Goal: Information Seeking & Learning: Learn about a topic

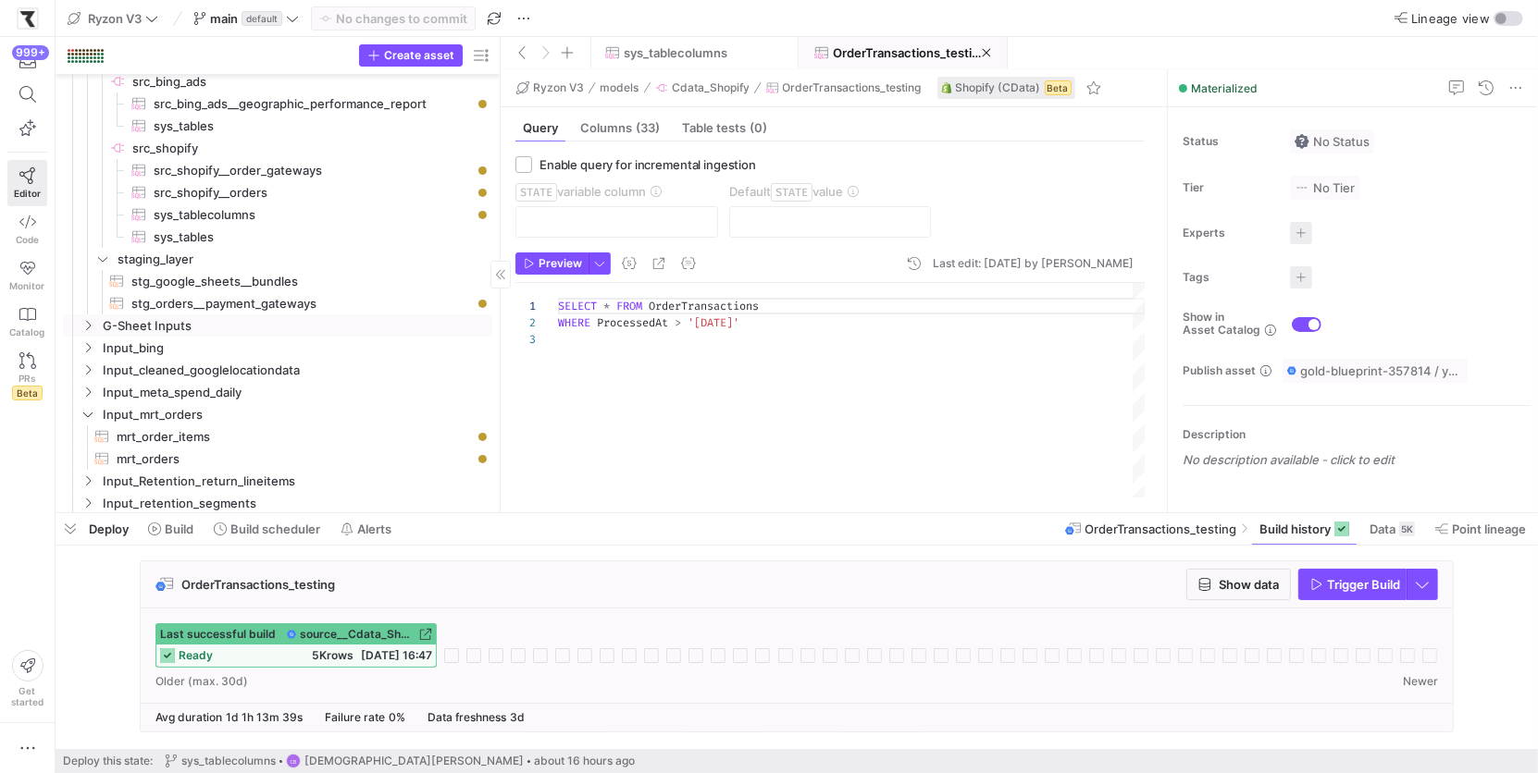
scroll to position [307, 0]
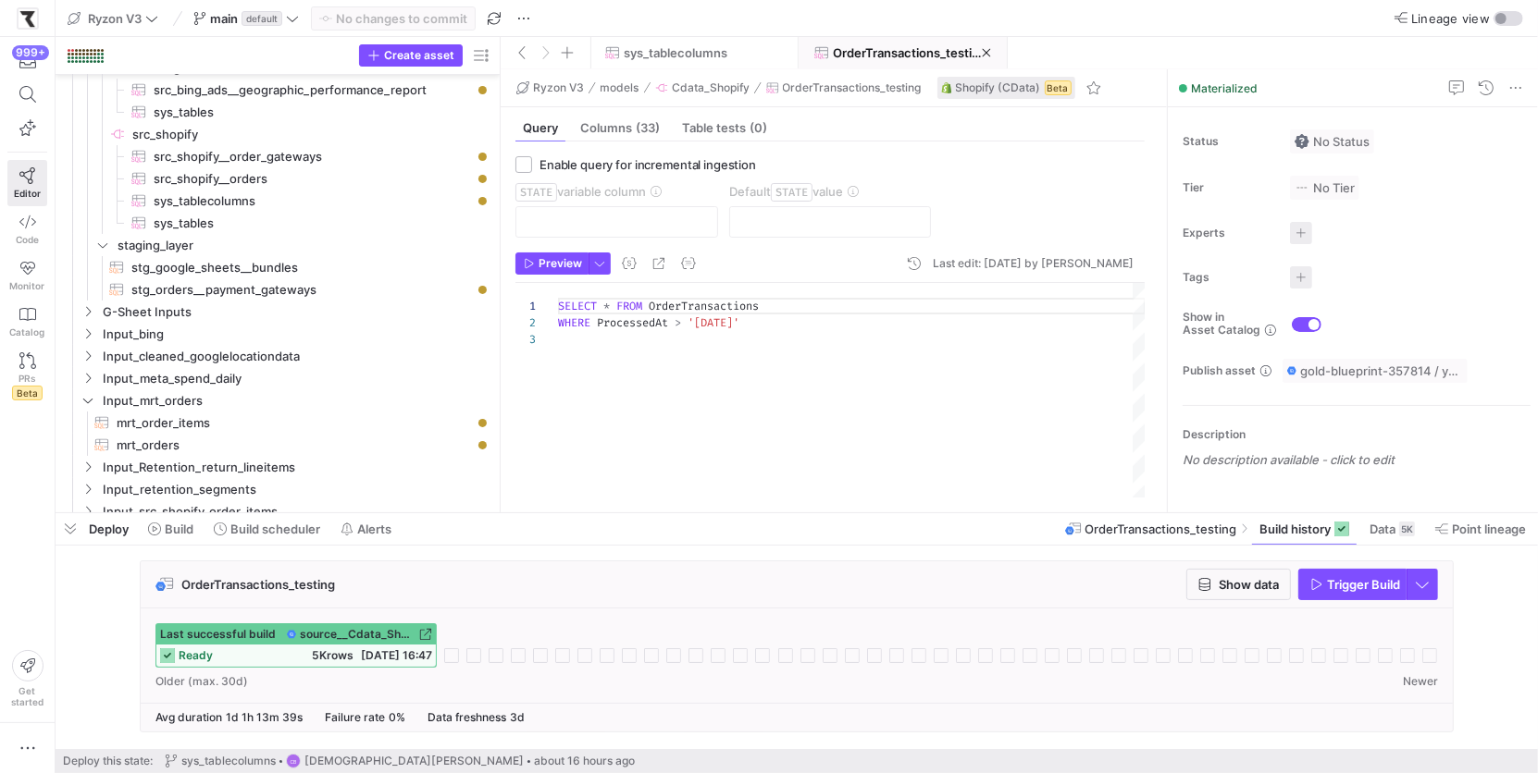
drag, startPoint x: 500, startPoint y: 348, endPoint x: 524, endPoint y: 351, distance: 24.2
click at [524, 351] on as-split "Create asset Drag here to set row groups Drag here to set column labels Group 1…" at bounding box center [797, 275] width 1482 height 476
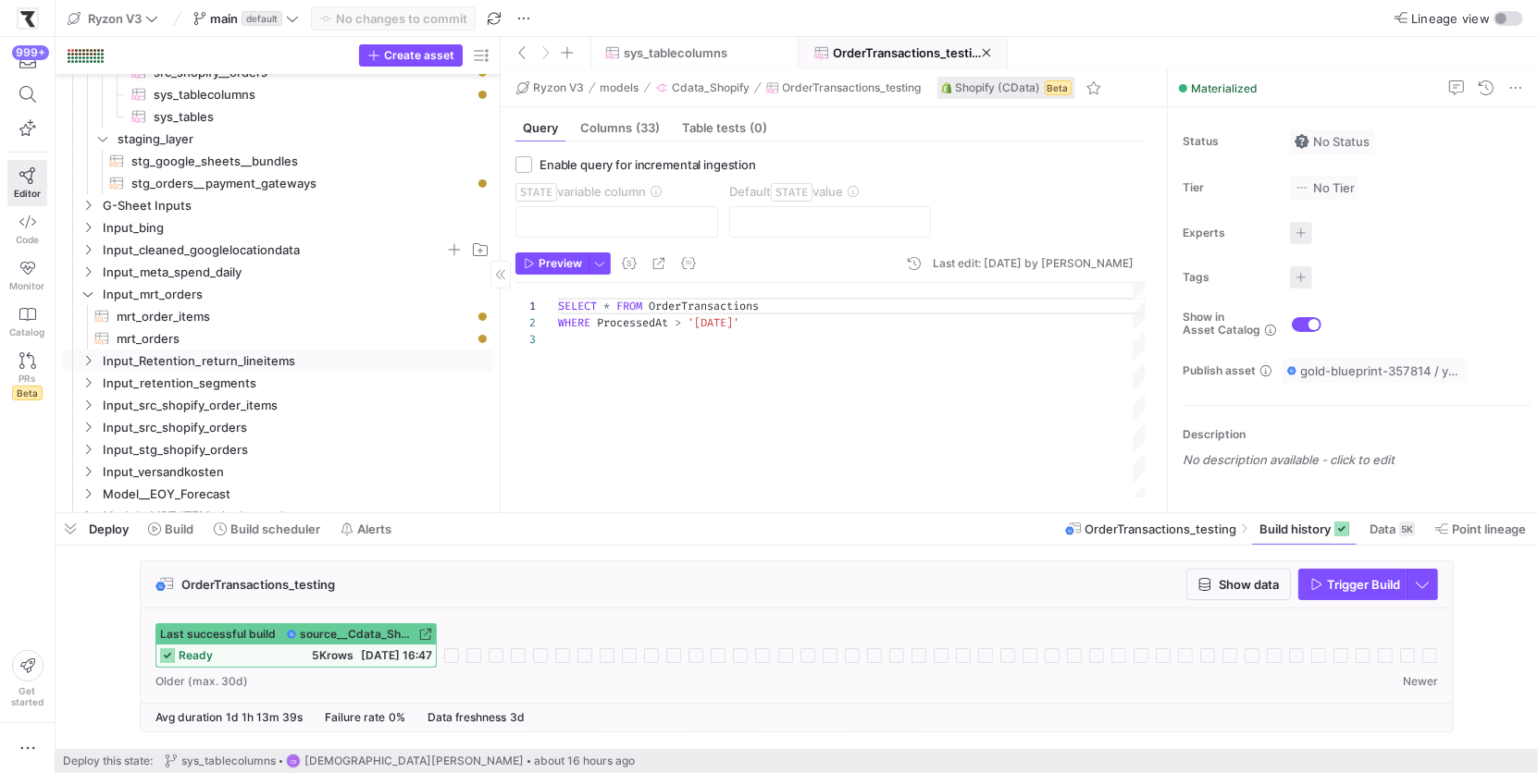
scroll to position [0, 0]
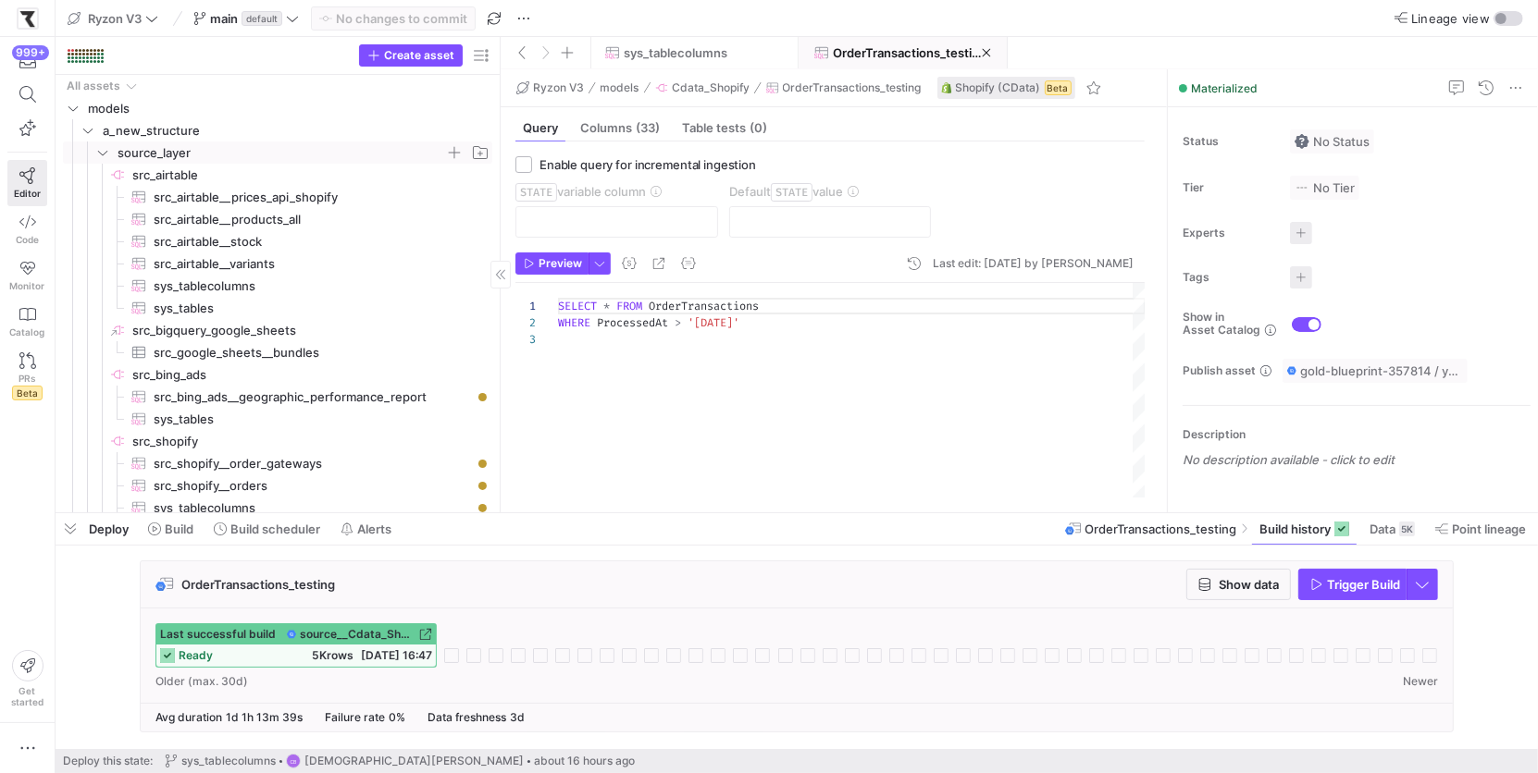
click at [108, 152] on icon "Press SPACE to select this row." at bounding box center [102, 152] width 13 height 11
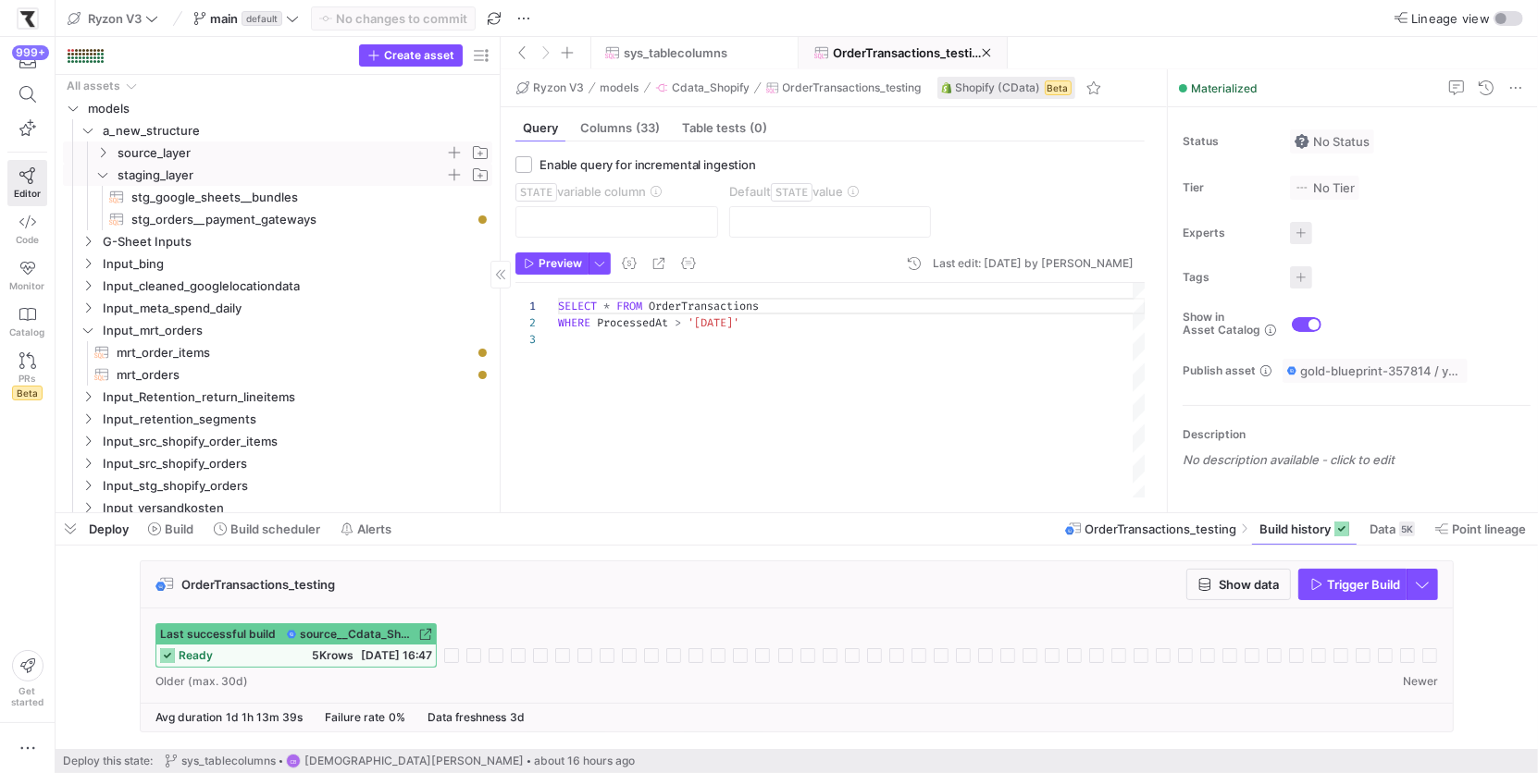
click at [103, 175] on icon "Press SPACE to select this row." at bounding box center [102, 174] width 13 height 11
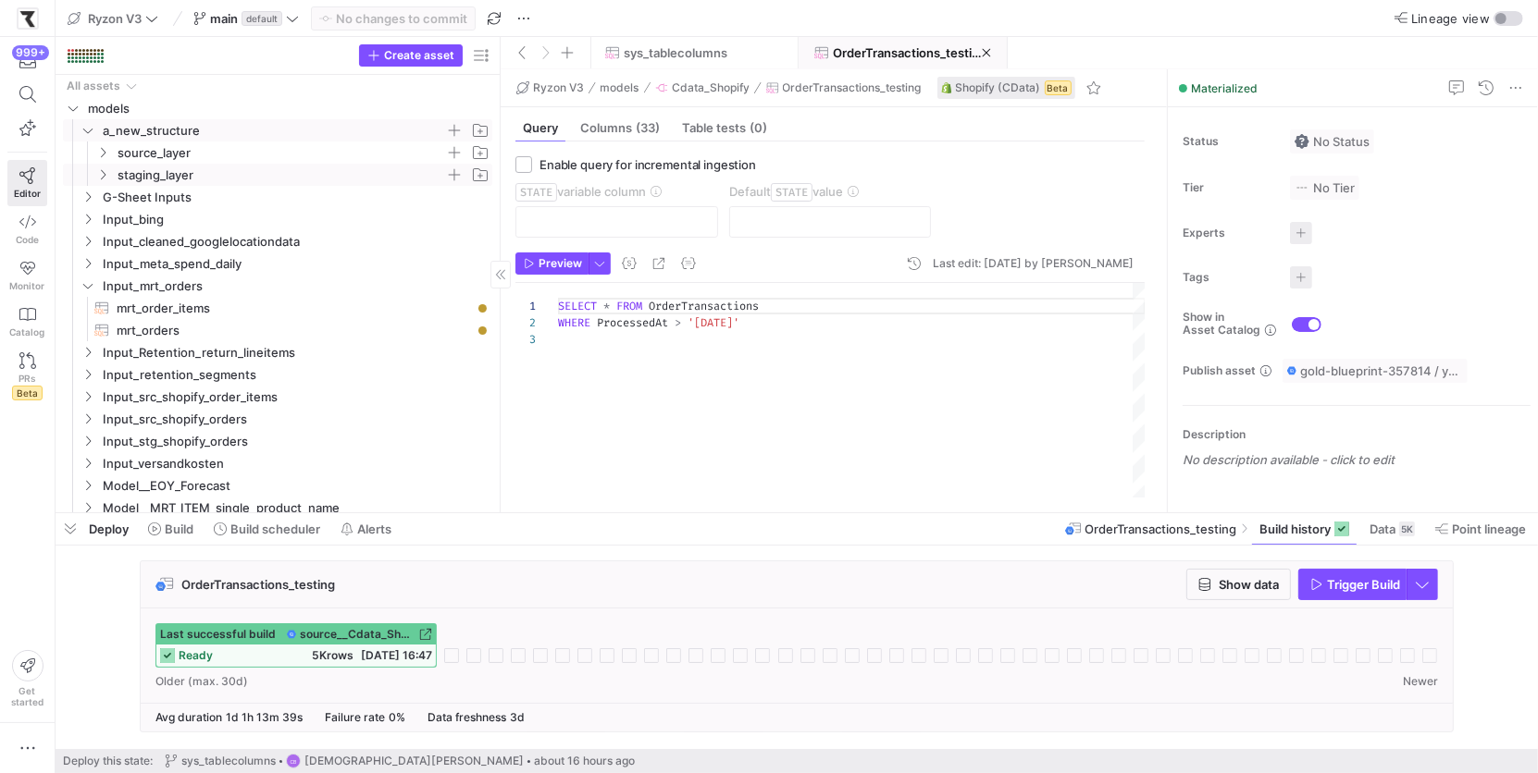
click at [90, 138] on span "a_new_structure" at bounding box center [285, 130] width 413 height 20
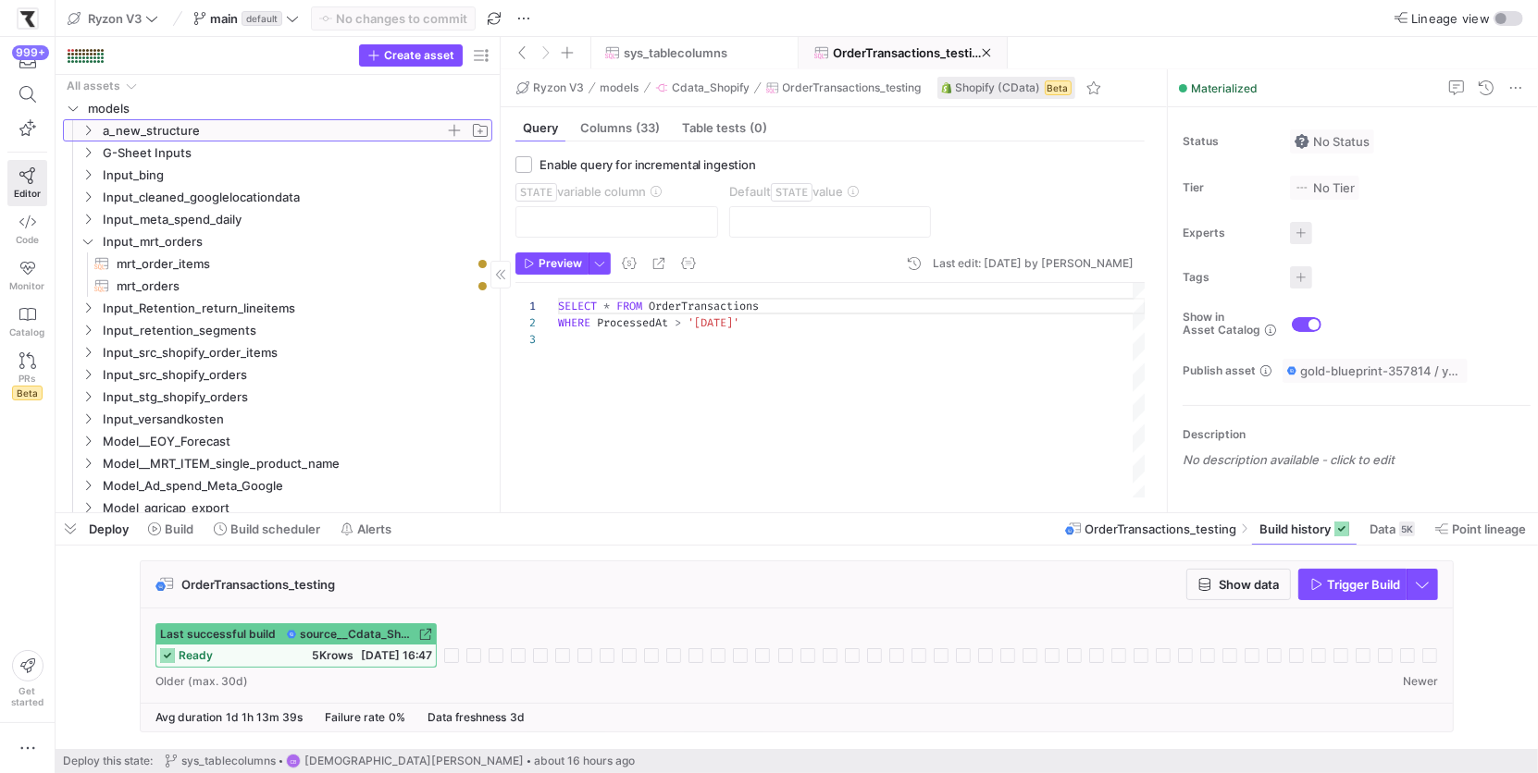
click at [90, 134] on icon at bounding box center [87, 130] width 13 height 11
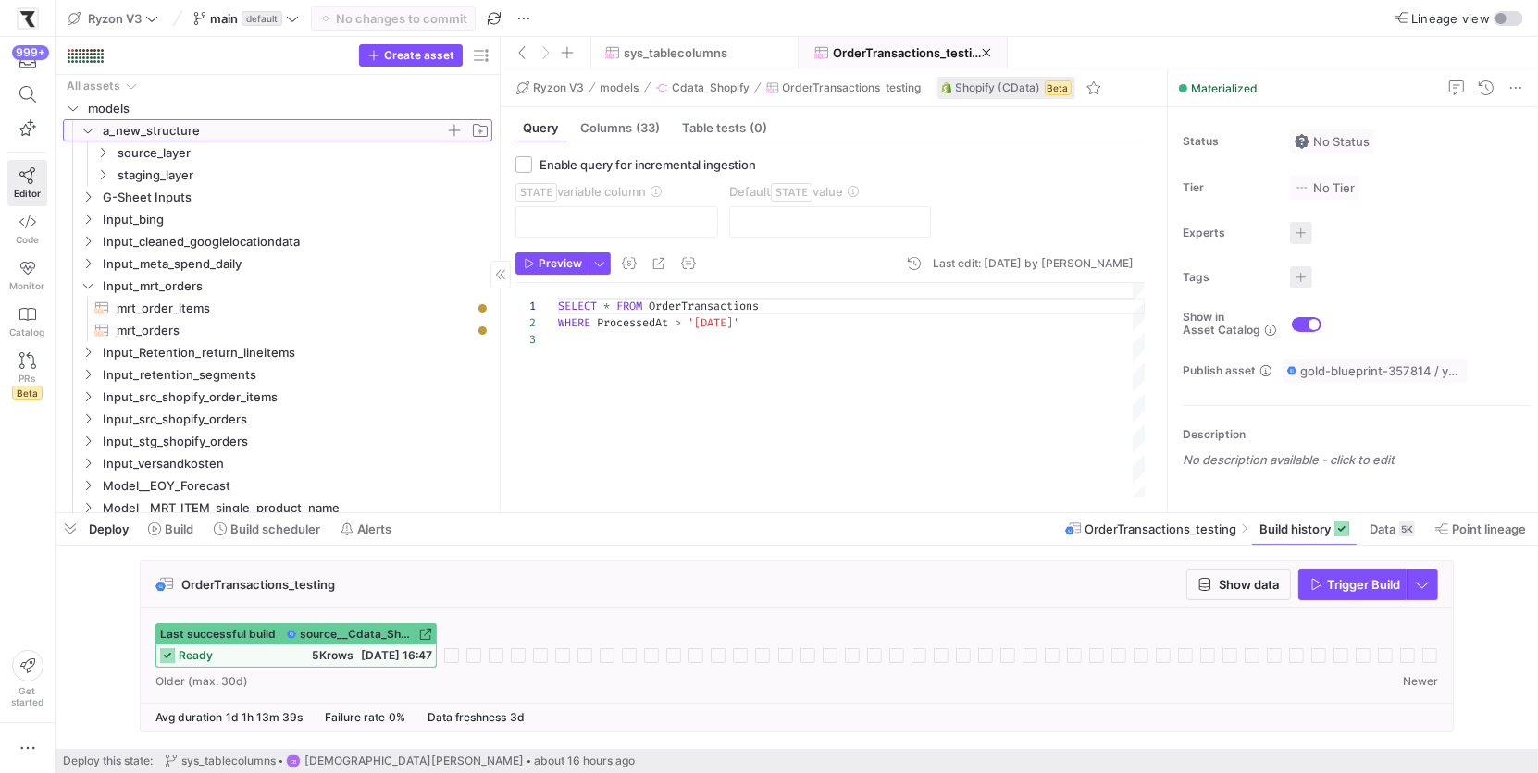
click at [89, 133] on icon at bounding box center [87, 130] width 13 height 11
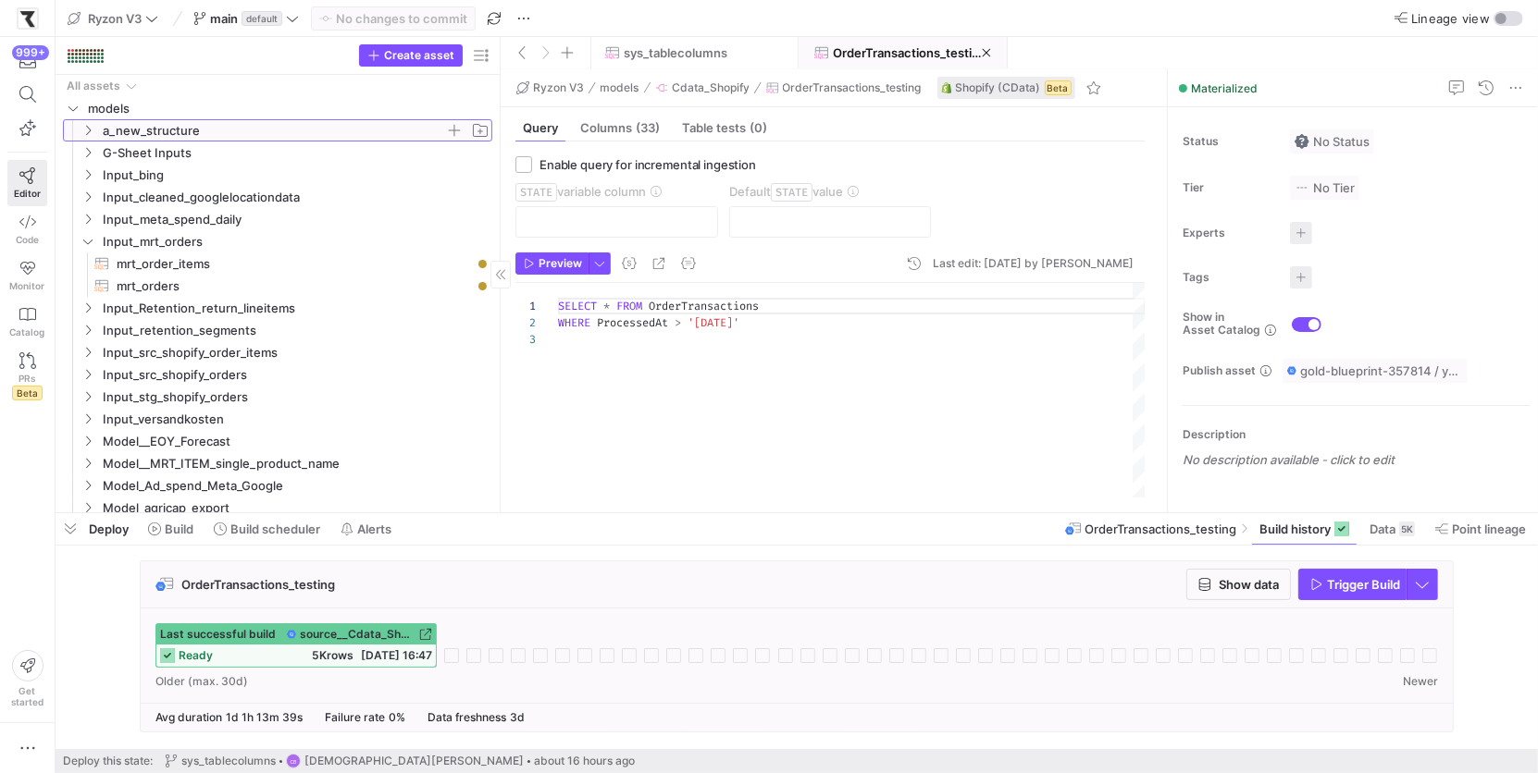
click at [89, 133] on icon at bounding box center [87, 130] width 13 height 11
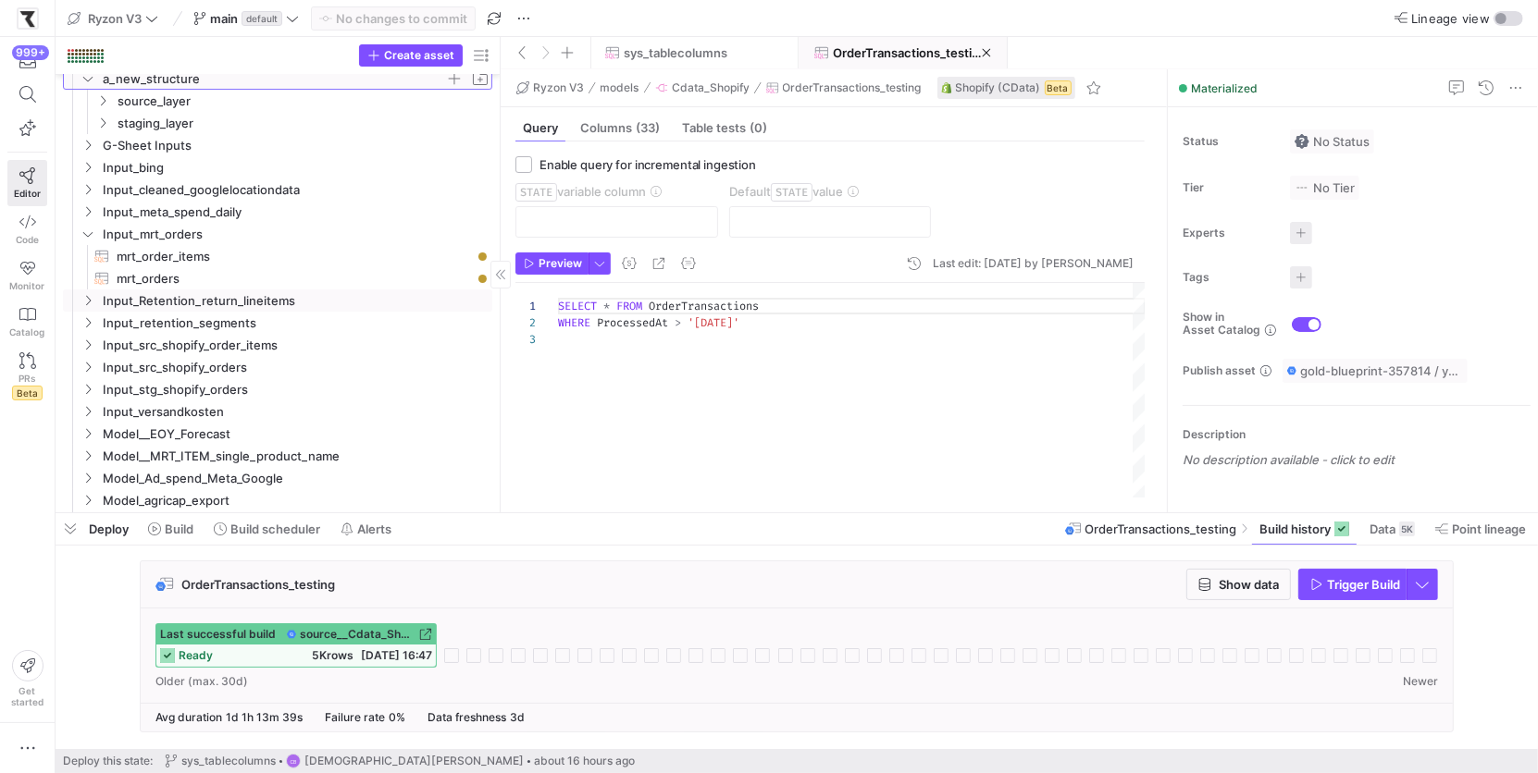
scroll to position [53, 0]
click at [266, 533] on span "Build scheduler" at bounding box center [275, 529] width 90 height 15
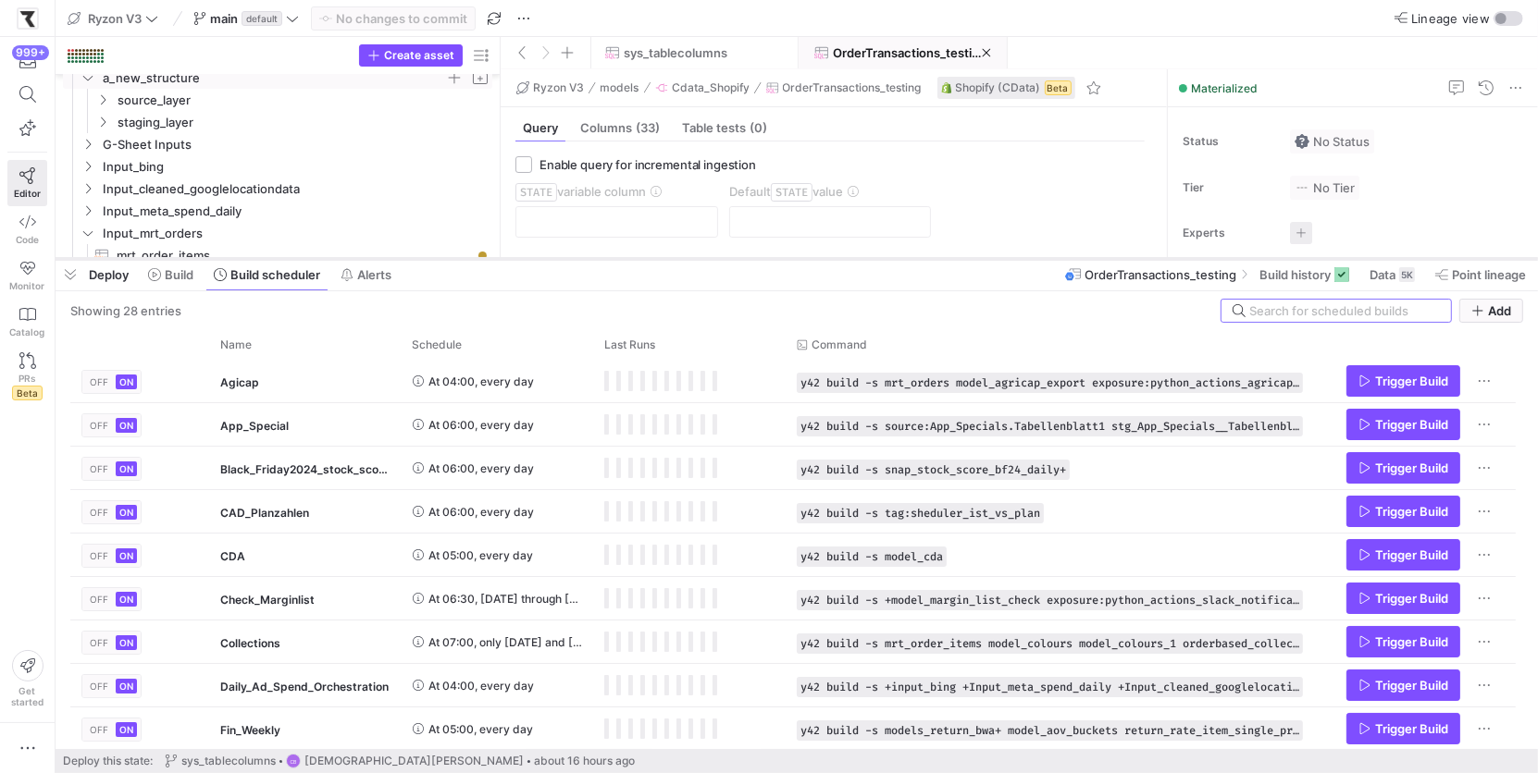
drag, startPoint x: 494, startPoint y: 513, endPoint x: 457, endPoint y: 217, distance: 298.3
click at [457, 255] on div at bounding box center [797, 258] width 1482 height 7
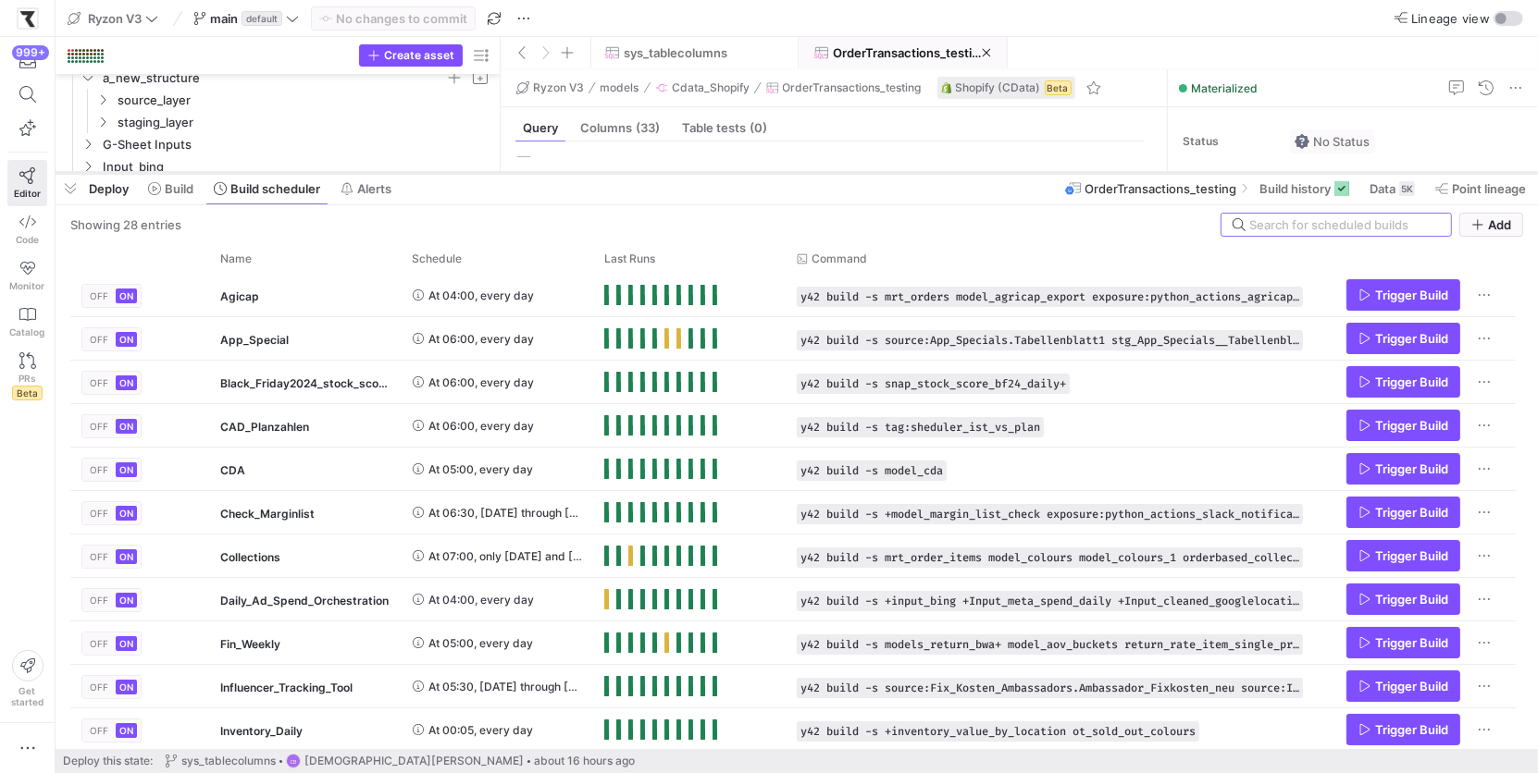
drag, startPoint x: 454, startPoint y: 216, endPoint x: 463, endPoint y: 172, distance: 44.3
click at [463, 172] on div at bounding box center [797, 172] width 1482 height 7
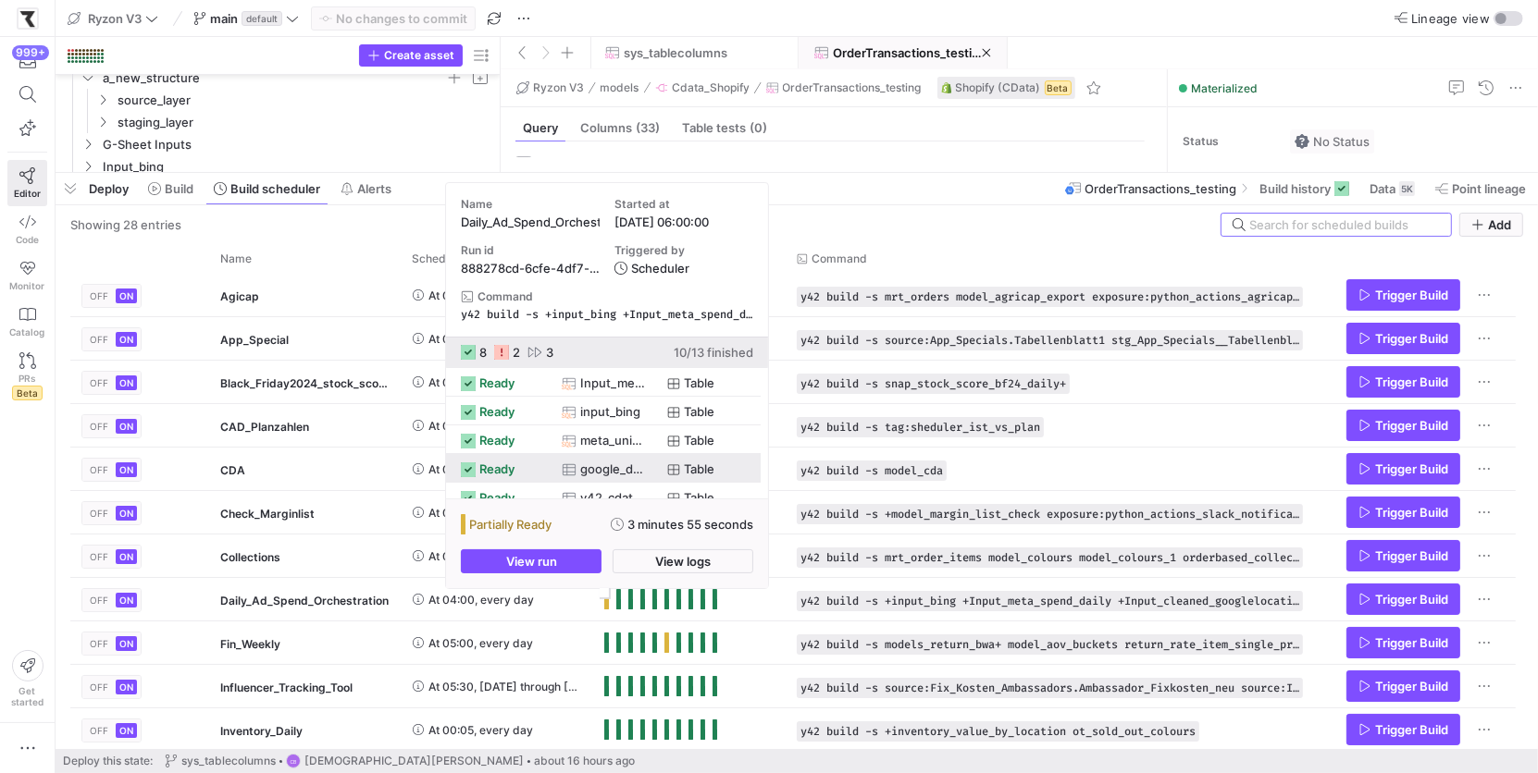
scroll to position [239, 0]
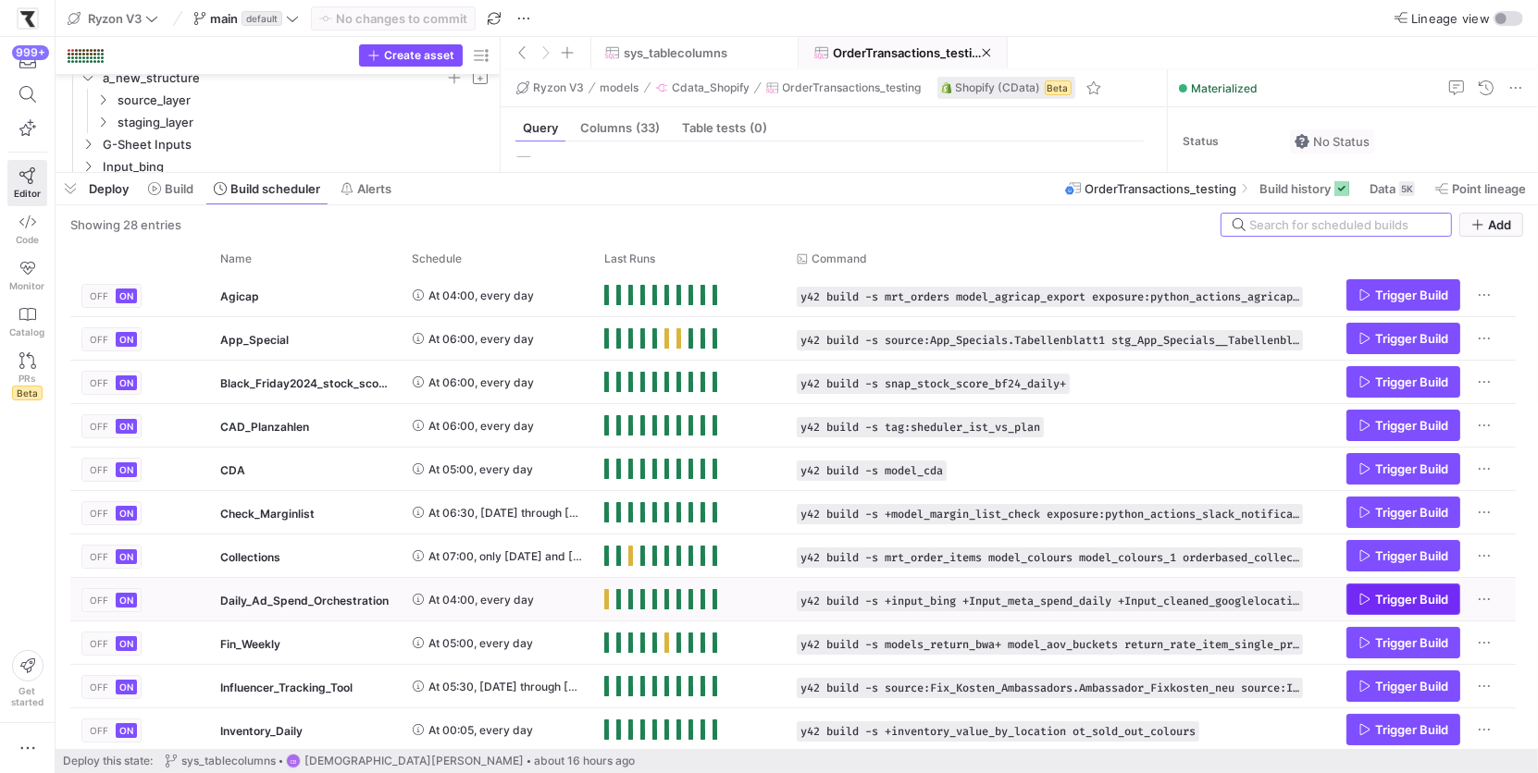
click at [1377, 599] on span "Trigger Build" at bounding box center [1411, 599] width 73 height 15
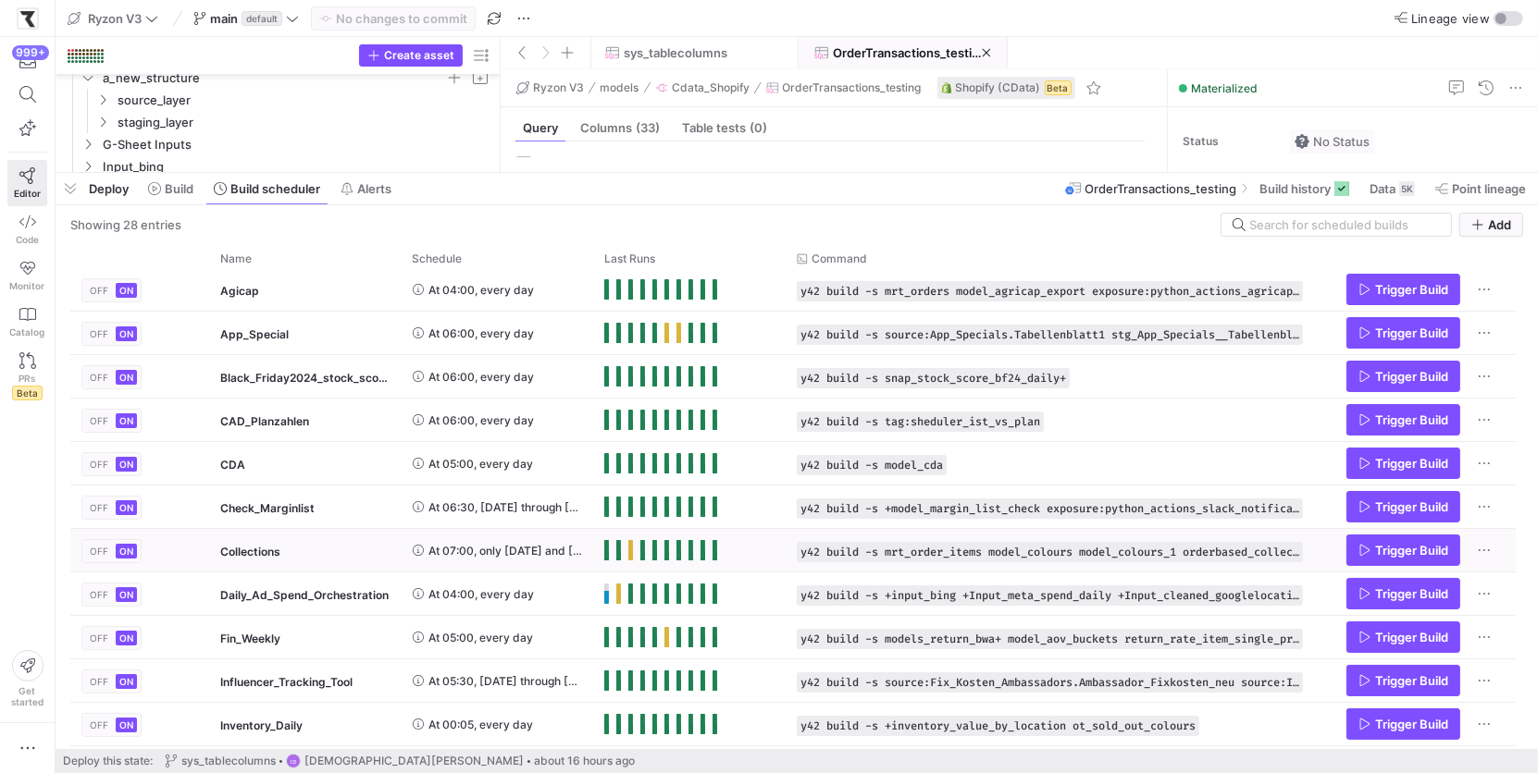
scroll to position [0, 0]
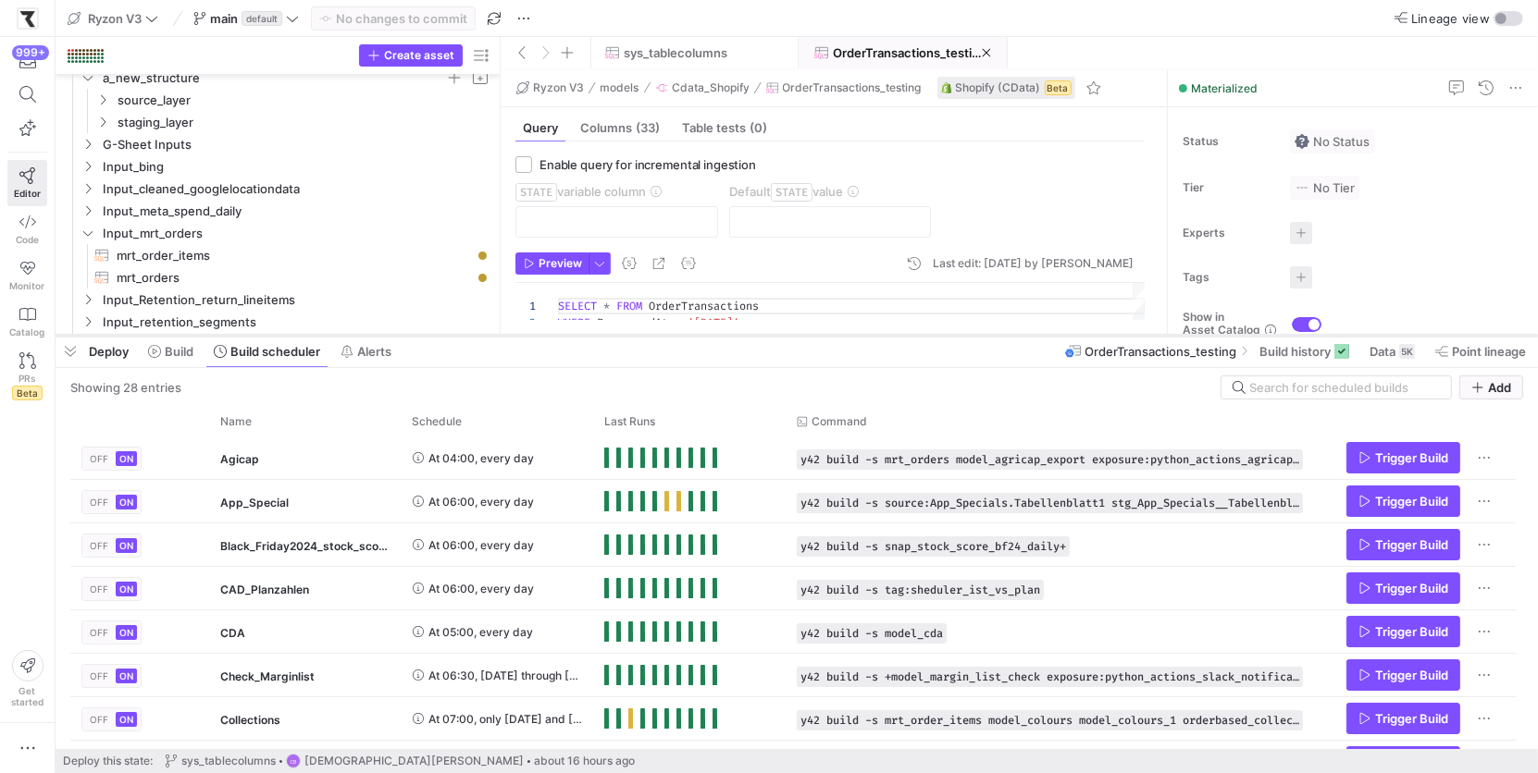
drag, startPoint x: 683, startPoint y: 172, endPoint x: 708, endPoint y: 335, distance: 164.7
click at [708, 335] on div at bounding box center [797, 335] width 1482 height 7
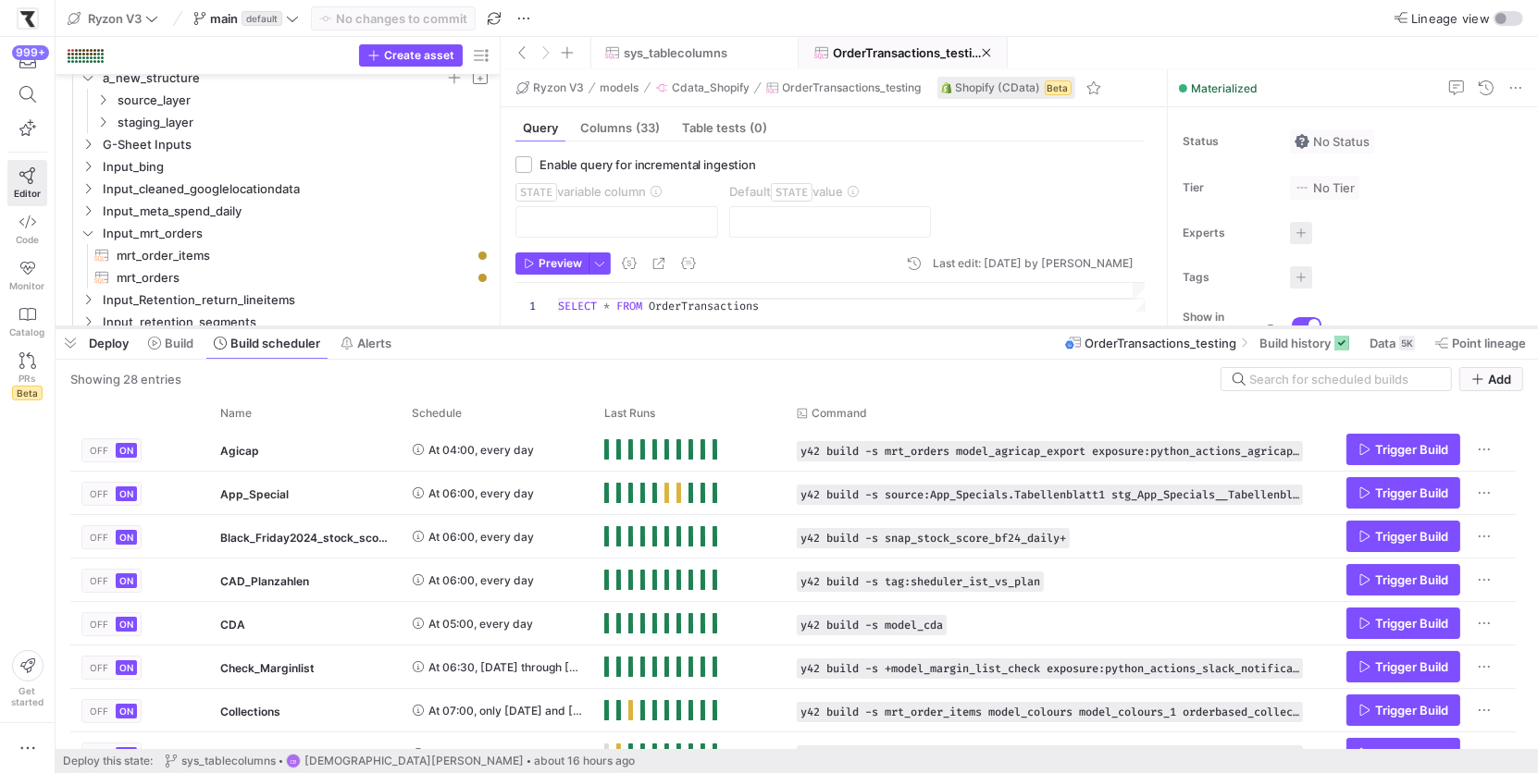
click at [532, 329] on div at bounding box center [797, 327] width 1482 height 7
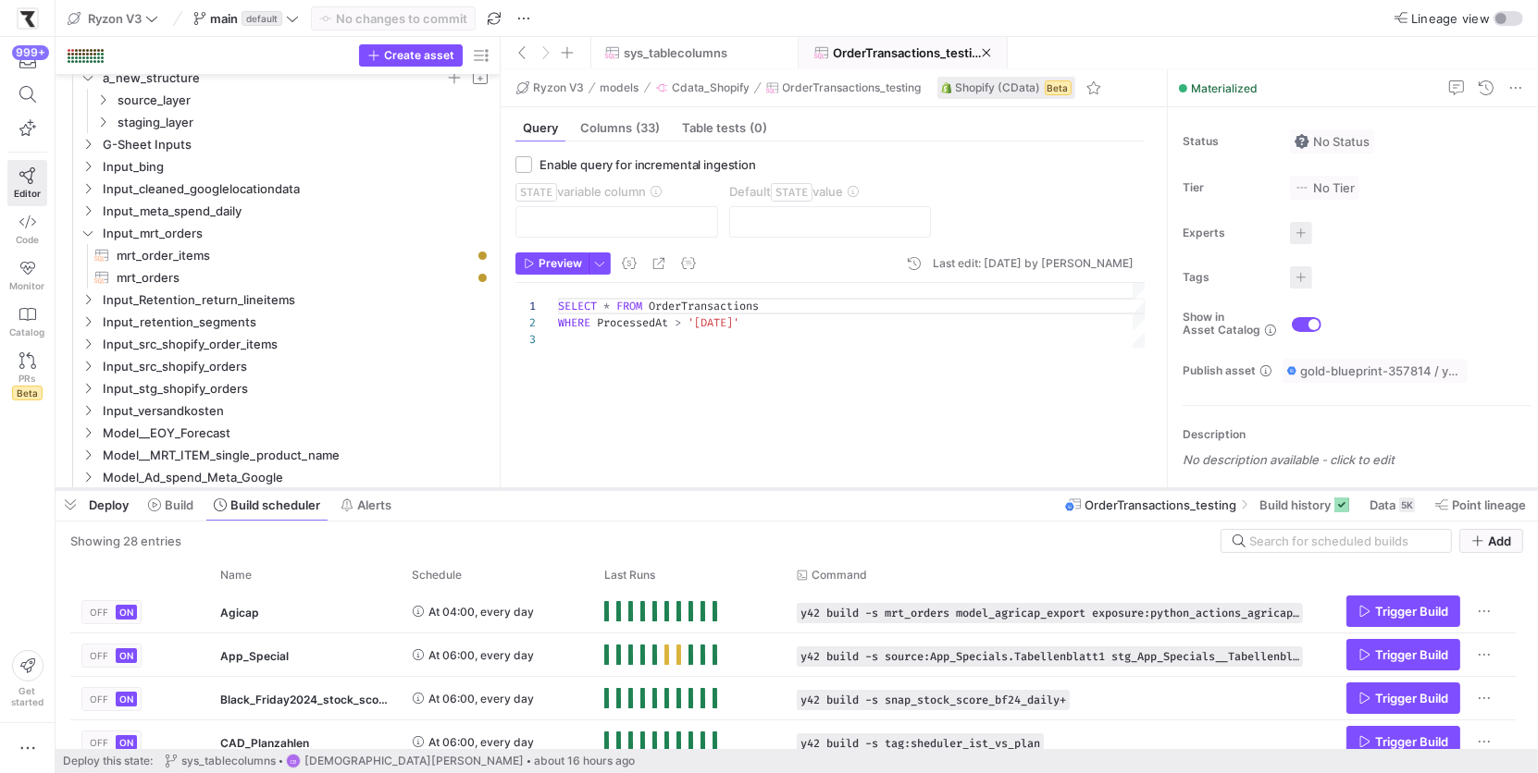
drag, startPoint x: 489, startPoint y: 327, endPoint x: 511, endPoint y: 493, distance: 167.0
click at [511, 493] on div at bounding box center [797, 489] width 1482 height 7
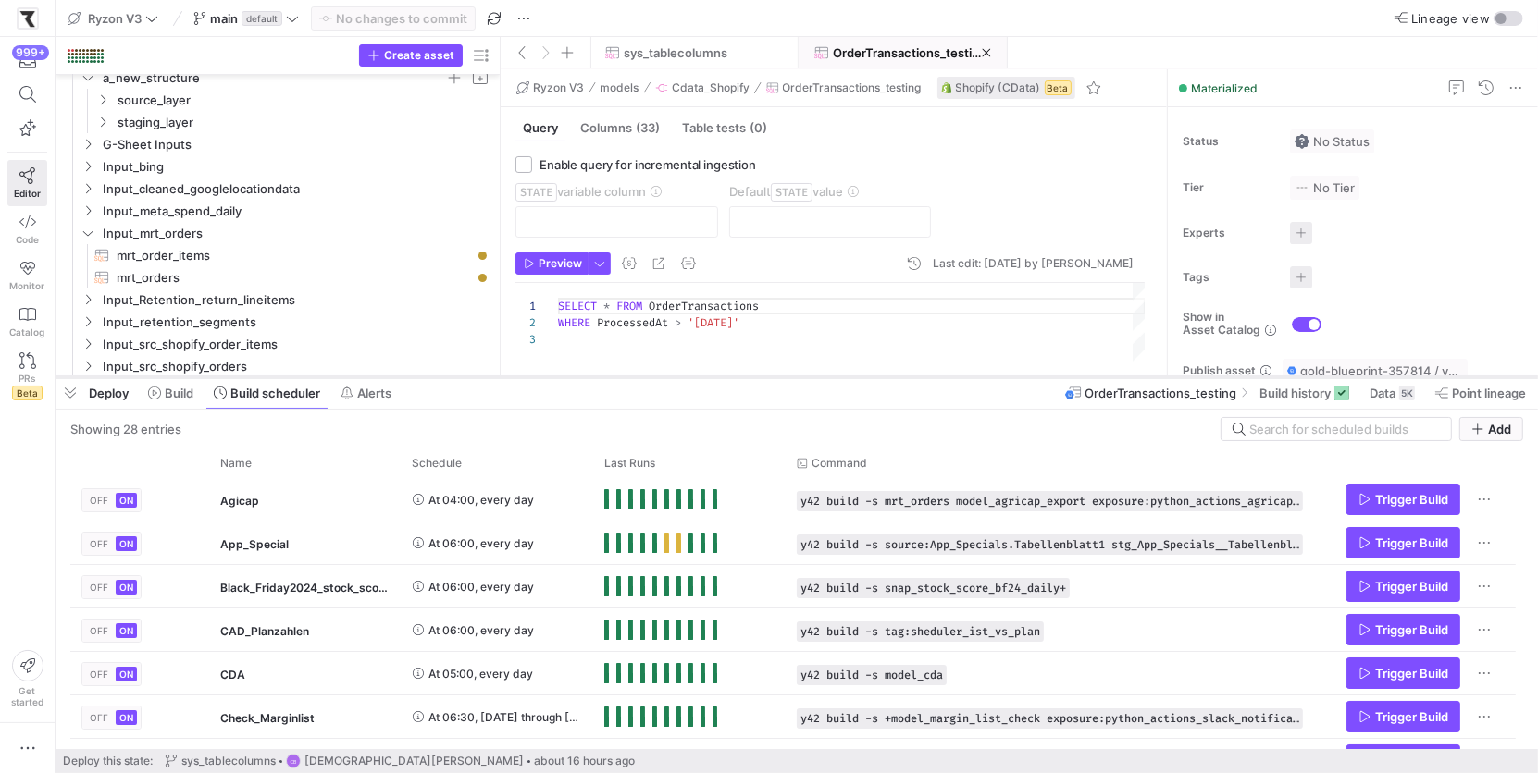
drag, startPoint x: 444, startPoint y: 495, endPoint x: 466, endPoint y: 379, distance: 117.8
click at [466, 379] on div at bounding box center [797, 377] width 1482 height 7
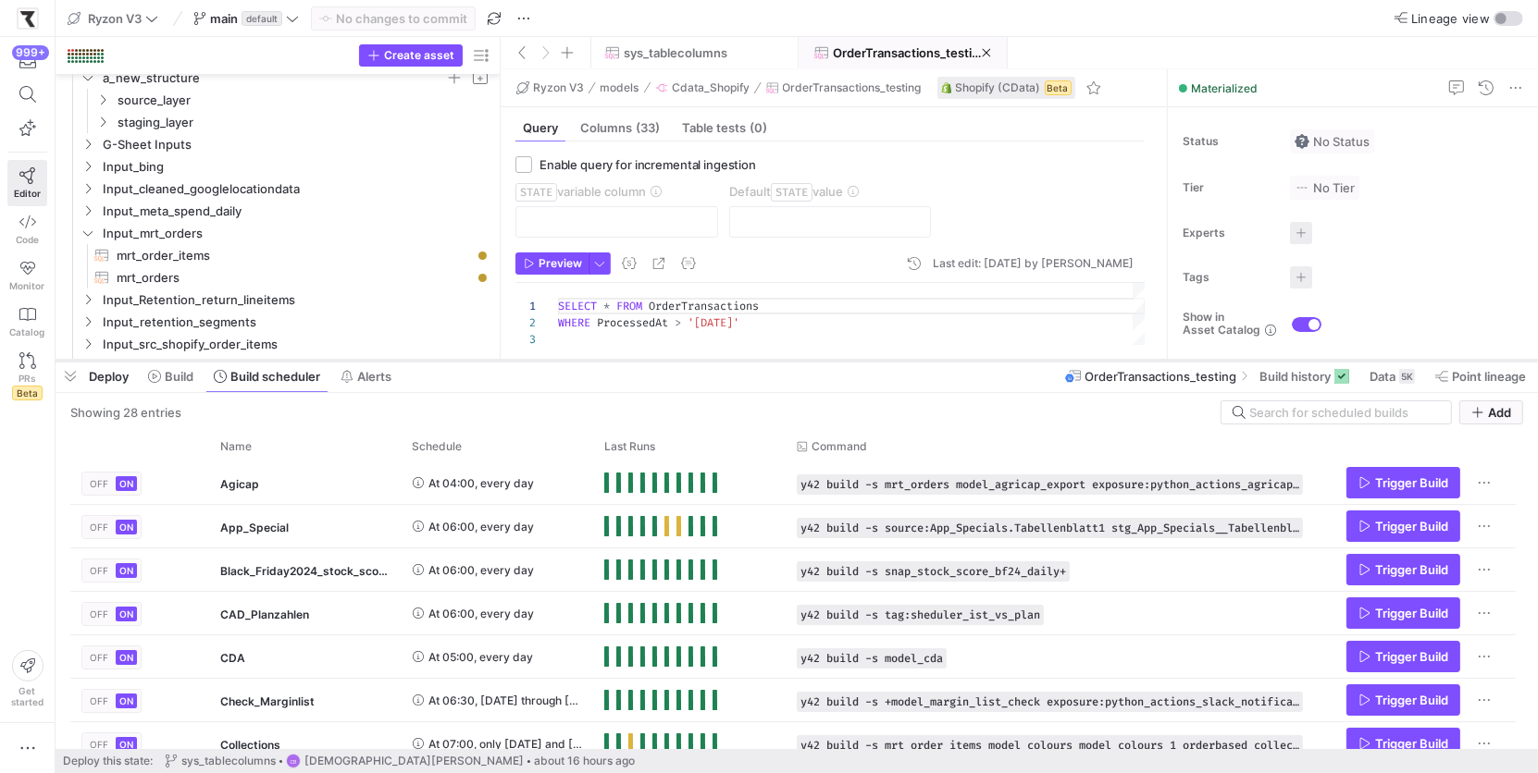
drag, startPoint x: 466, startPoint y: 379, endPoint x: 468, endPoint y: 363, distance: 16.8
click at [468, 363] on div at bounding box center [797, 360] width 1482 height 7
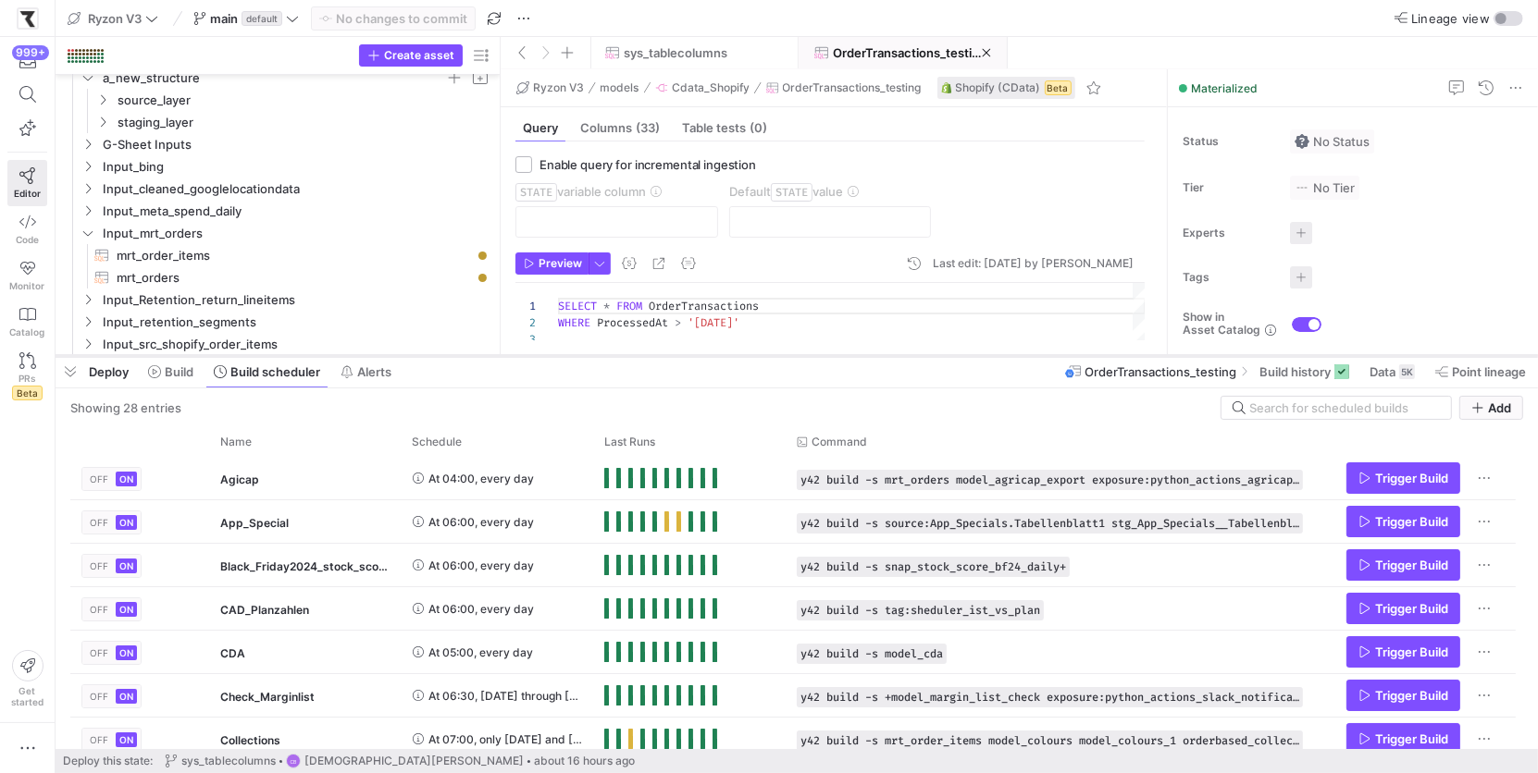
click at [469, 358] on div at bounding box center [797, 355] width 1482 height 7
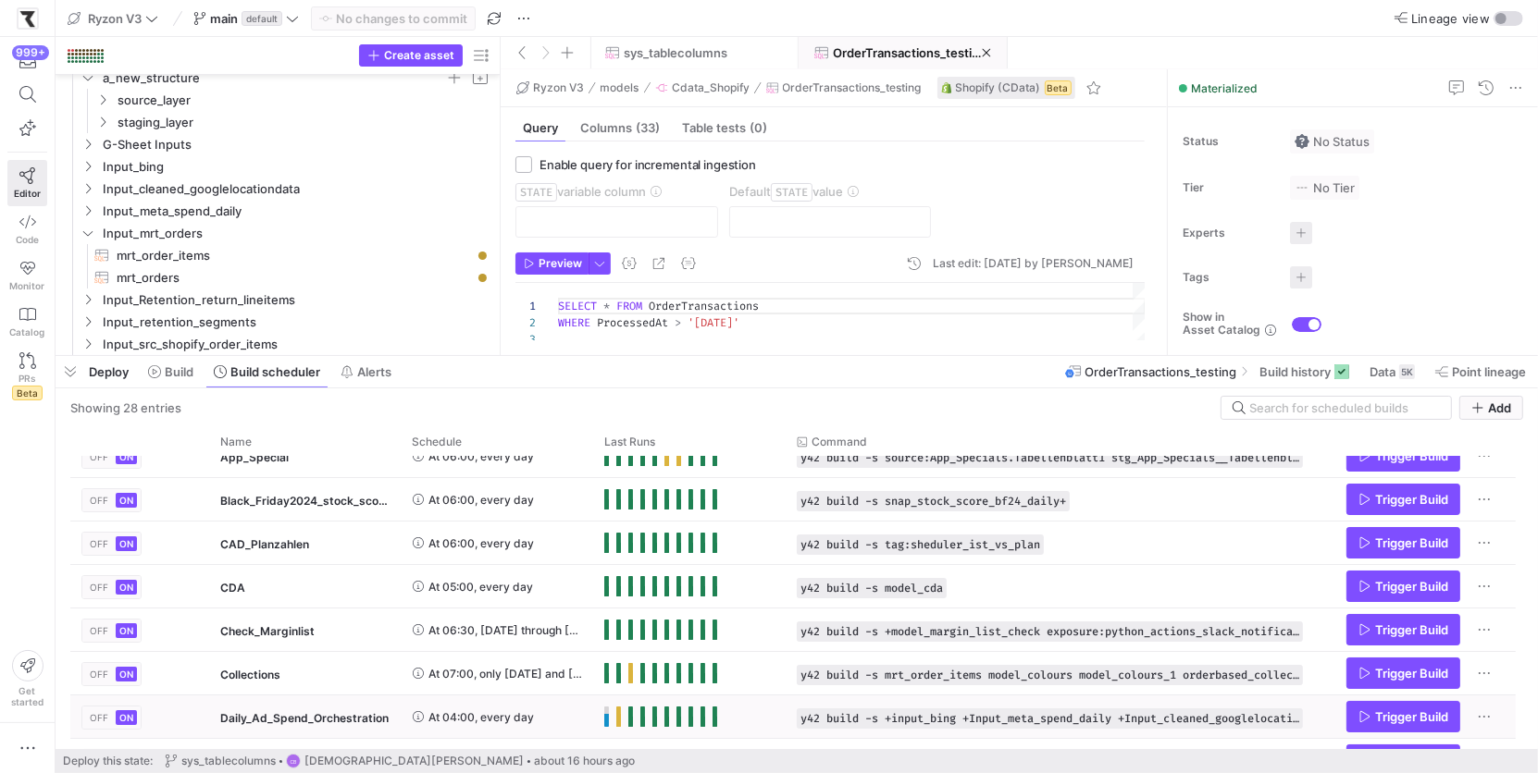
scroll to position [118, 0]
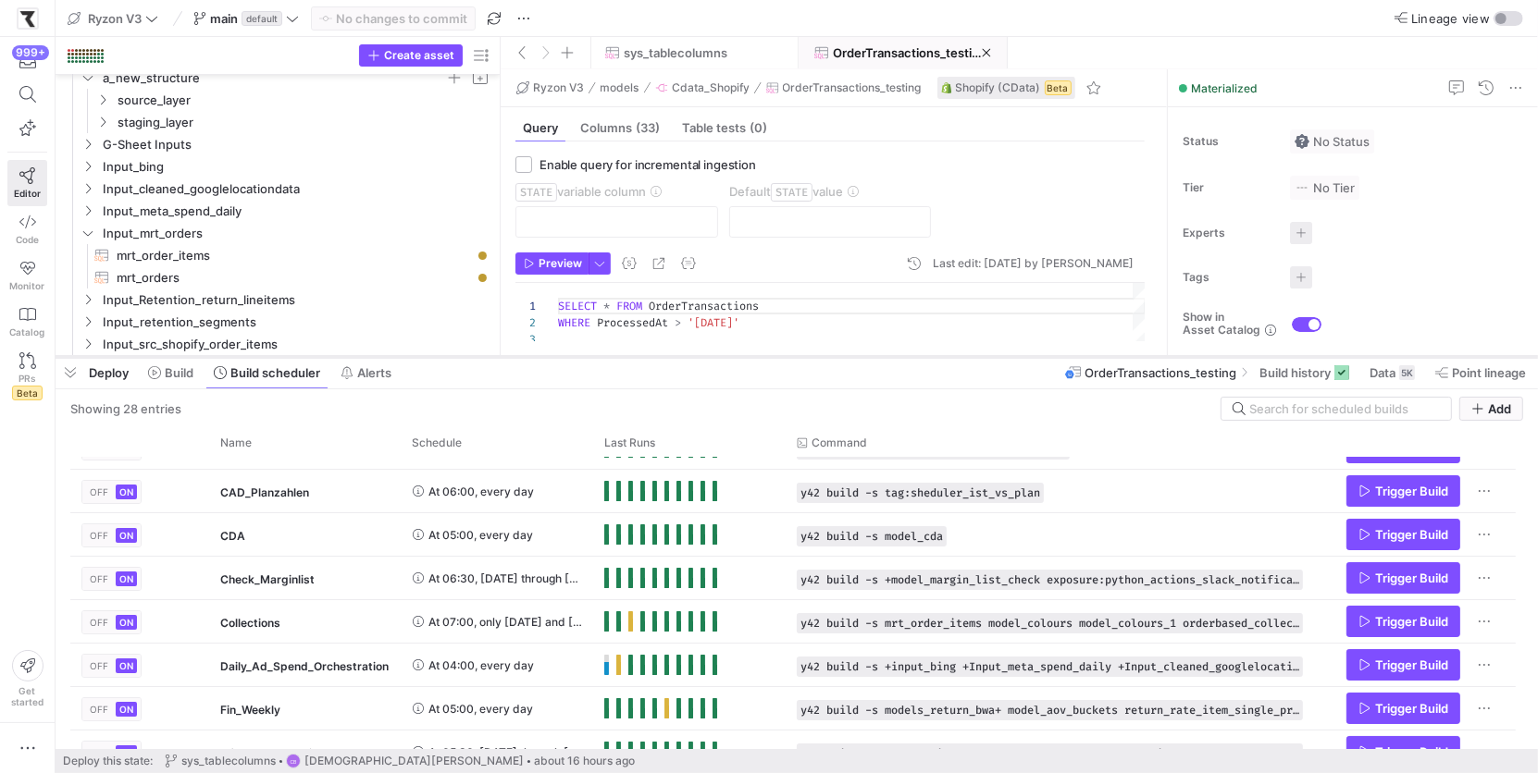
click at [437, 359] on div at bounding box center [797, 356] width 1482 height 7
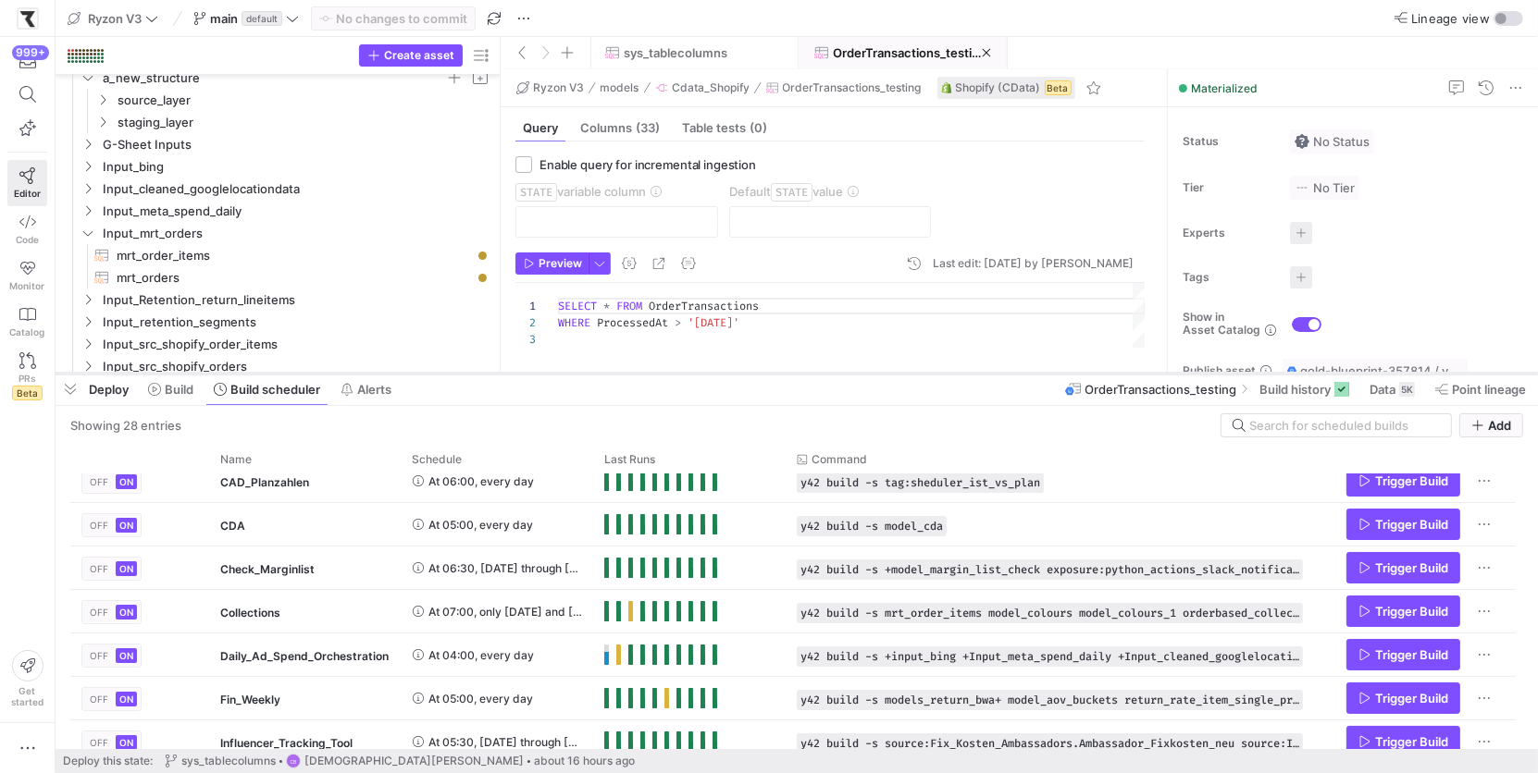
drag, startPoint x: 848, startPoint y: 358, endPoint x: 851, endPoint y: 375, distance: 16.9
click at [851, 375] on div at bounding box center [797, 373] width 1482 height 7
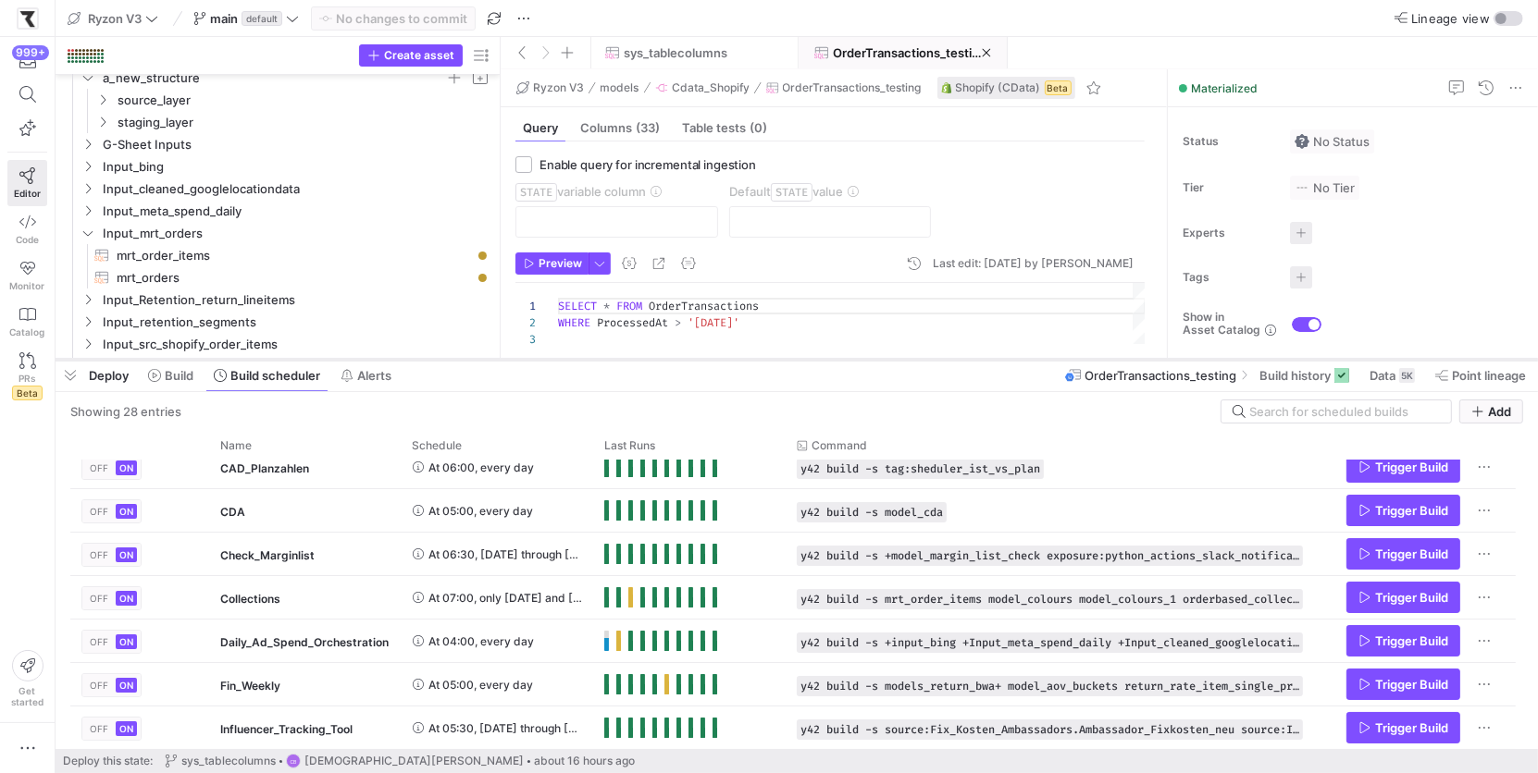
drag, startPoint x: 574, startPoint y: 374, endPoint x: 568, endPoint y: 360, distance: 14.9
click at [568, 360] on div at bounding box center [797, 359] width 1482 height 7
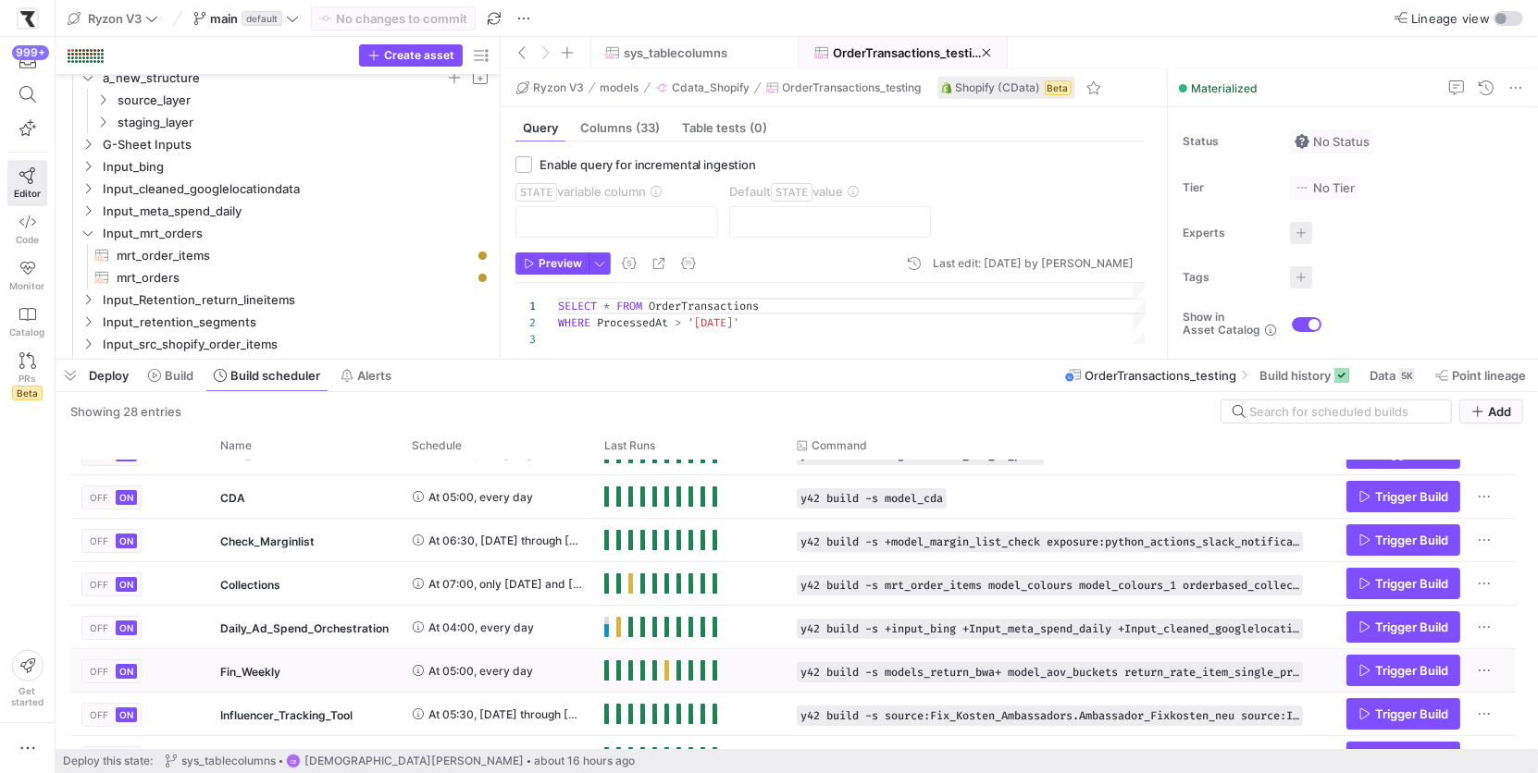
scroll to position [172, 0]
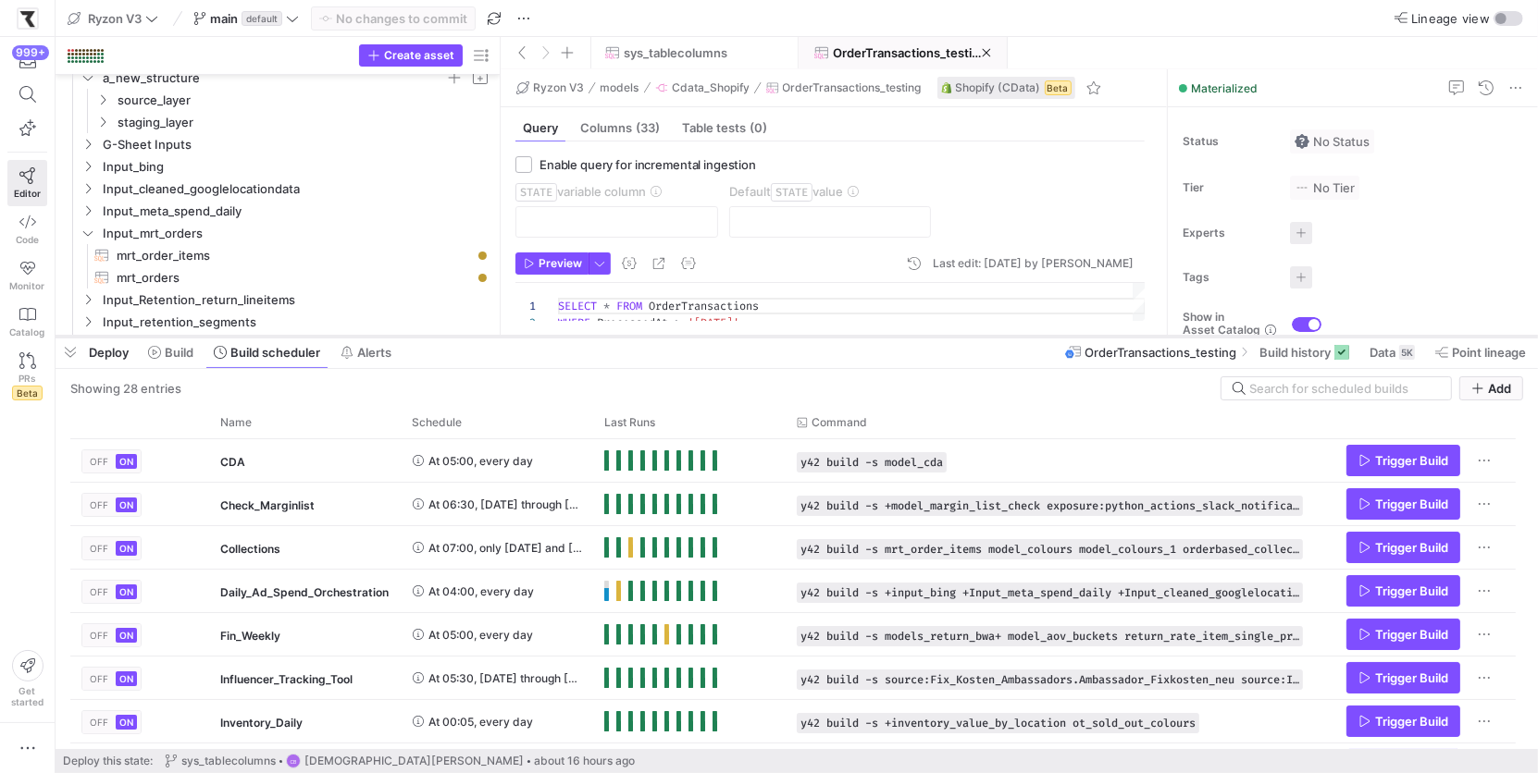
drag, startPoint x: 477, startPoint y: 359, endPoint x: 481, endPoint y: 336, distance: 23.4
click at [481, 336] on div at bounding box center [797, 336] width 1482 height 7
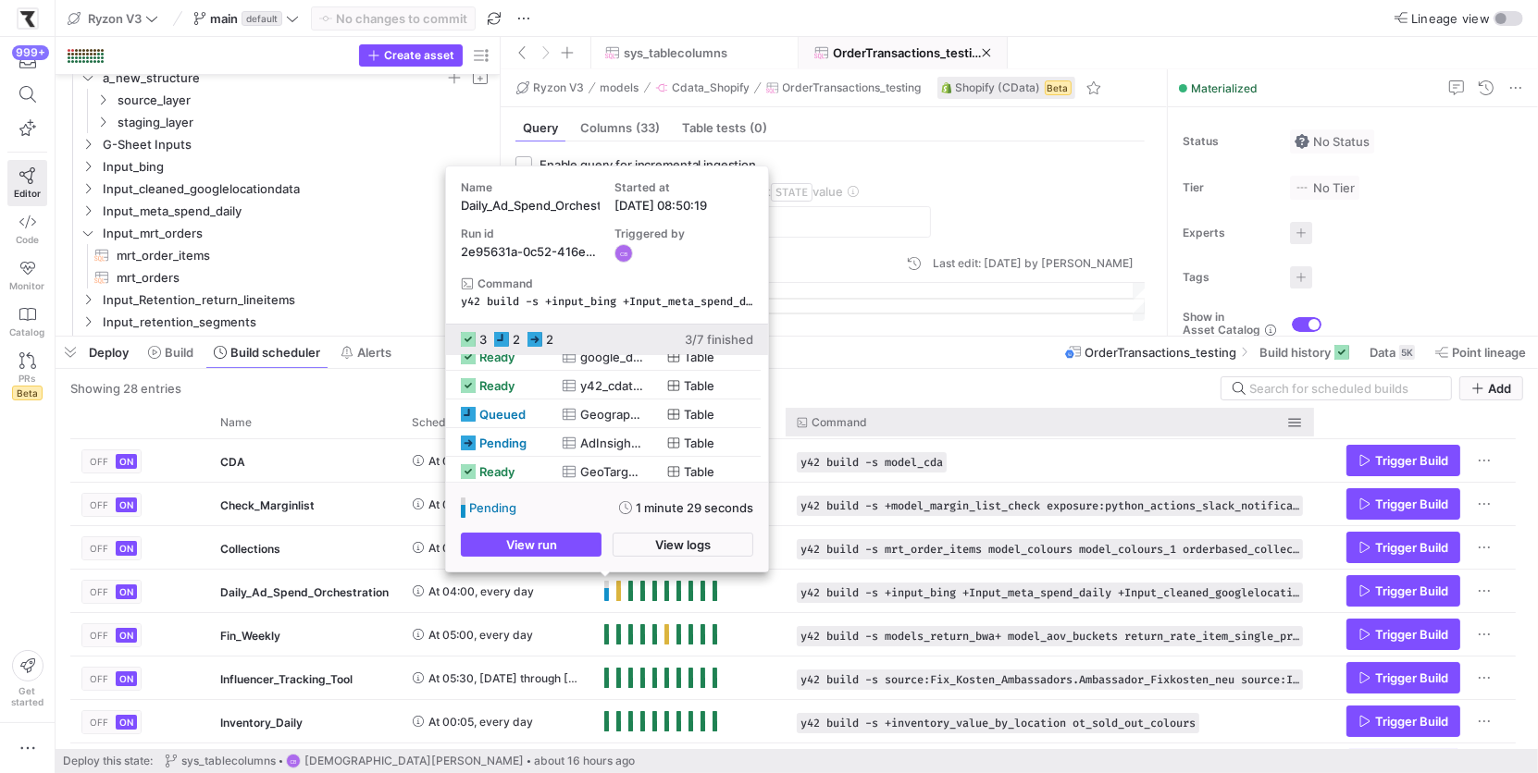
scroll to position [1, 0]
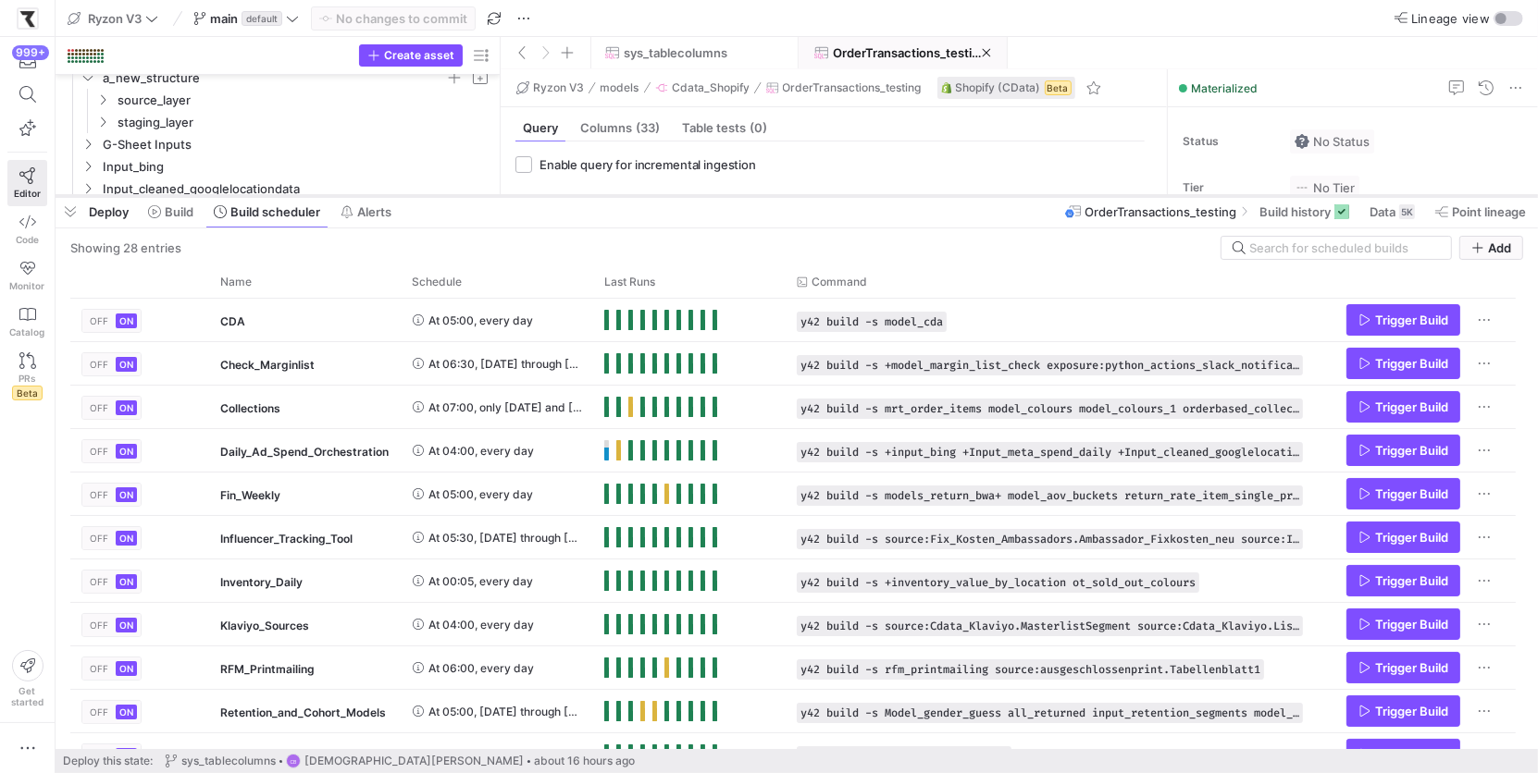
drag, startPoint x: 824, startPoint y: 333, endPoint x: 826, endPoint y: 192, distance: 140.6
click at [826, 192] on div at bounding box center [797, 195] width 1482 height 7
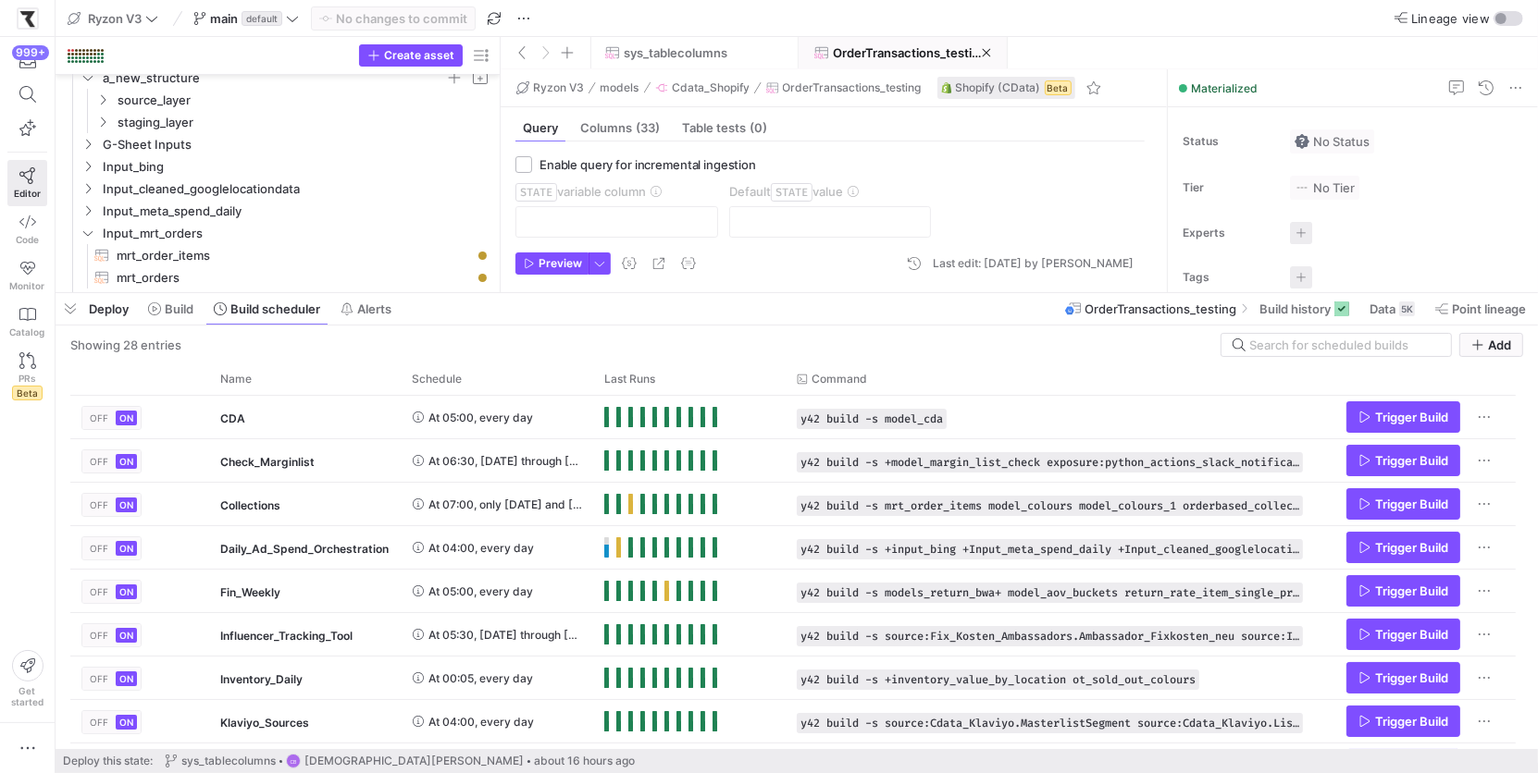
drag, startPoint x: 948, startPoint y: 199, endPoint x: 951, endPoint y: 296, distance: 97.2
click at [951, 296] on div at bounding box center [797, 293] width 1482 height 7
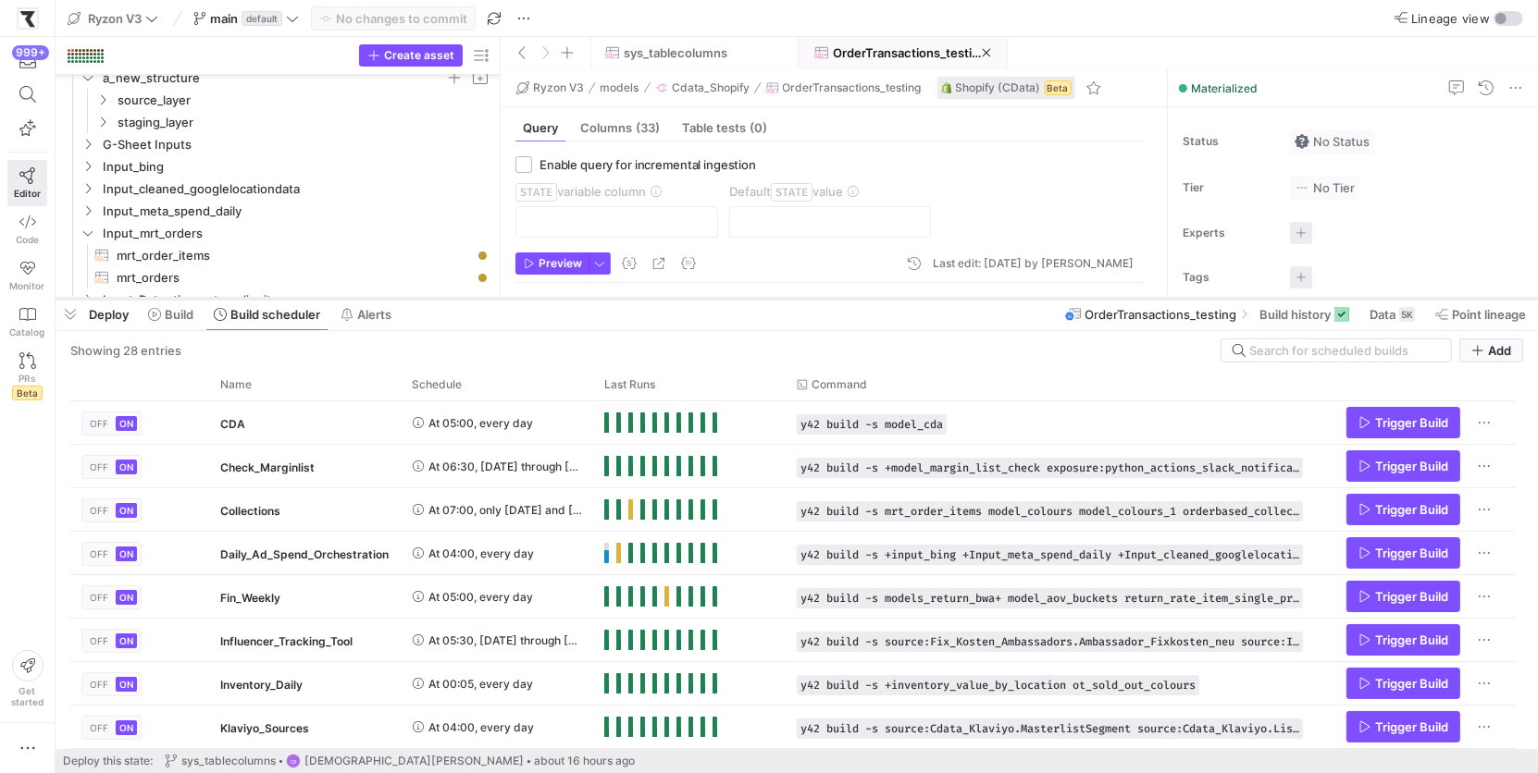
click at [696, 298] on div at bounding box center [797, 298] width 1482 height 7
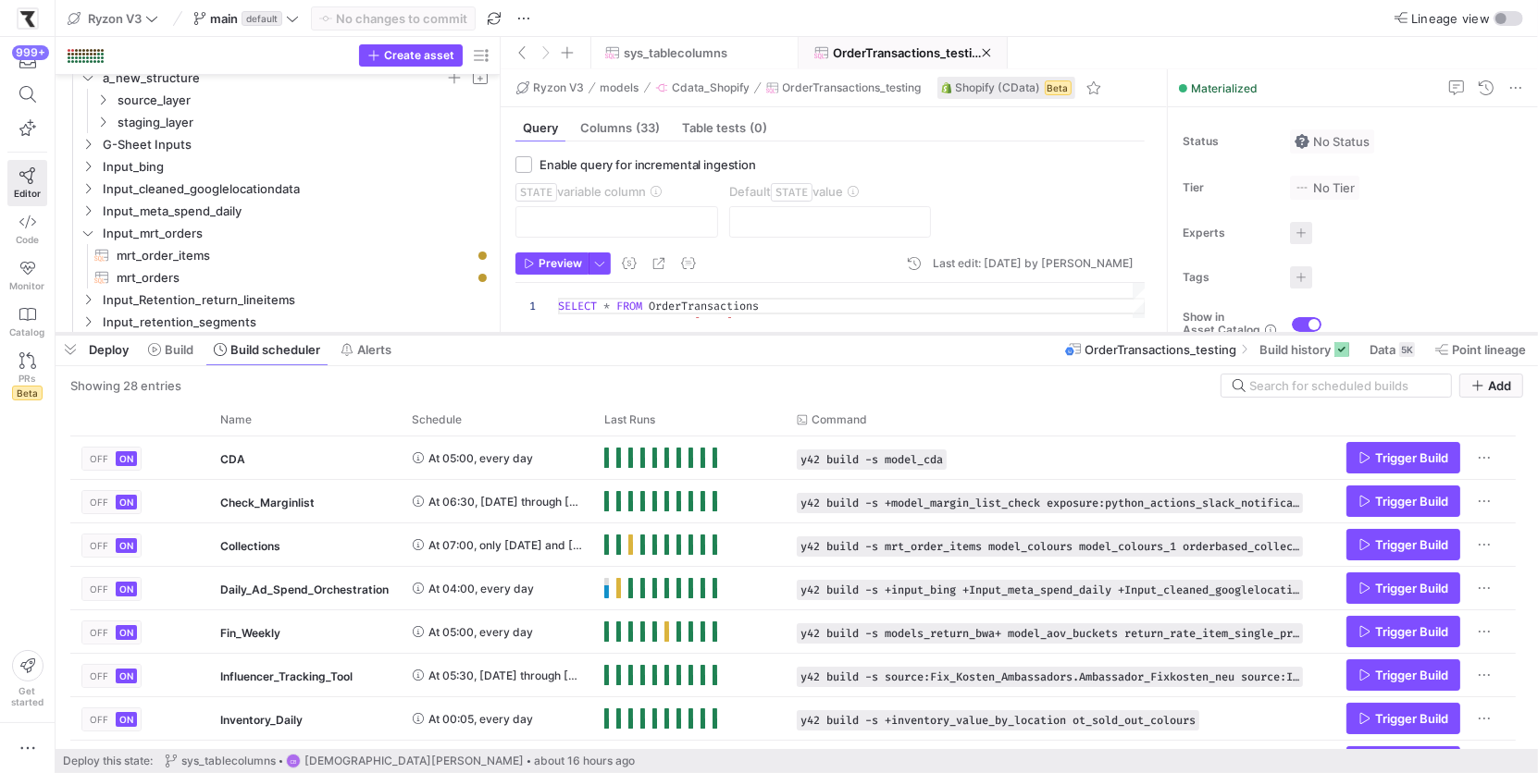
drag, startPoint x: 689, startPoint y: 302, endPoint x: 726, endPoint y: 334, distance: 49.2
click at [726, 334] on div at bounding box center [797, 333] width 1482 height 7
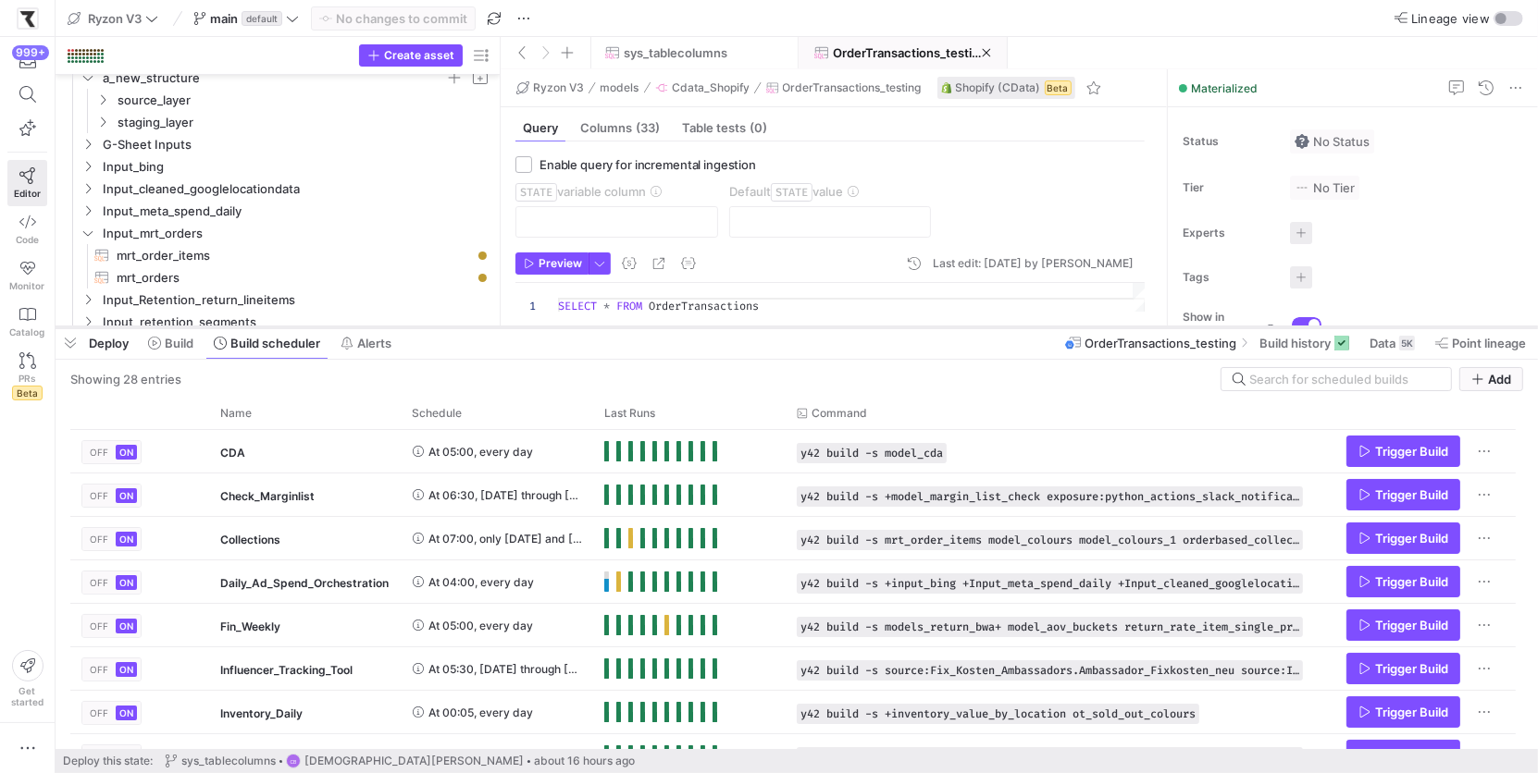
click at [406, 328] on div at bounding box center [797, 327] width 1482 height 7
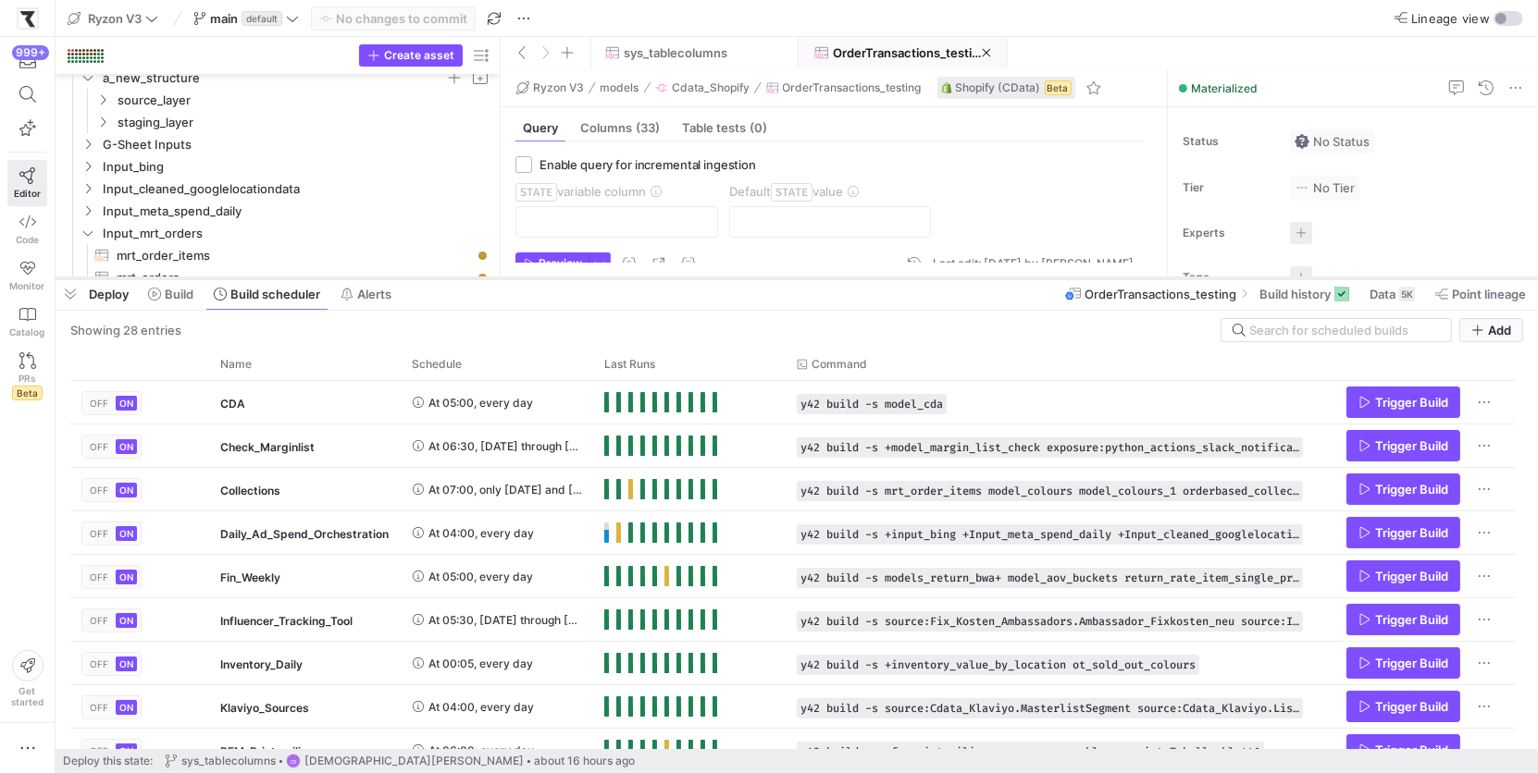
drag, startPoint x: 463, startPoint y: 329, endPoint x: 459, endPoint y: 280, distance: 49.2
click at [459, 280] on div at bounding box center [797, 278] width 1482 height 7
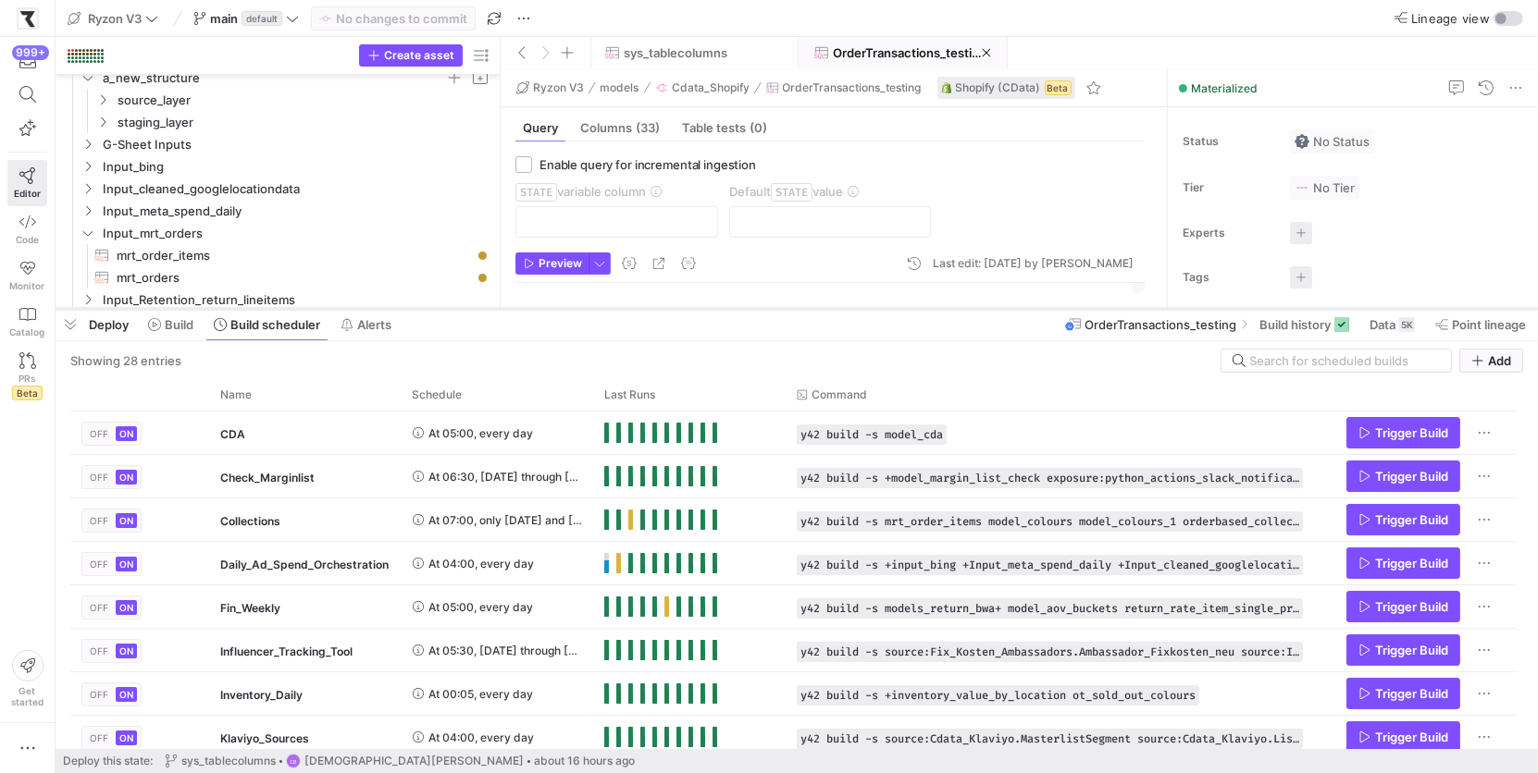
drag, startPoint x: 414, startPoint y: 277, endPoint x: 435, endPoint y: 307, distance: 36.7
click at [435, 307] on div at bounding box center [797, 308] width 1482 height 7
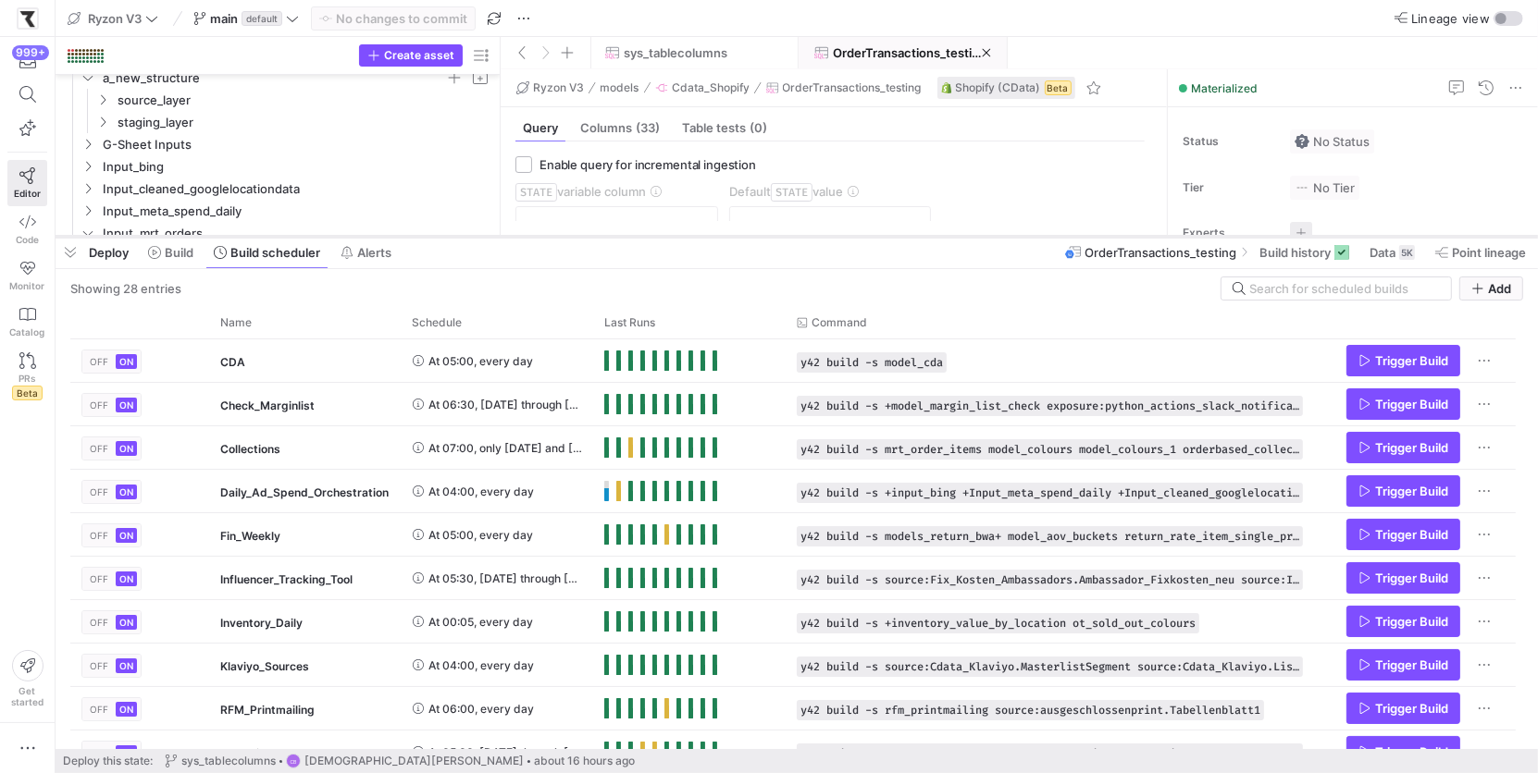
drag, startPoint x: 435, startPoint y: 307, endPoint x: 426, endPoint y: 235, distance: 72.6
click at [426, 235] on div at bounding box center [797, 236] width 1482 height 7
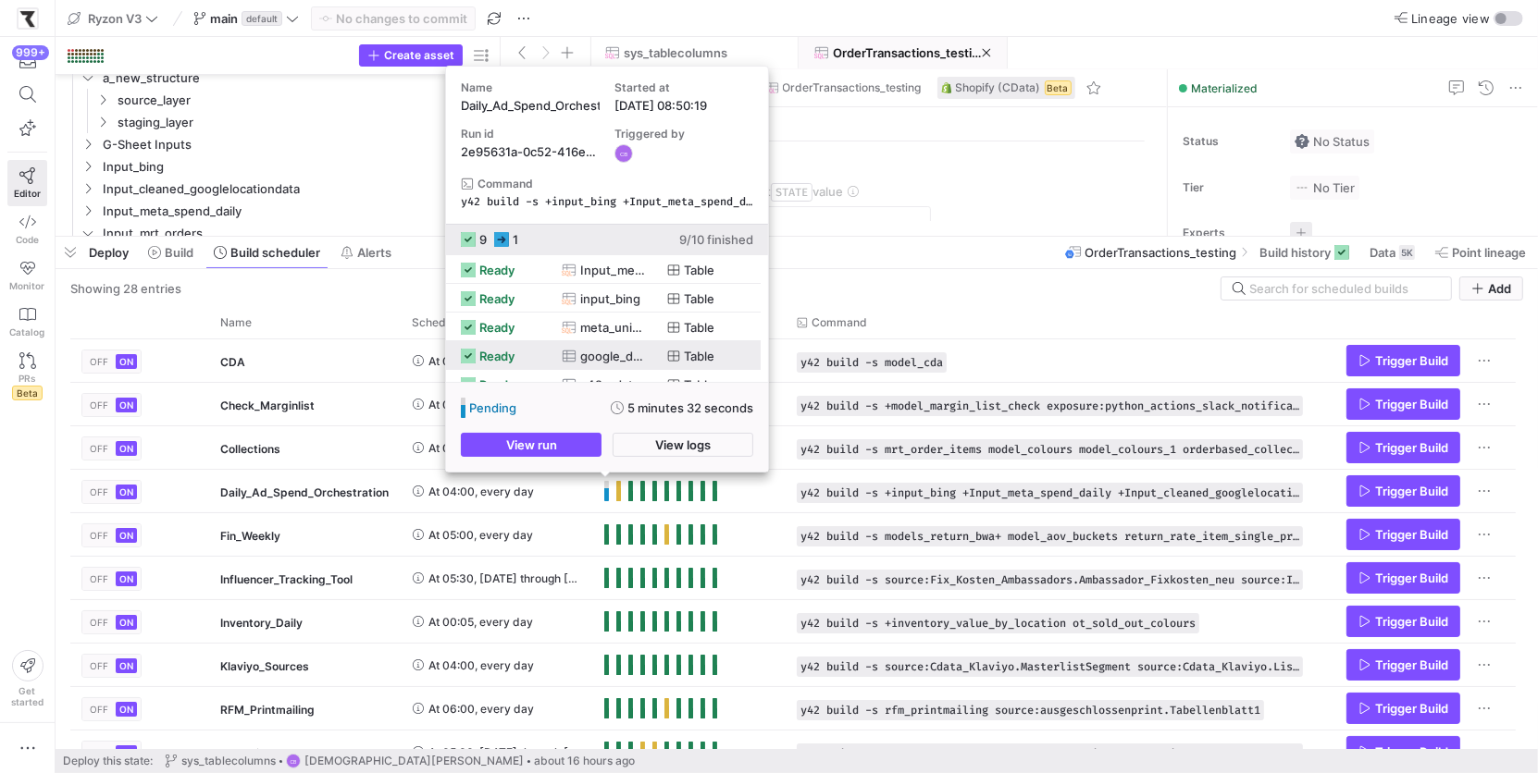
scroll to position [157, 0]
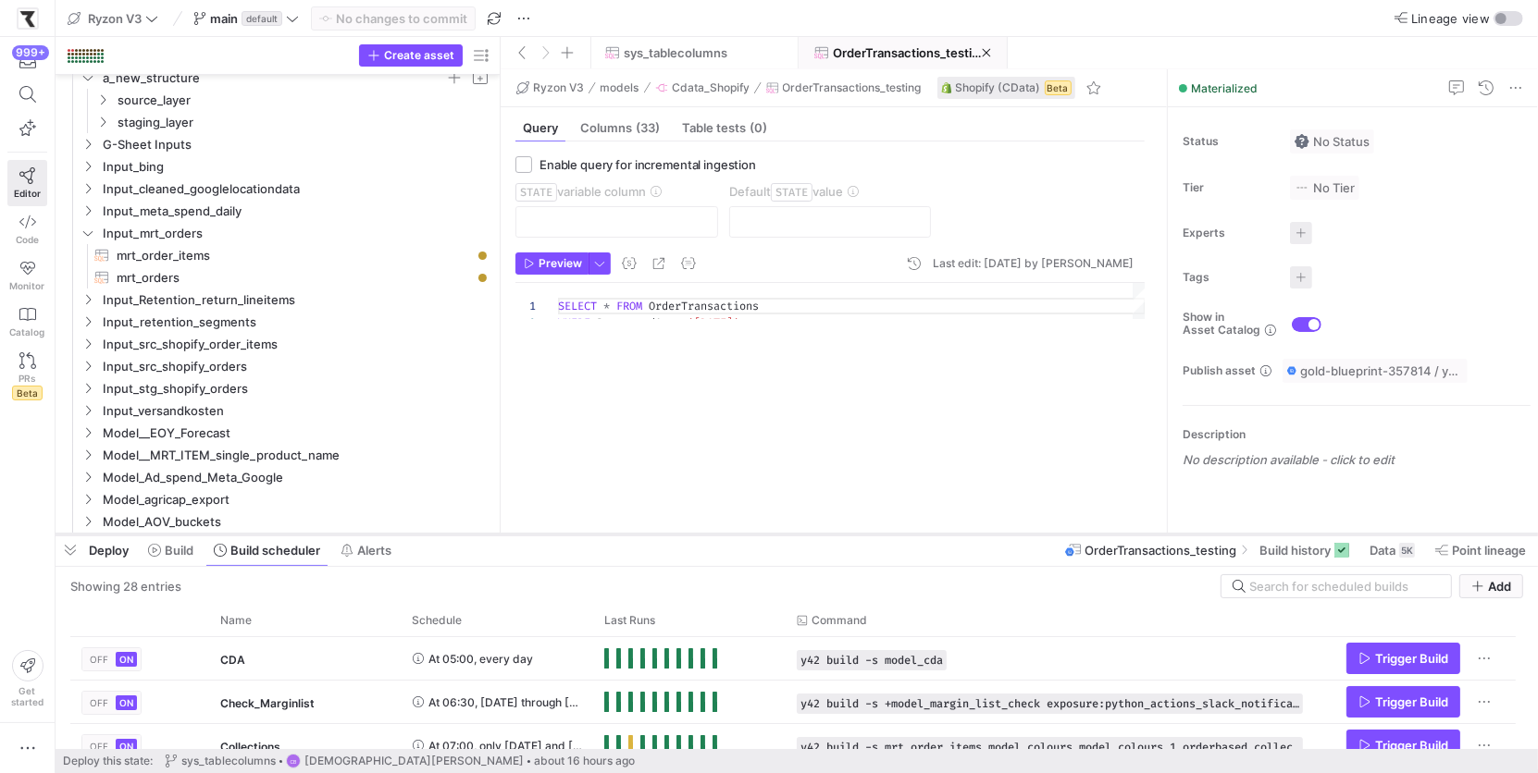
drag, startPoint x: 837, startPoint y: 503, endPoint x: 834, endPoint y: 535, distance: 31.6
click at [834, 535] on div at bounding box center [797, 534] width 1482 height 7
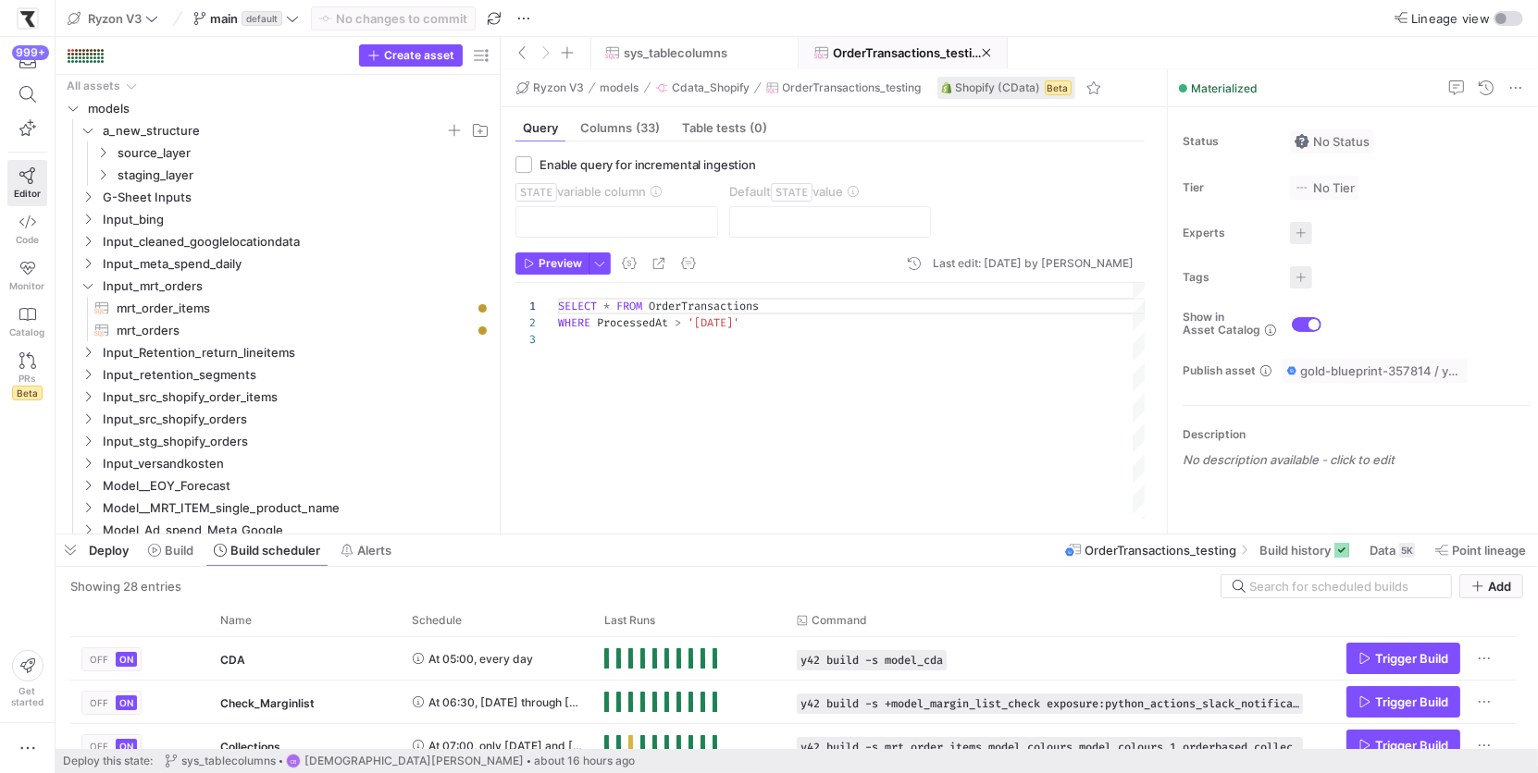
scroll to position [25, 0]
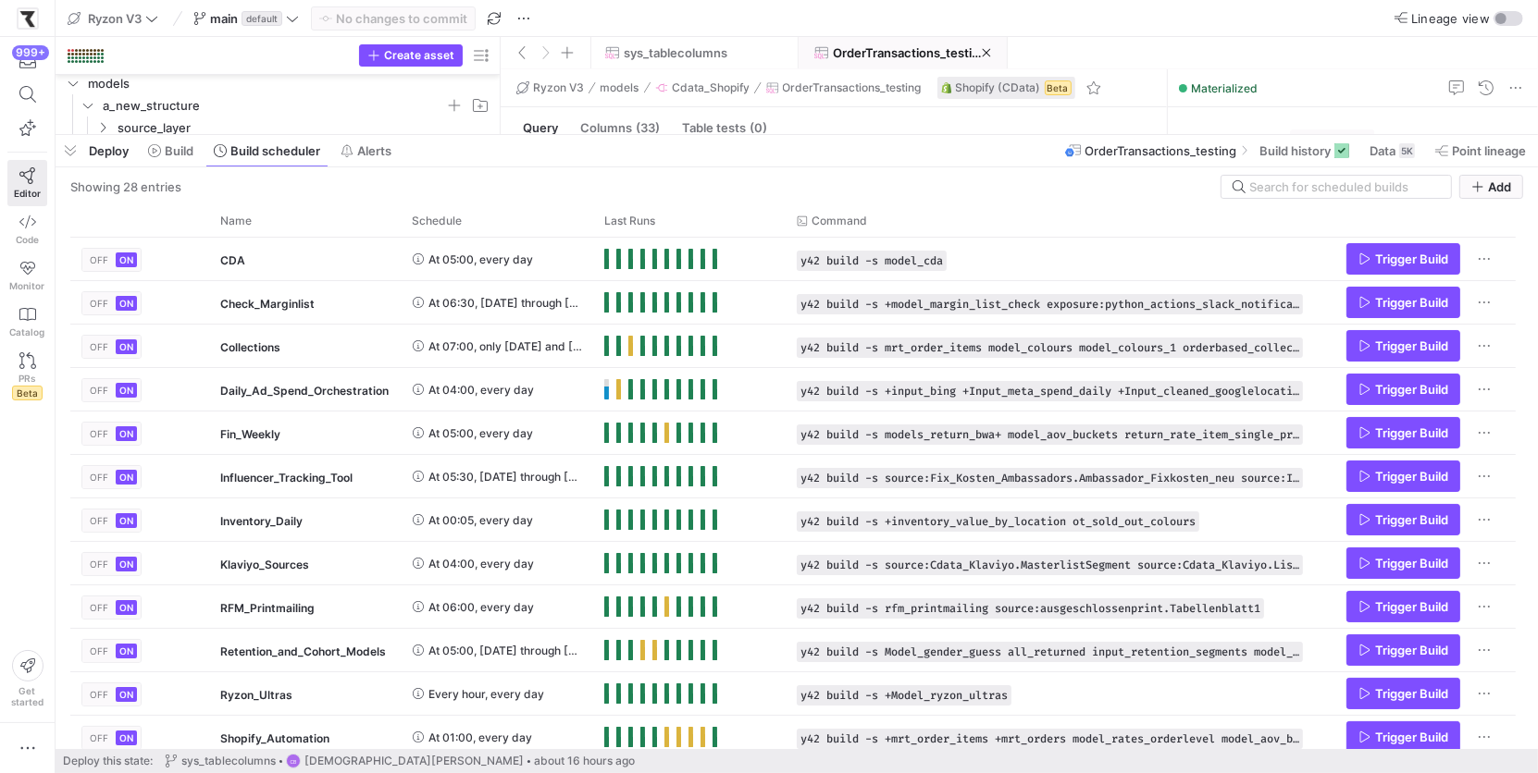
drag, startPoint x: 539, startPoint y: 537, endPoint x: 559, endPoint y: 144, distance: 392.7
click at [557, 136] on div at bounding box center [797, 134] width 1482 height 7
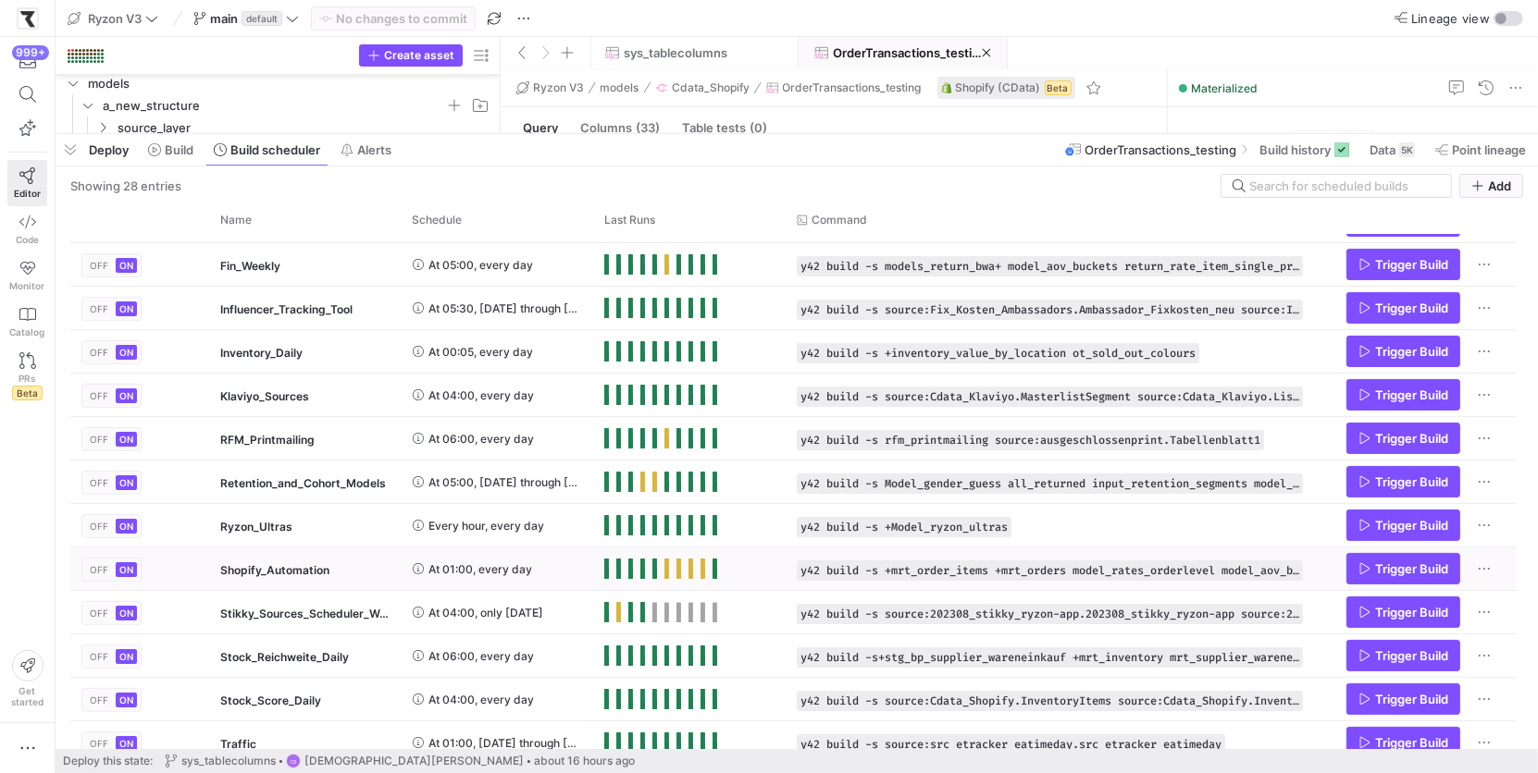
scroll to position [352, 0]
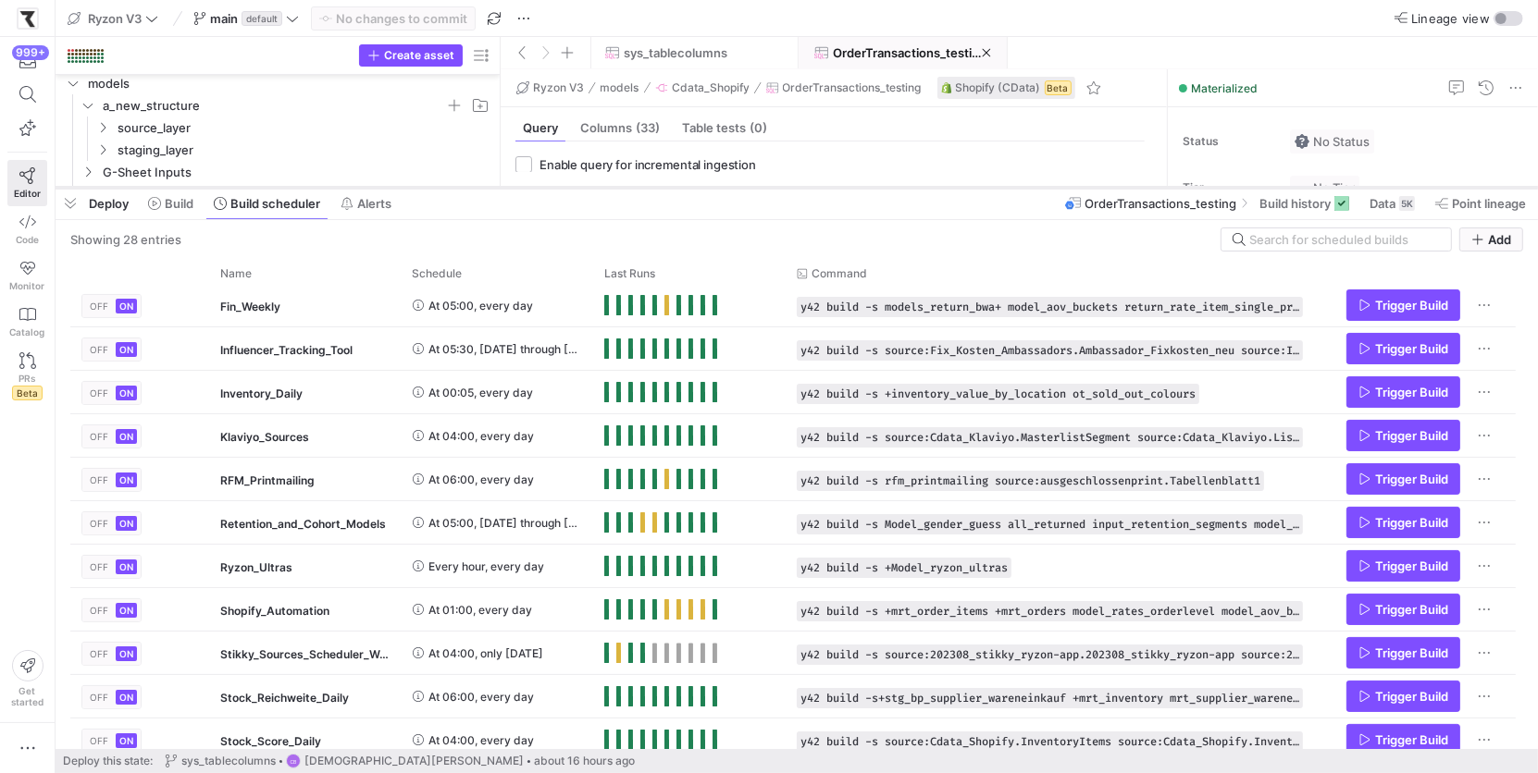
drag, startPoint x: 586, startPoint y: 132, endPoint x: 602, endPoint y: 186, distance: 56.2
click at [602, 186] on div at bounding box center [797, 187] width 1482 height 7
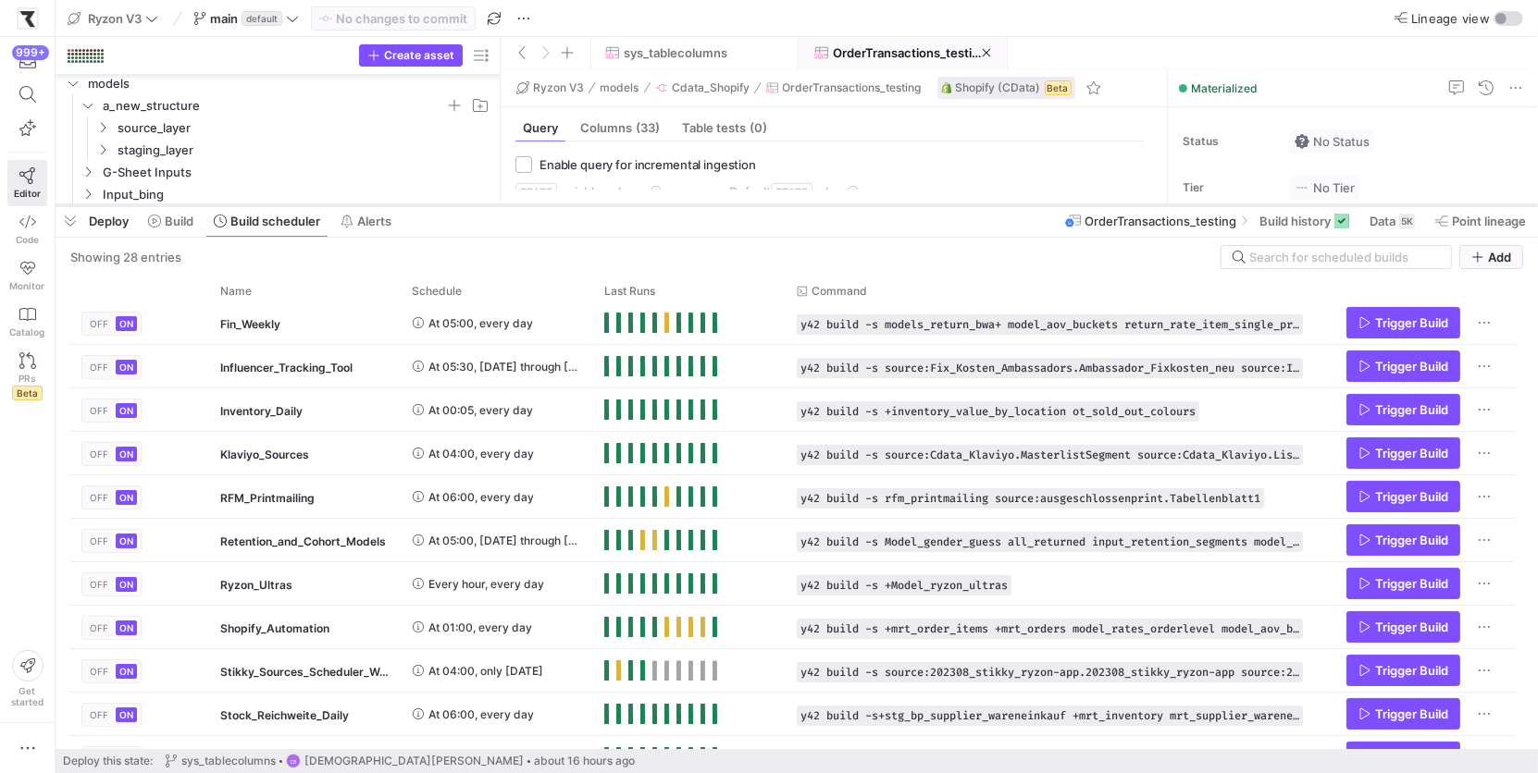
drag, startPoint x: 602, startPoint y: 187, endPoint x: 604, endPoint y: 204, distance: 17.7
click at [604, 204] on div at bounding box center [797, 205] width 1482 height 7
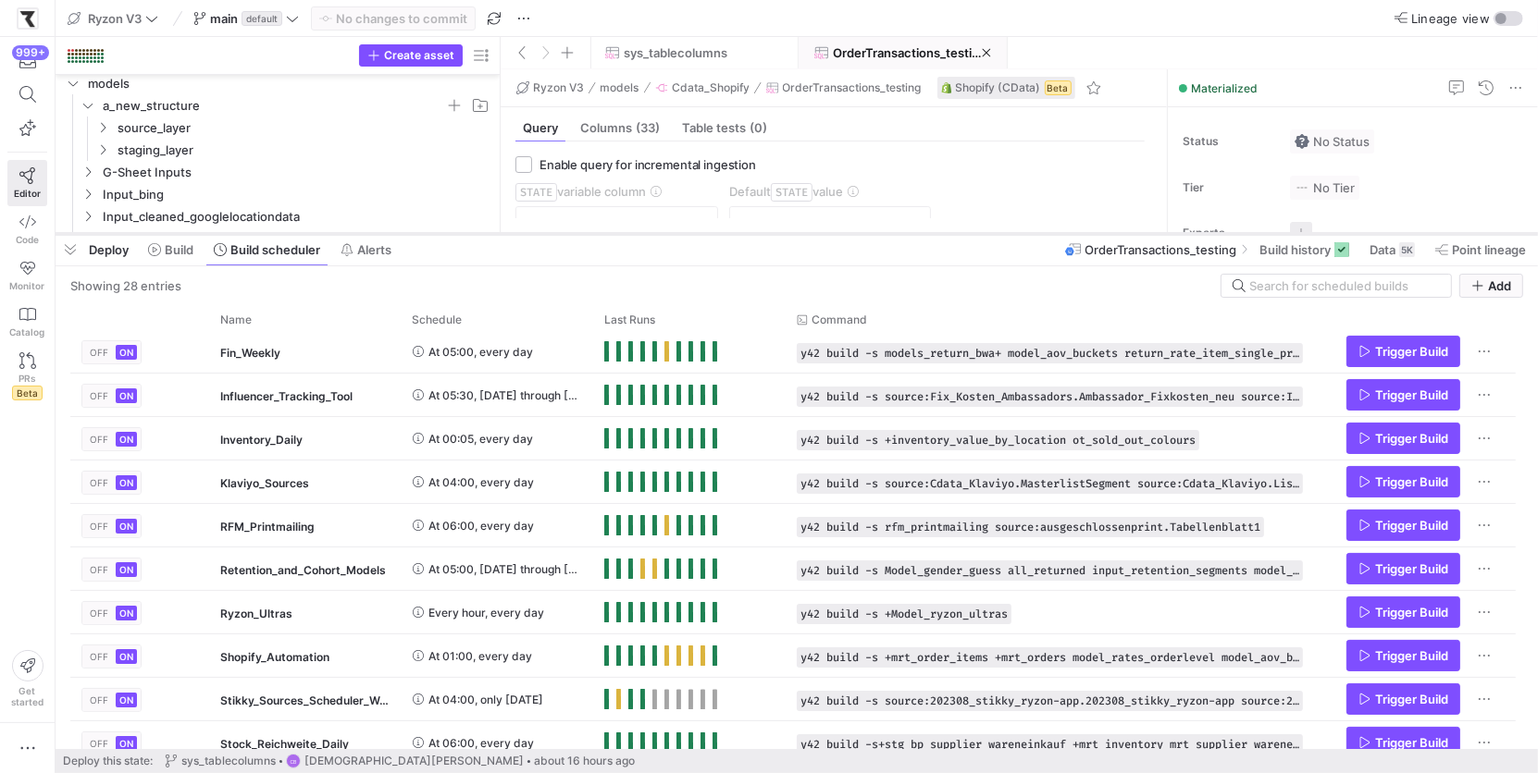
drag, startPoint x: 602, startPoint y: 205, endPoint x: 599, endPoint y: 234, distance: 28.8
click at [599, 234] on div at bounding box center [797, 233] width 1482 height 7
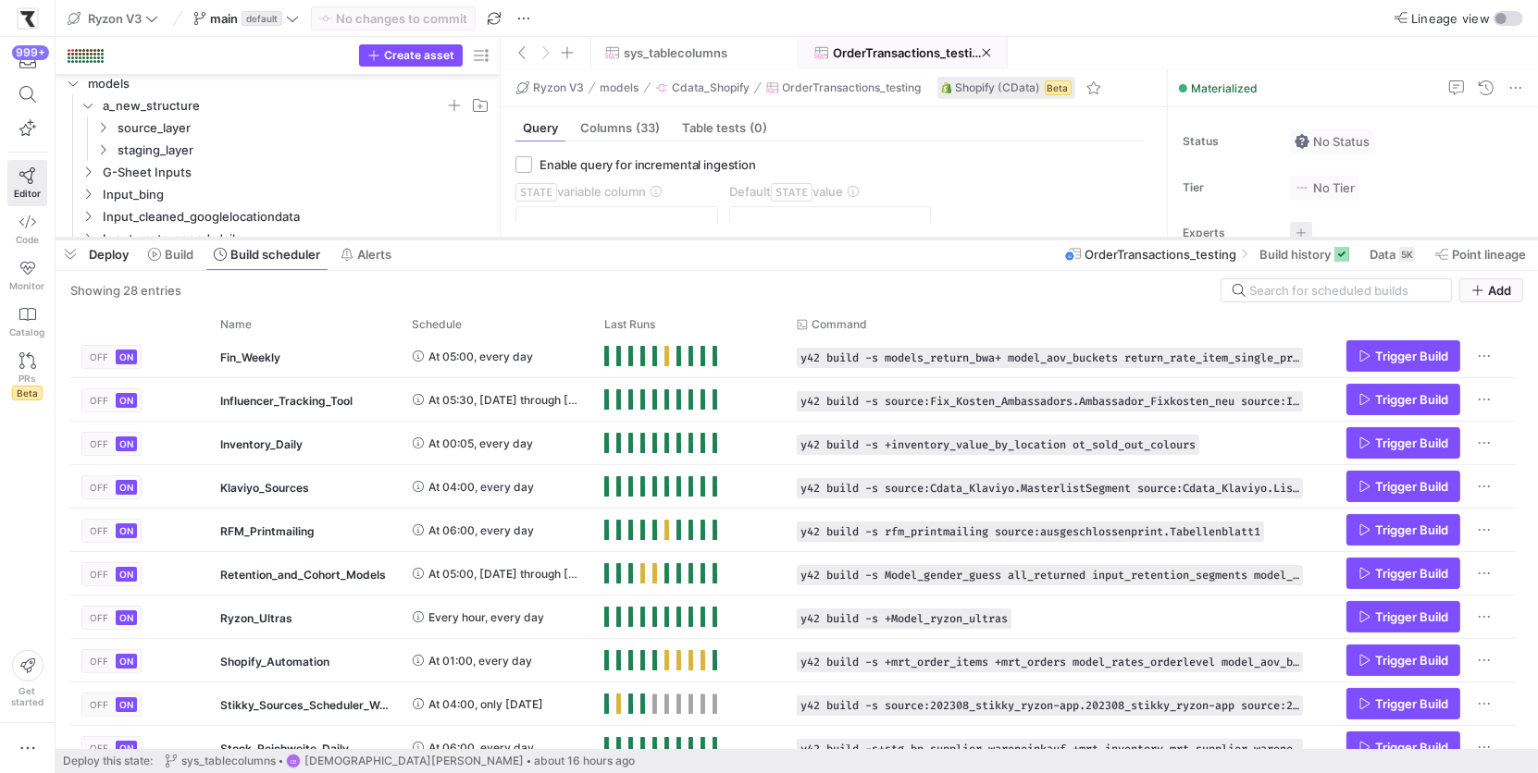
click at [604, 241] on div at bounding box center [797, 238] width 1482 height 7
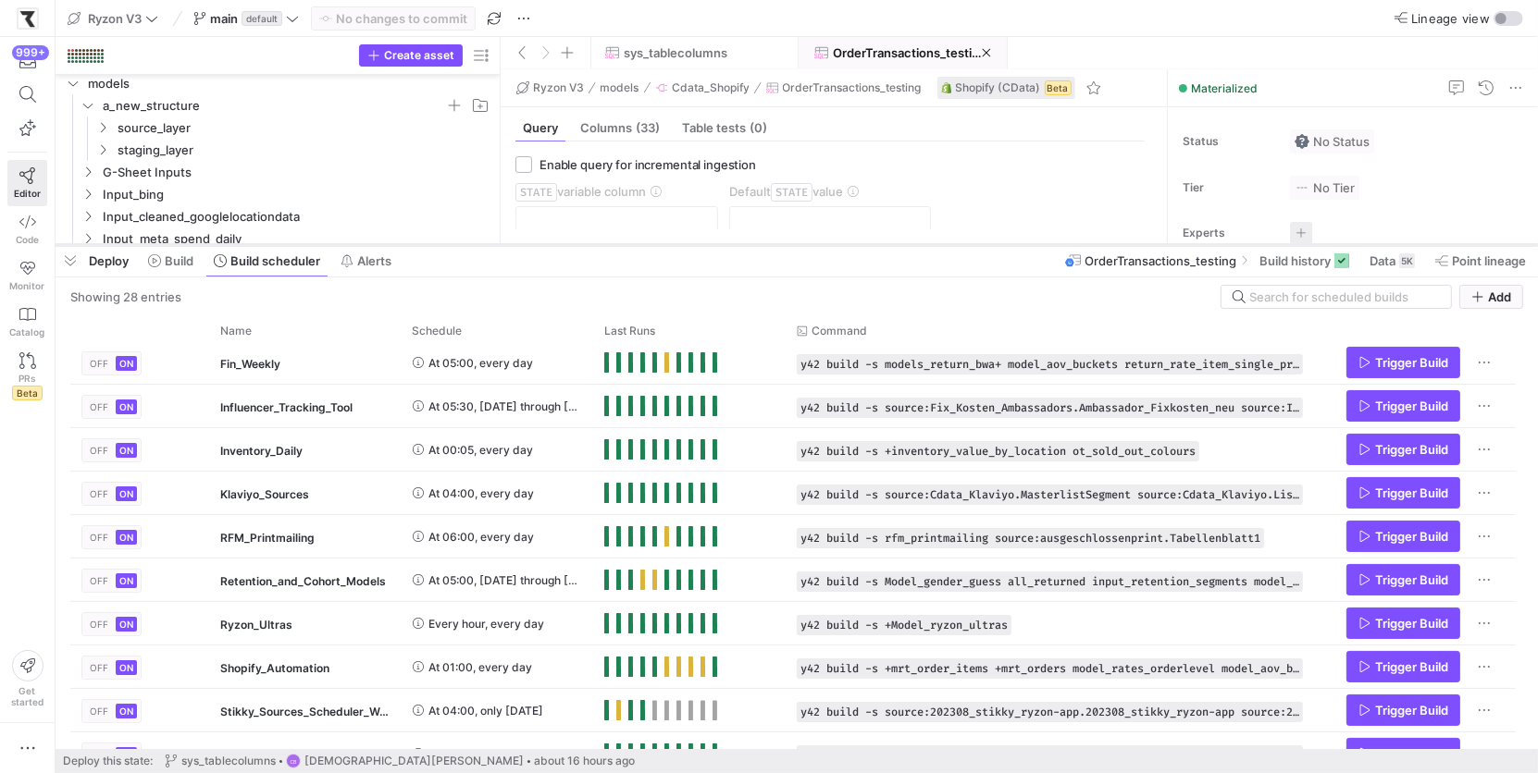
click at [617, 244] on div at bounding box center [797, 244] width 1482 height 7
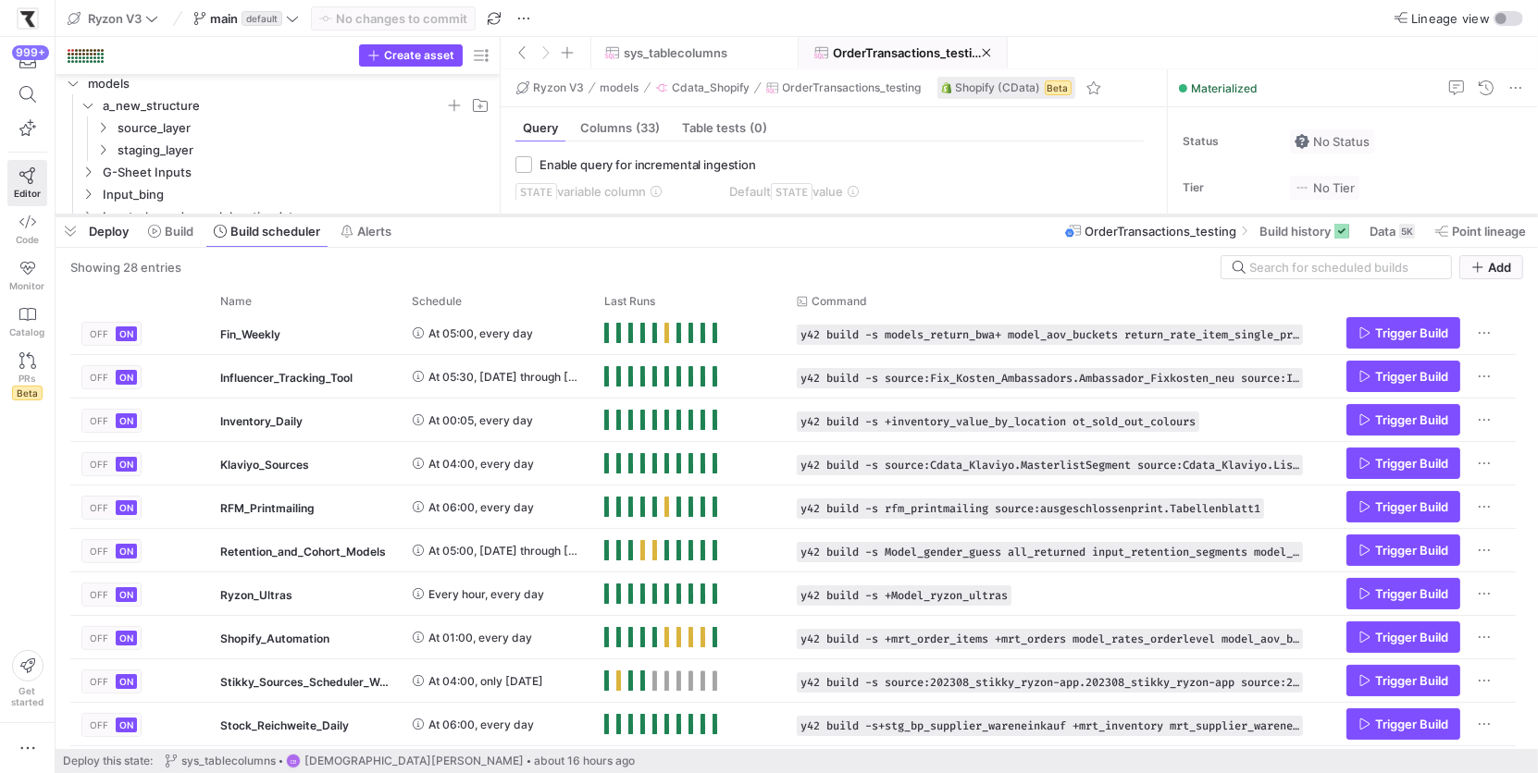
drag, startPoint x: 505, startPoint y: 246, endPoint x: 513, endPoint y: 215, distance: 32.5
click at [513, 214] on div at bounding box center [797, 215] width 1482 height 7
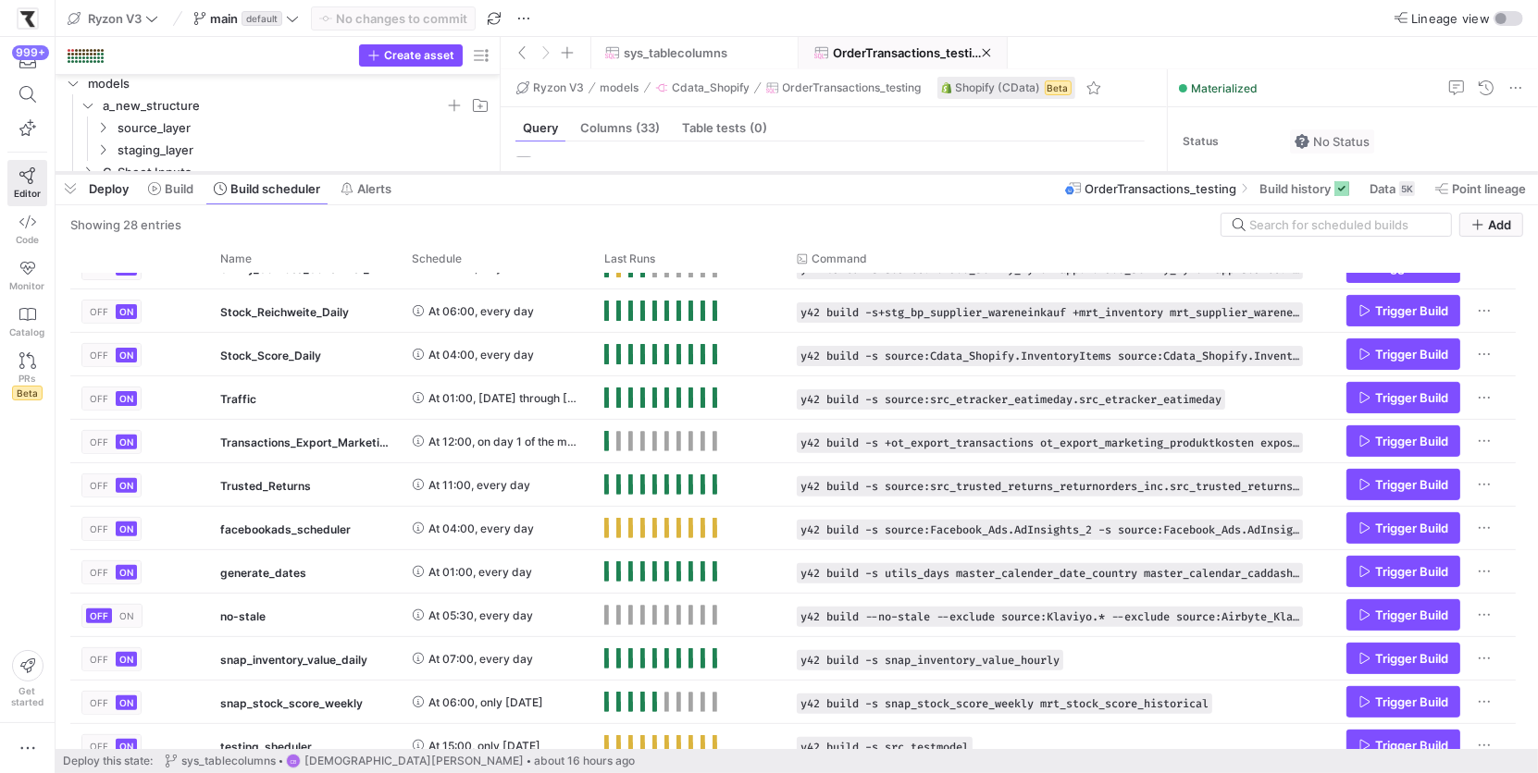
scroll to position [712, 0]
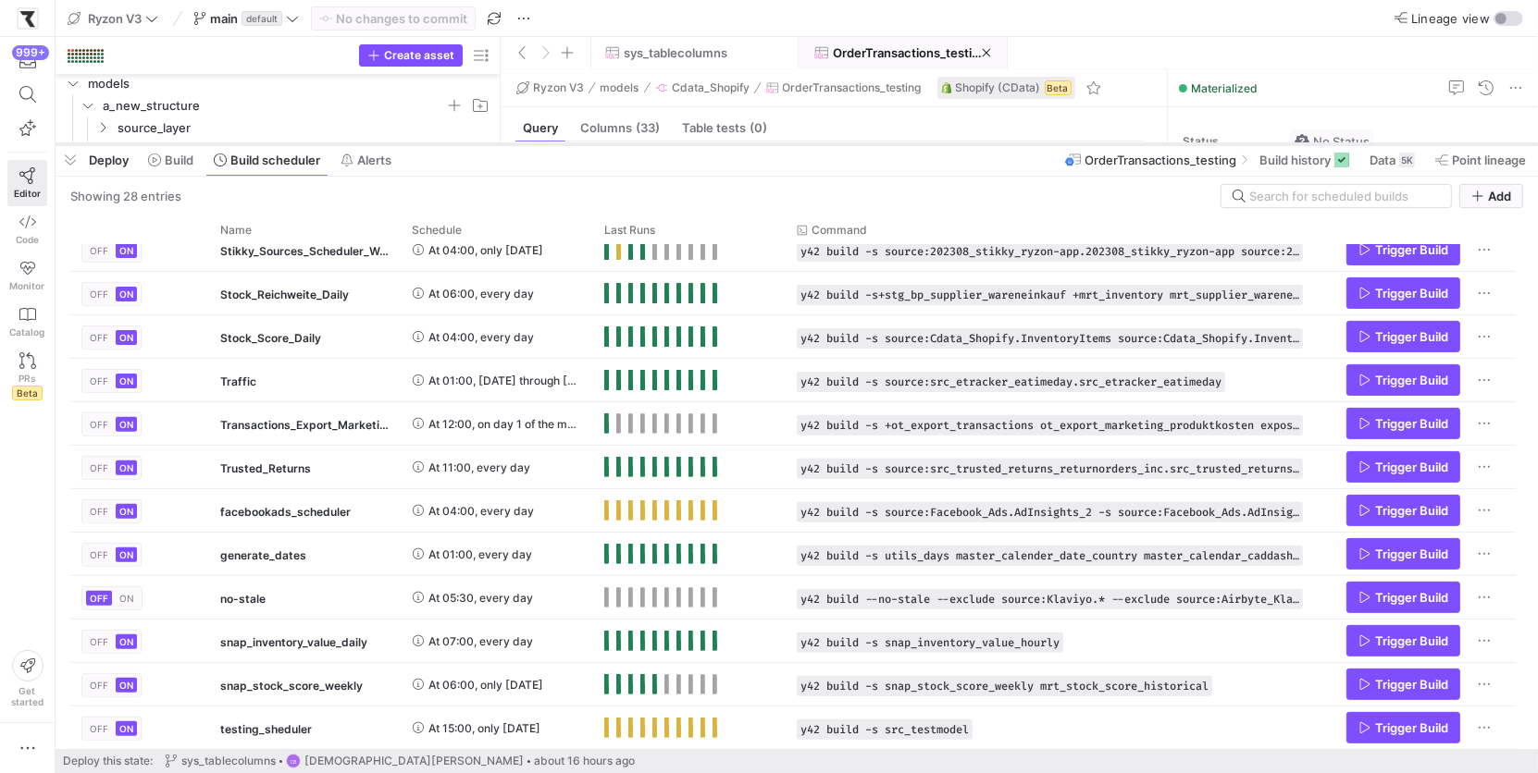
drag, startPoint x: 583, startPoint y: 215, endPoint x: 626, endPoint y: 146, distance: 81.1
click at [626, 146] on div at bounding box center [797, 144] width 1482 height 7
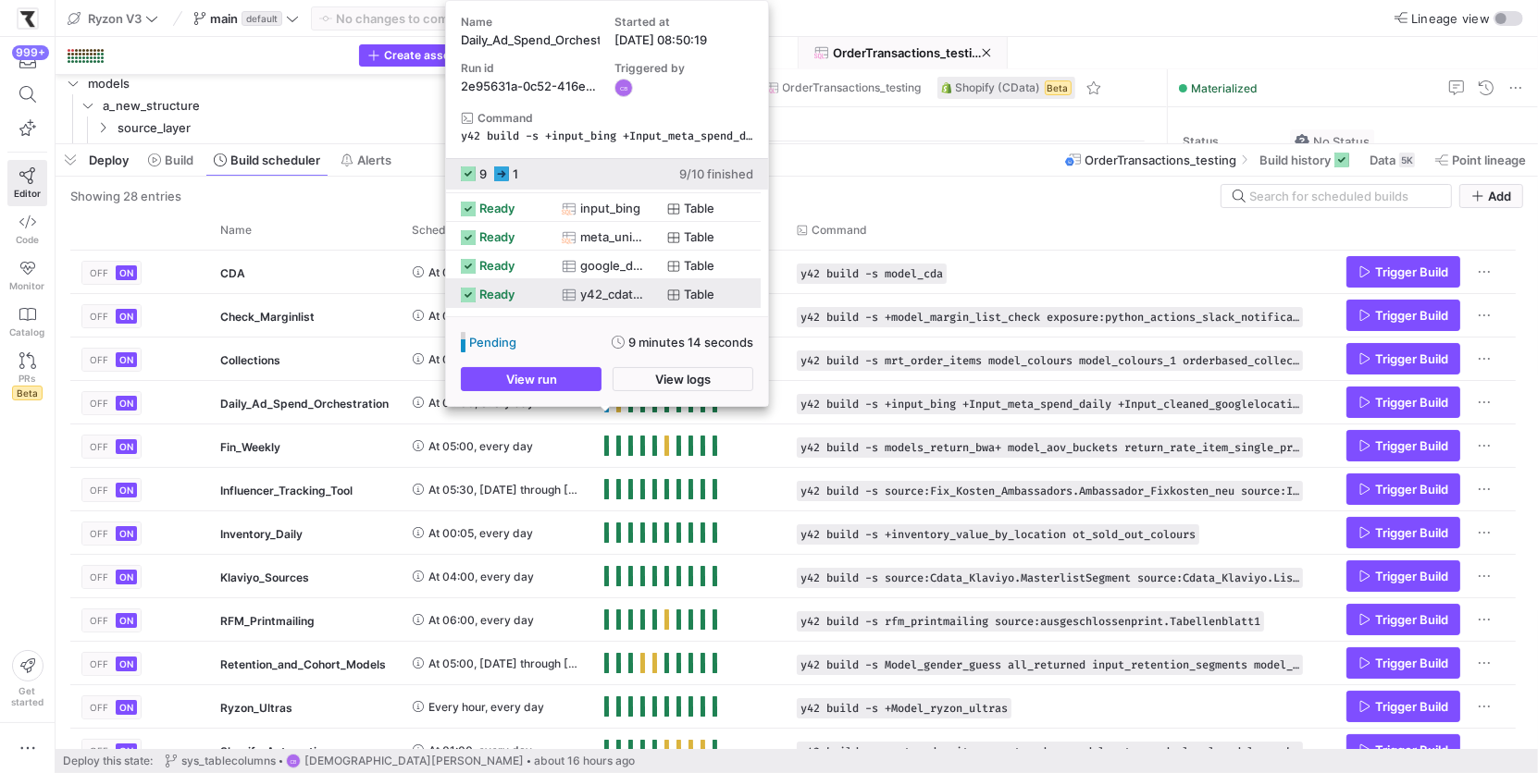
scroll to position [157, 0]
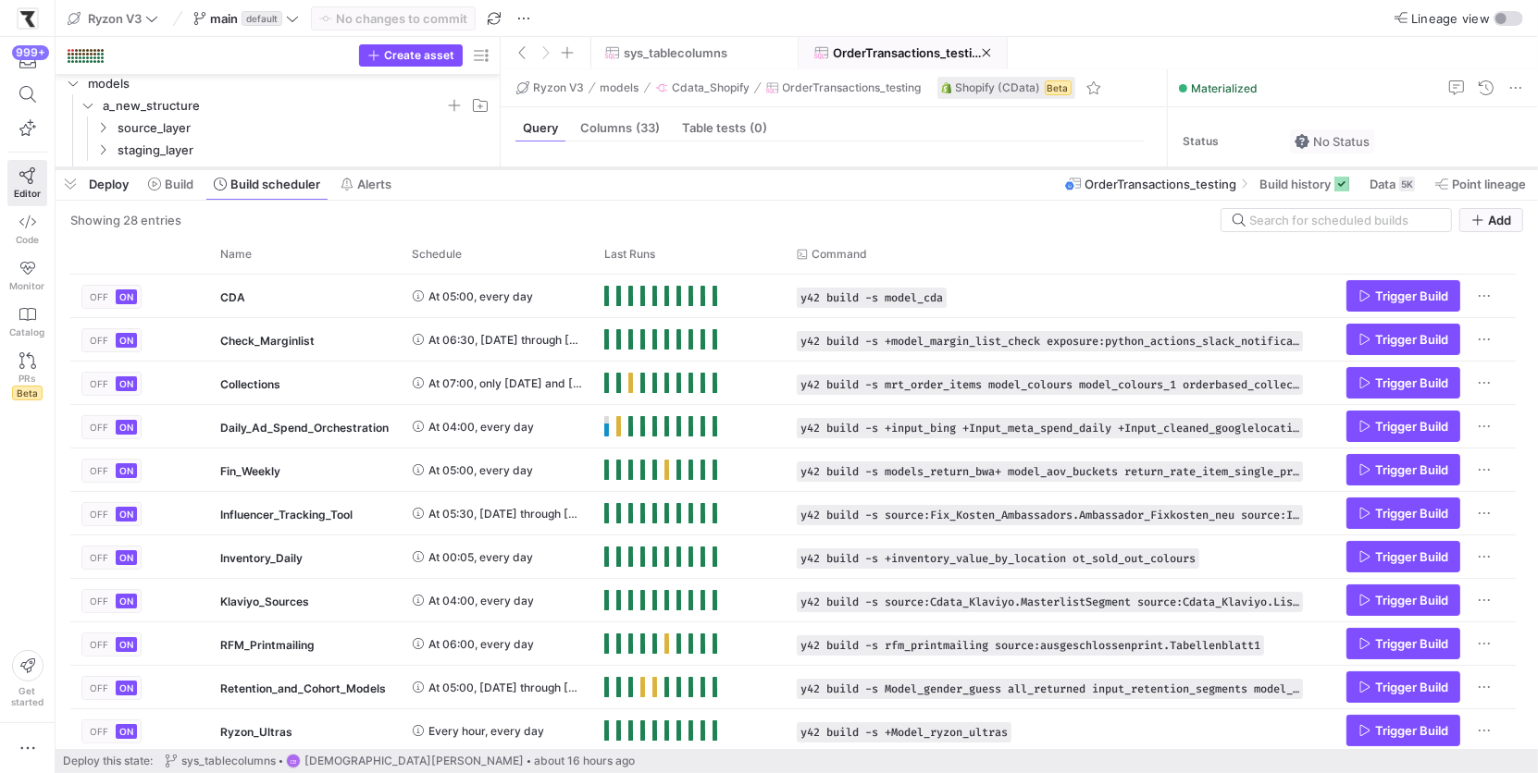
drag, startPoint x: 829, startPoint y: 145, endPoint x: 883, endPoint y: 169, distance: 58.8
click at [883, 169] on div at bounding box center [797, 168] width 1482 height 7
click at [1321, 179] on span "Build history" at bounding box center [1294, 184] width 71 height 15
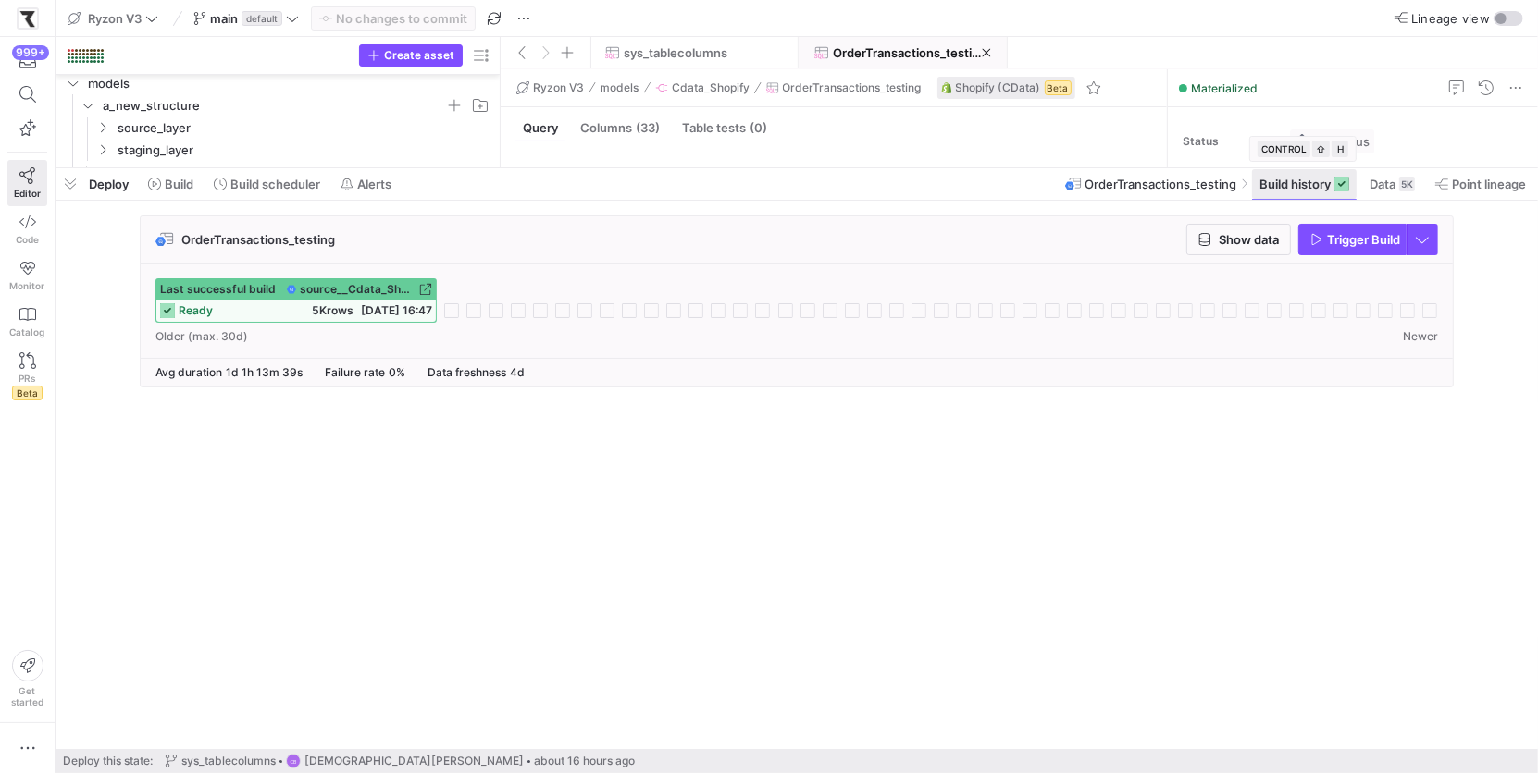
click at [1321, 179] on span "Build history" at bounding box center [1294, 184] width 71 height 15
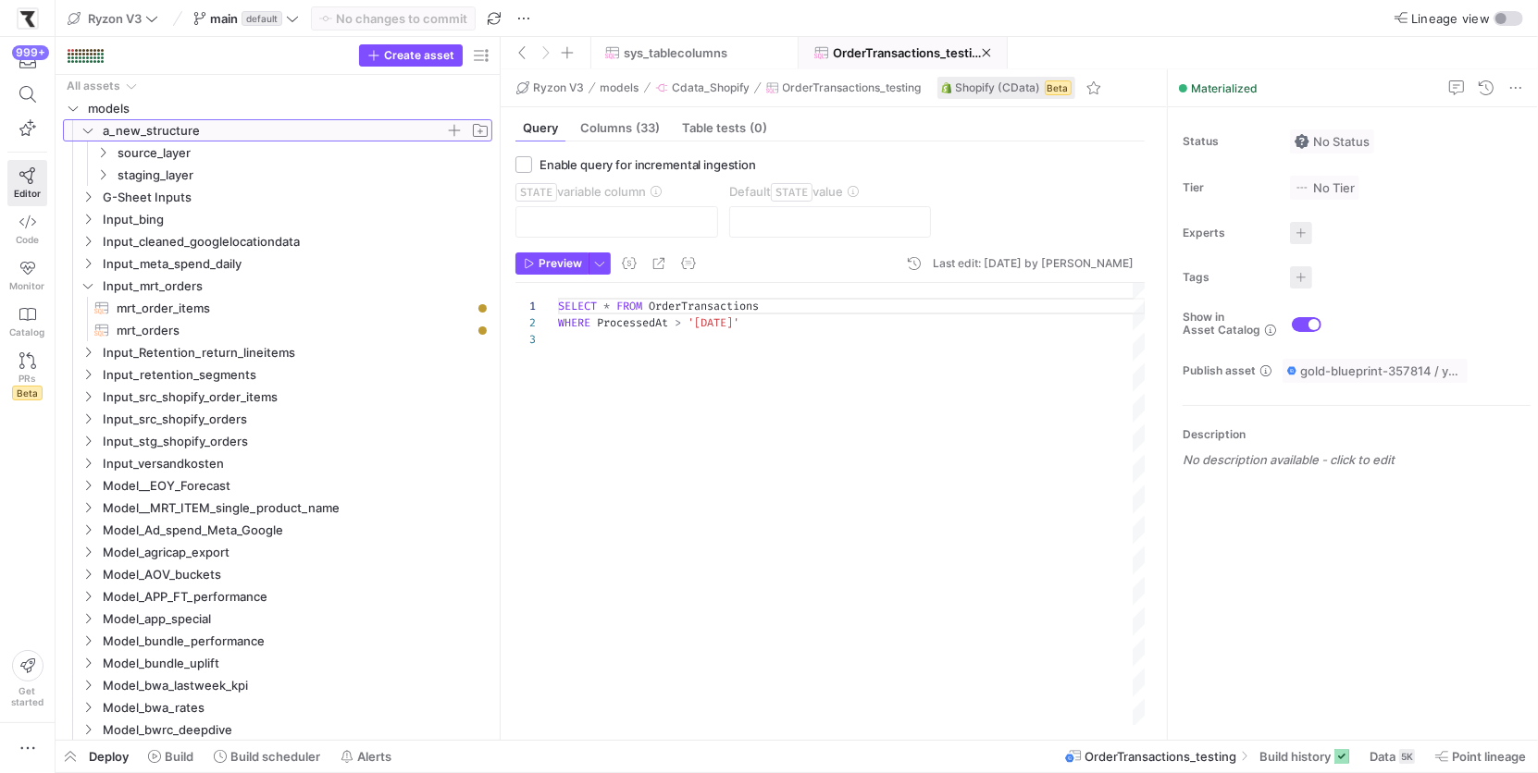
click at [89, 130] on icon "Press SPACE to select this row." at bounding box center [87, 130] width 13 height 11
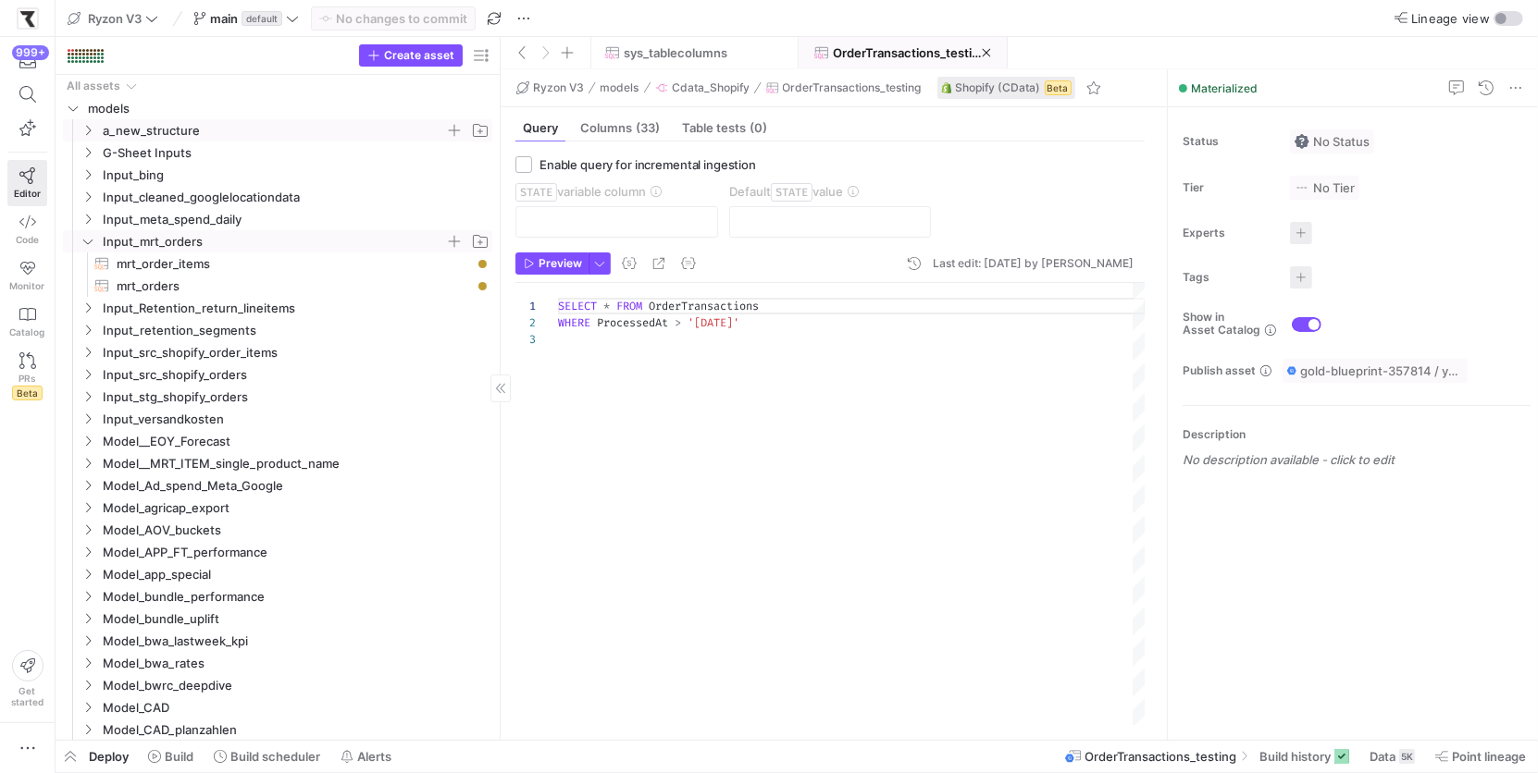
click at [90, 236] on icon "Press SPACE to select this row." at bounding box center [87, 241] width 13 height 11
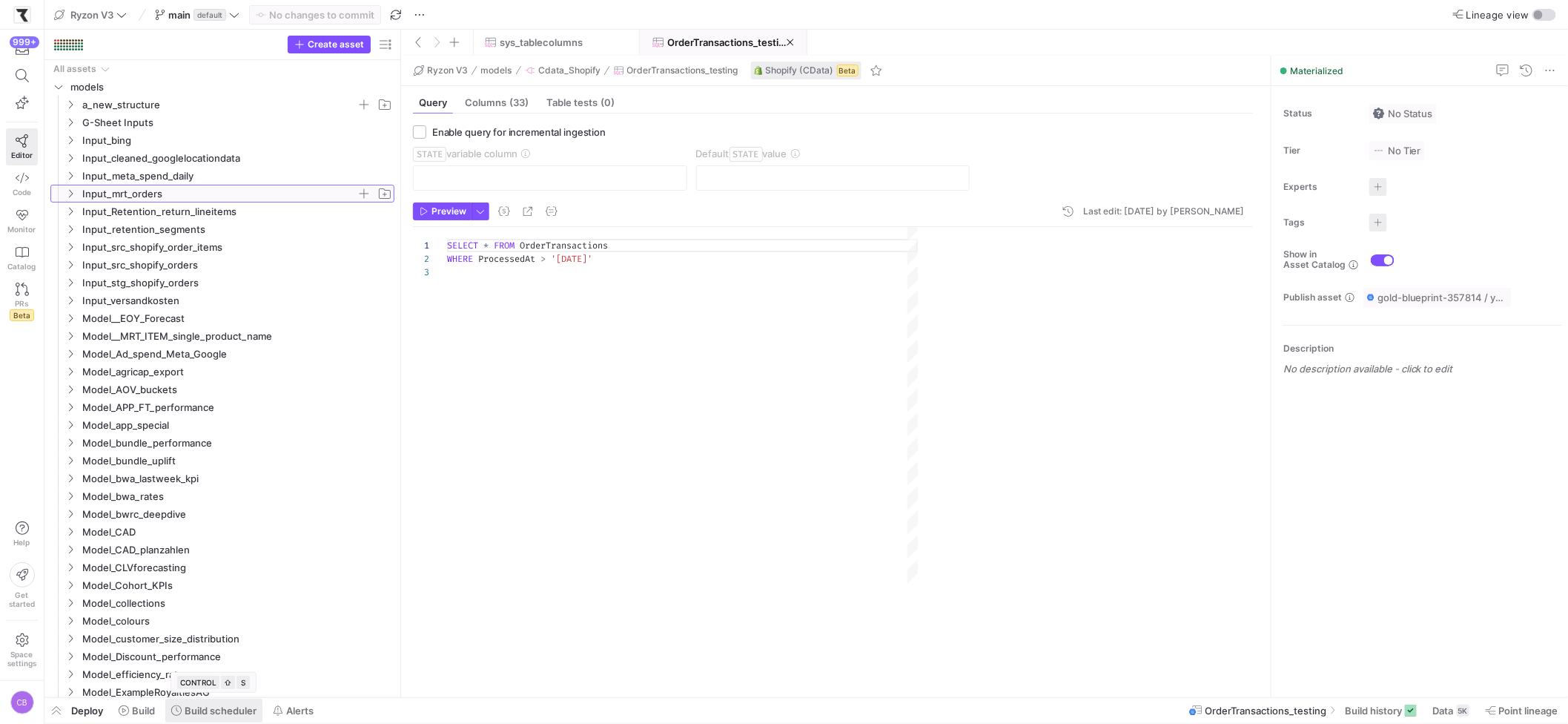
scroll to position [26, 0]
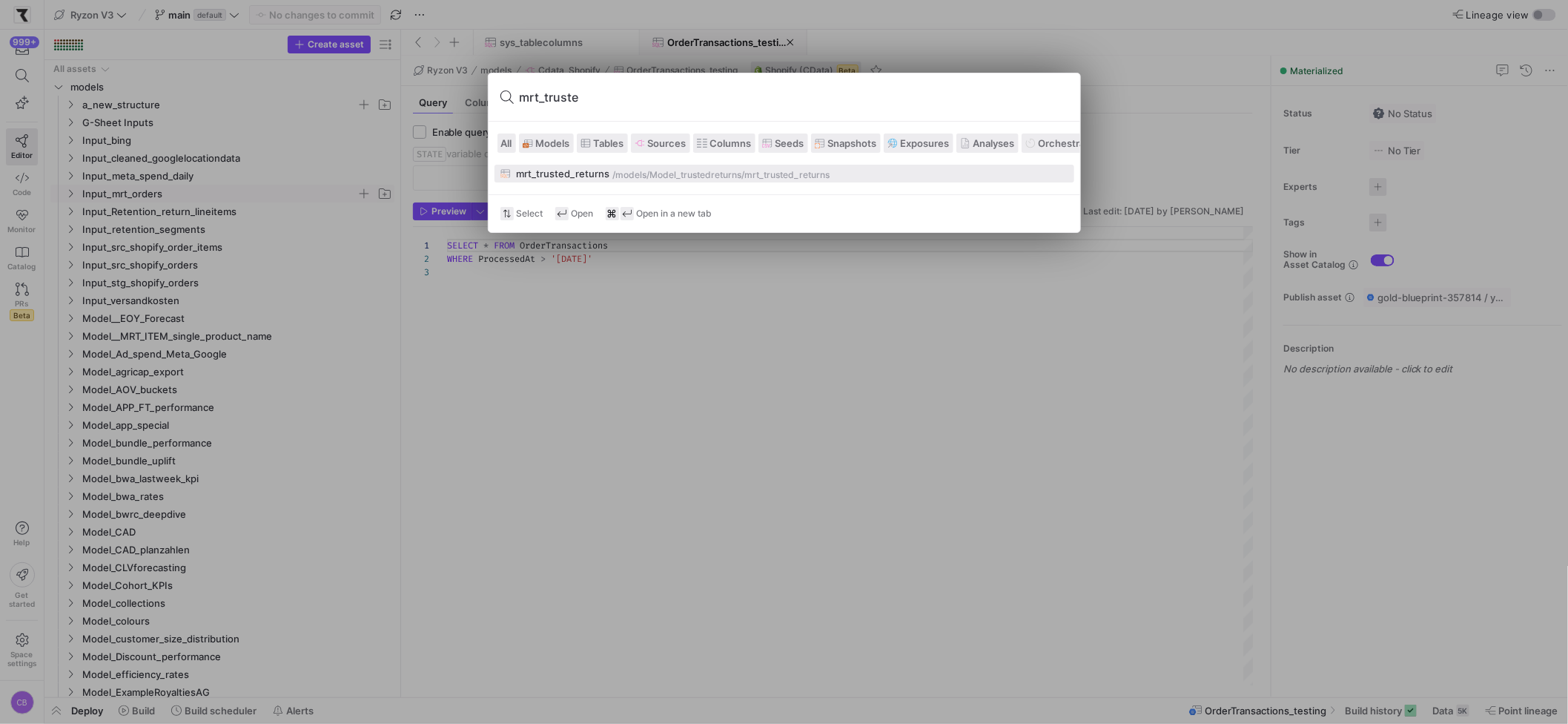
type input "mrt_truste"
click at [569, 168] on div "mrt_trusted_returns" at bounding box center [563, 173] width 94 height 12
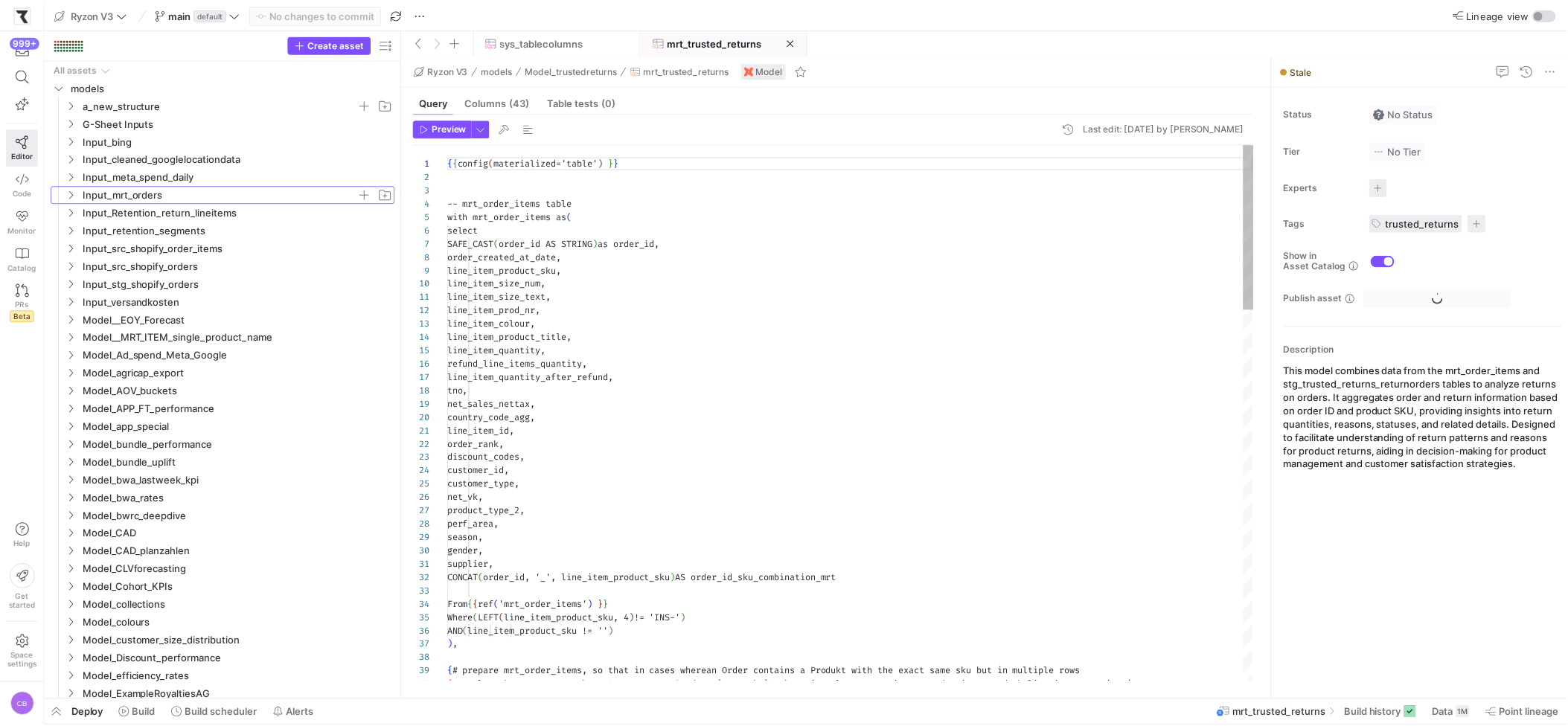
scroll to position [413, 0]
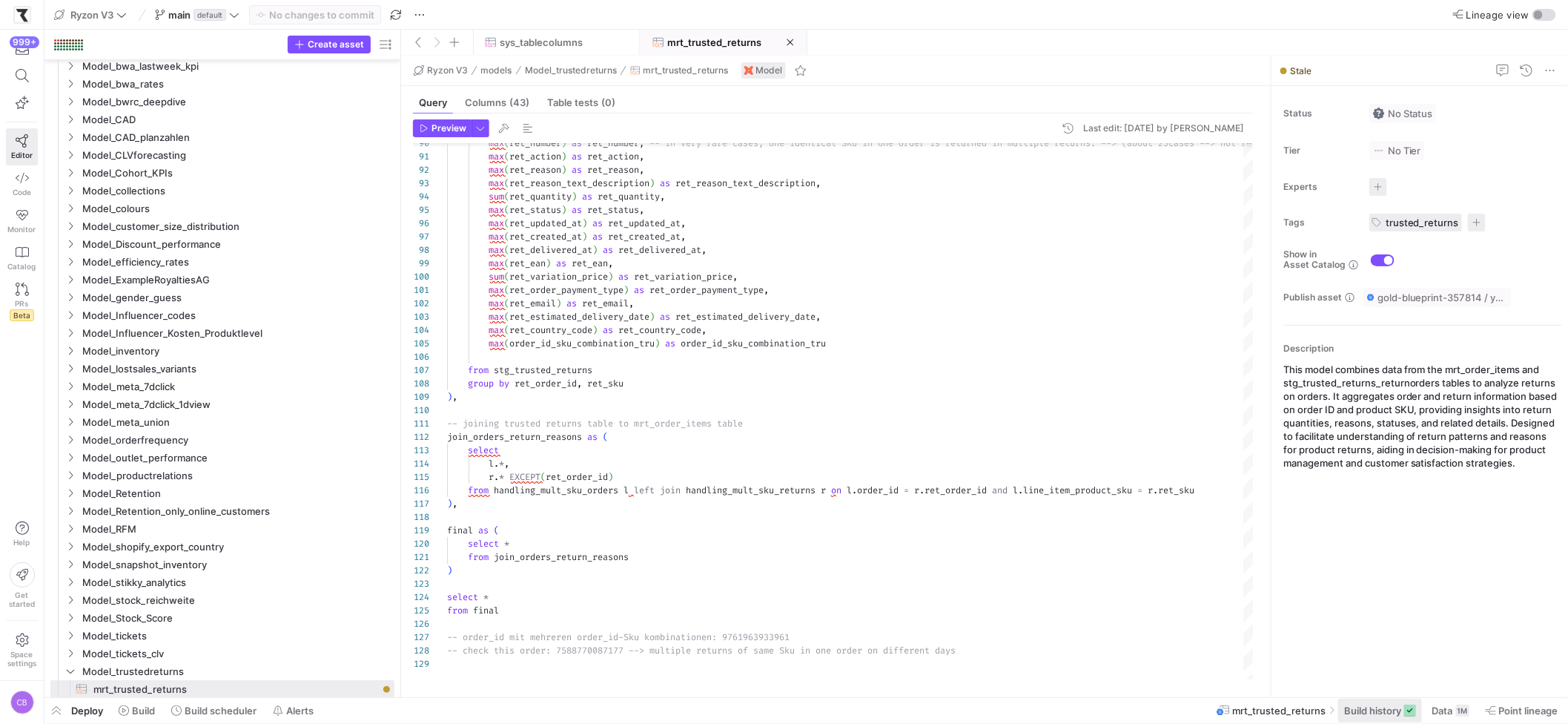
click at [1231, 619] on button "Build history" at bounding box center [1380, 710] width 85 height 25
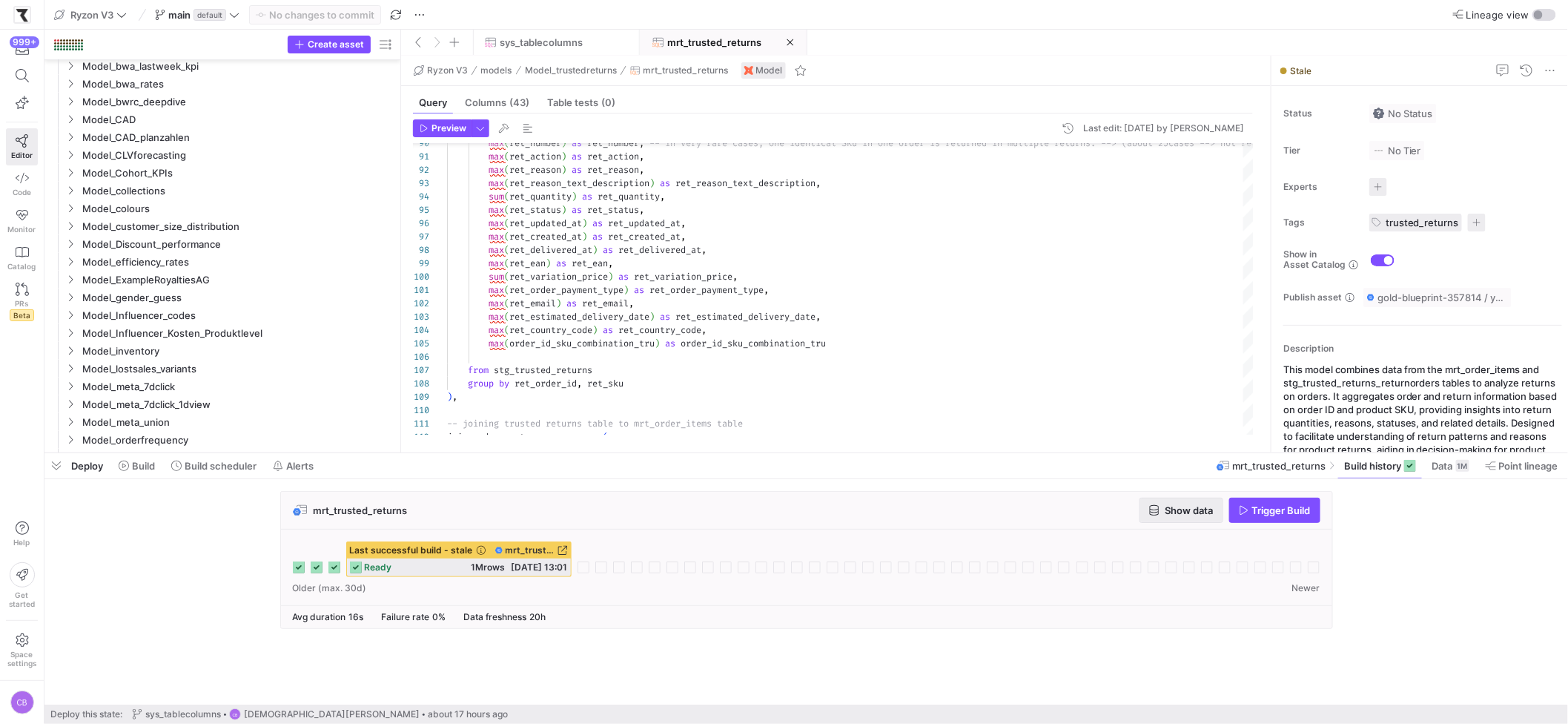
click at [1149, 517] on span "button" at bounding box center [1181, 511] width 83 height 24
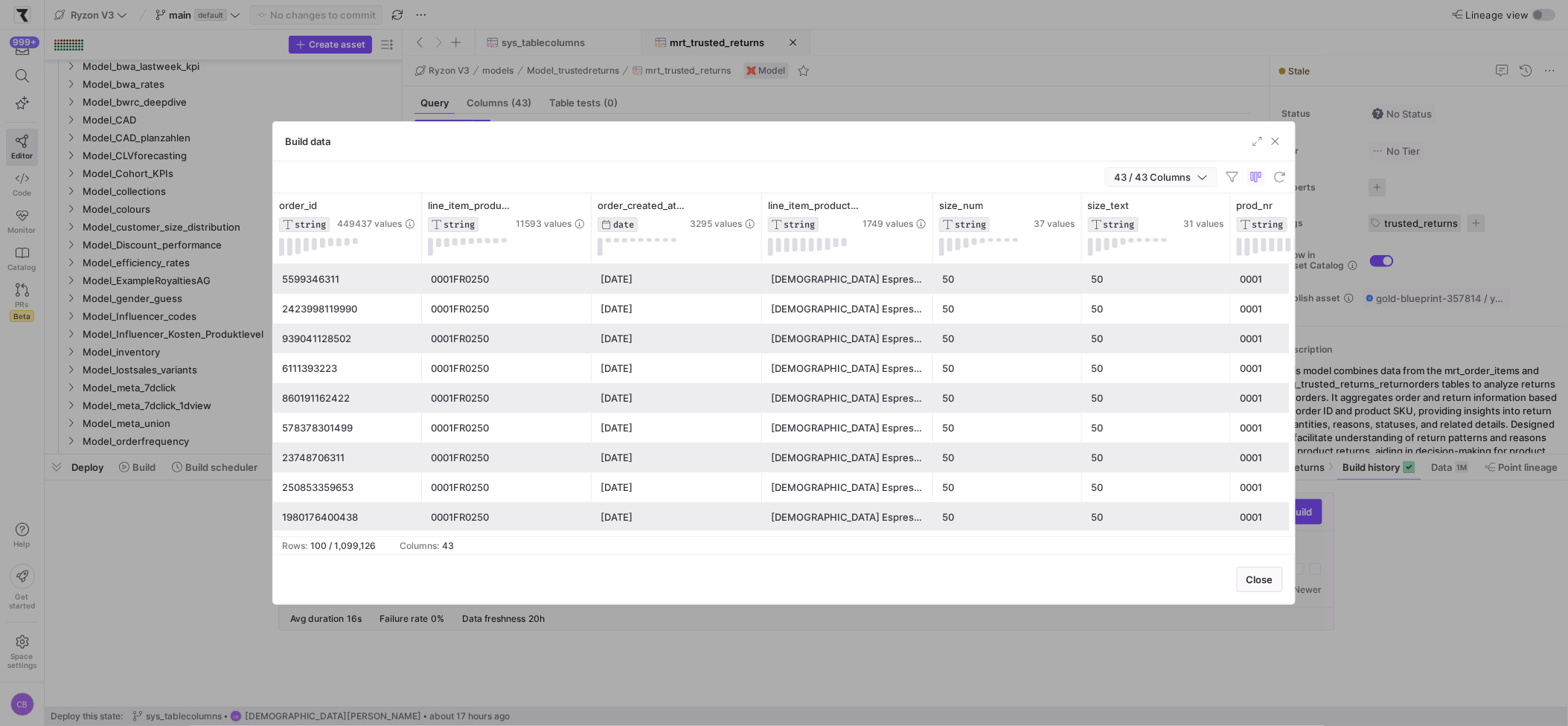
click at [1203, 174] on icon "button" at bounding box center [1203, 177] width 10 height 10
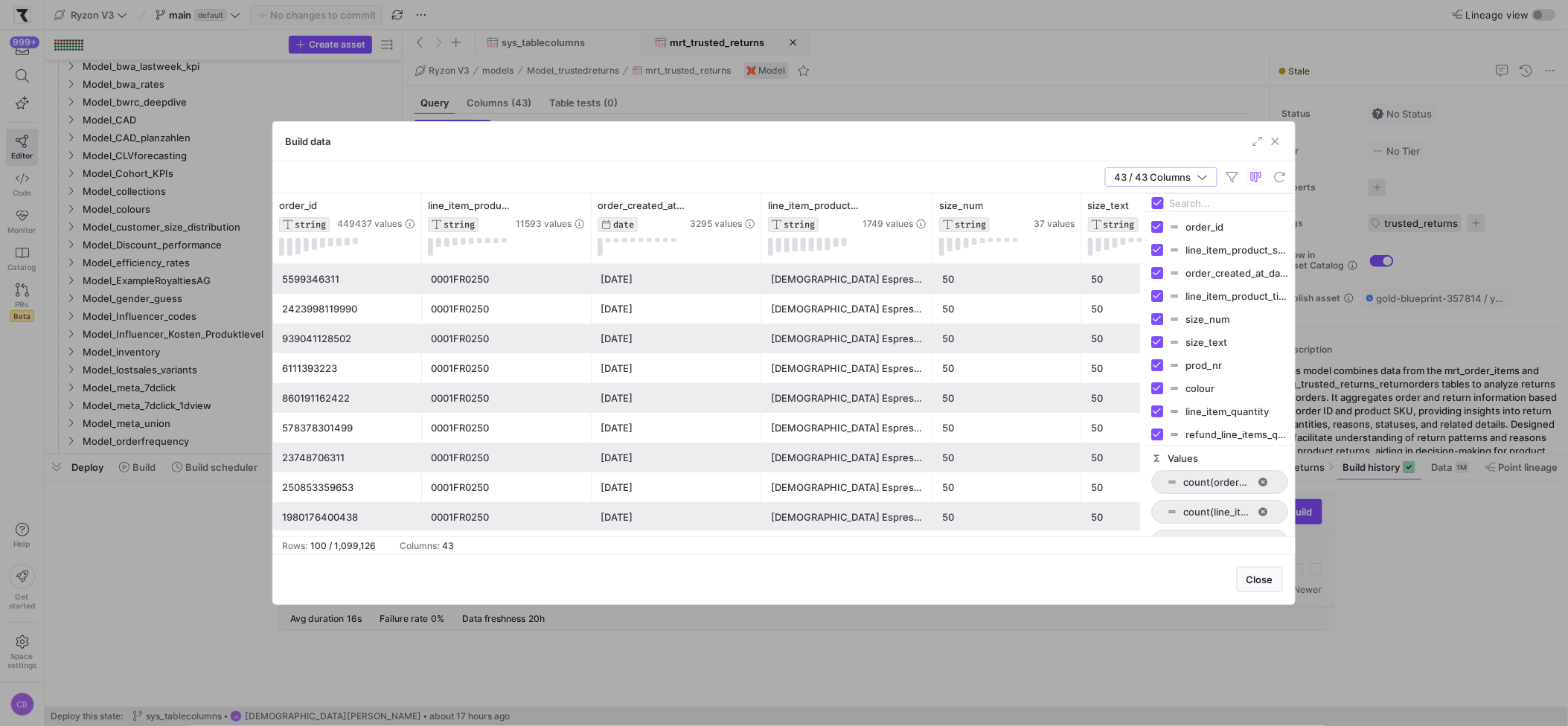
click at [1207, 200] on input "Filter Columns Input" at bounding box center [1229, 203] width 119 height 30
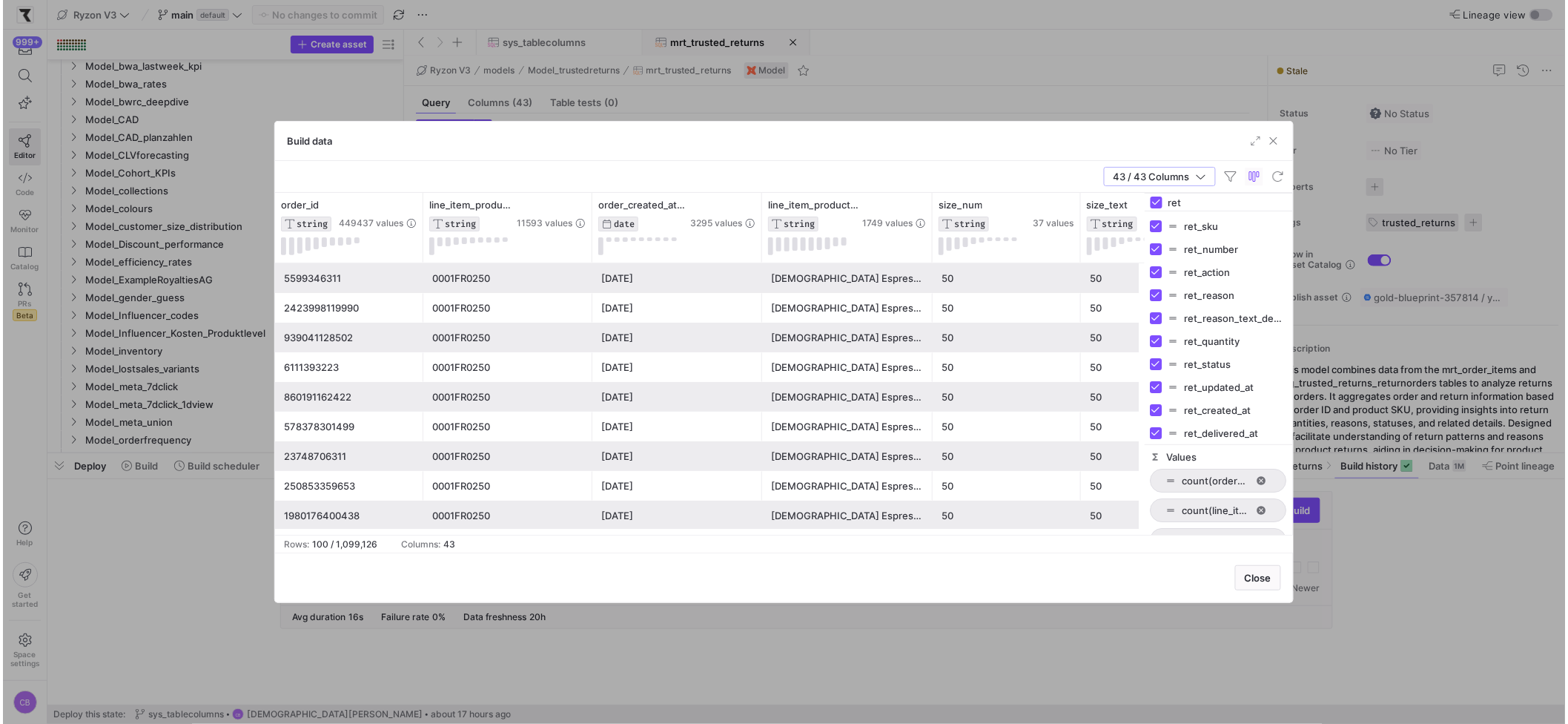
scroll to position [10, 0]
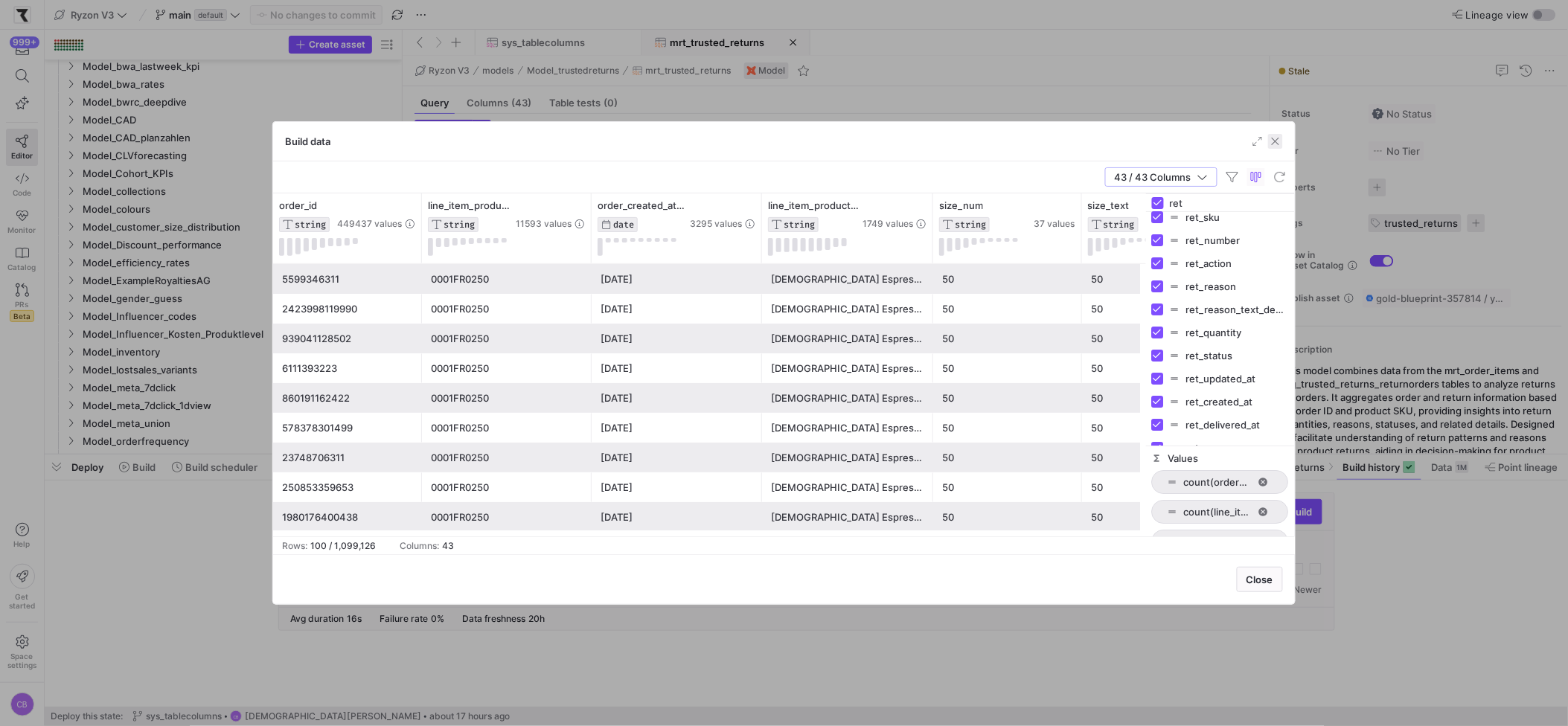
type input "ret"
click at [1237, 142] on span "button" at bounding box center [1275, 142] width 15 height 15
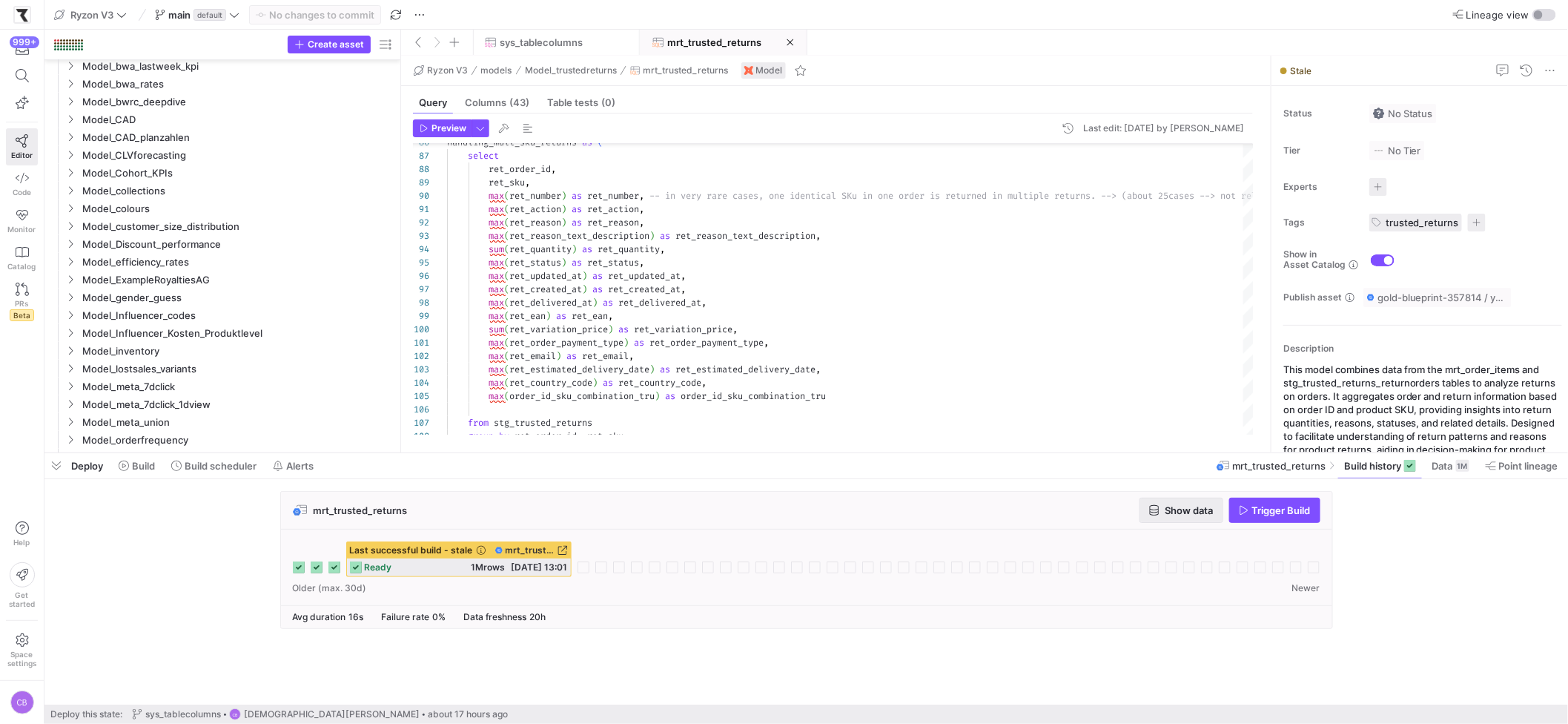
click at [1177, 510] on span "Show data" at bounding box center [1189, 510] width 48 height 12
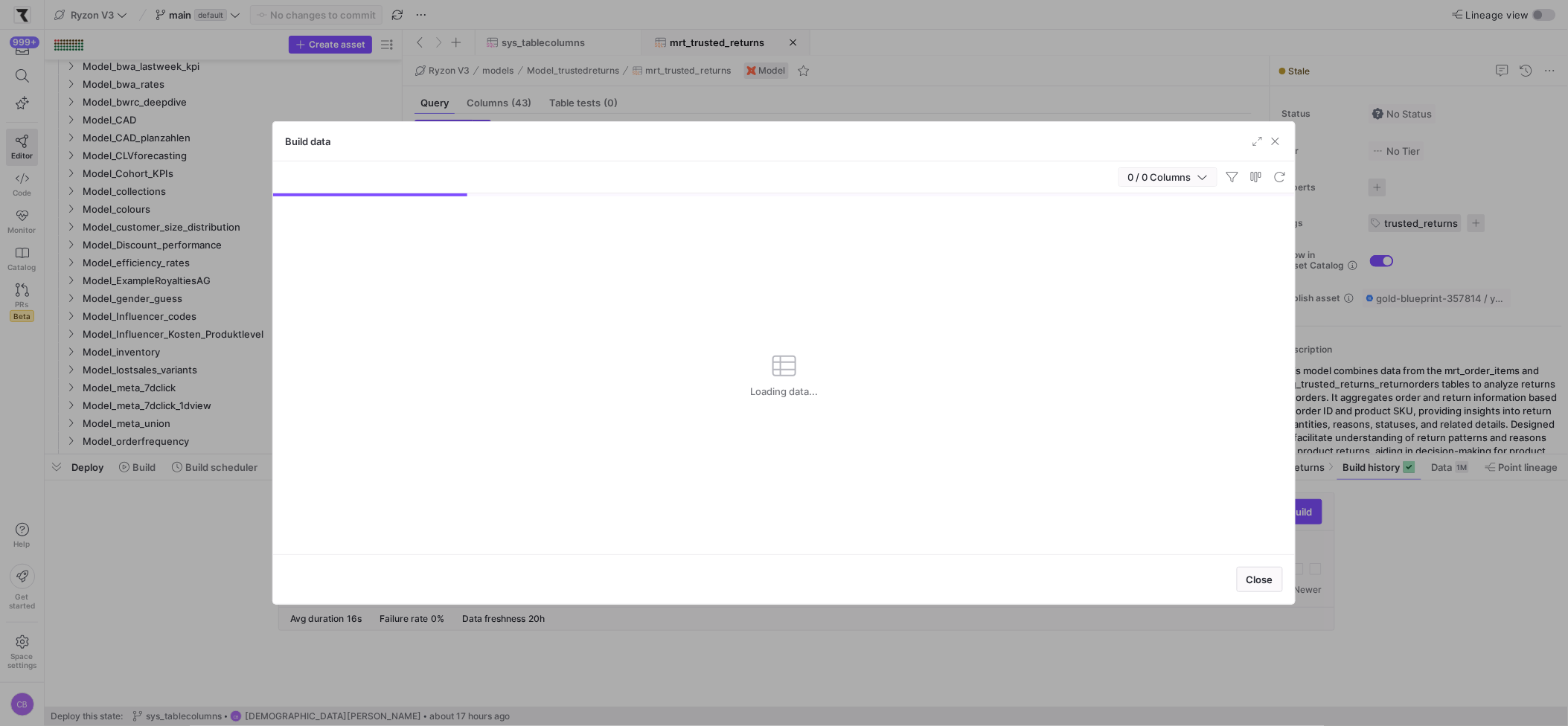
click at [1192, 183] on span "0 / 0 Columns" at bounding box center [1163, 177] width 69 height 12
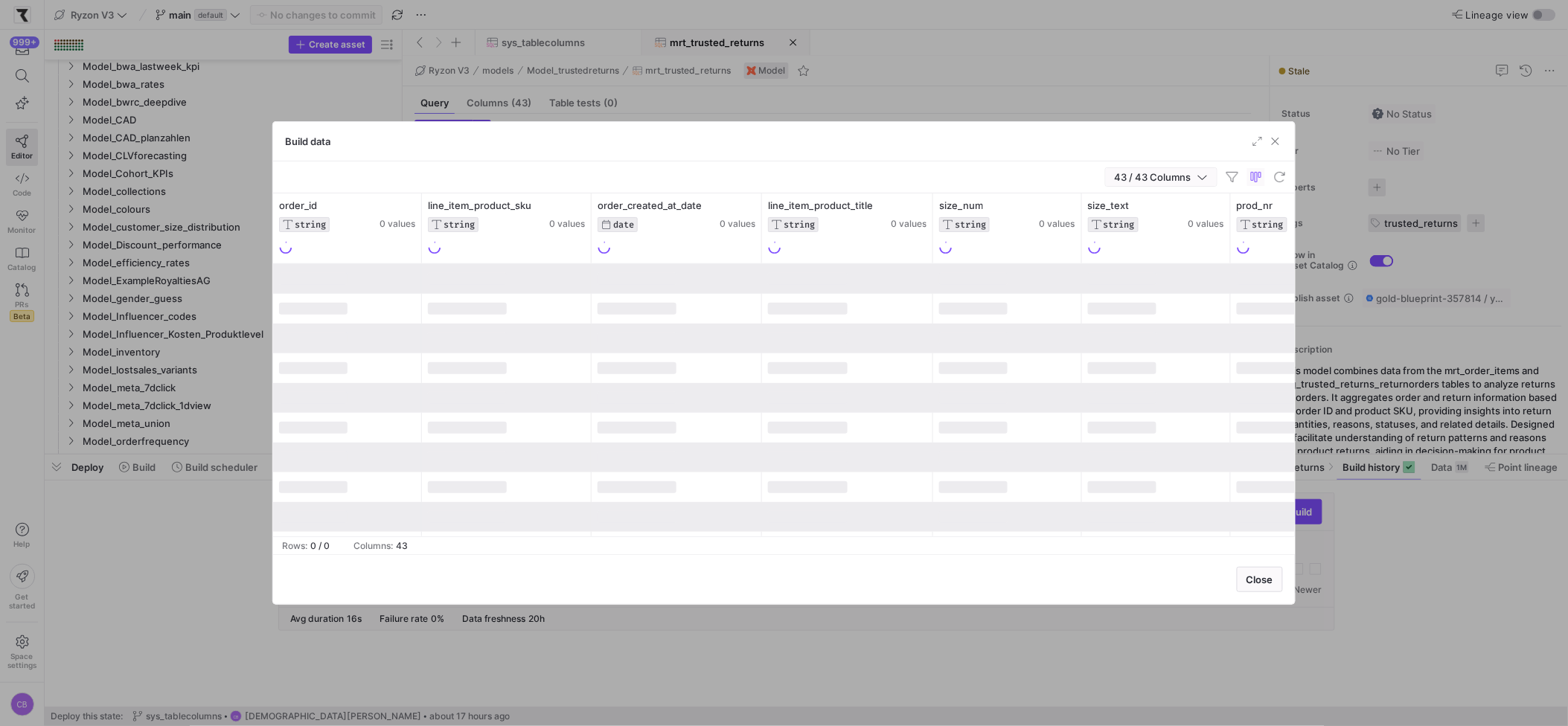
click at [1200, 178] on icon "button" at bounding box center [1203, 177] width 10 height 10
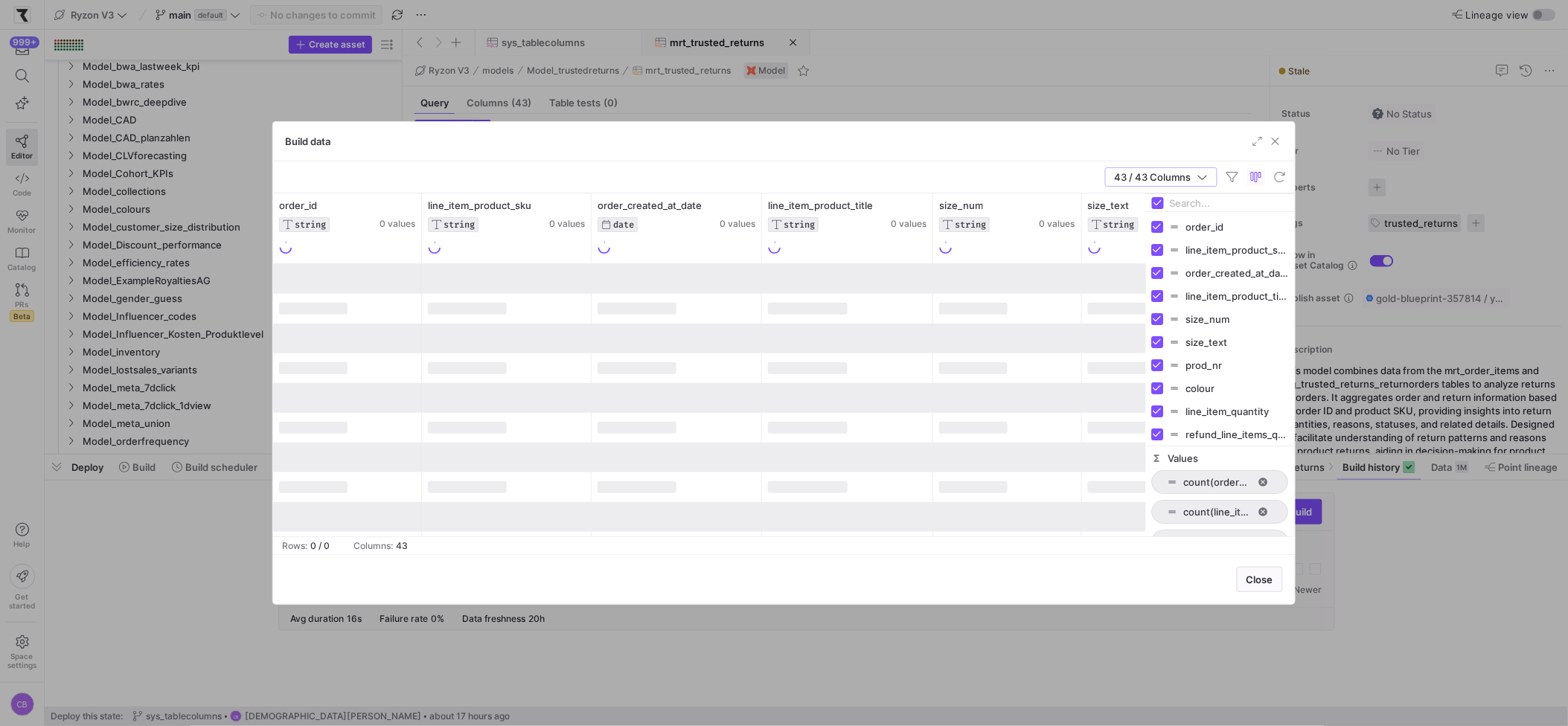
click at [1200, 211] on input "Filter Columns Input" at bounding box center [1229, 203] width 119 height 30
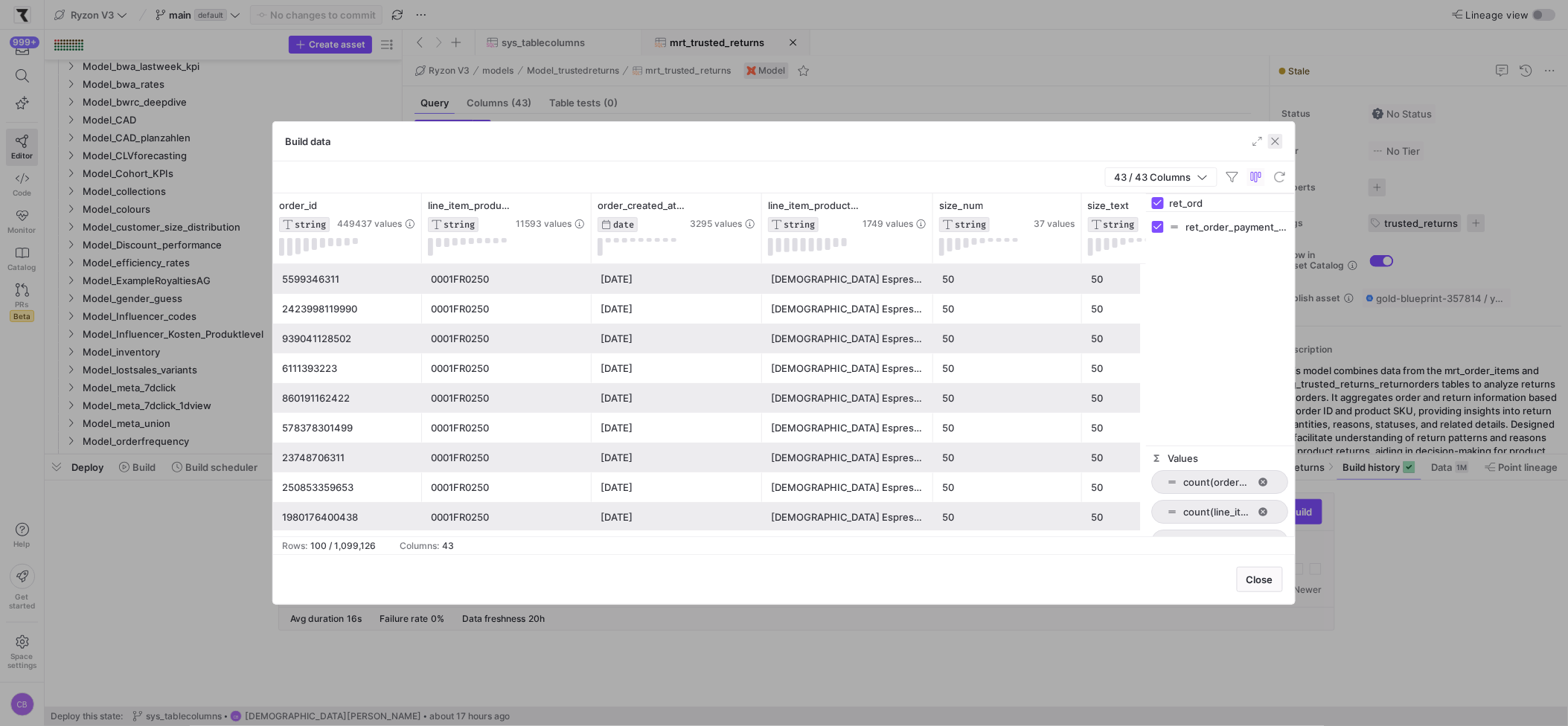
type input "ret_ord"
click at [1237, 139] on span "button" at bounding box center [1275, 142] width 15 height 15
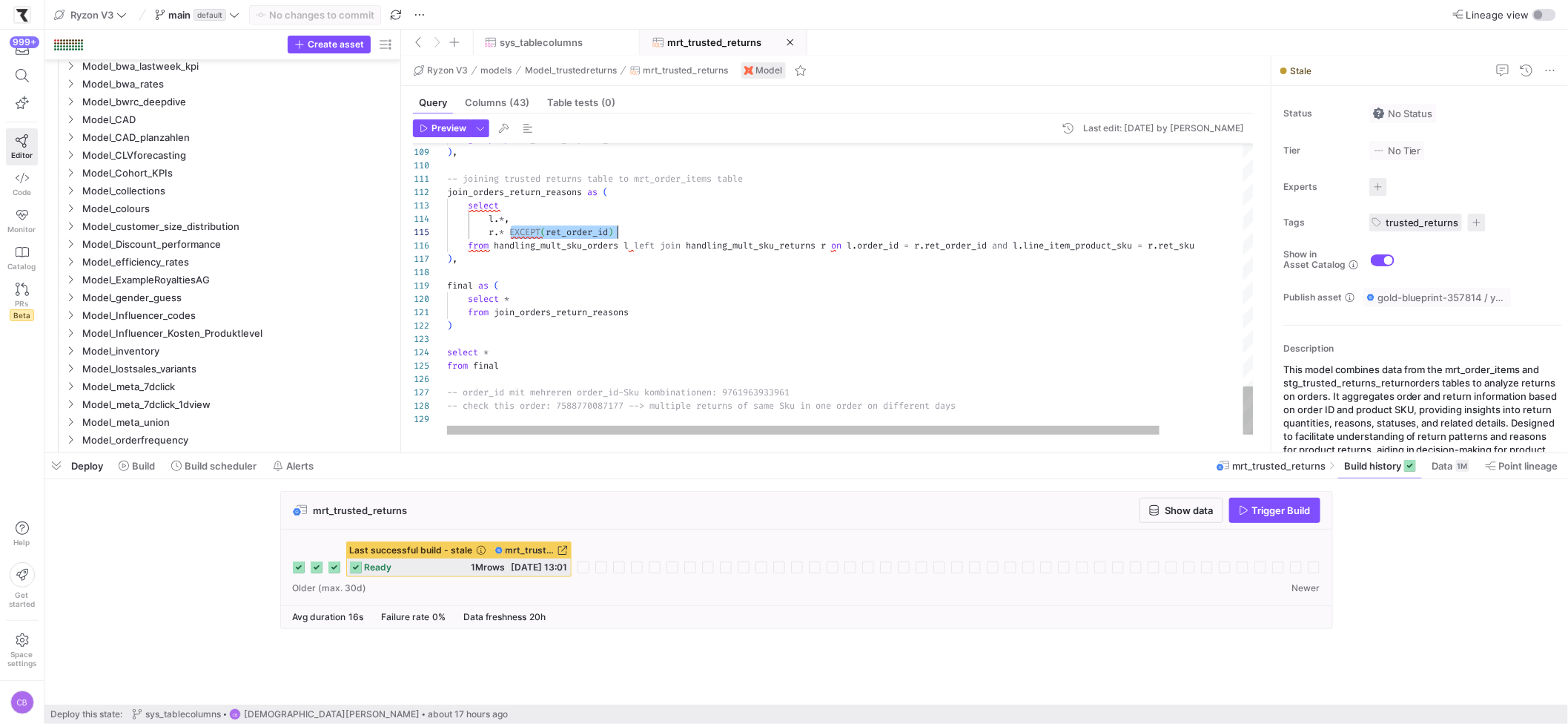
scroll to position [54, 171]
drag, startPoint x: 510, startPoint y: 233, endPoint x: 637, endPoint y: 229, distance: 127.1
type textarea "-- joining trusted returns table to mrt_order_items table join_orders_return_re…"
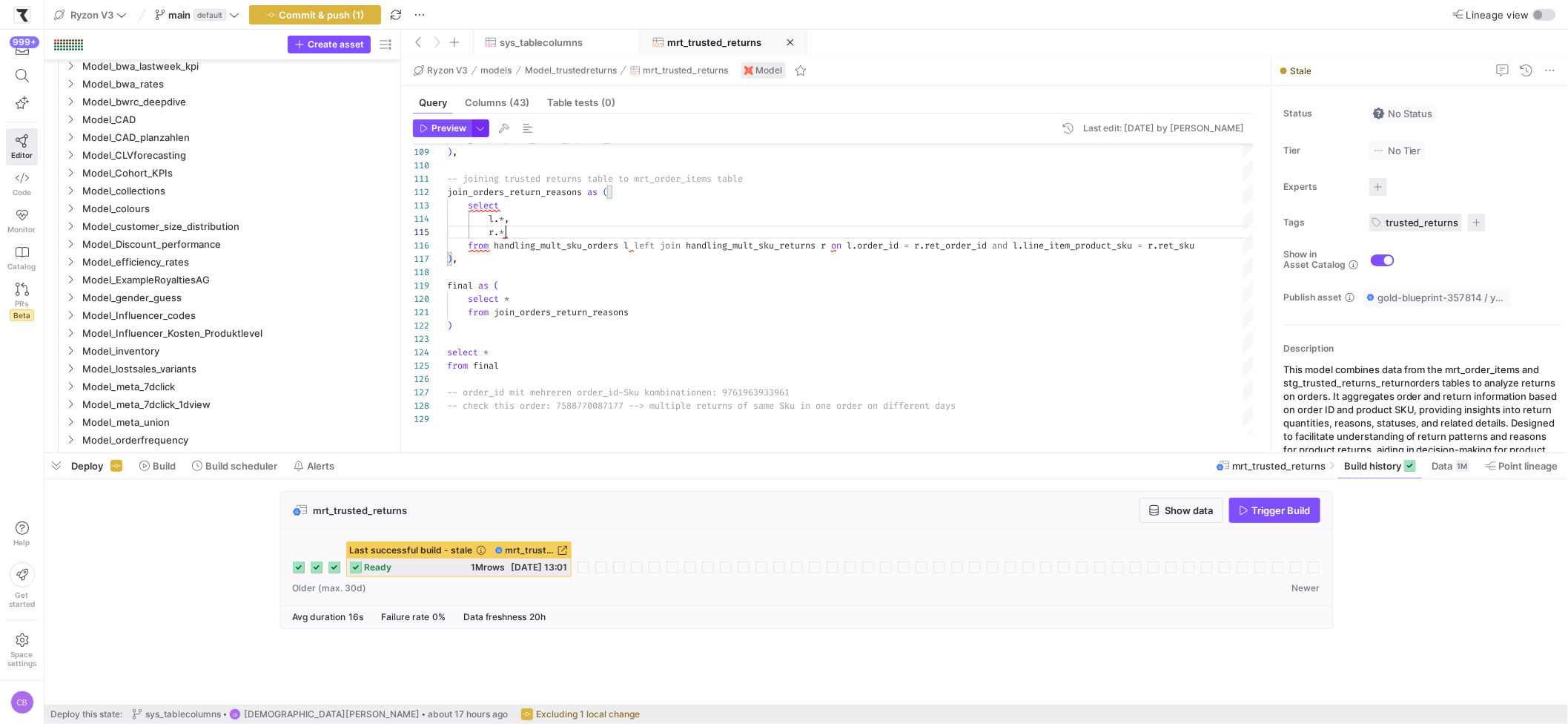
click at [479, 135] on span "button" at bounding box center [480, 128] width 16 height 16
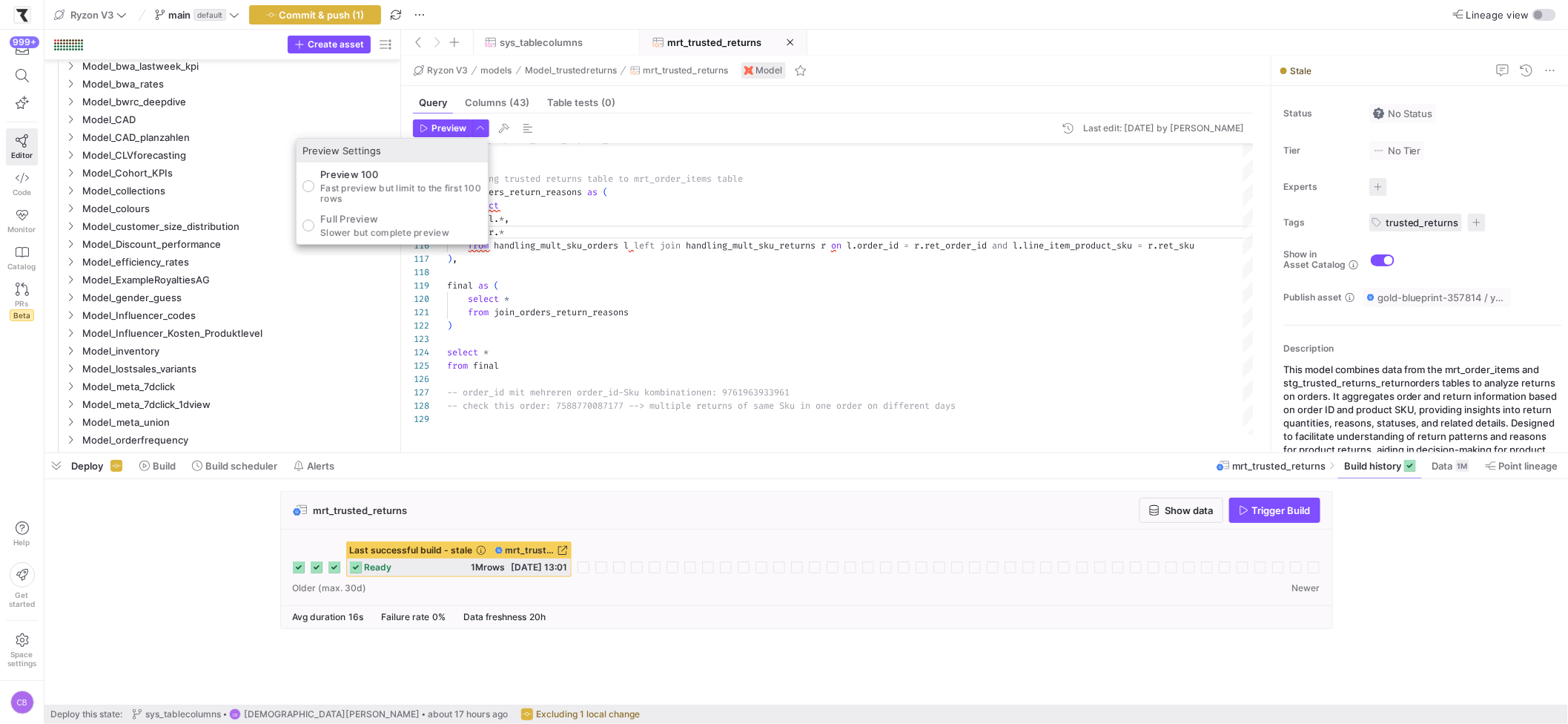
click at [359, 234] on p "Slower but complete preview" at bounding box center [385, 233] width 129 height 10
click at [314, 232] on input "Full Preview Slower but complete preview" at bounding box center [308, 225] width 12 height 12
radio input "true"
click at [437, 125] on div at bounding box center [784, 362] width 1568 height 724
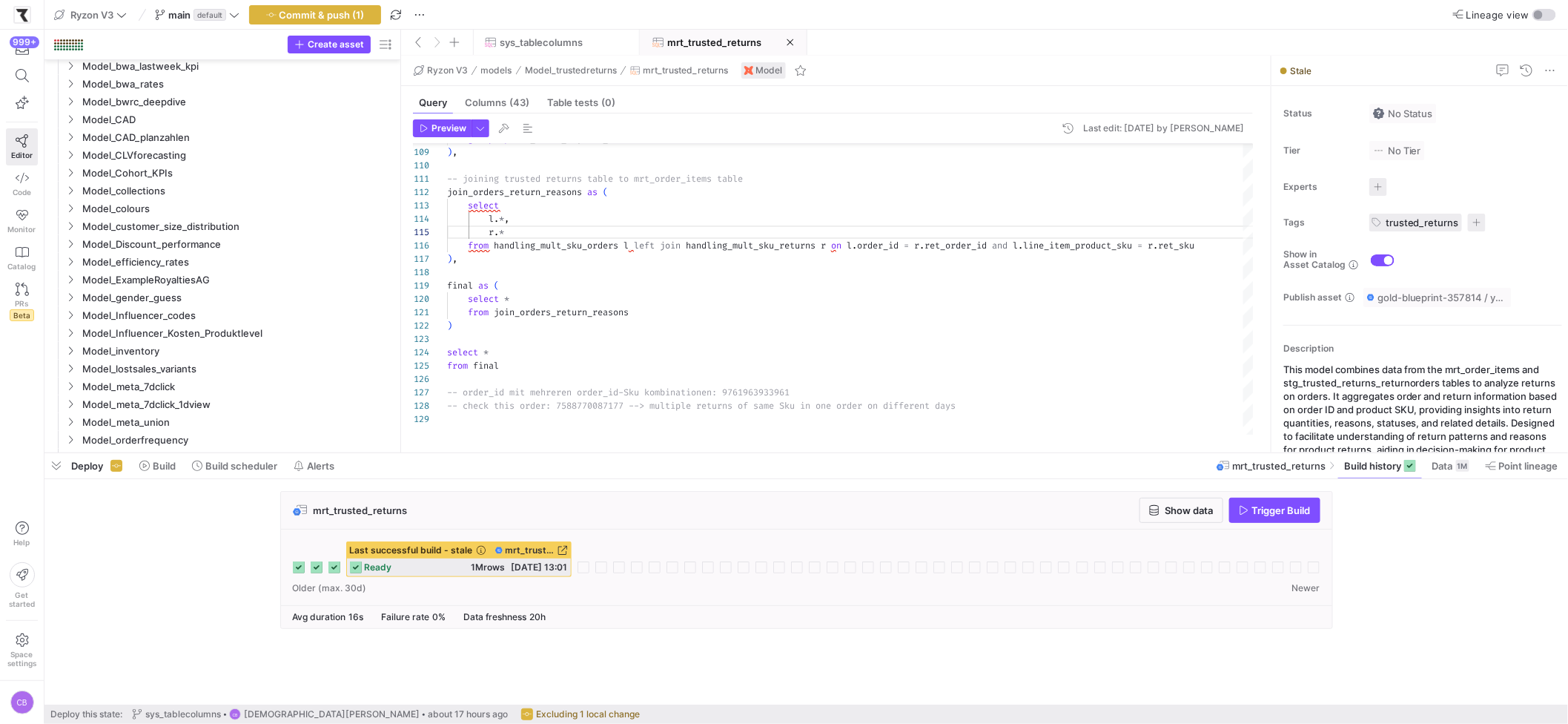
click at [437, 125] on span "Preview" at bounding box center [448, 128] width 34 height 10
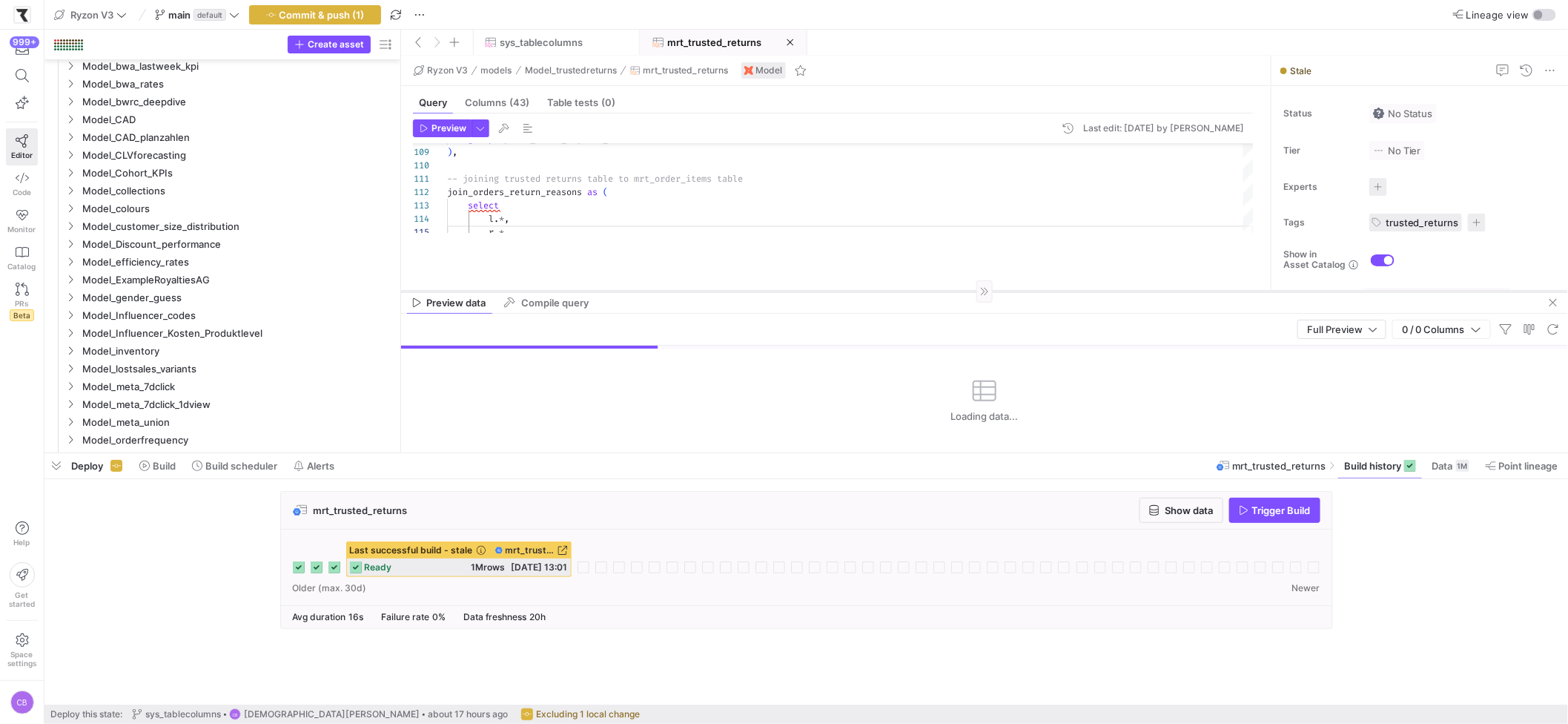
drag, startPoint x: 635, startPoint y: 192, endPoint x: 658, endPoint y: 291, distance: 101.6
click at [658, 291] on div at bounding box center [984, 291] width 1167 height 1
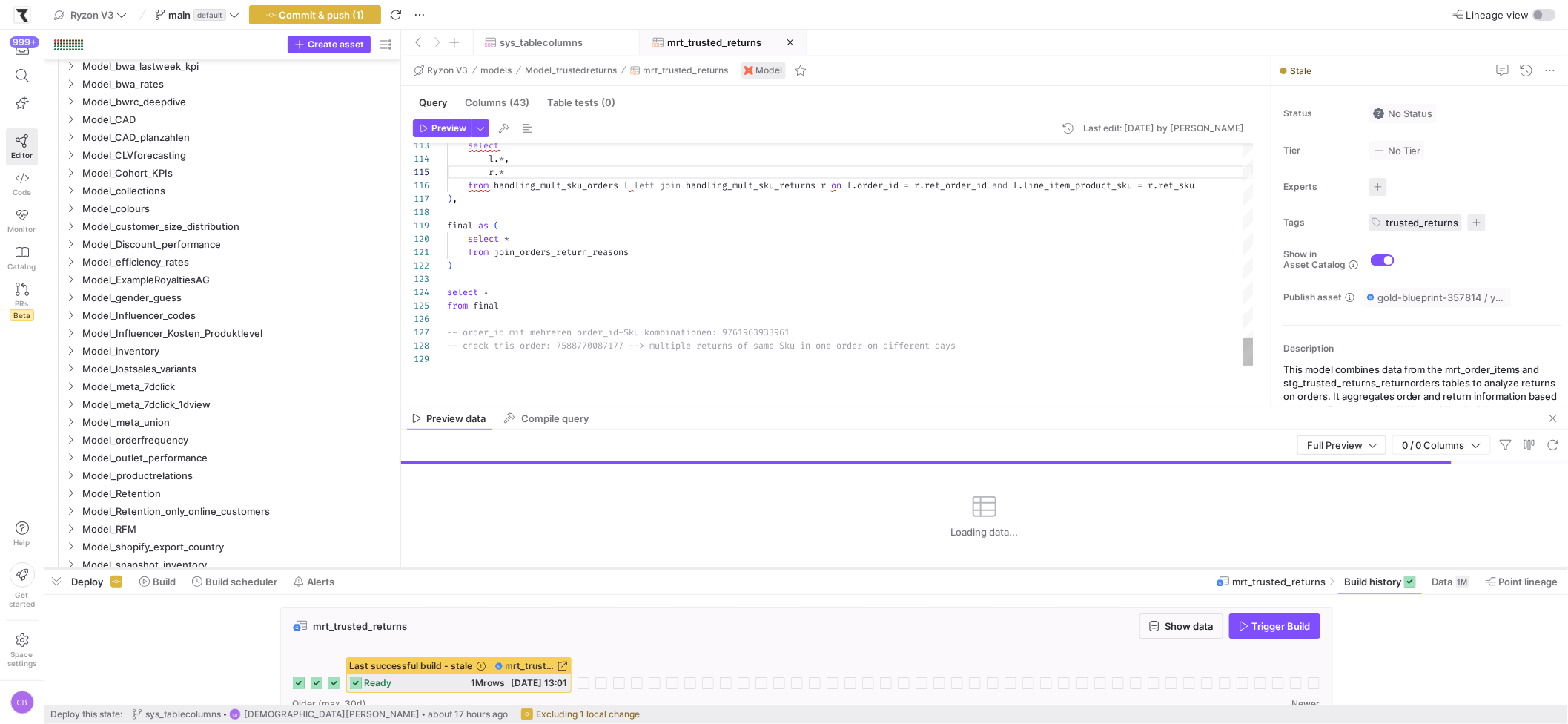
drag, startPoint x: 764, startPoint y: 454, endPoint x: 787, endPoint y: 569, distance: 117.3
click at [787, 569] on div at bounding box center [806, 568] width 1523 height 6
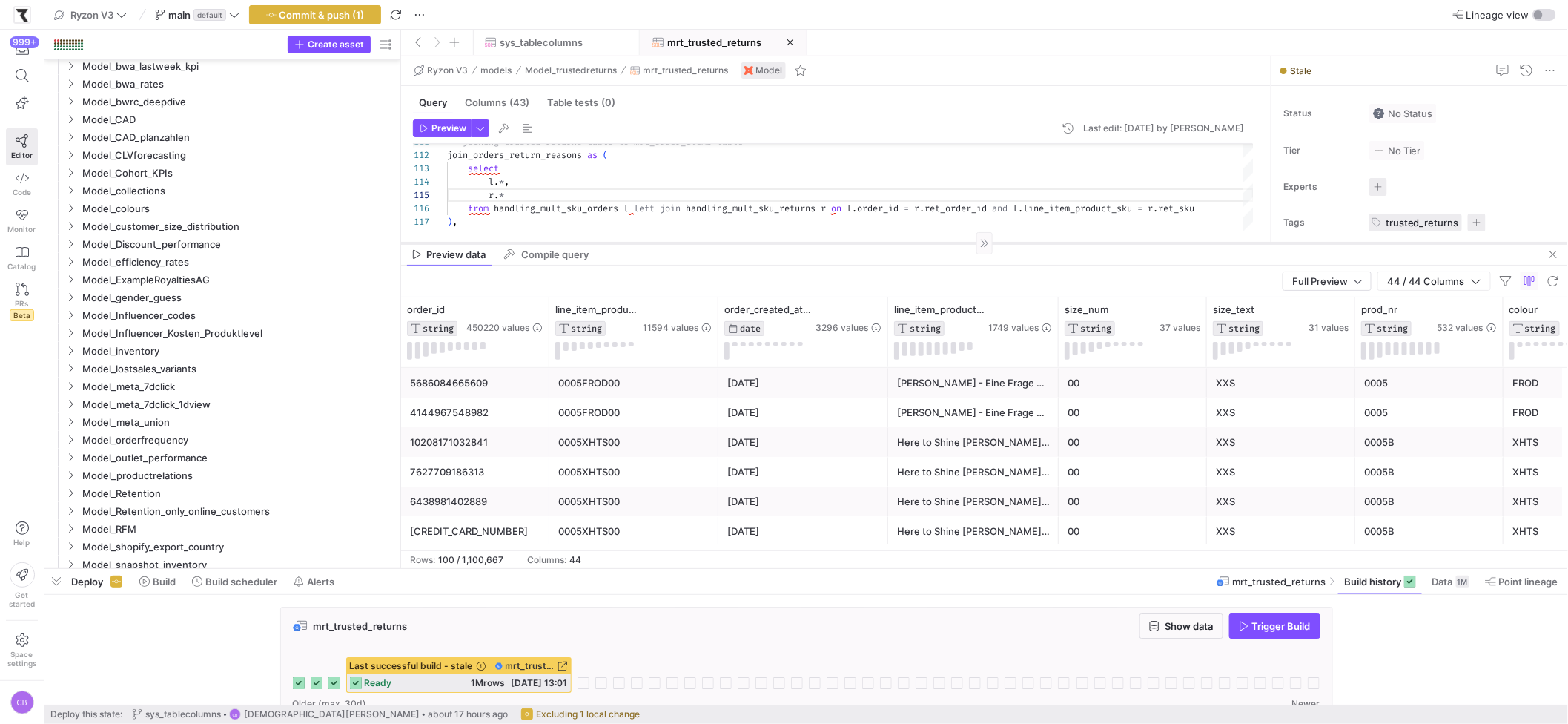
drag, startPoint x: 832, startPoint y: 406, endPoint x: 782, endPoint y: 233, distance: 180.1
click at [782, 243] on div at bounding box center [984, 243] width 1167 height 1
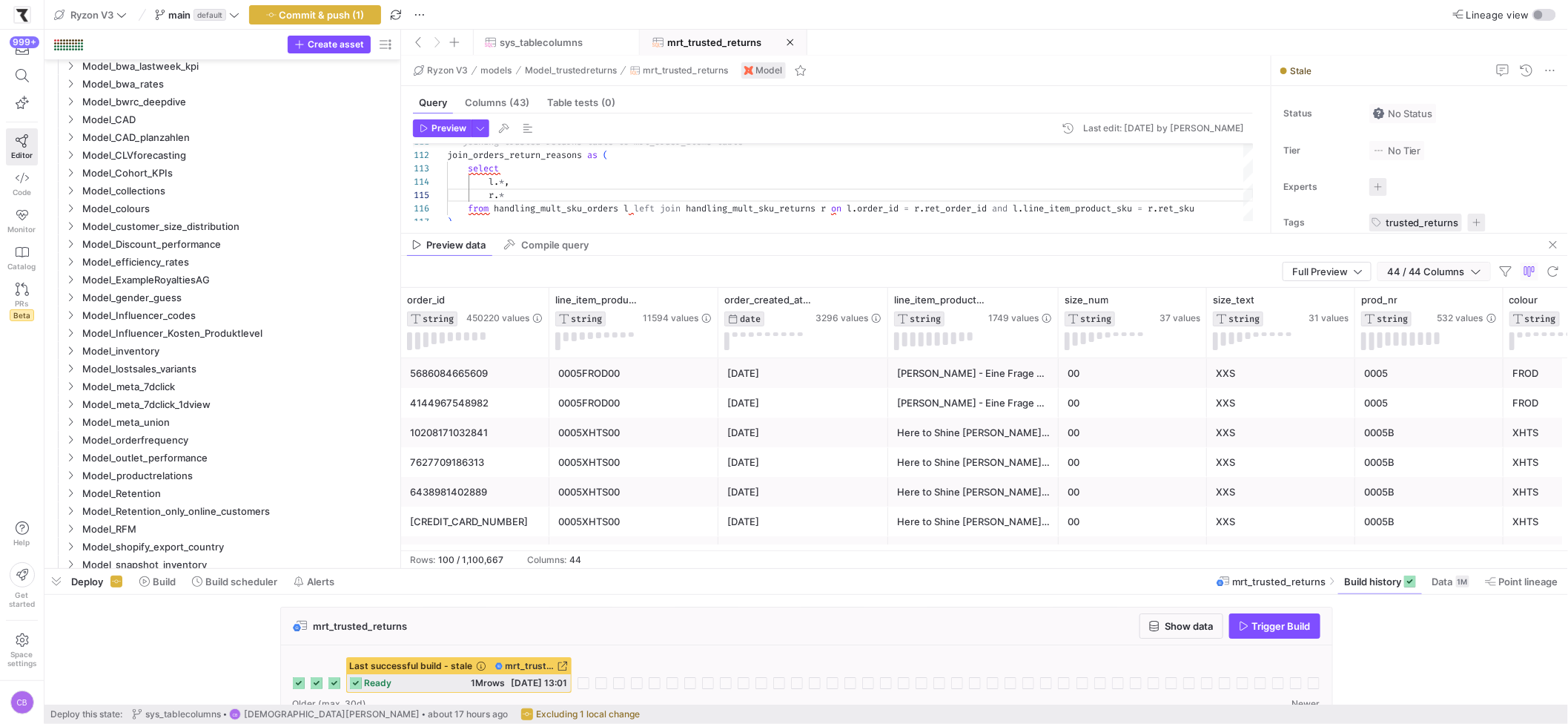
click at [1231, 277] on icon "button" at bounding box center [1475, 271] width 10 height 10
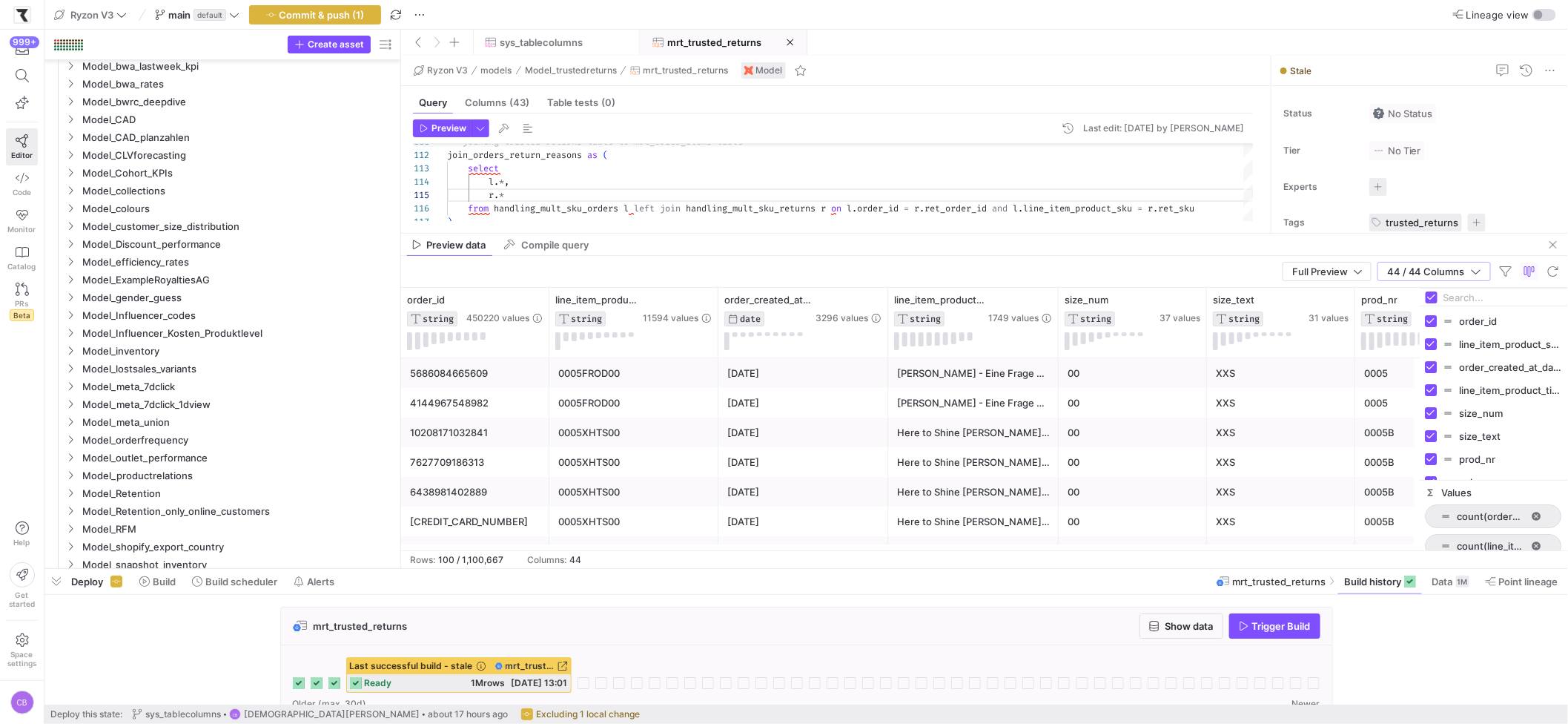
click at [1231, 300] on input "Filter Columns Input" at bounding box center [1502, 297] width 119 height 30
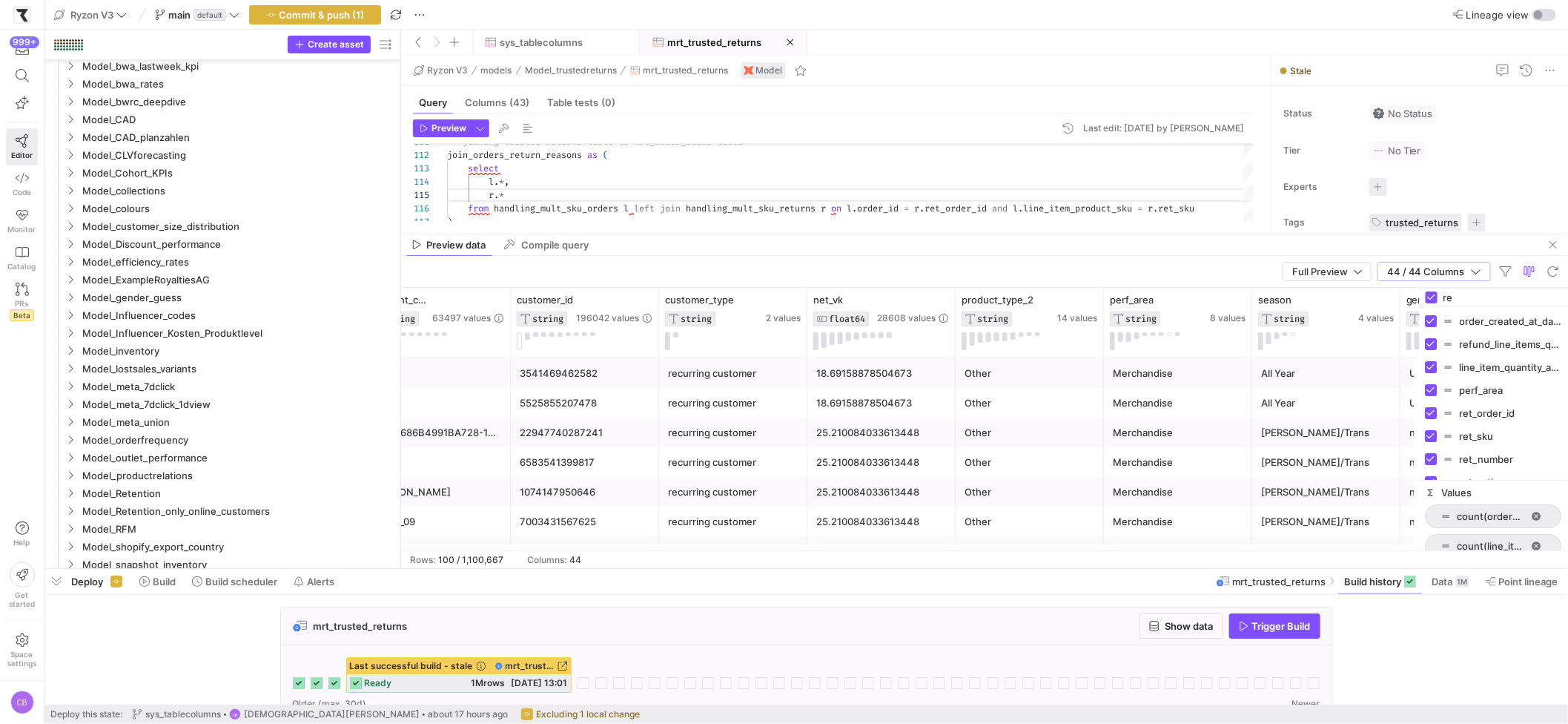
scroll to position [0, 2528]
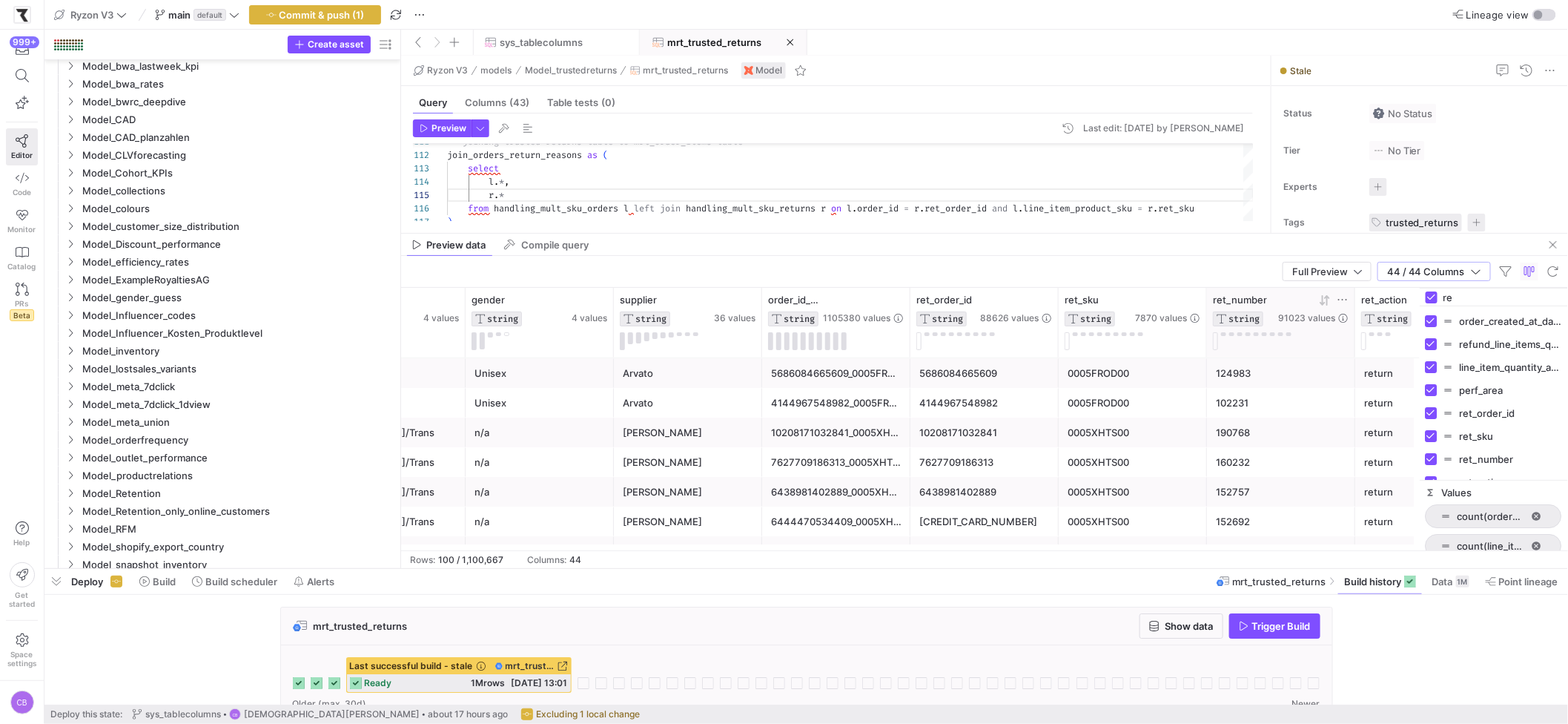
type input "re"
click at [1231, 299] on div at bounding box center [1313, 300] width 71 height 13
click at [1231, 299] on icon at bounding box center [1342, 299] width 12 height 12
click at [1231, 351] on input "Filter Value" at bounding box center [1411, 350] width 150 height 18
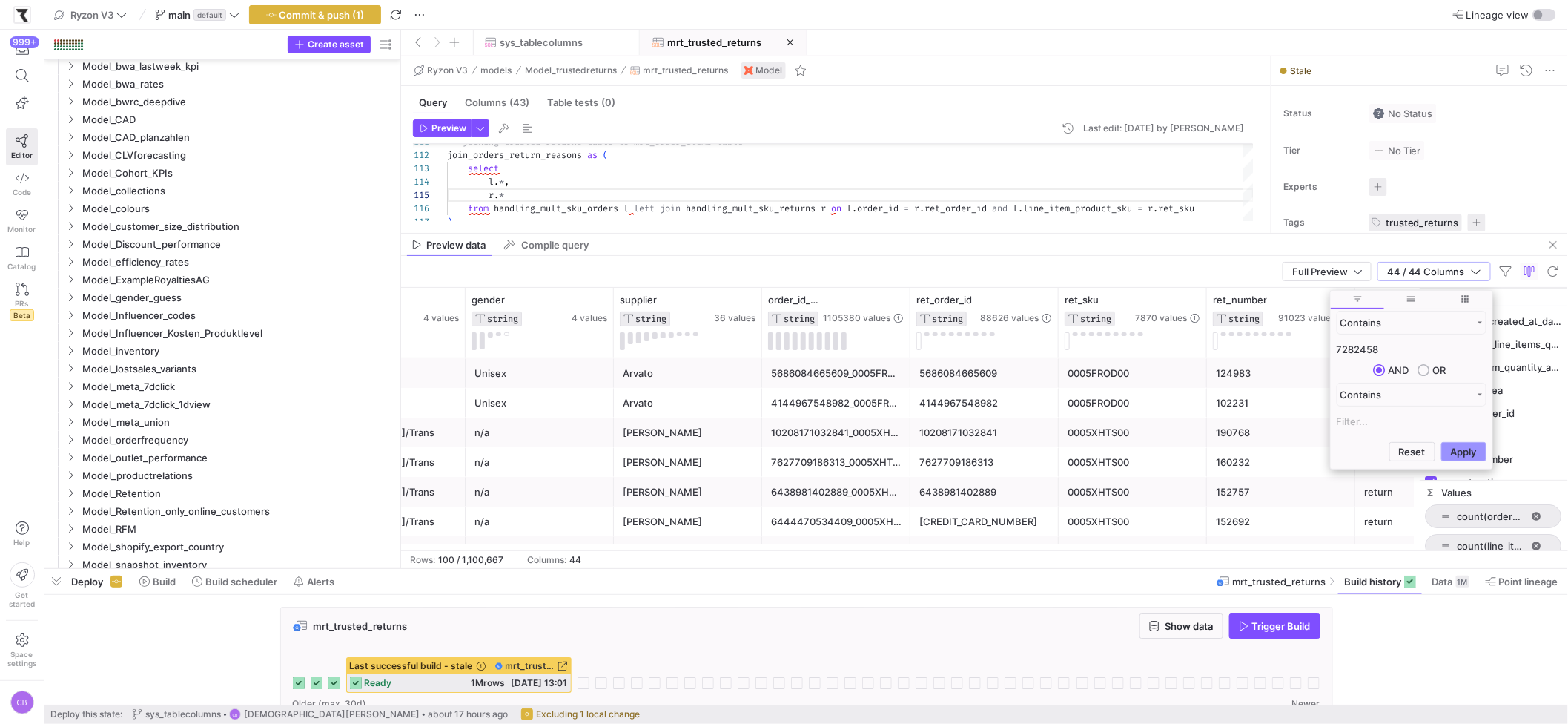
type input "7282458"
click at [1231, 450] on button "Apply" at bounding box center [1463, 451] width 45 height 19
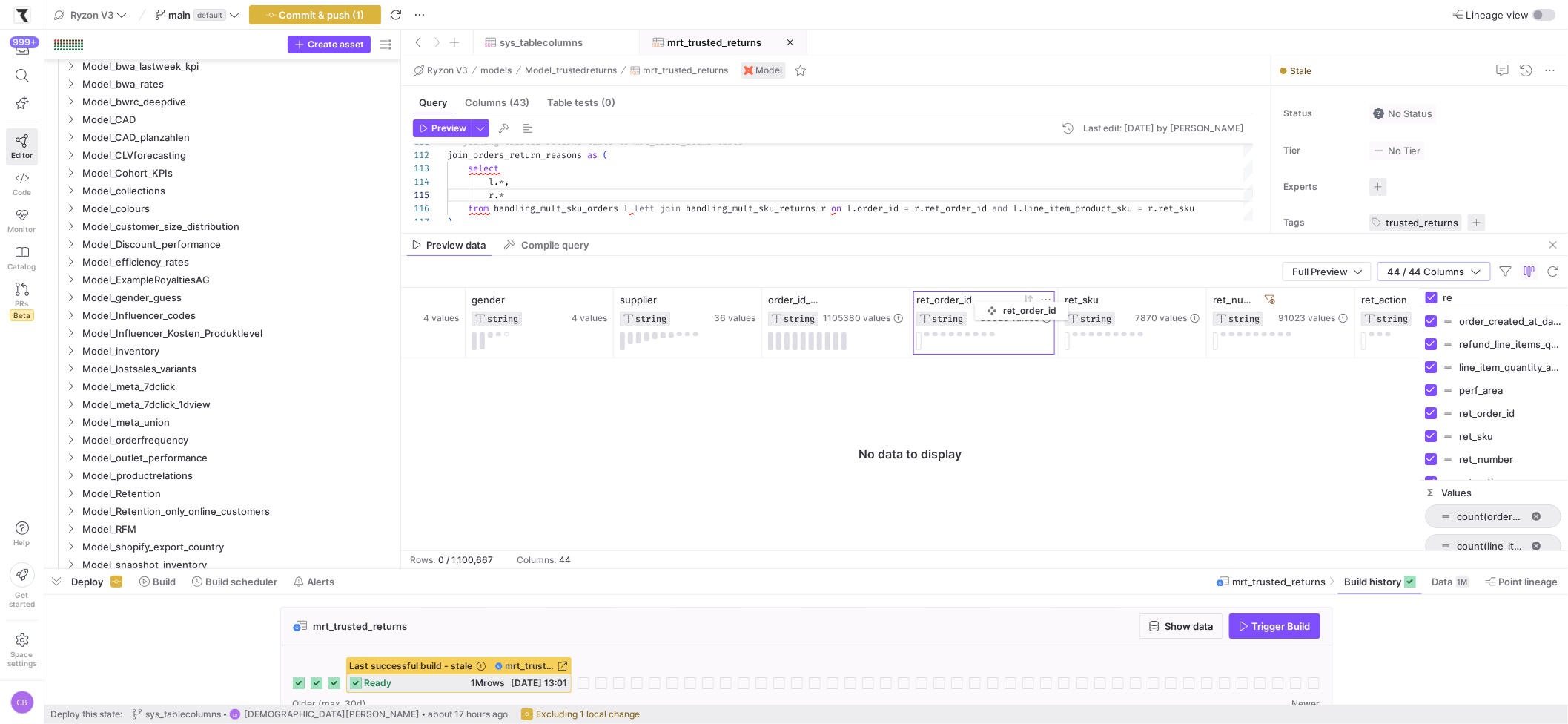
click at [982, 299] on div at bounding box center [1016, 300] width 72 height 13
drag, startPoint x: 907, startPoint y: 297, endPoint x: 986, endPoint y: 297, distance: 79.0
click at [986, 297] on div at bounding box center [987, 322] width 6 height 70
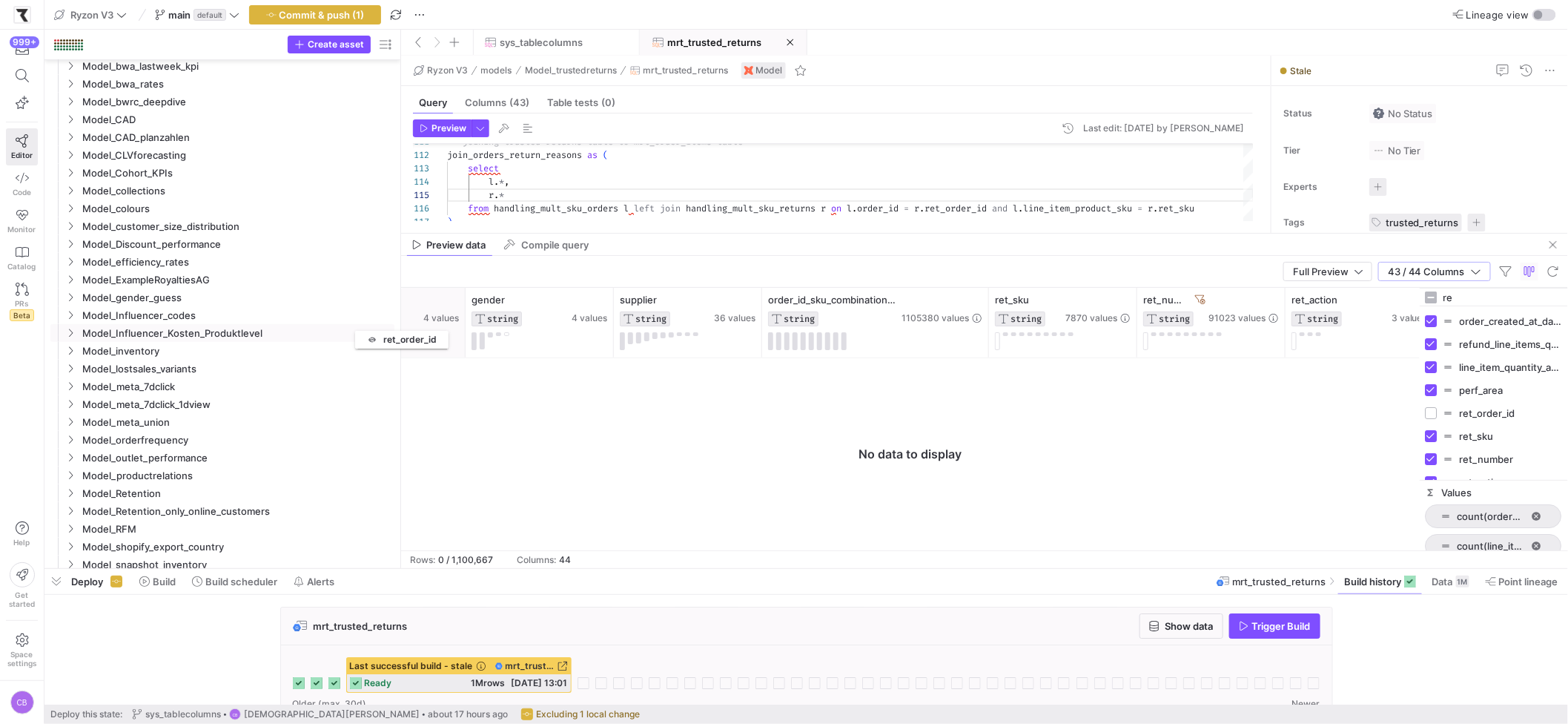
checkbox input "true"
drag, startPoint x: 1021, startPoint y: 305, endPoint x: 499, endPoint y: 362, distance: 525.1
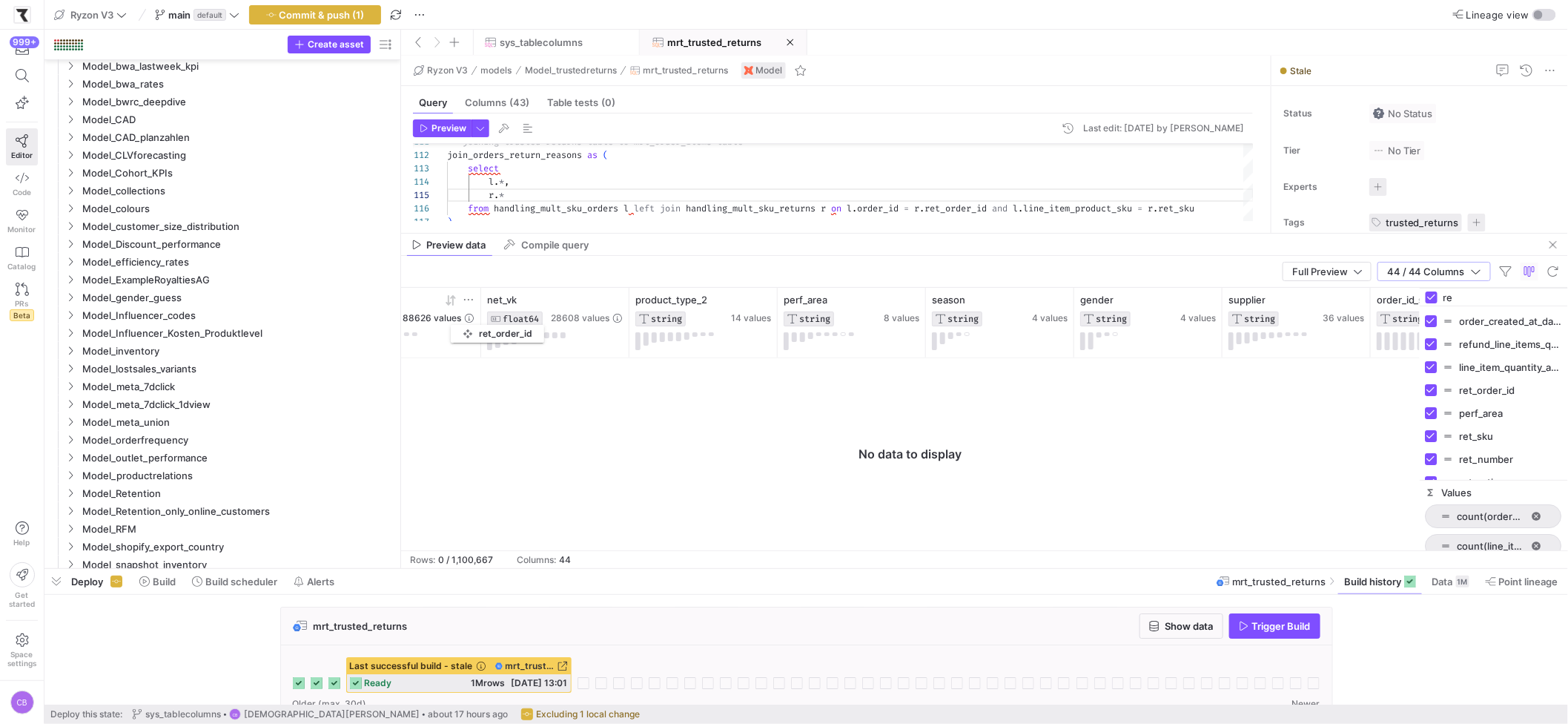
drag, startPoint x: 974, startPoint y: 299, endPoint x: 458, endPoint y: 322, distance: 516.5
click at [458, 322] on div "ret_order_id STRING 88626 values" at bounding box center [406, 309] width 135 height 33
click at [1231, 298] on input "re" at bounding box center [1502, 297] width 119 height 30
click at [1231, 301] on input "Toggle Select All Columns" at bounding box center [1431, 297] width 12 height 12
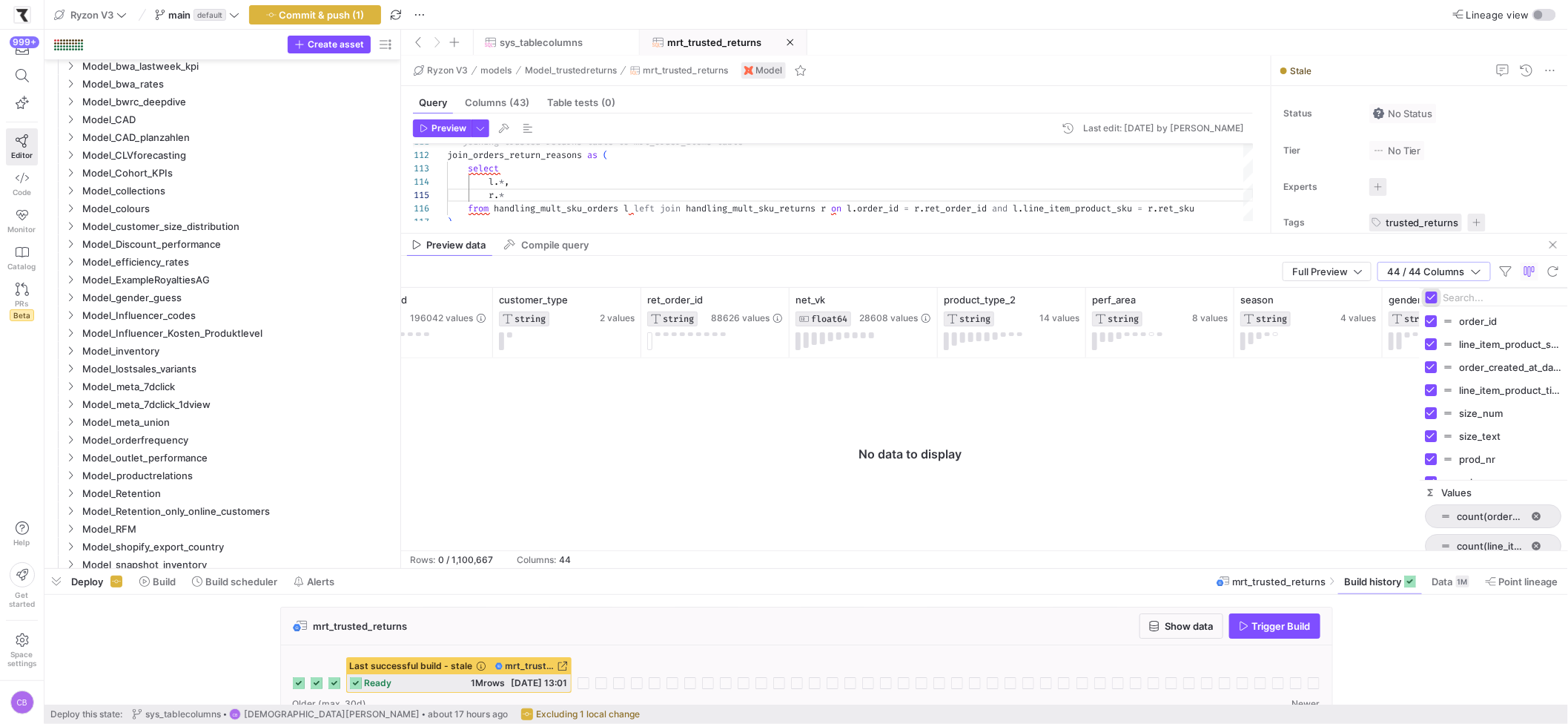
checkbox input "false"
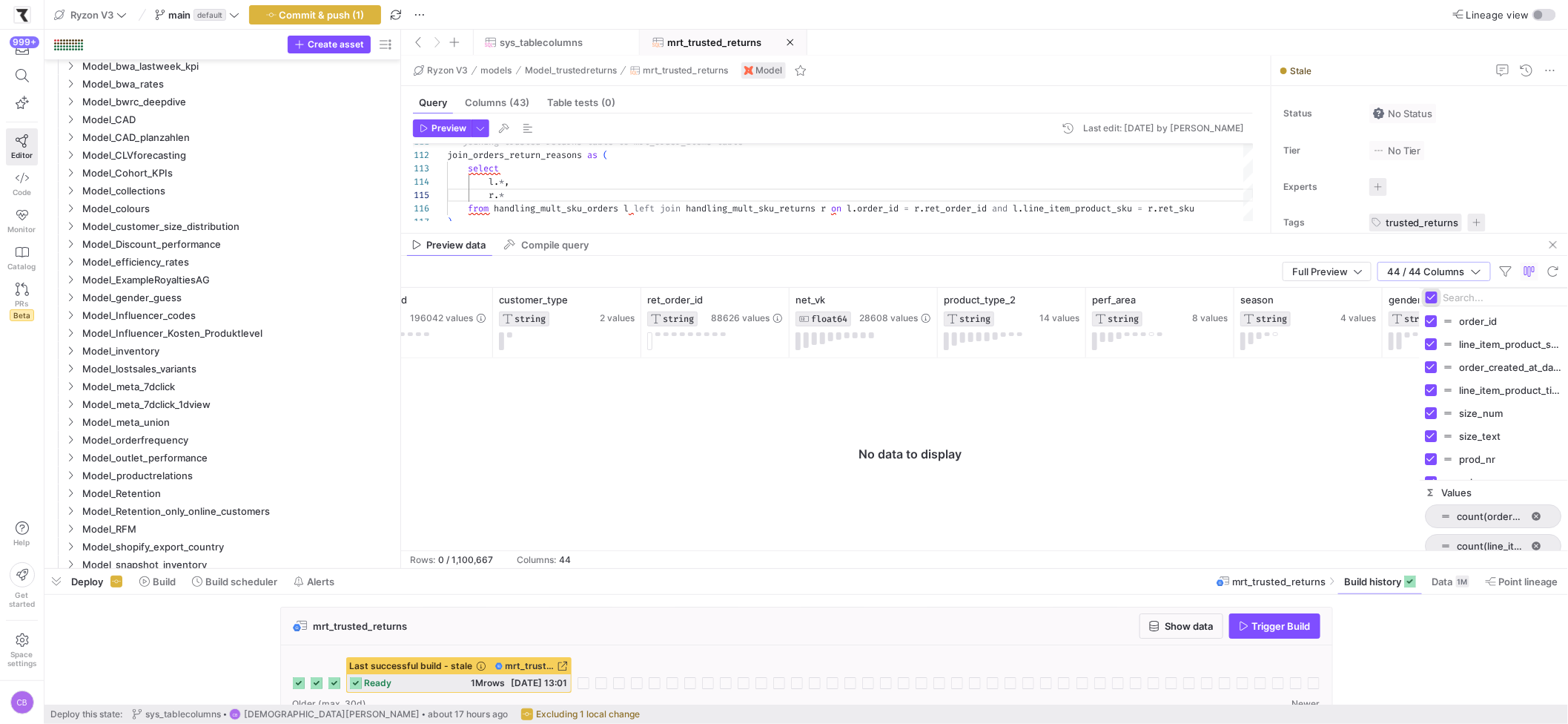
checkbox input "false"
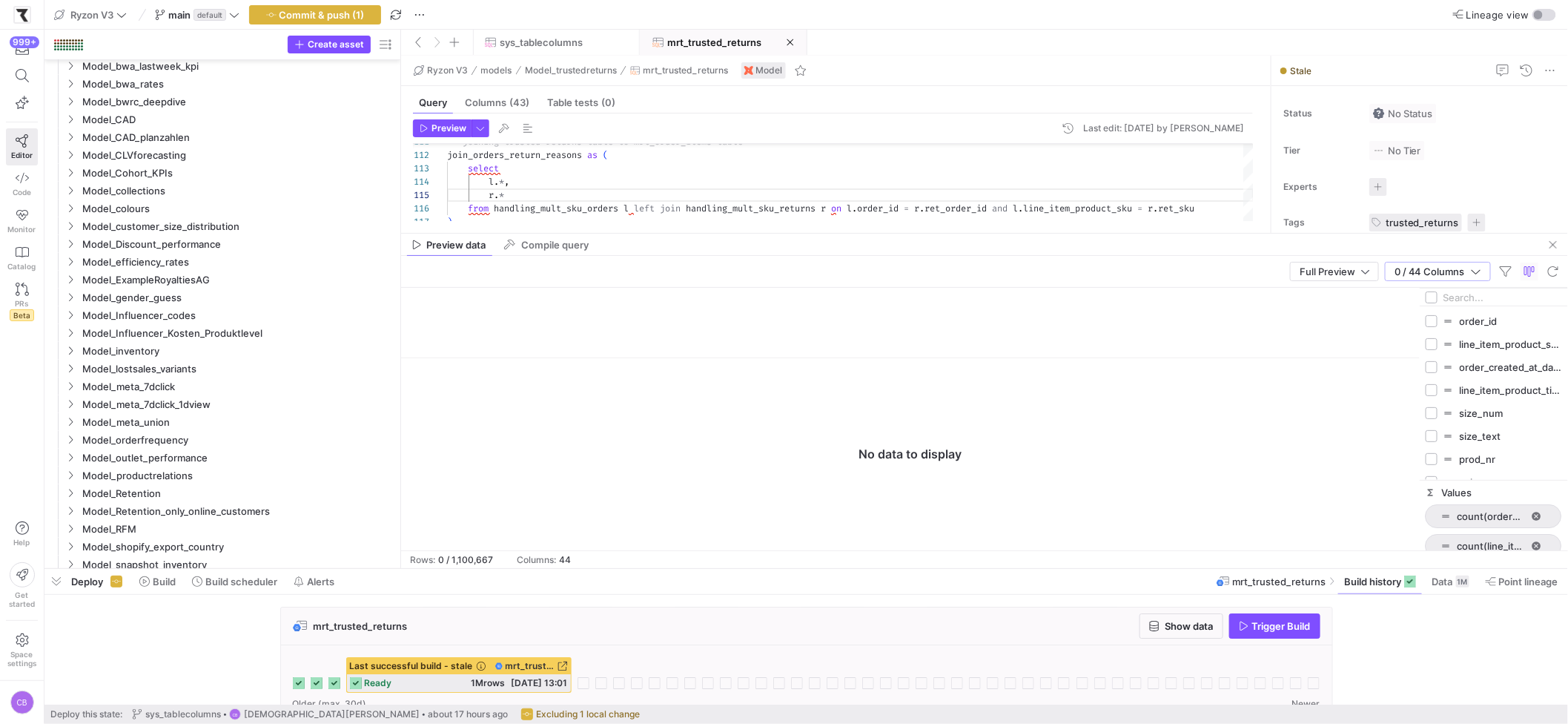
click at [1231, 303] on input "Filter Columns Input" at bounding box center [1502, 297] width 119 height 30
click at [1231, 315] on div "order_id" at bounding box center [1493, 321] width 136 height 23
click at [1231, 318] on div "order_id" at bounding box center [1493, 321] width 136 height 23
click at [1231, 322] on input "Press SPACE to toggle visibility (hidden)" at bounding box center [1431, 321] width 12 height 12
checkbox input "true"
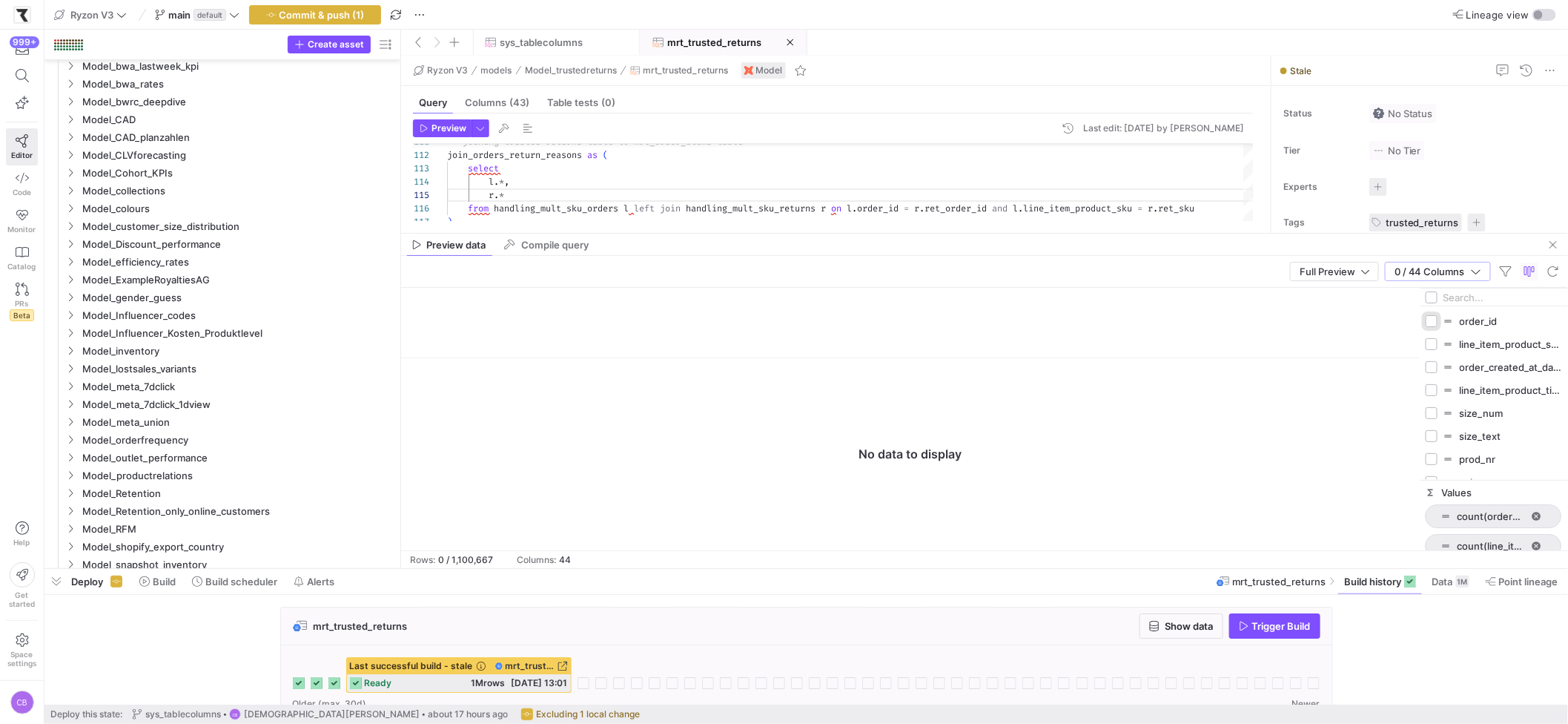
checkbox input "false"
click at [1231, 300] on input "Filter Columns Input" at bounding box center [1502, 297] width 119 height 30
type input "ret"
click at [1231, 322] on input "Press SPACE to toggle visibility (hidden)" at bounding box center [1431, 321] width 12 height 12
checkbox input "true"
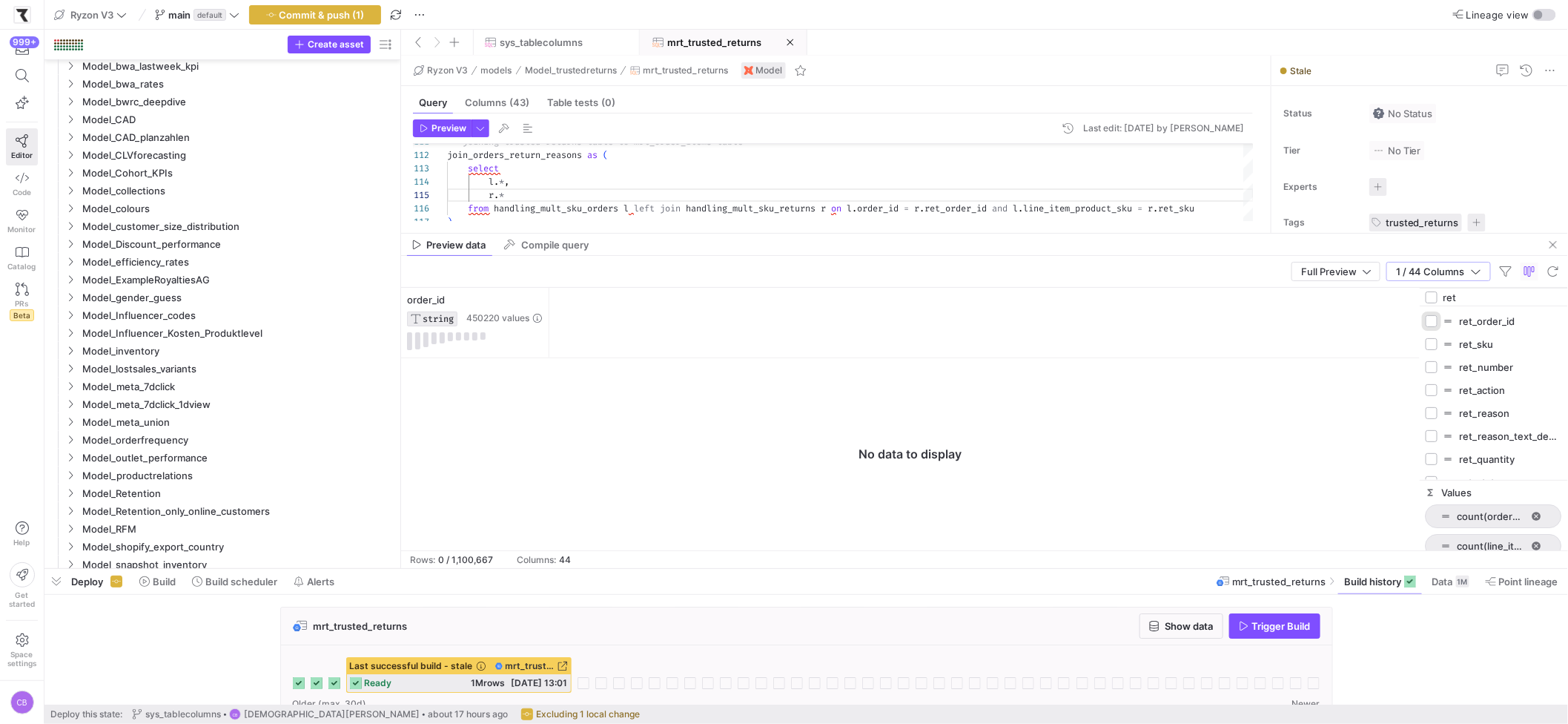
checkbox input "false"
click at [1231, 274] on span "button" at bounding box center [1529, 271] width 18 height 18
click at [1231, 275] on span "button" at bounding box center [1529, 271] width 18 height 18
click at [1231, 272] on span "button" at bounding box center [1506, 271] width 18 height 18
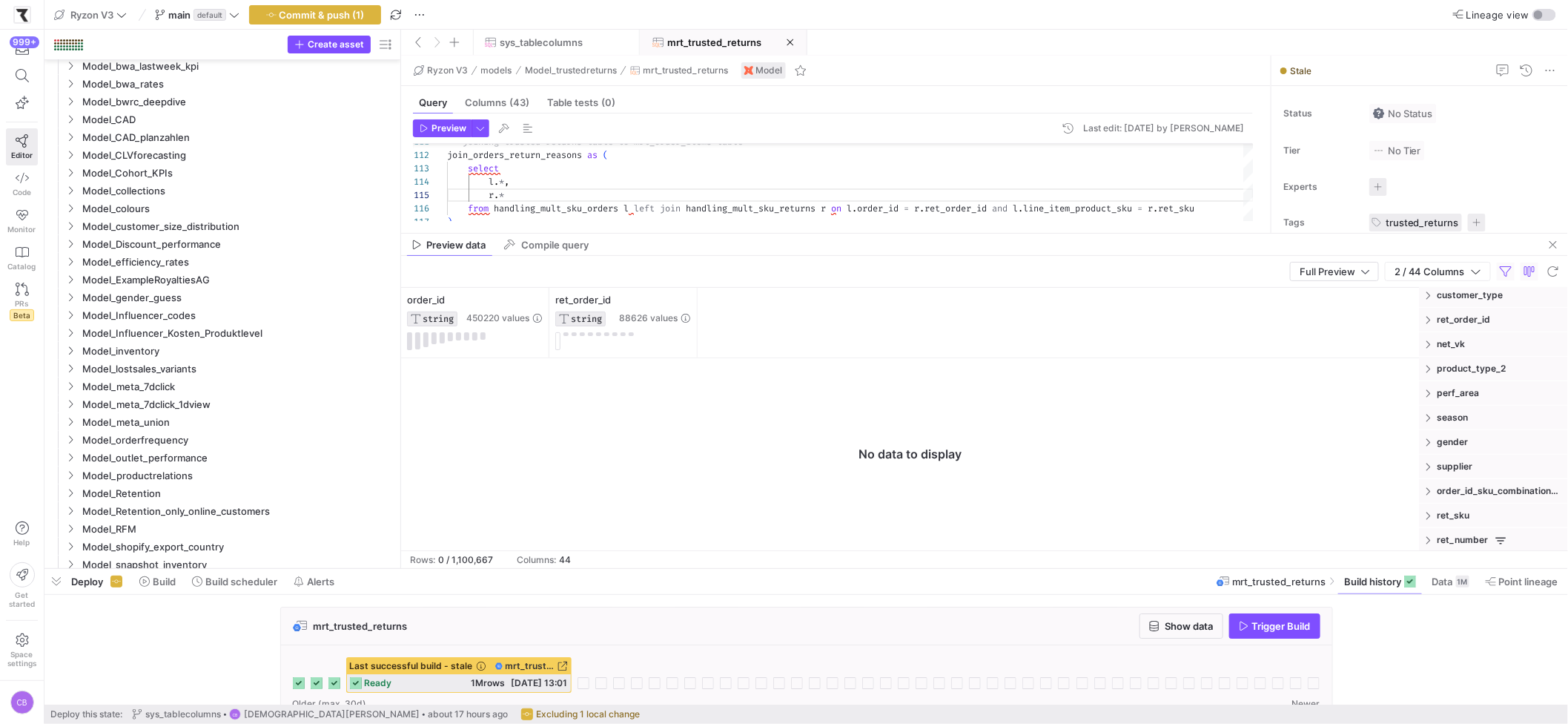
click at [1231, 537] on span "ret_number" at bounding box center [1499, 540] width 124 height 12
drag, startPoint x: 1469, startPoint y: 421, endPoint x: 1382, endPoint y: 419, distance: 87.0
click at [1231, 419] on div "order_id STRING 450220 values ret_order_id STRING 88626 values" at bounding box center [984, 419] width 1167 height 262
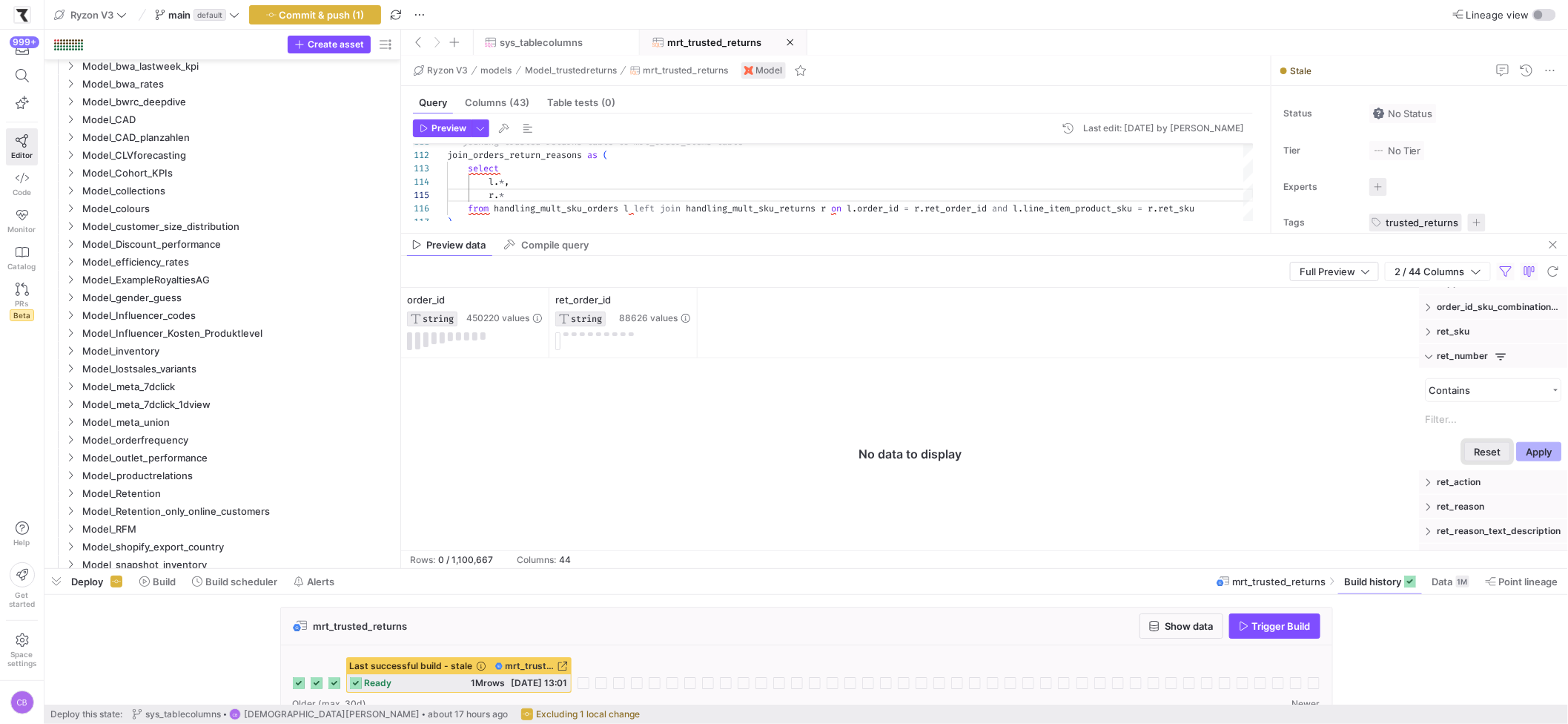
click at [1231, 451] on button "Reset" at bounding box center [1487, 451] width 46 height 19
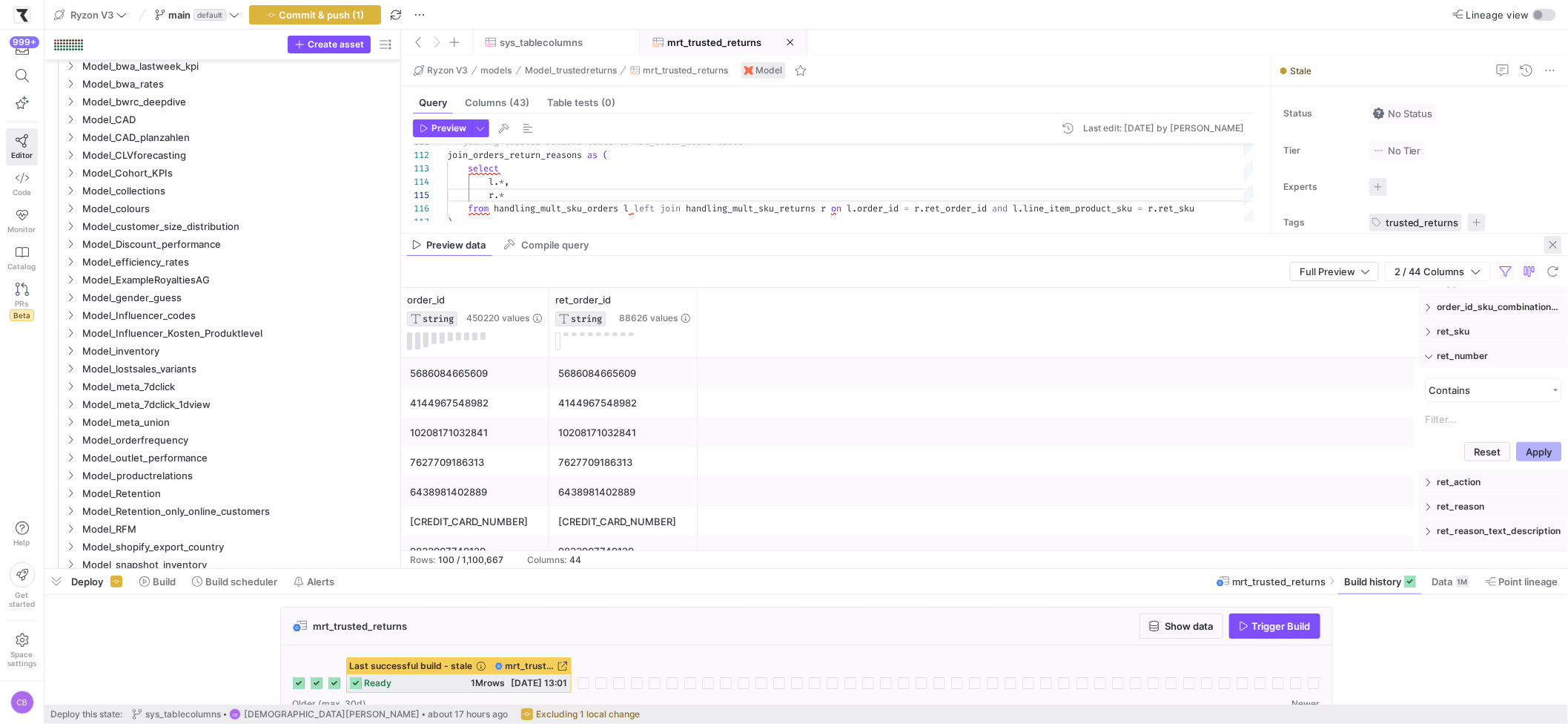
click at [1231, 243] on span "button" at bounding box center [1553, 245] width 18 height 18
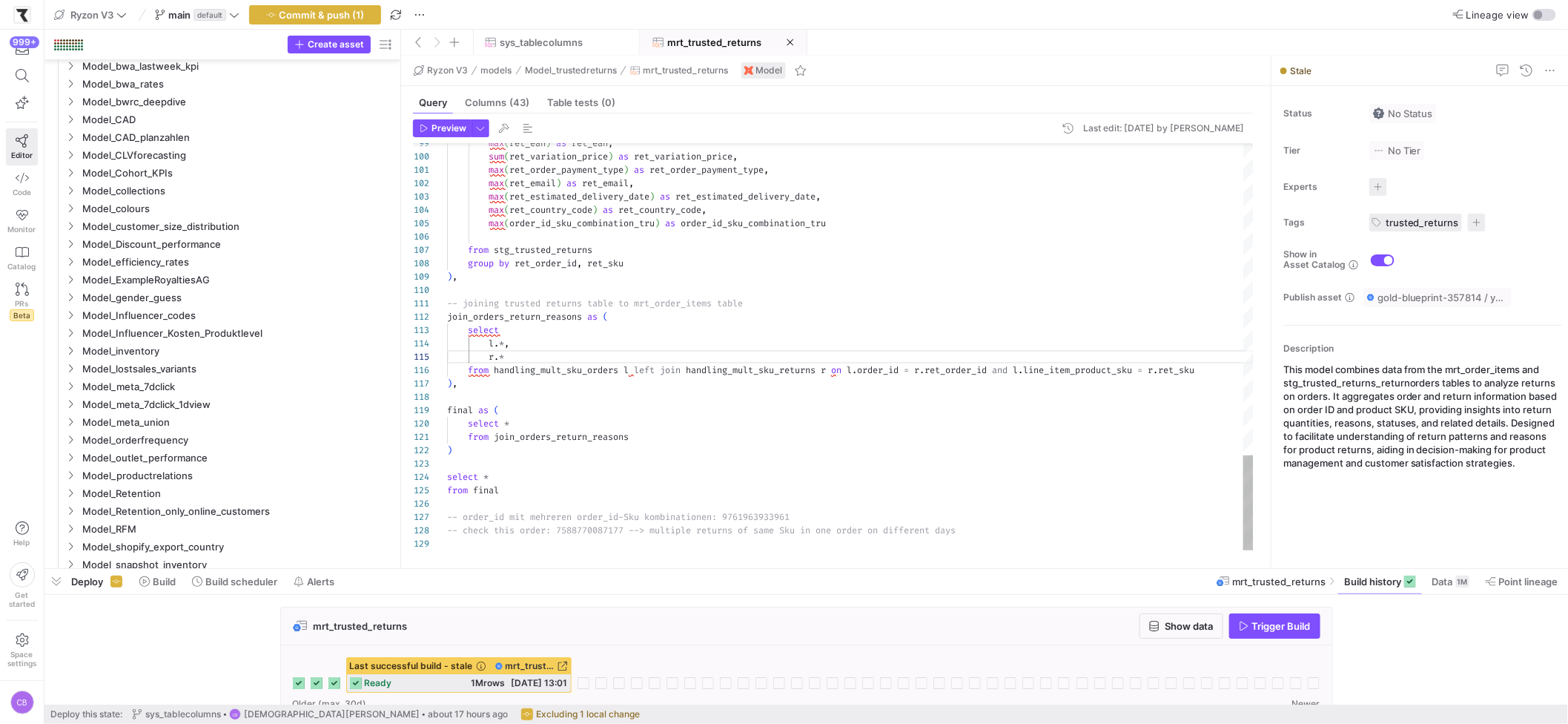
type textarea "-- joining trusted returns table to mrt_order_items table join_orders_return_re…"
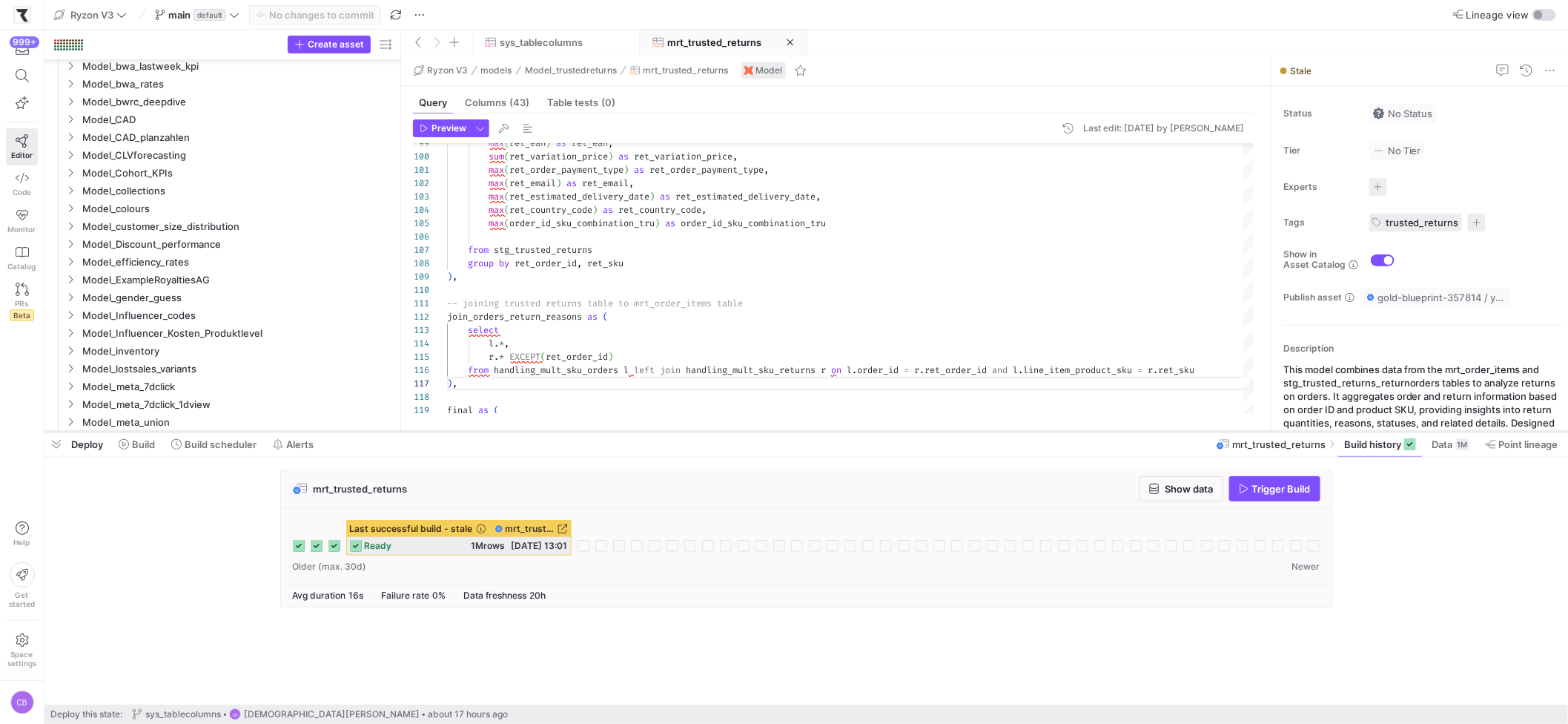
drag, startPoint x: 1072, startPoint y: 569, endPoint x: 1052, endPoint y: 431, distance: 139.4
click at [1052, 431] on div at bounding box center [806, 431] width 1523 height 6
click at [1196, 497] on span "button" at bounding box center [1181, 489] width 83 height 24
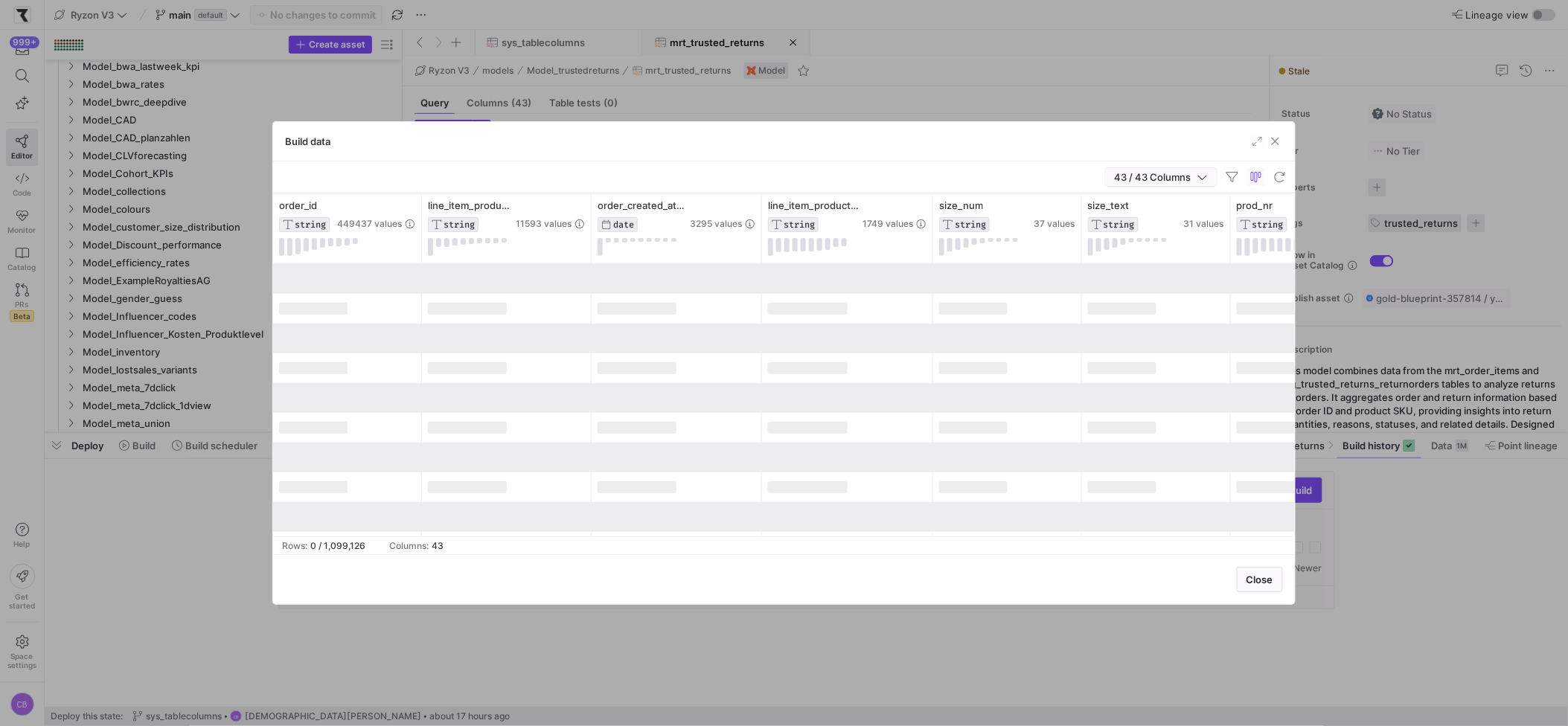
click at [1205, 179] on icon "button" at bounding box center [1203, 177] width 10 height 10
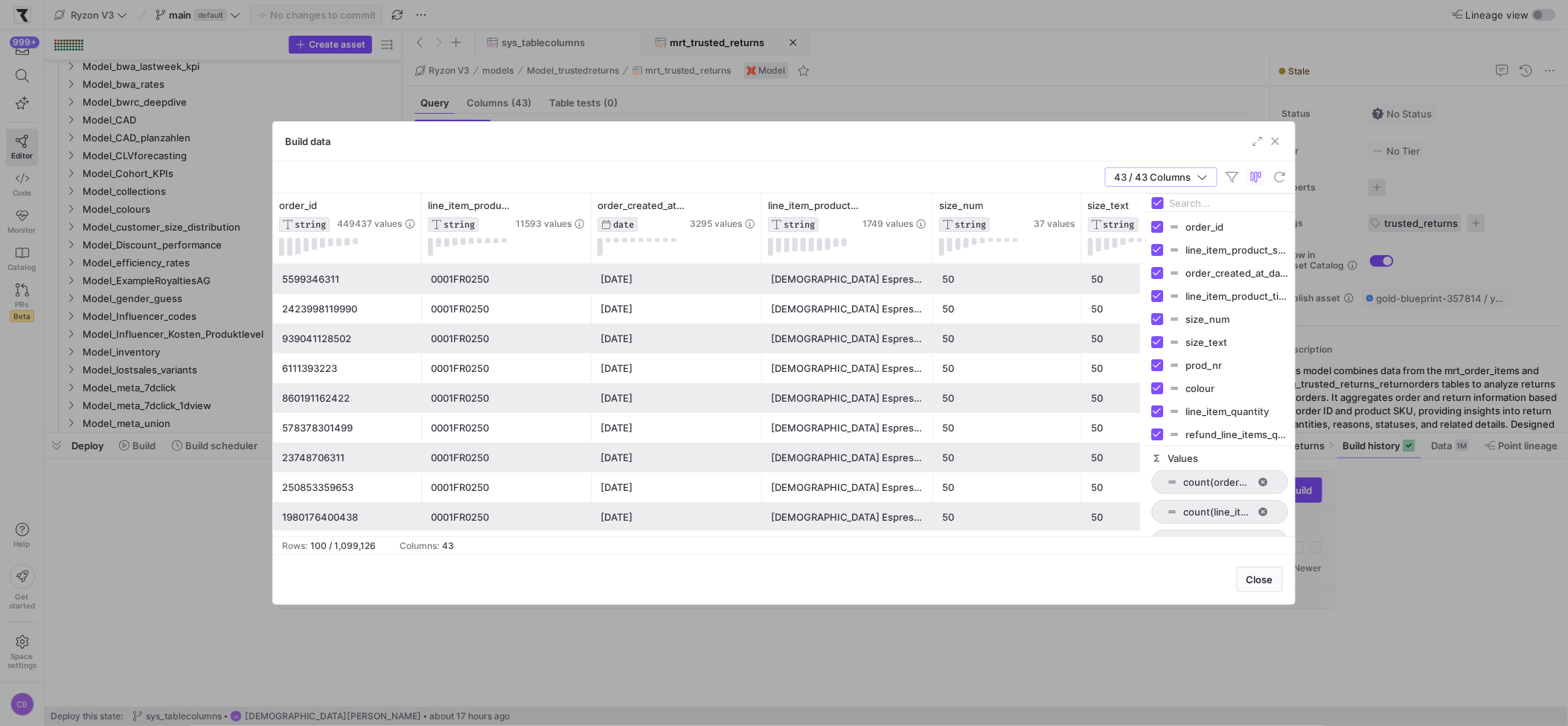
click at [1201, 200] on input "Filter Columns Input" at bounding box center [1229, 203] width 119 height 30
type input "r"
type input "ret"
click at [1218, 253] on span "ret_number" at bounding box center [1238, 249] width 103 height 12
checkbox input "false"
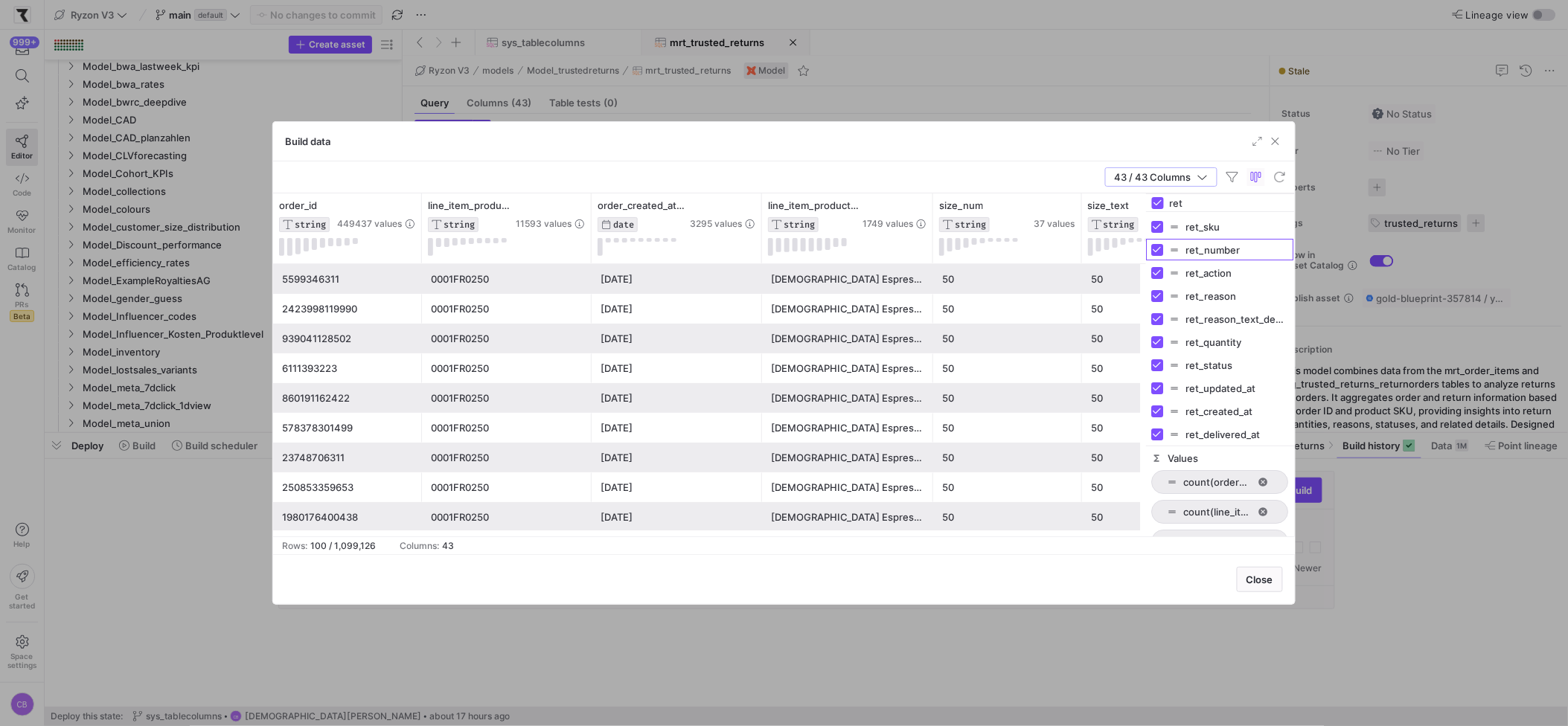
checkbox input "false"
click at [1210, 252] on span "ret_number" at bounding box center [1238, 249] width 103 height 12
checkbox input "true"
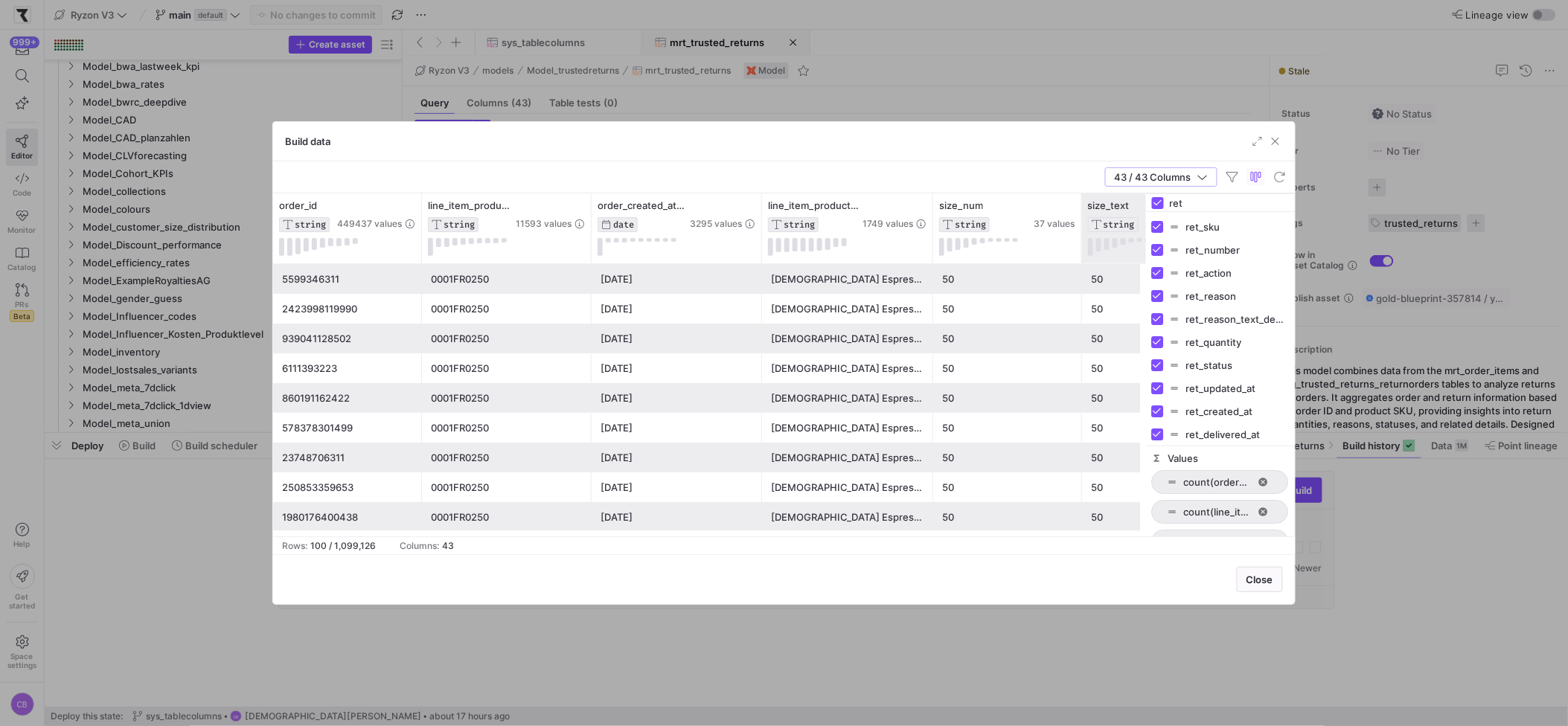
drag, startPoint x: 1191, startPoint y: 203, endPoint x: 1141, endPoint y: 205, distance: 50.0
click at [1141, 205] on div "order_id STRING 449437 values line_item_product_sku STRING 11593 values order_c…" at bounding box center [784, 365] width 1022 height 342
click at [1157, 203] on input "Toggle Select All Columns" at bounding box center [1158, 203] width 12 height 12
checkbox input "false"
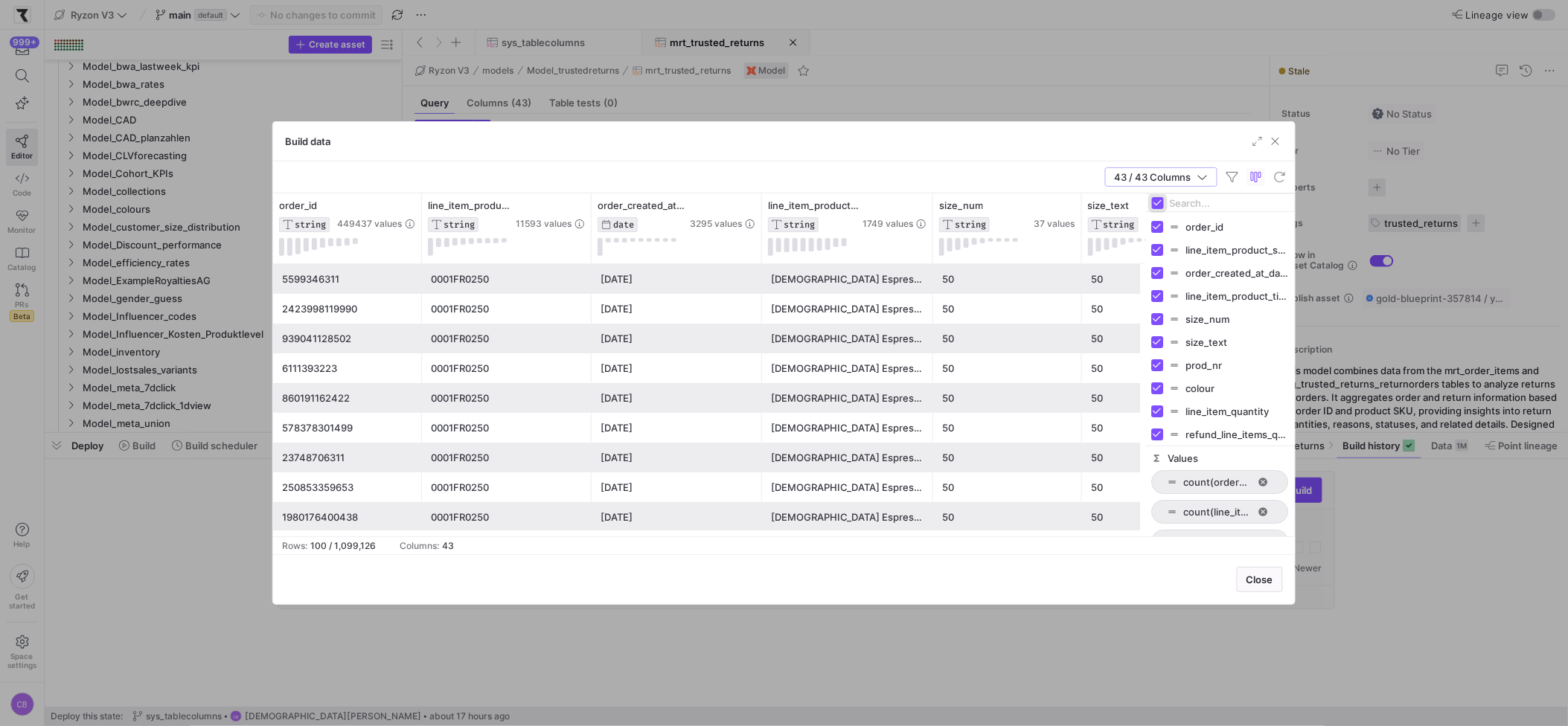
checkbox input "false"
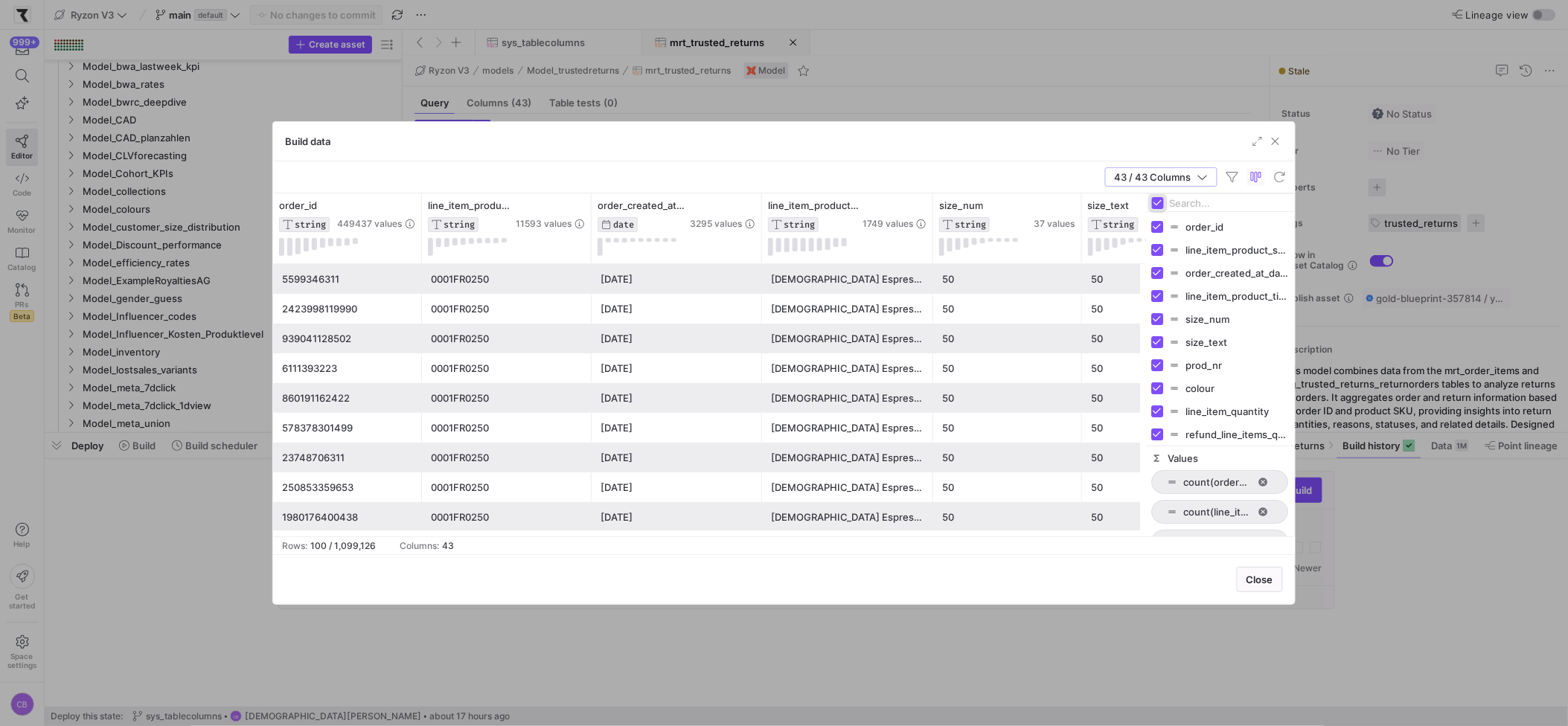
checkbox input "false"
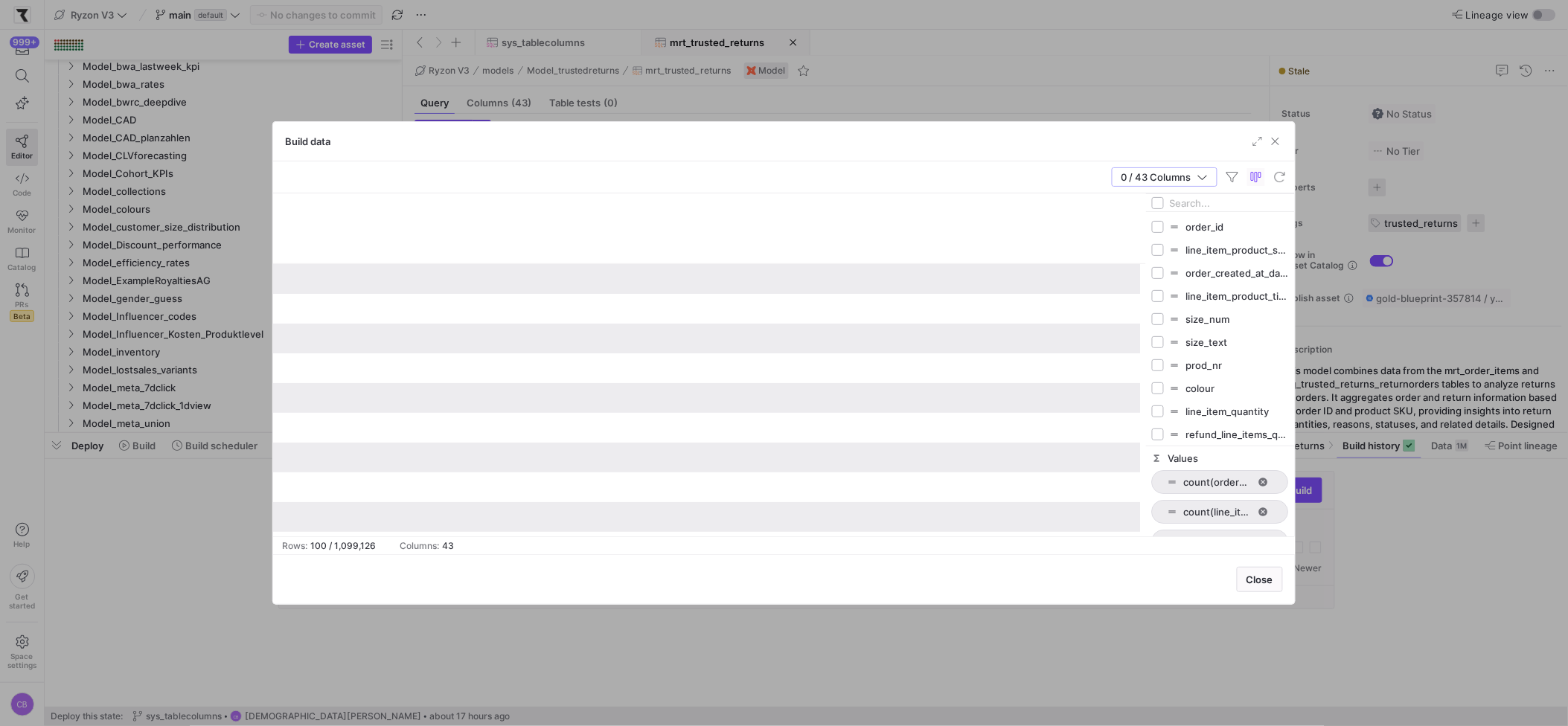
click at [1187, 203] on input "Filter Columns Input" at bounding box center [1229, 203] width 119 height 30
type input "ret"
click at [1162, 248] on input "Press SPACE to toggle visibility (hidden)" at bounding box center [1158, 249] width 12 height 12
checkbox input "true"
checkbox input "false"
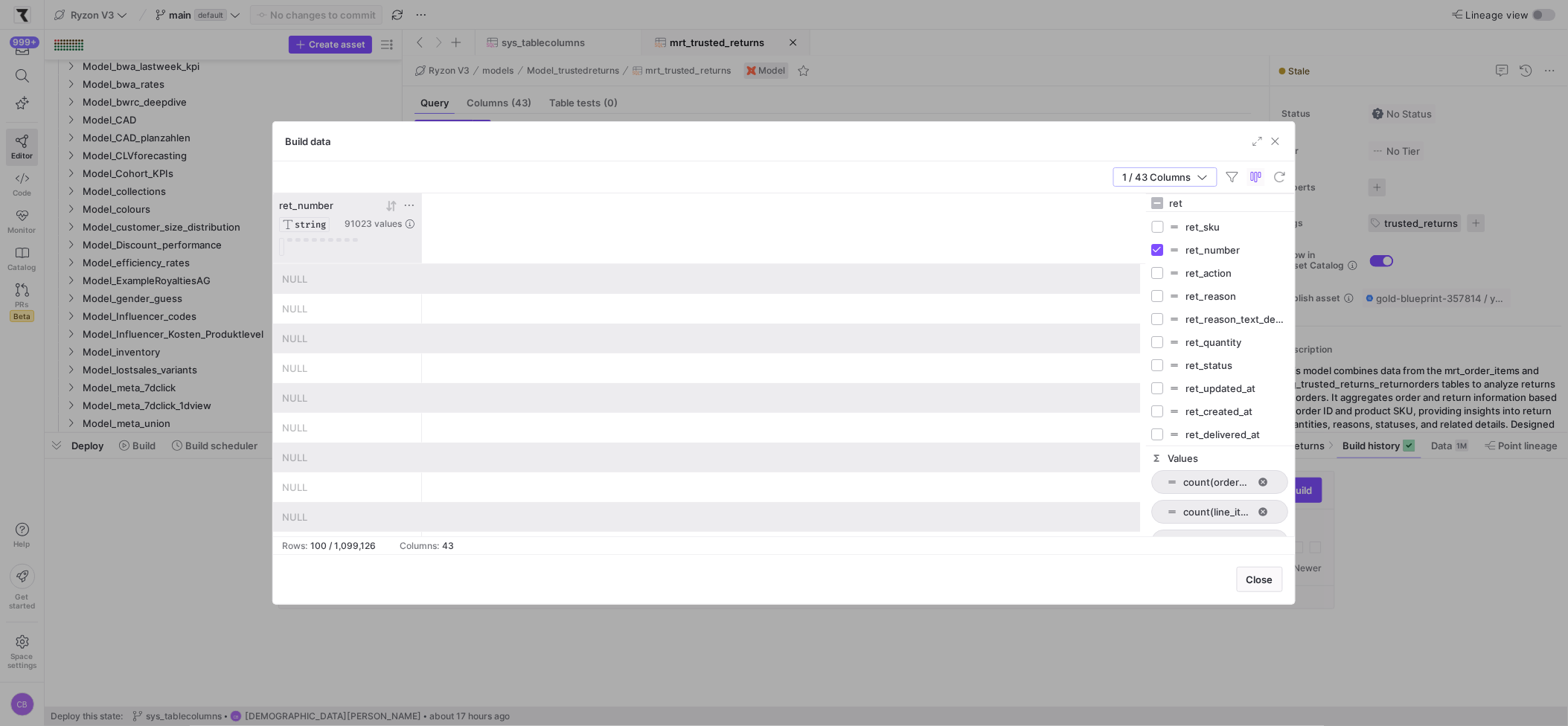
click at [405, 203] on icon at bounding box center [409, 205] width 12 height 12
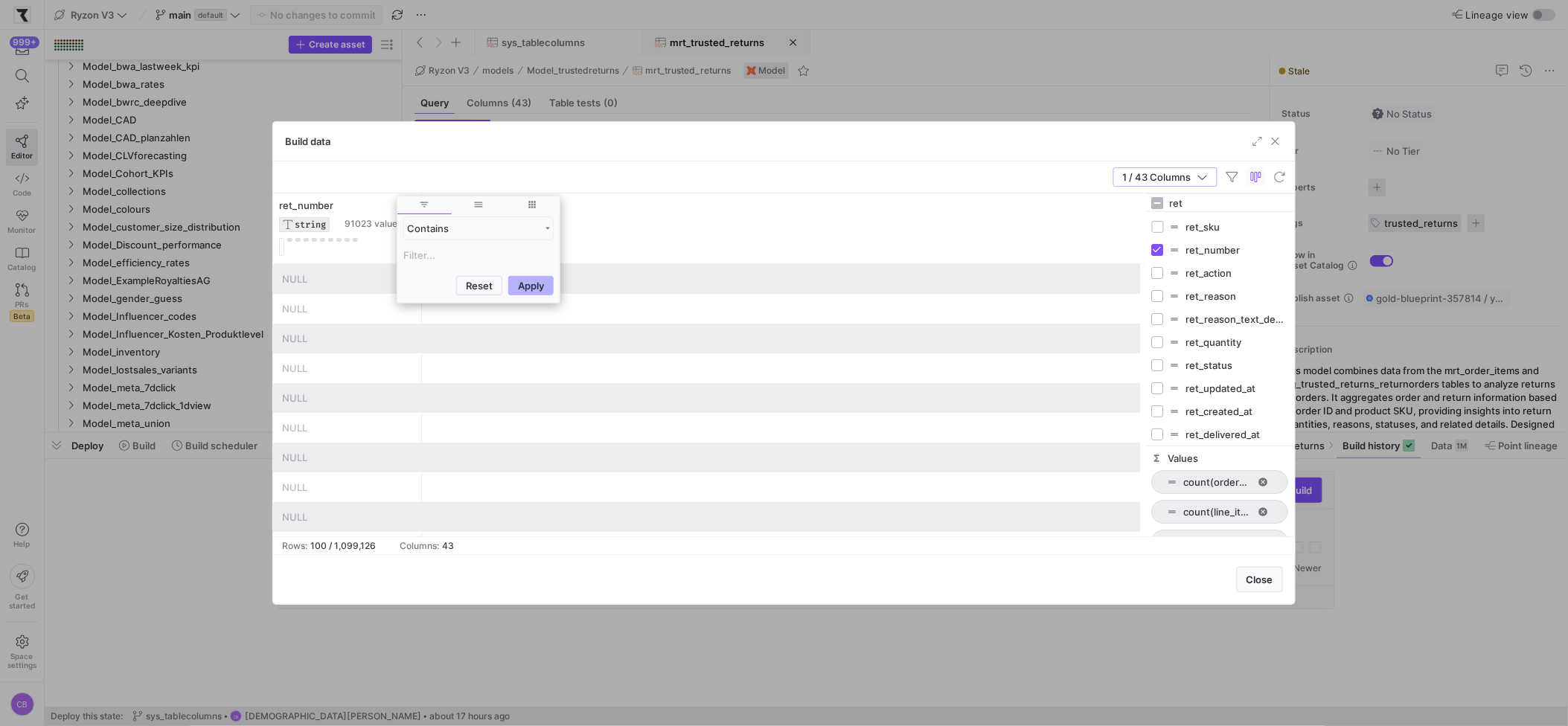
click at [436, 248] on input "Filter Value" at bounding box center [478, 255] width 150 height 18
type input "7282458"
click at [531, 369] on div "Reset Apply" at bounding box center [479, 358] width 163 height 31
click at [530, 364] on button "Apply" at bounding box center [531, 358] width 45 height 19
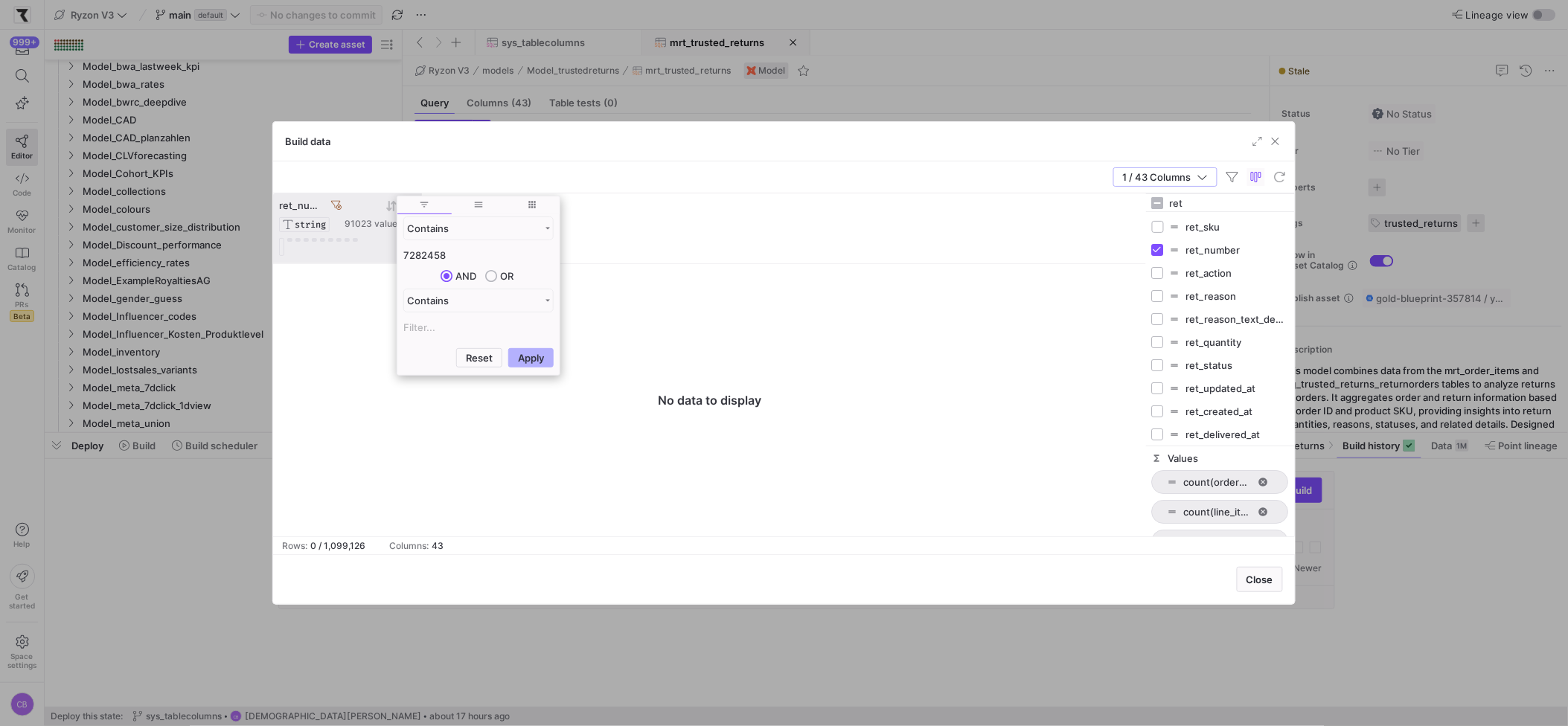
click at [335, 207] on icon at bounding box center [336, 205] width 10 height 10
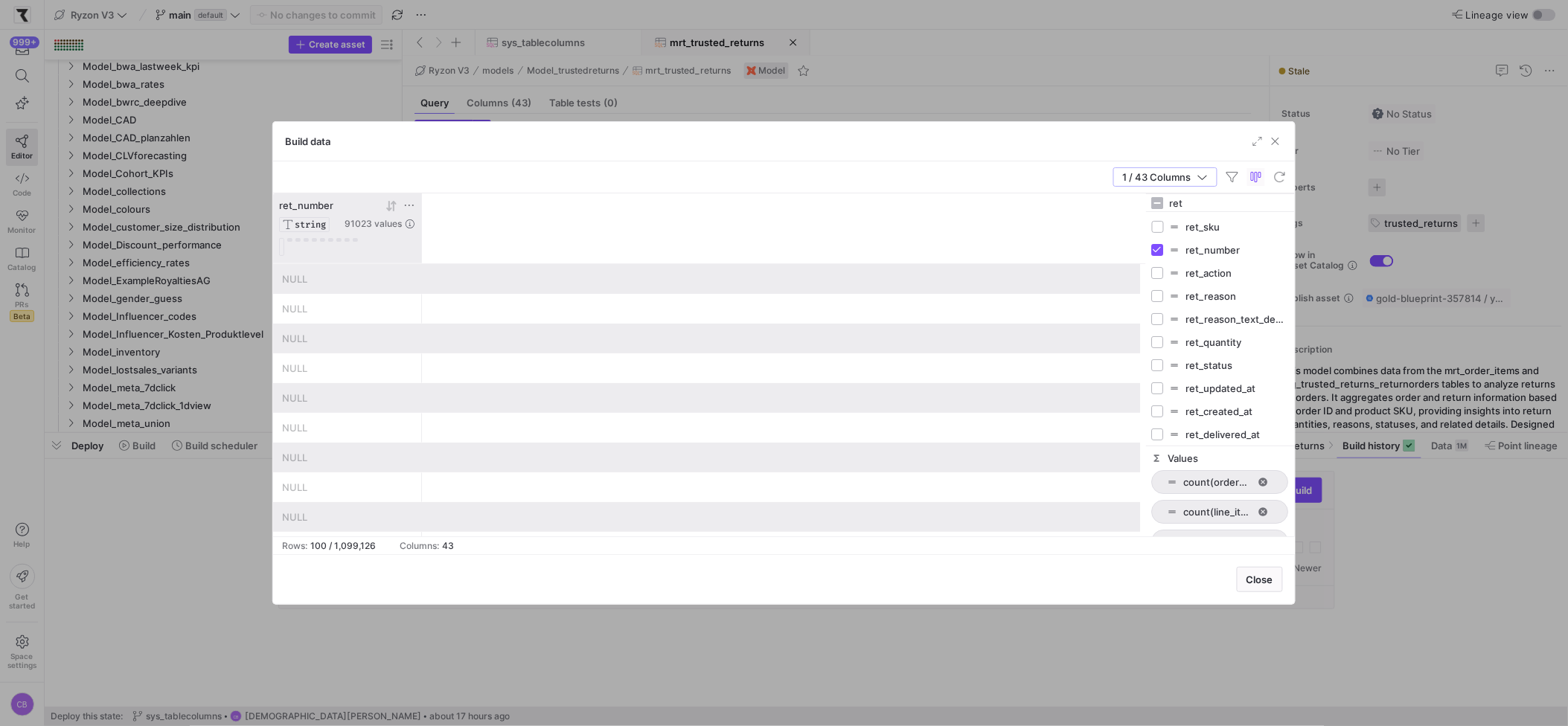
drag, startPoint x: 1217, startPoint y: 204, endPoint x: 1153, endPoint y: 196, distance: 64.5
click at [1153, 196] on div "ret" at bounding box center [1220, 203] width 149 height 18
type input "order"
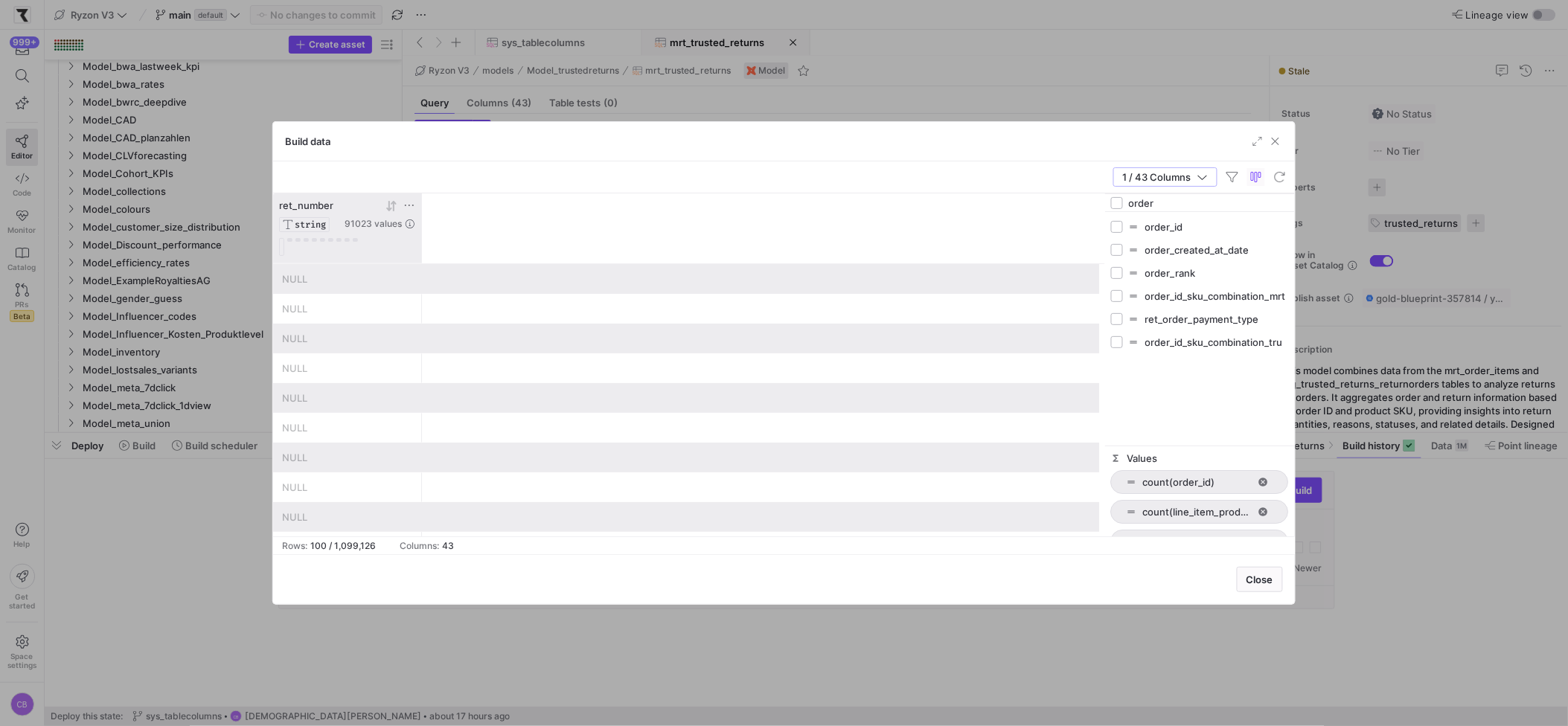
drag, startPoint x: 1146, startPoint y: 329, endPoint x: 1093, endPoint y: 325, distance: 53.2
click at [1103, 325] on div at bounding box center [1105, 365] width 4 height 342
click at [1110, 225] on input "Press SPACE to toggle visibility (hidden)" at bounding box center [1105, 227] width 12 height 12
checkbox input "true"
checkbox input "false"
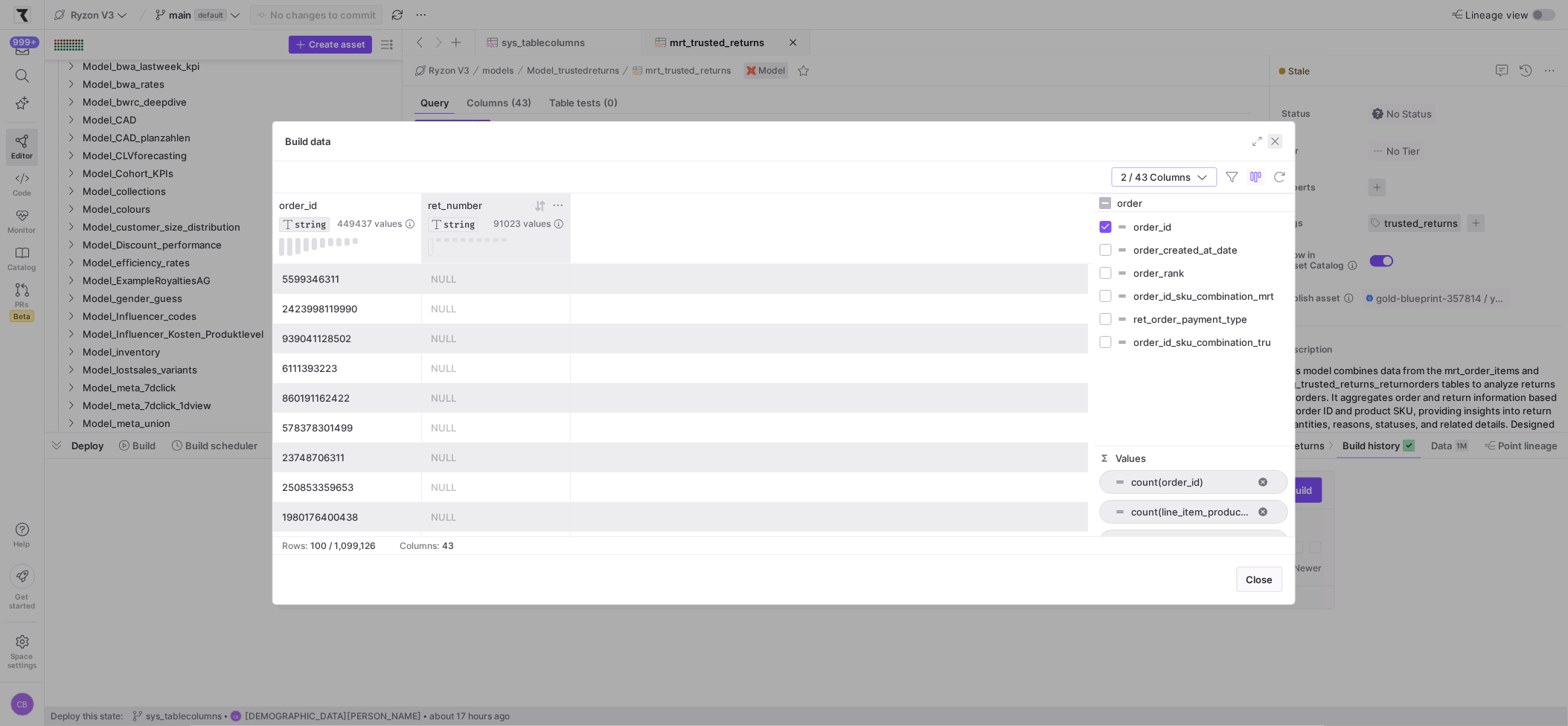
click at [1274, 146] on span "button" at bounding box center [1275, 142] width 15 height 15
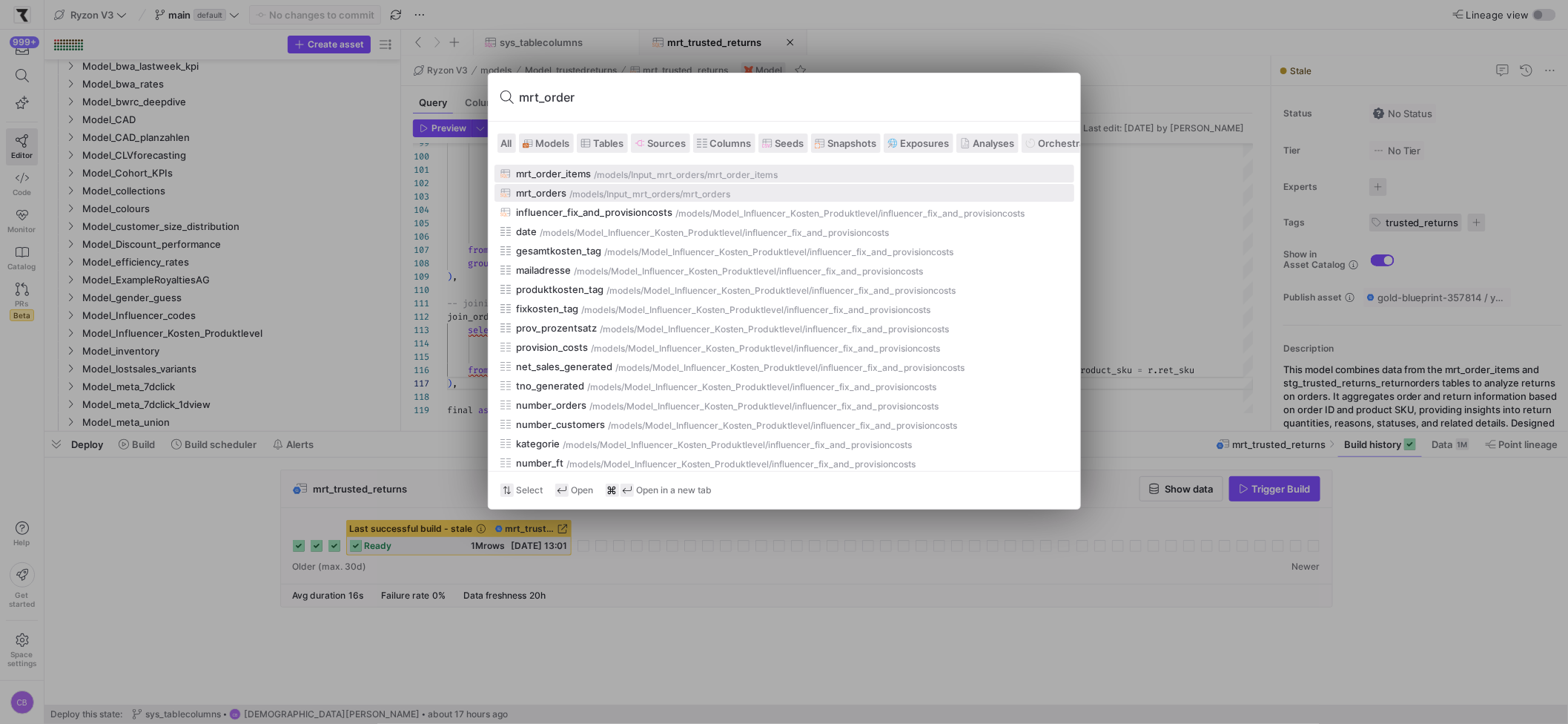
type input "mrt_order"
click at [584, 191] on div "/models/" at bounding box center [588, 194] width 37 height 10
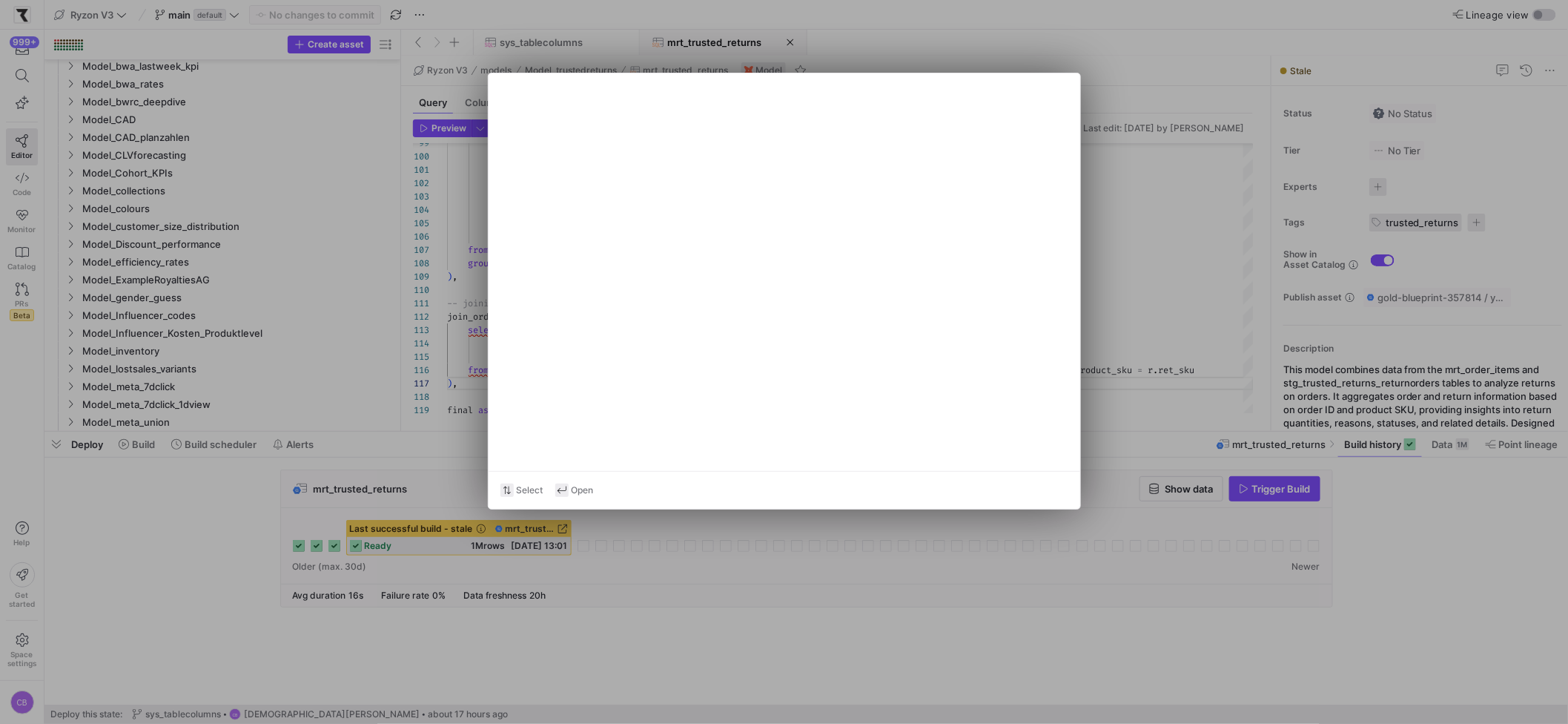
type textarea "{{ config(materialized='table') }} with stg_shopify_order_items as ( select * f…"
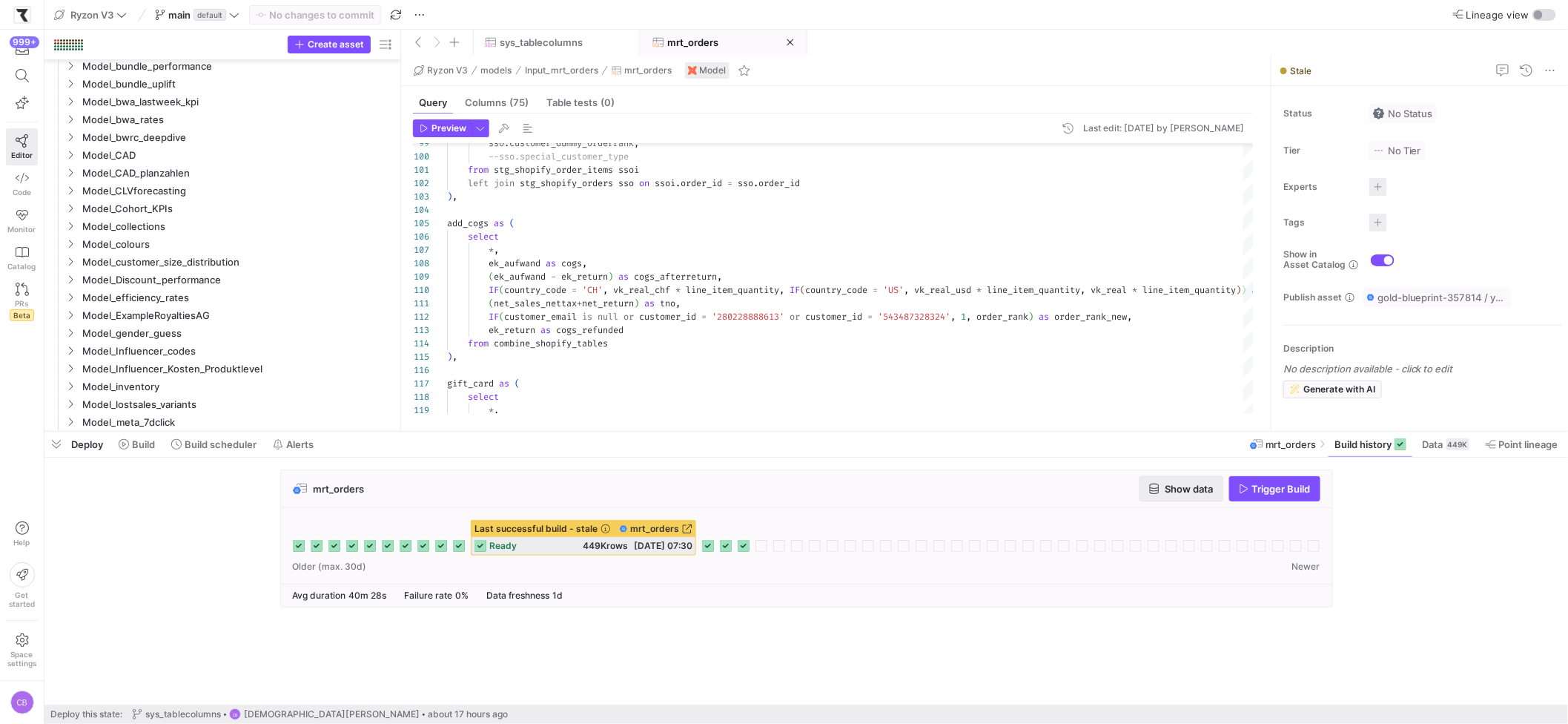
click at [1184, 486] on span "Show data" at bounding box center [1189, 488] width 48 height 12
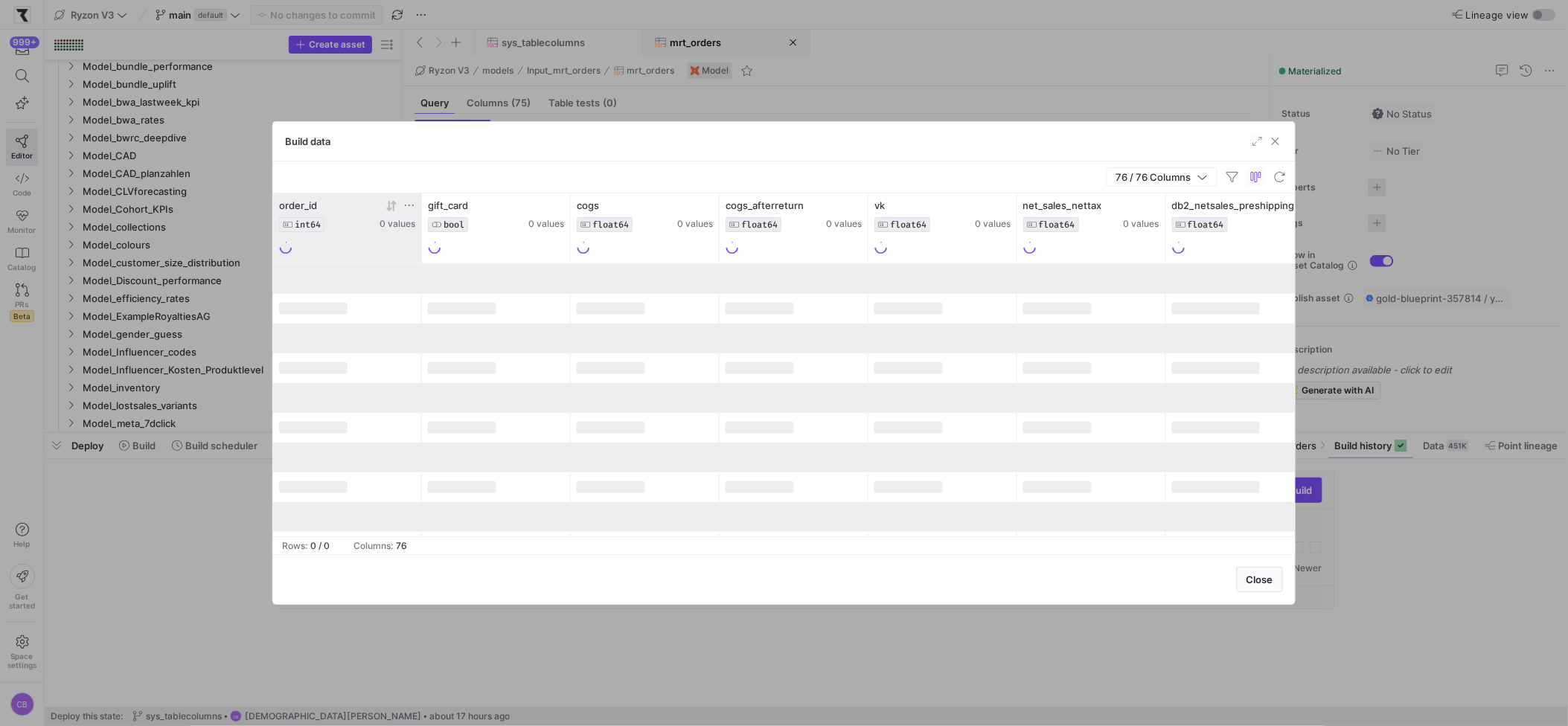
click at [408, 207] on icon at bounding box center [409, 205] width 12 height 12
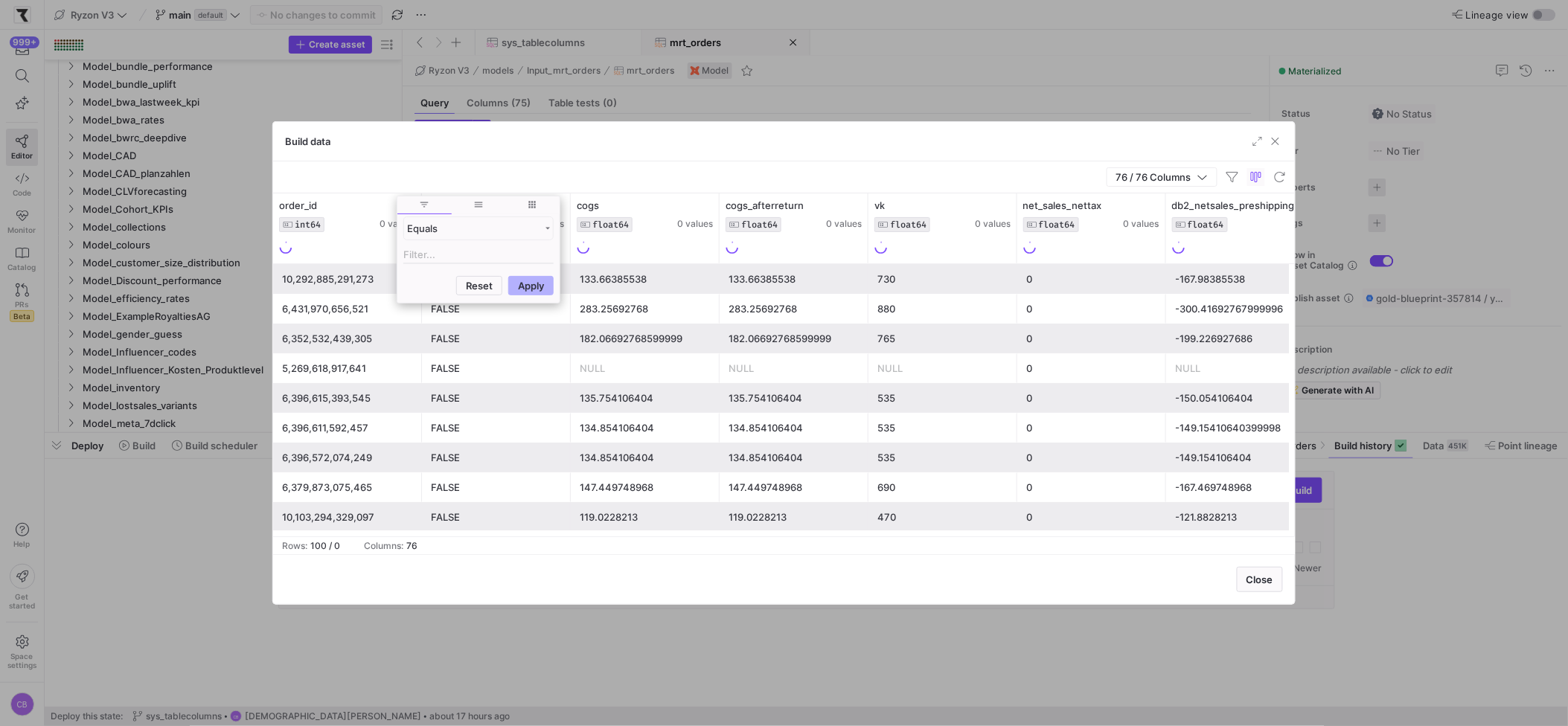
click at [442, 260] on input "Filter Value" at bounding box center [478, 255] width 150 height 18
type input "447247"
click at [490, 164] on div "76 / 76 Columns" at bounding box center [784, 178] width 1022 height 32
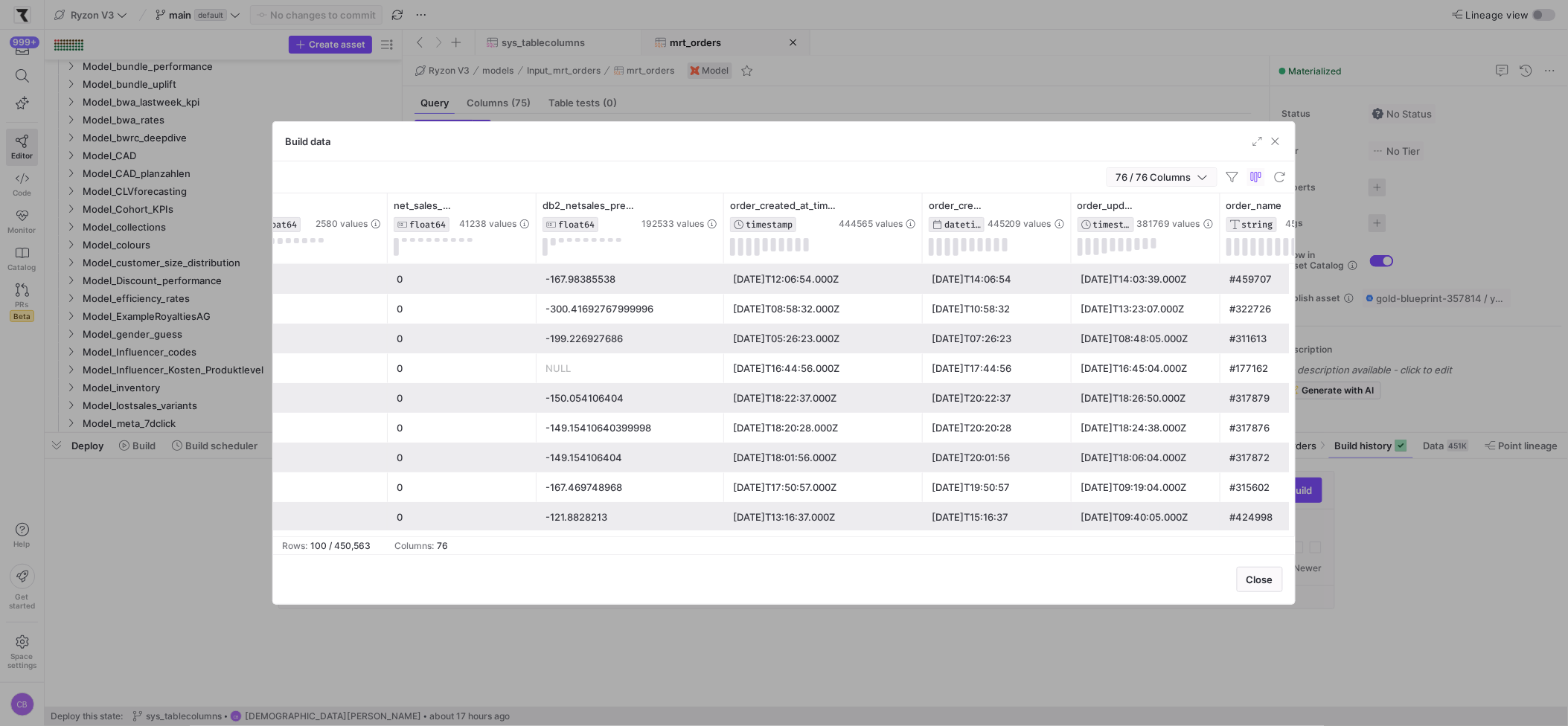
click at [1206, 176] on icon "button" at bounding box center [1202, 178] width 9 height 5
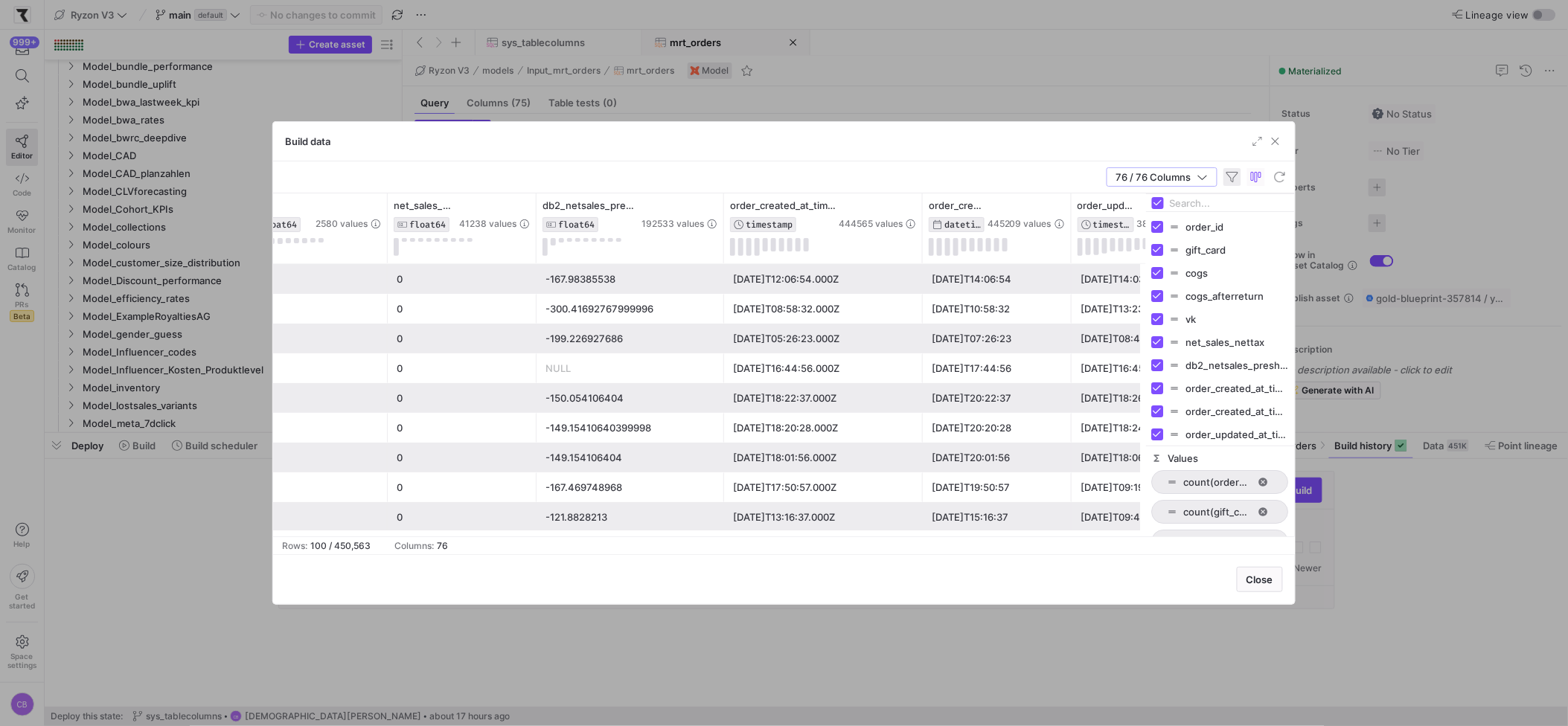
drag, startPoint x: 1209, startPoint y: 154, endPoint x: 1226, endPoint y: 185, distance: 35.4
click at [1209, 154] on div "Build data" at bounding box center [784, 142] width 1022 height 39
click at [1094, 186] on div "76 / 76 Columns" at bounding box center [784, 178] width 1022 height 32
click at [1211, 183] on span "button" at bounding box center [1163, 177] width 109 height 18
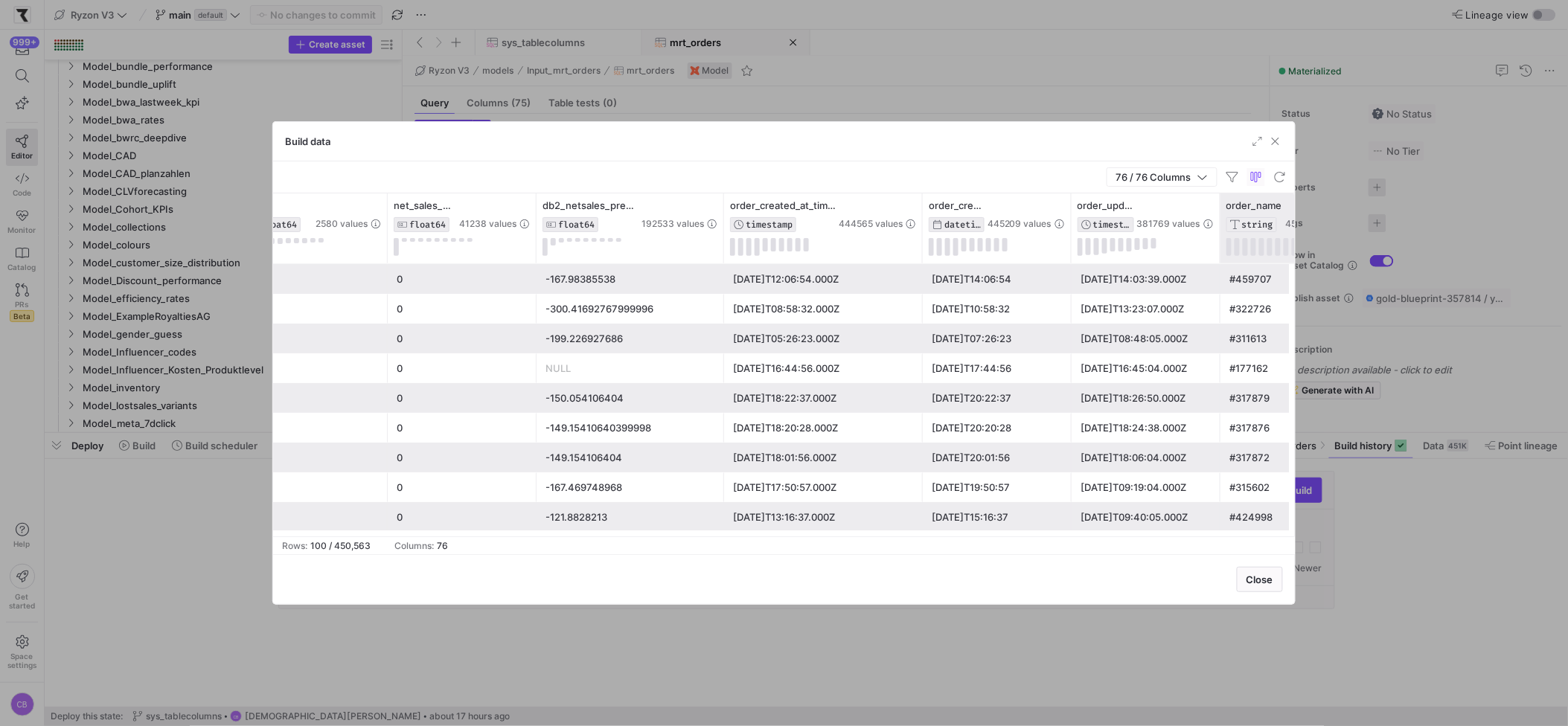
click at [1243, 204] on span "order_name" at bounding box center [1254, 205] width 56 height 12
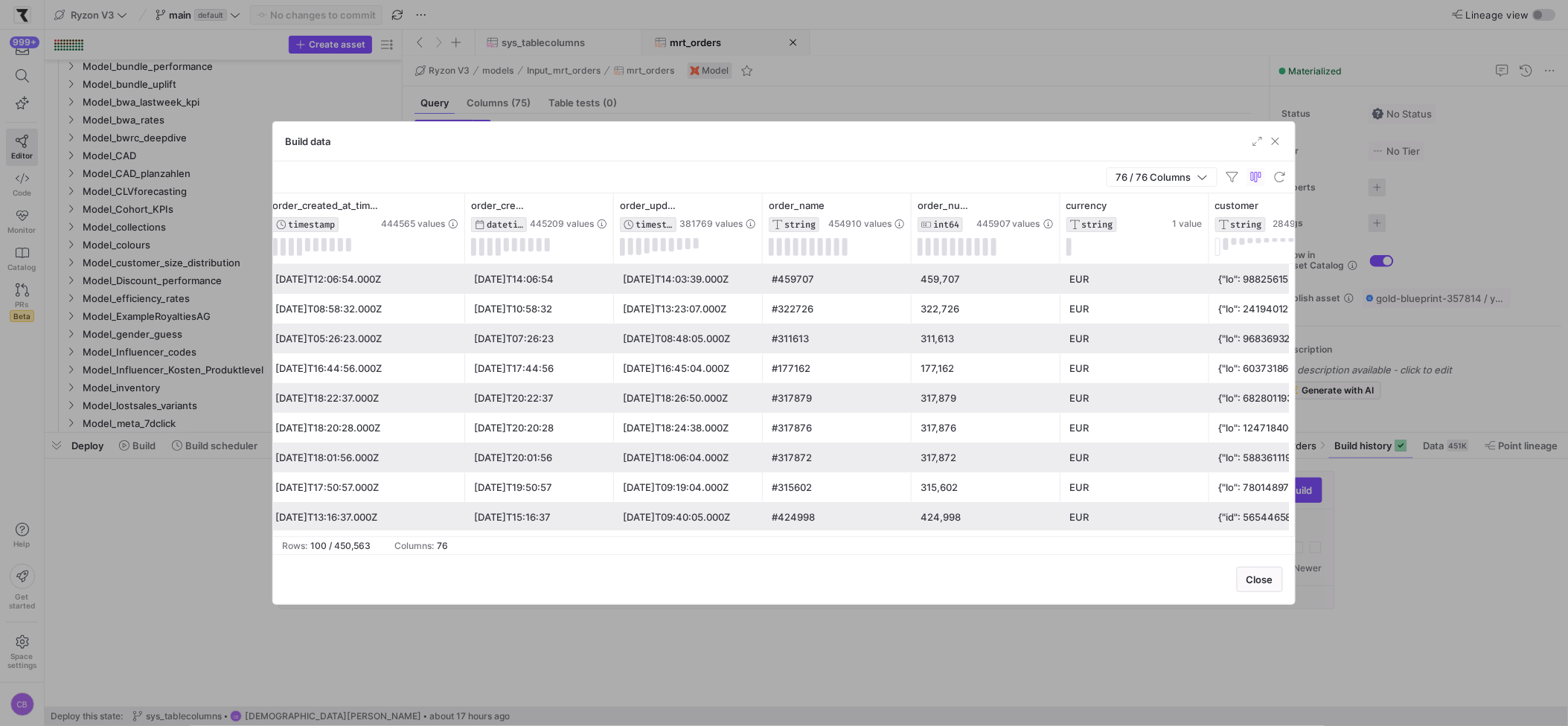
scroll to position [0, 1132]
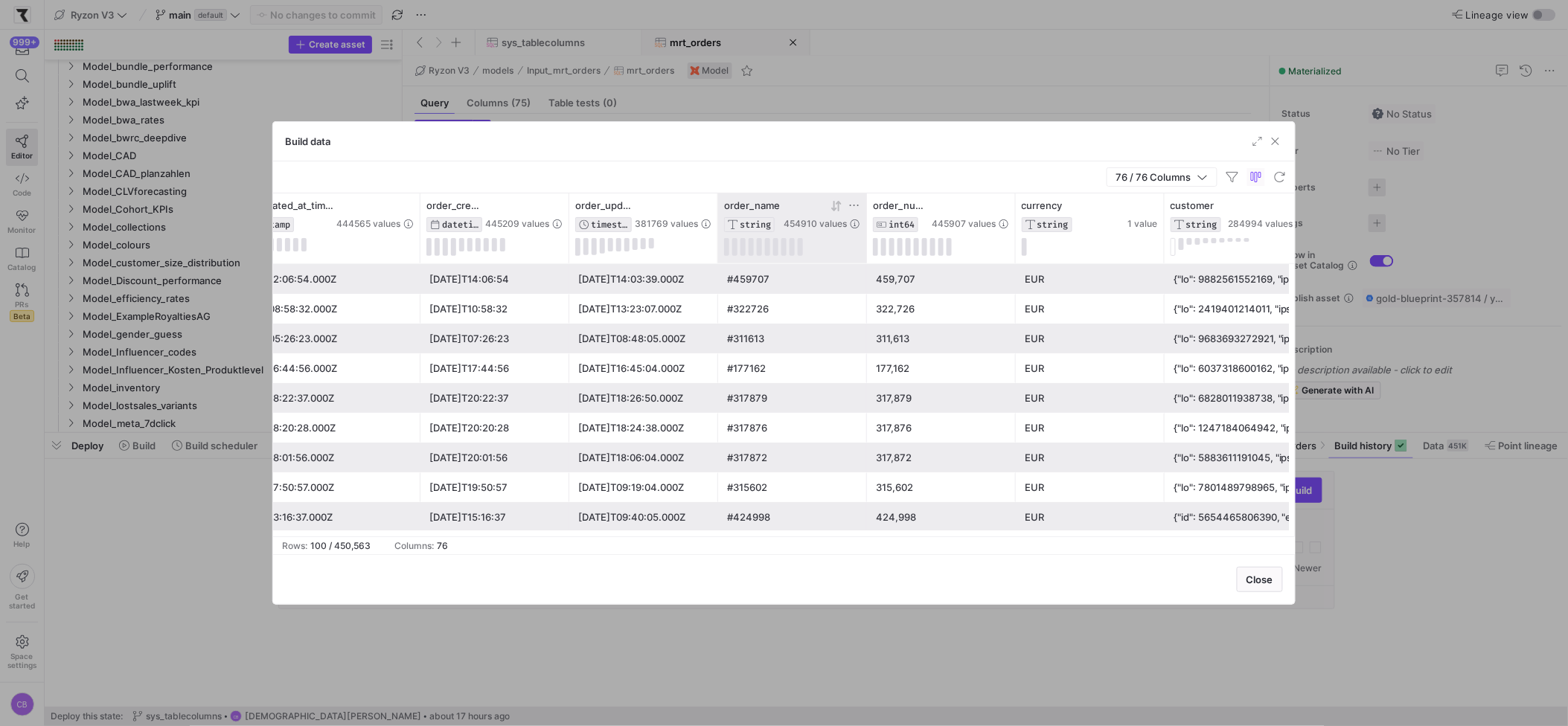
click at [857, 203] on icon at bounding box center [854, 205] width 12 height 12
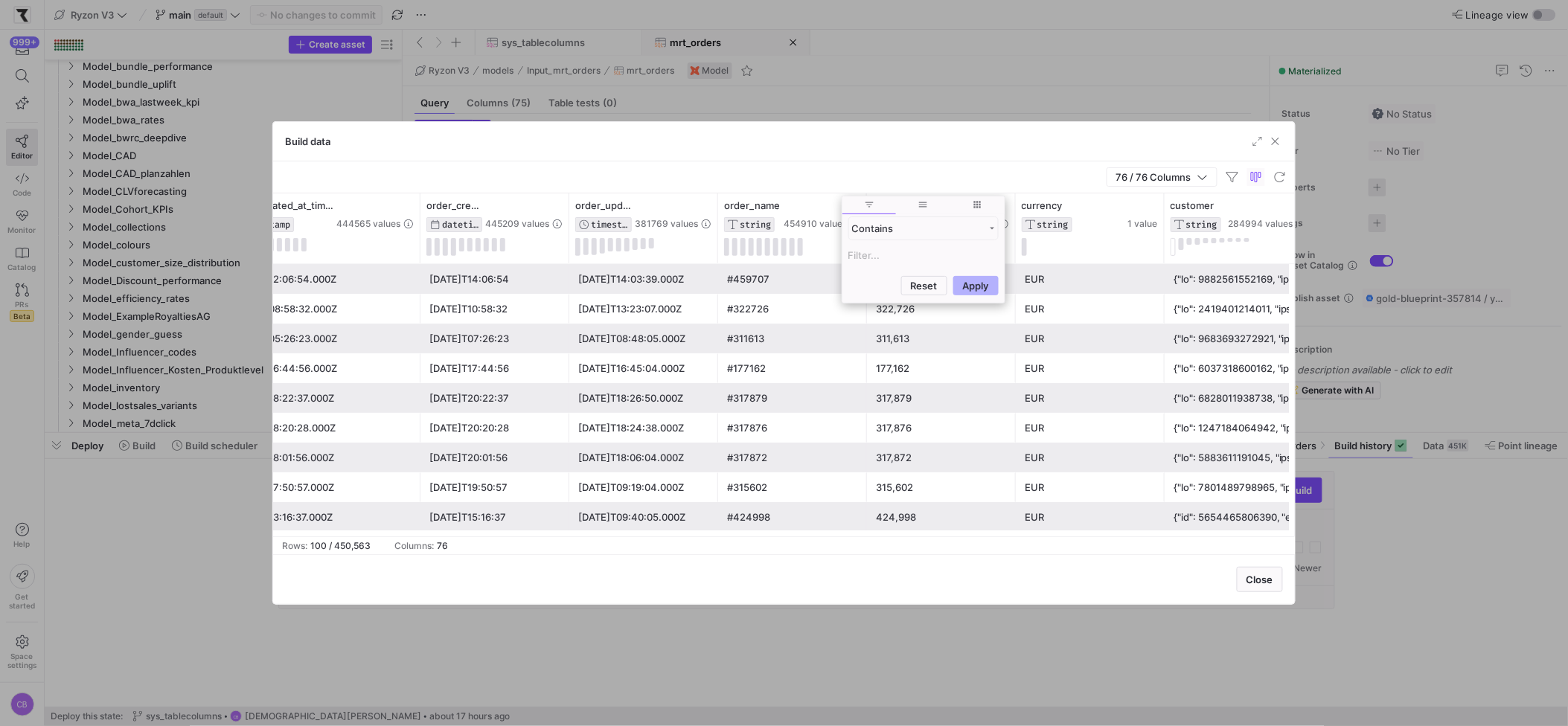
click at [860, 263] on input "Filter Value" at bounding box center [924, 255] width 150 height 18
type input "#447247"
click at [953, 348] on button "Apply" at bounding box center [976, 358] width 45 height 19
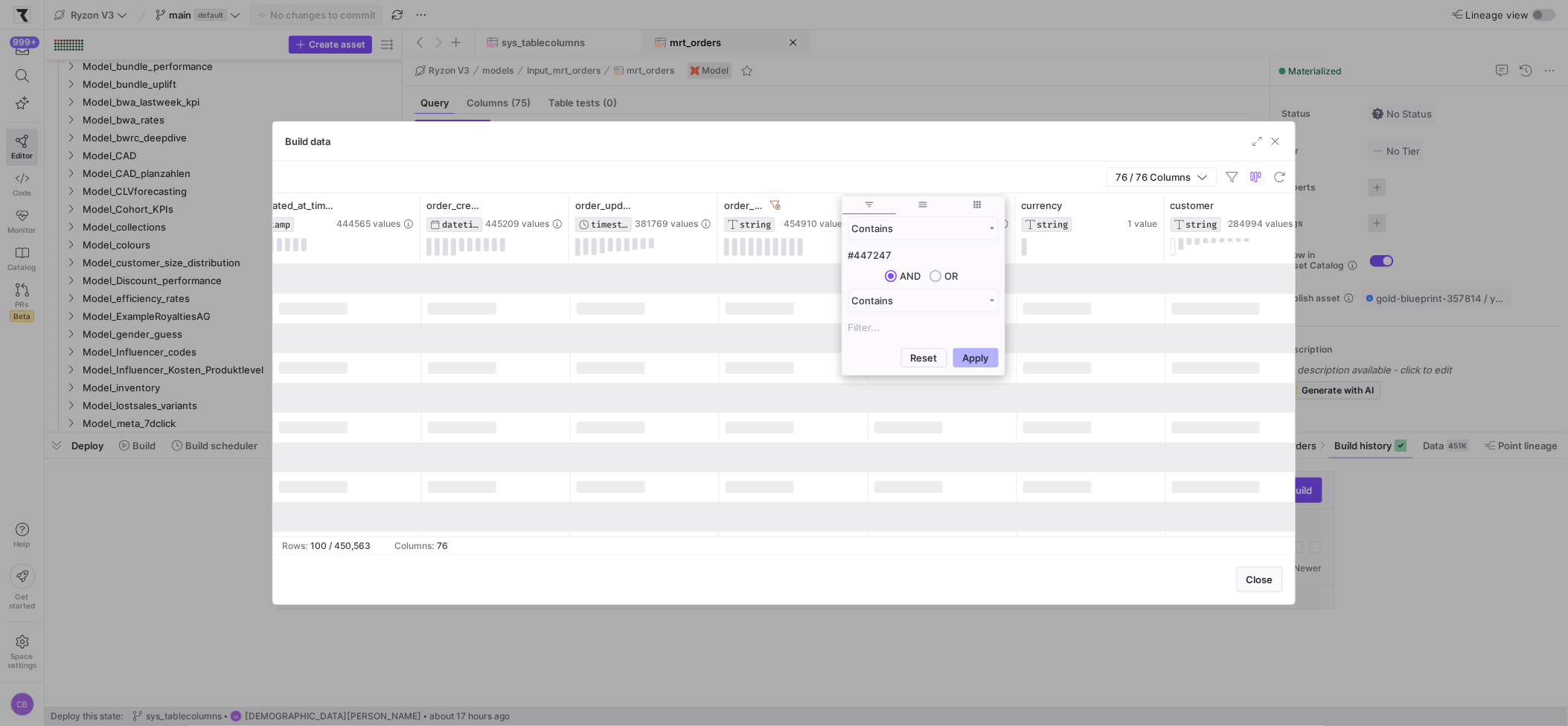
click at [745, 167] on div "76 / 76 Columns" at bounding box center [784, 178] width 1022 height 32
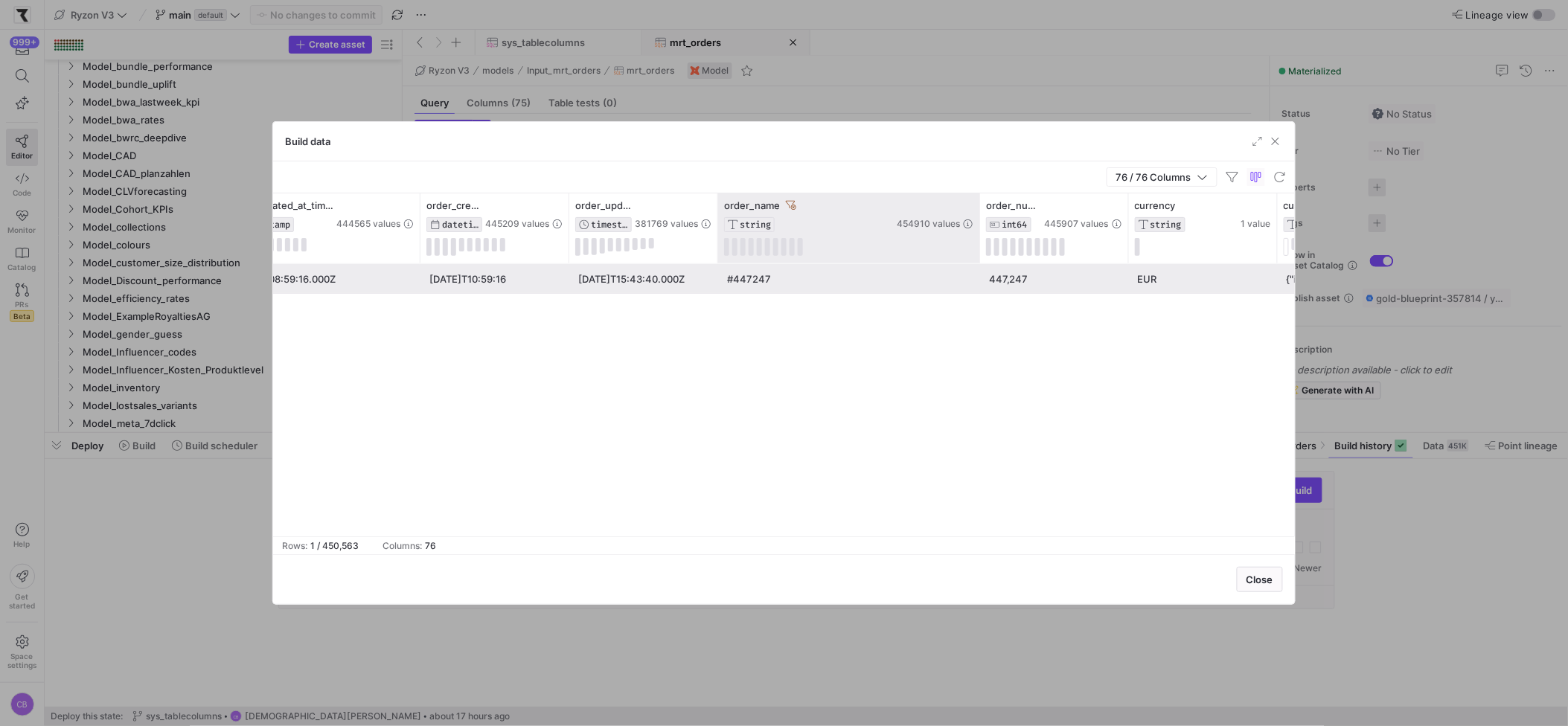
drag, startPoint x: 866, startPoint y: 210, endPoint x: 979, endPoint y: 208, distance: 113.0
click at [979, 207] on div at bounding box center [979, 228] width 6 height 70
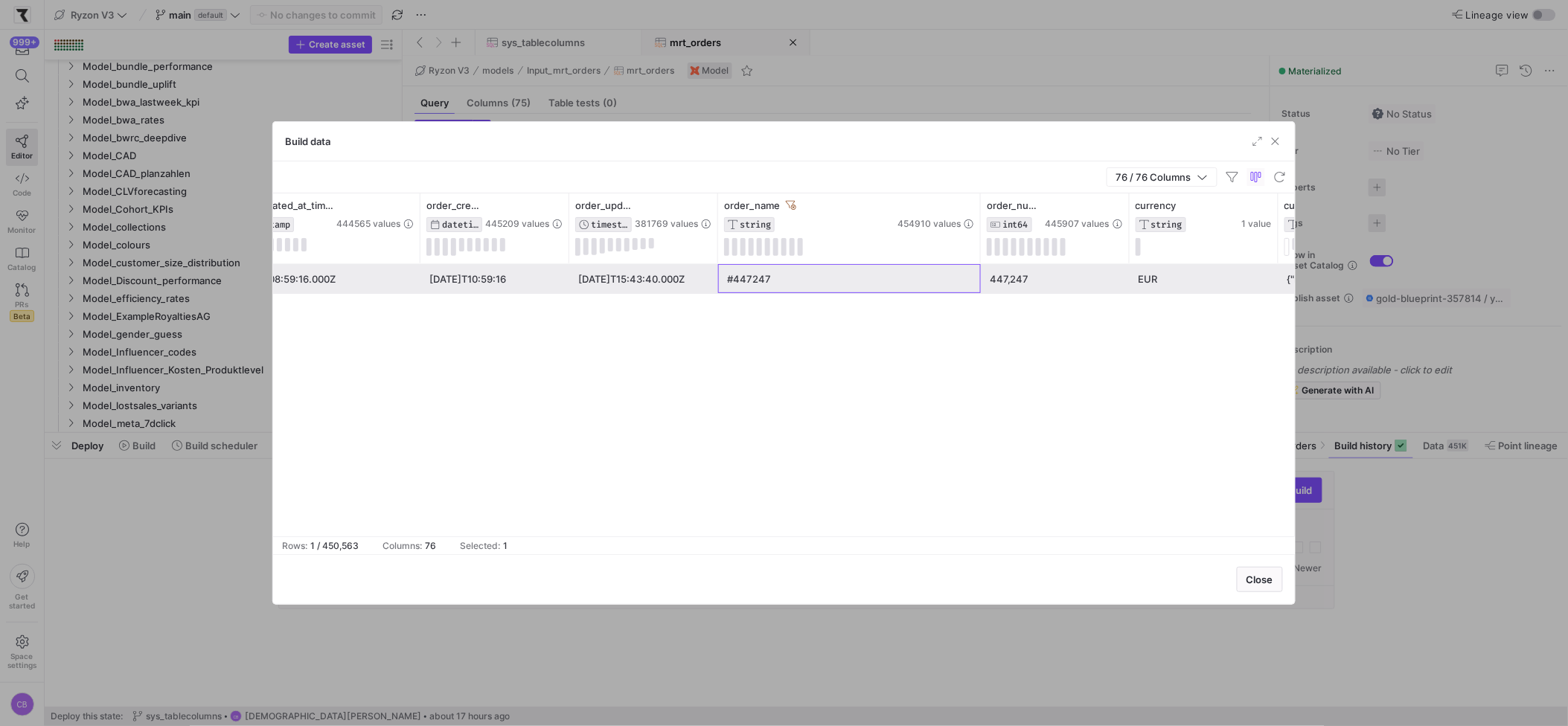
click at [754, 288] on div "#447247" at bounding box center [850, 279] width 245 height 29
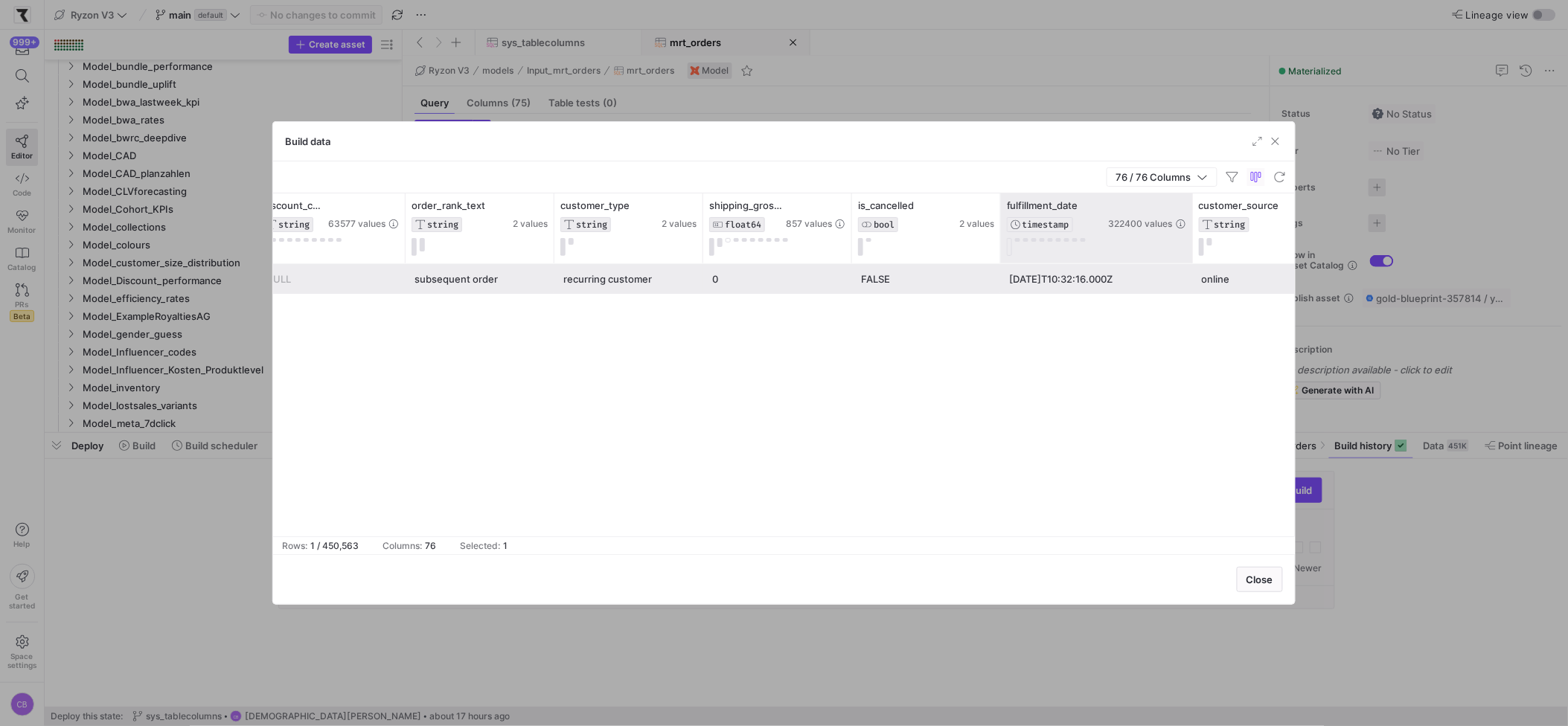
drag, startPoint x: 1147, startPoint y: 235, endPoint x: 1190, endPoint y: 233, distance: 43.0
click at [1190, 233] on div at bounding box center [1191, 228] width 6 height 70
click at [1276, 141] on span "button" at bounding box center [1275, 142] width 15 height 15
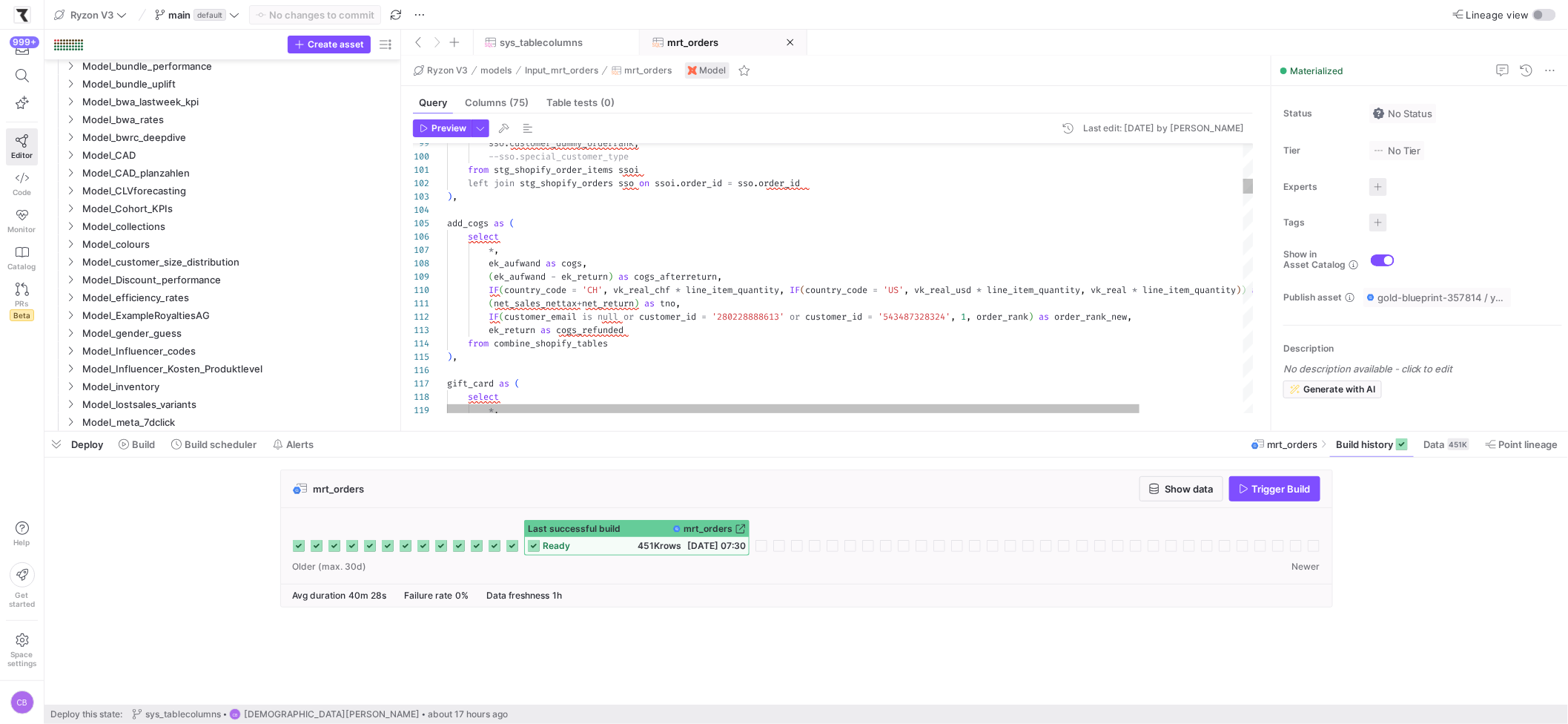
type textarea "from stg_shopify_order_items ssoi left join stg_shopify_orders sso on ssoi.orde…"
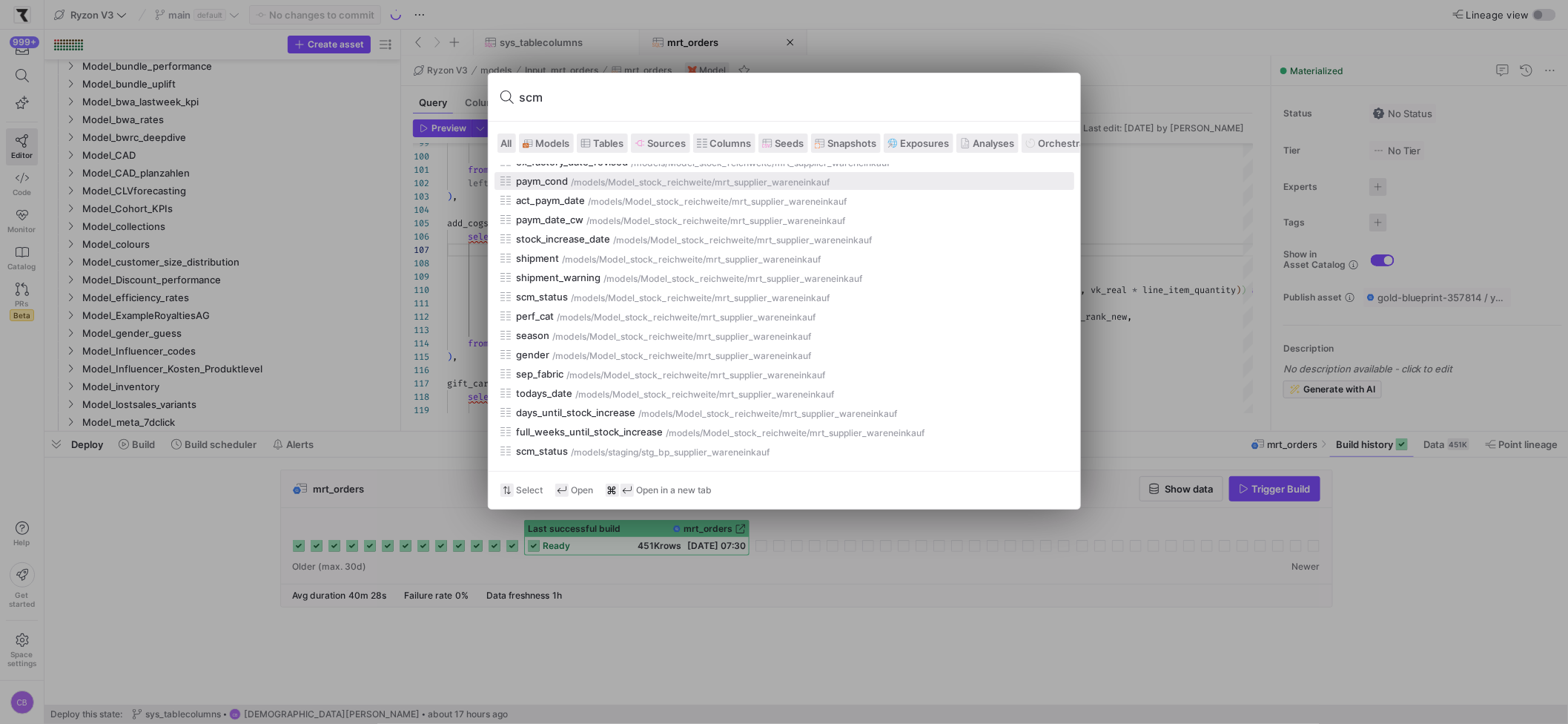
scroll to position [175, 0]
type input "scm"
click at [550, 134] on span at bounding box center [546, 143] width 54 height 18
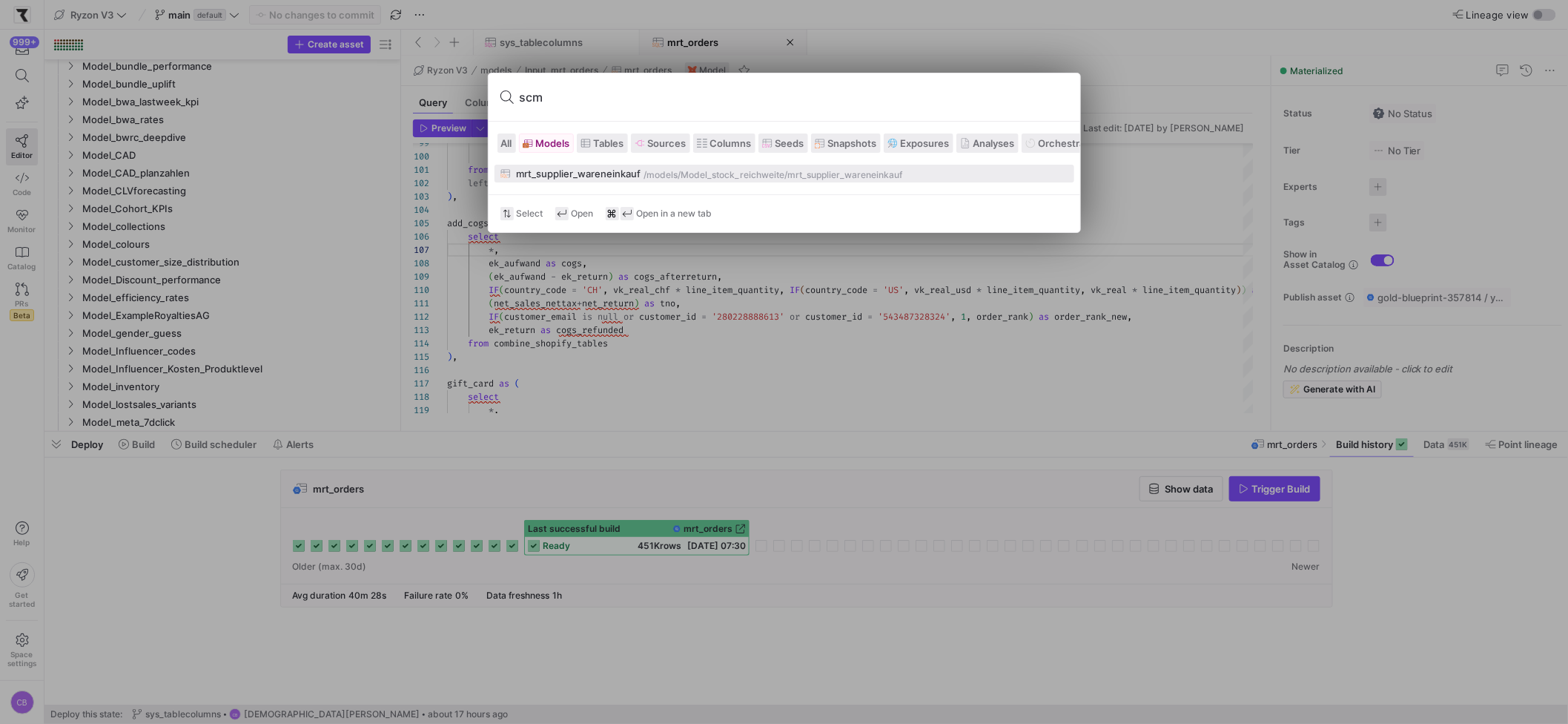
click at [570, 178] on div "mrt_supplier_wareneinkauf" at bounding box center [578, 173] width 124 height 12
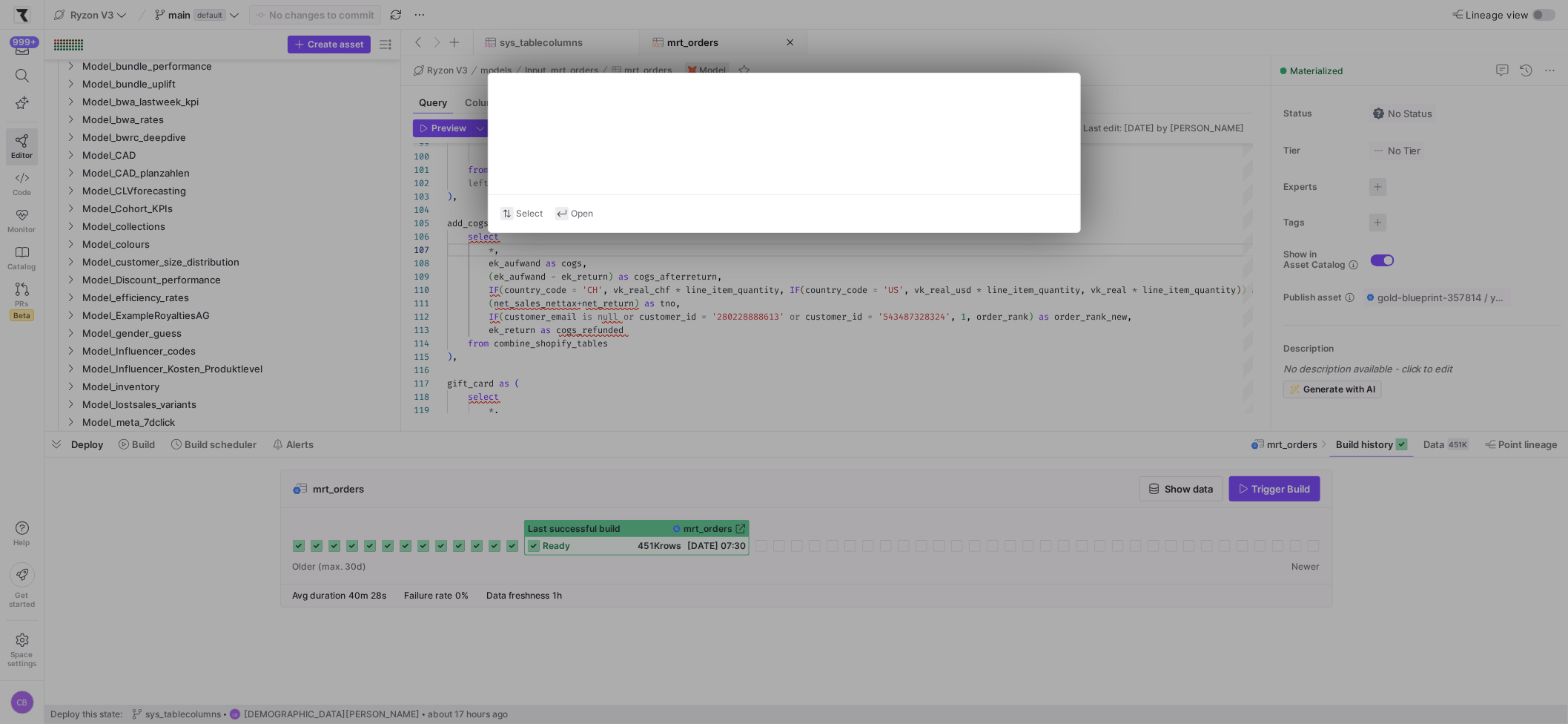
type textarea "{{ config(materialized='table') }} -- Tabelle von [PERSON_NAME] mit Wareneinkäu…"
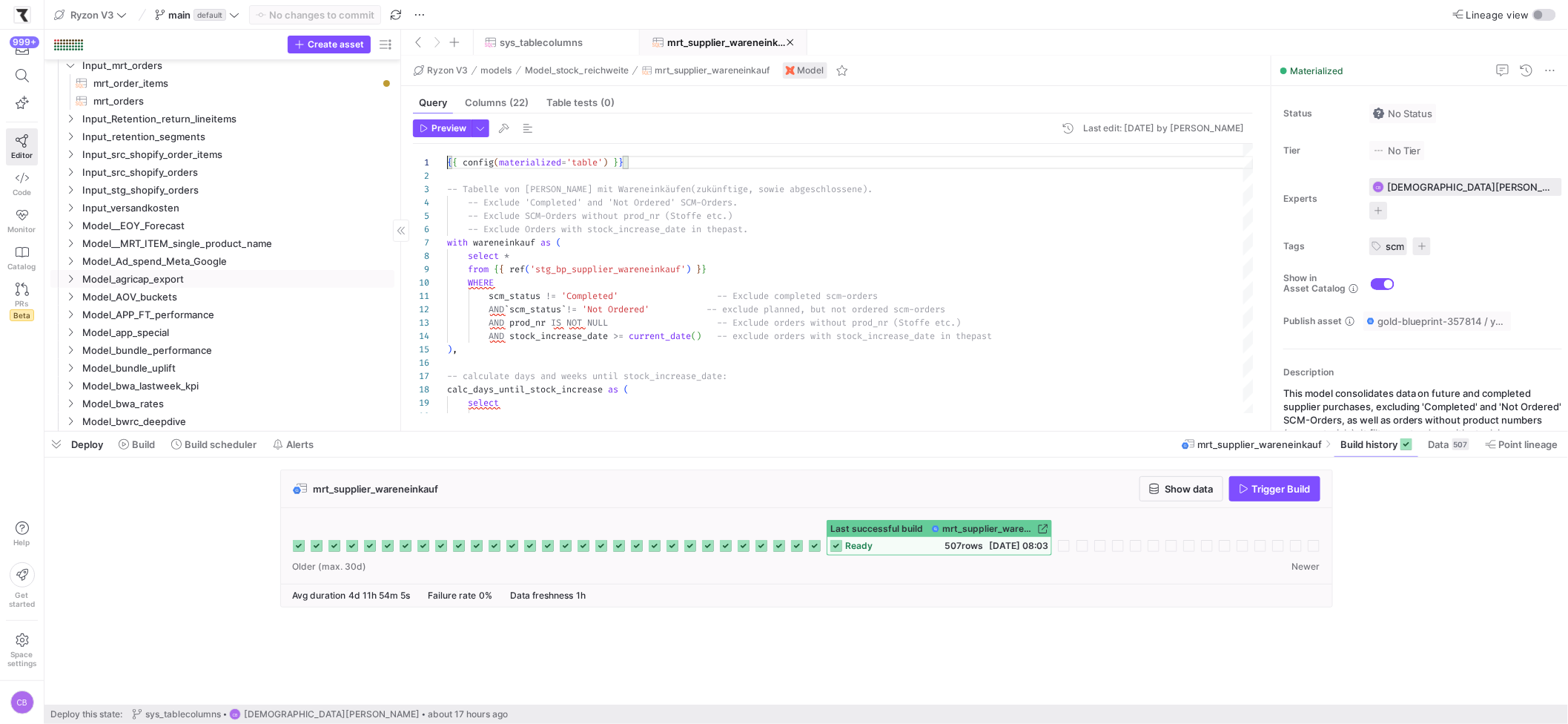
scroll to position [26, 0]
click at [76, 95] on span "G-Sheet Inputs" at bounding box center [228, 95] width 331 height 16
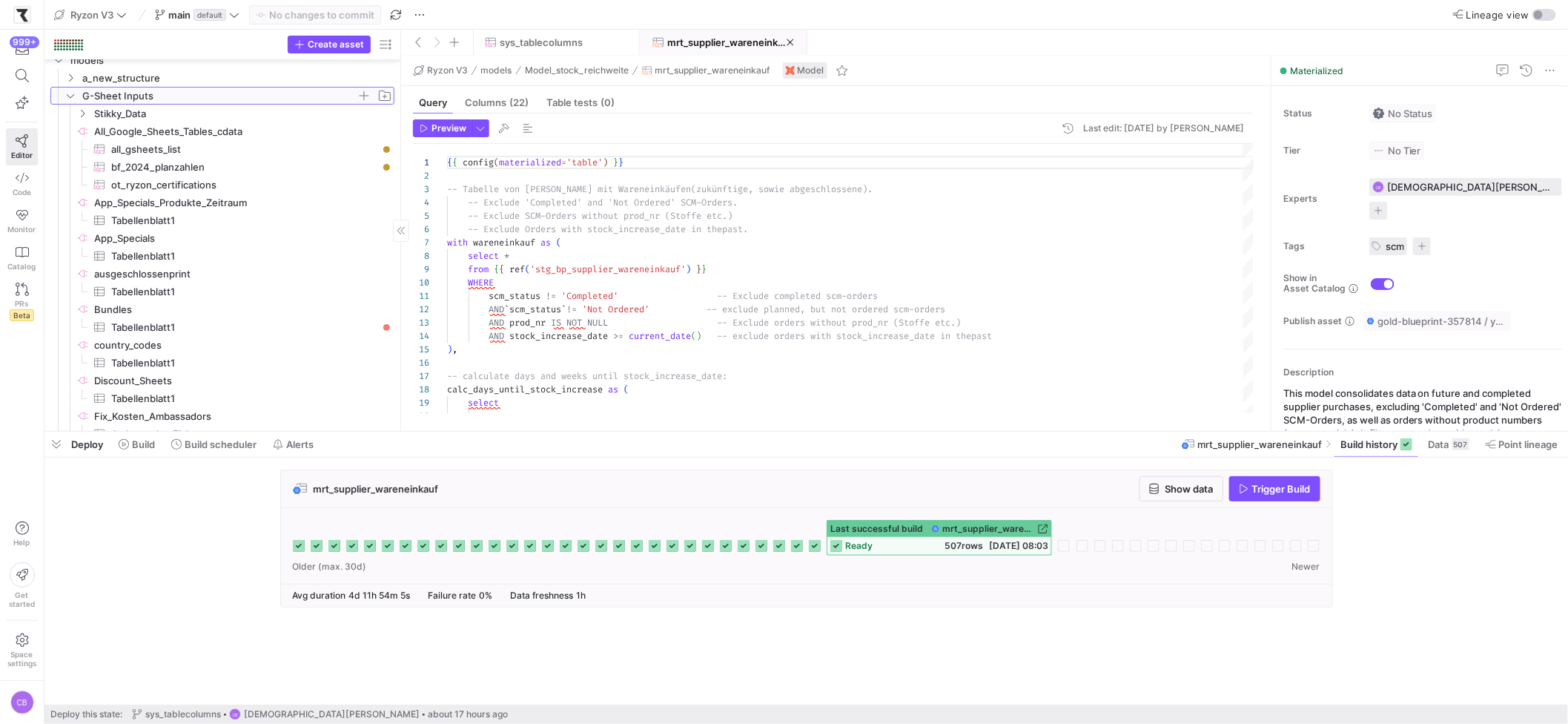
click at [76, 95] on span "G-Sheet Inputs" at bounding box center [228, 95] width 331 height 16
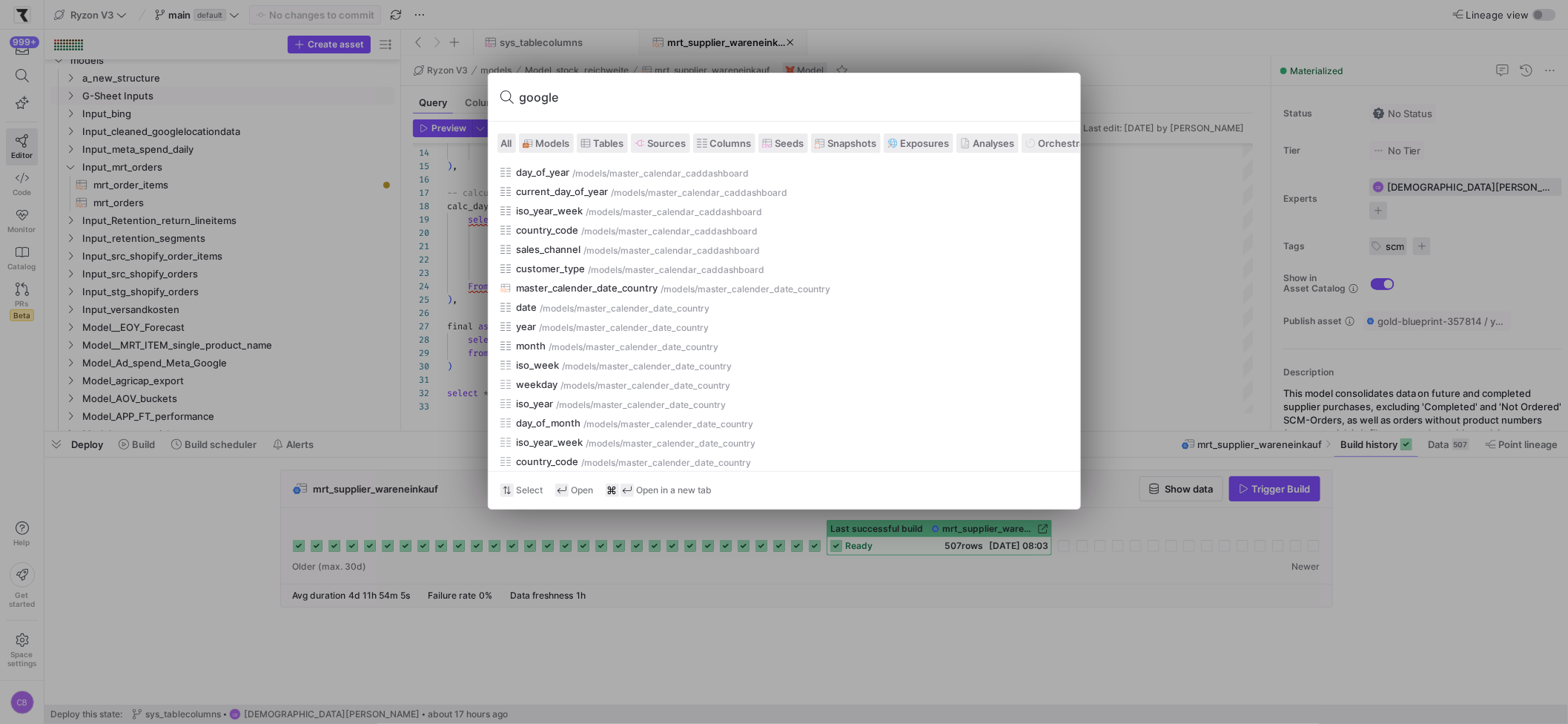
scroll to position [5222, 0]
type input "google"
click at [561, 145] on span "Models" at bounding box center [553, 143] width 34 height 12
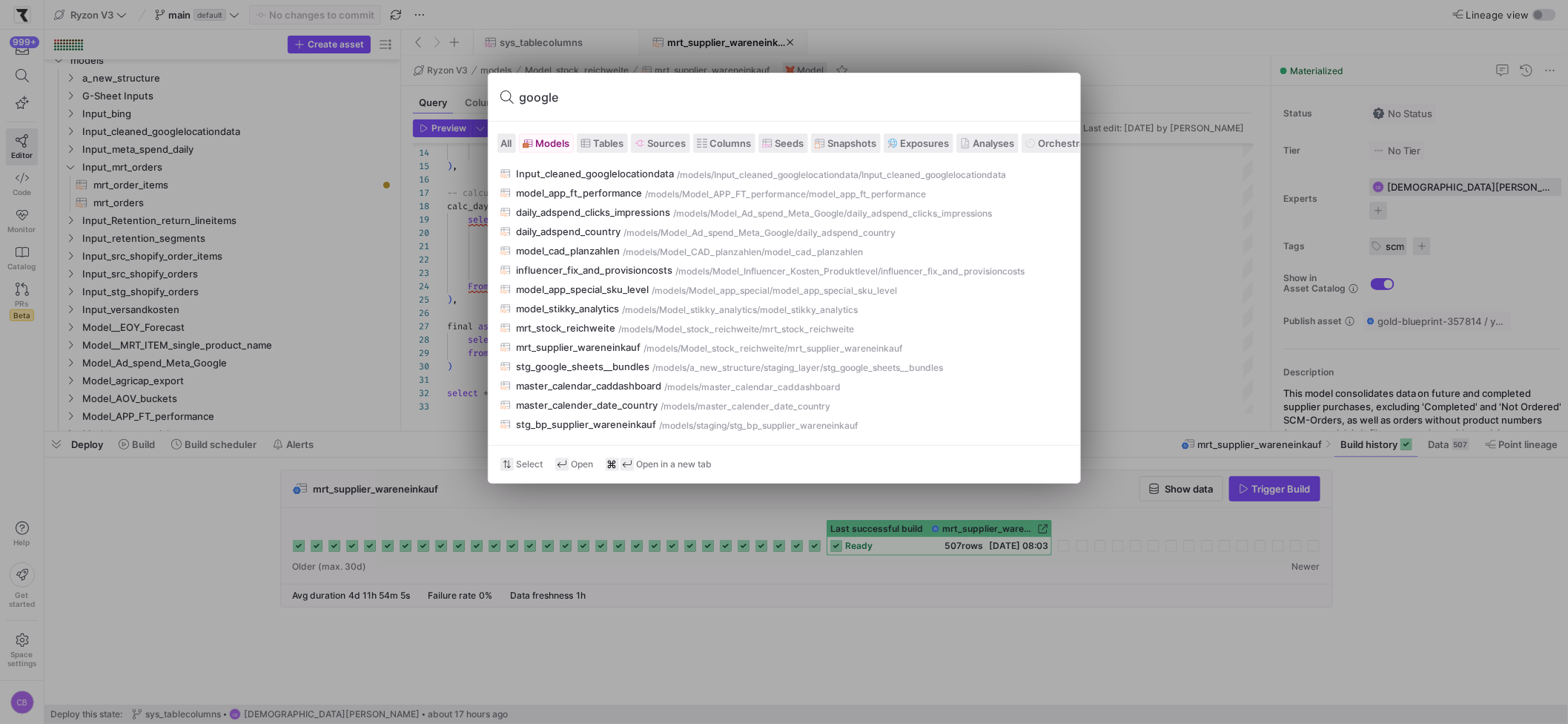
click at [462, 295] on div at bounding box center [784, 362] width 1568 height 724
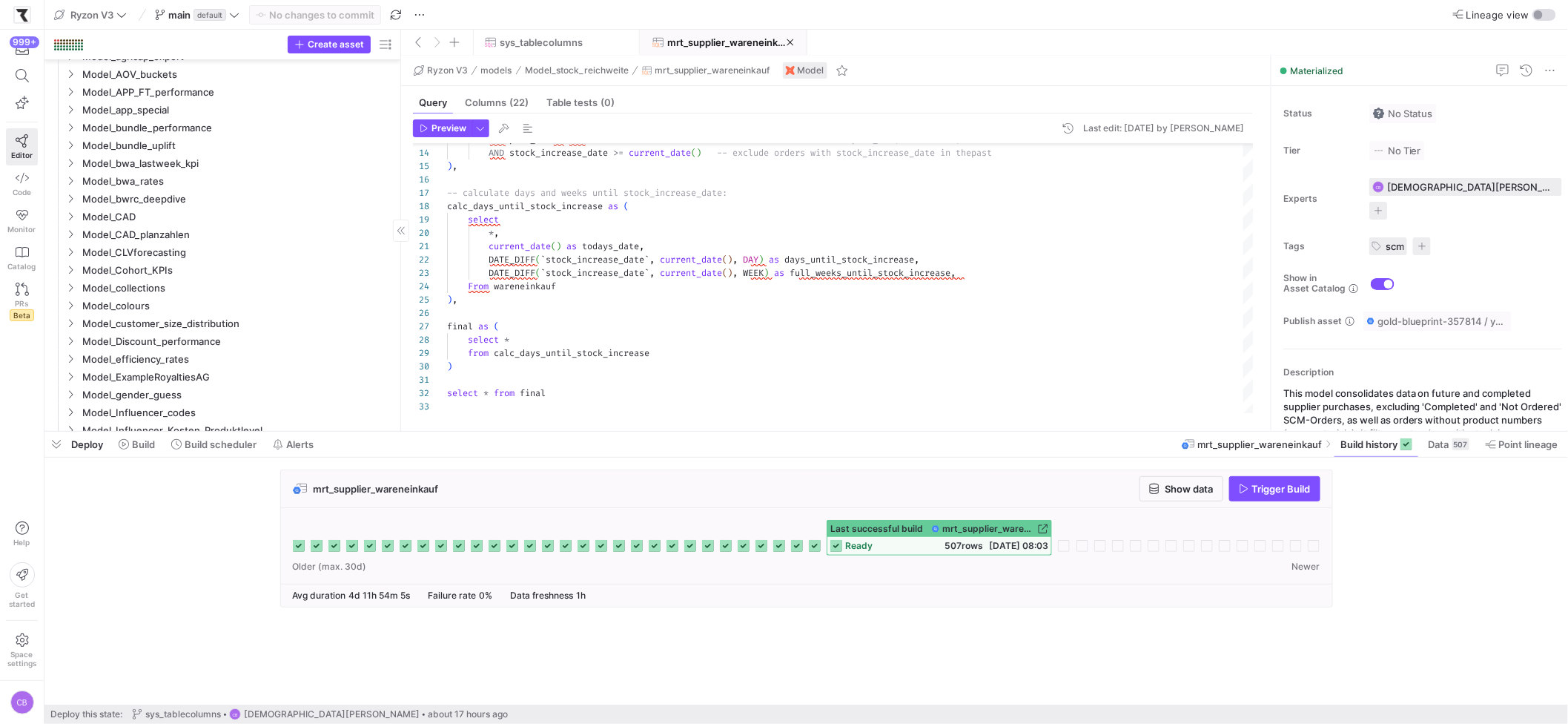
scroll to position [759, 0]
click at [116, 310] on span "mrt_stock_reichweite​​​​​​​​​​" at bounding box center [236, 306] width 284 height 17
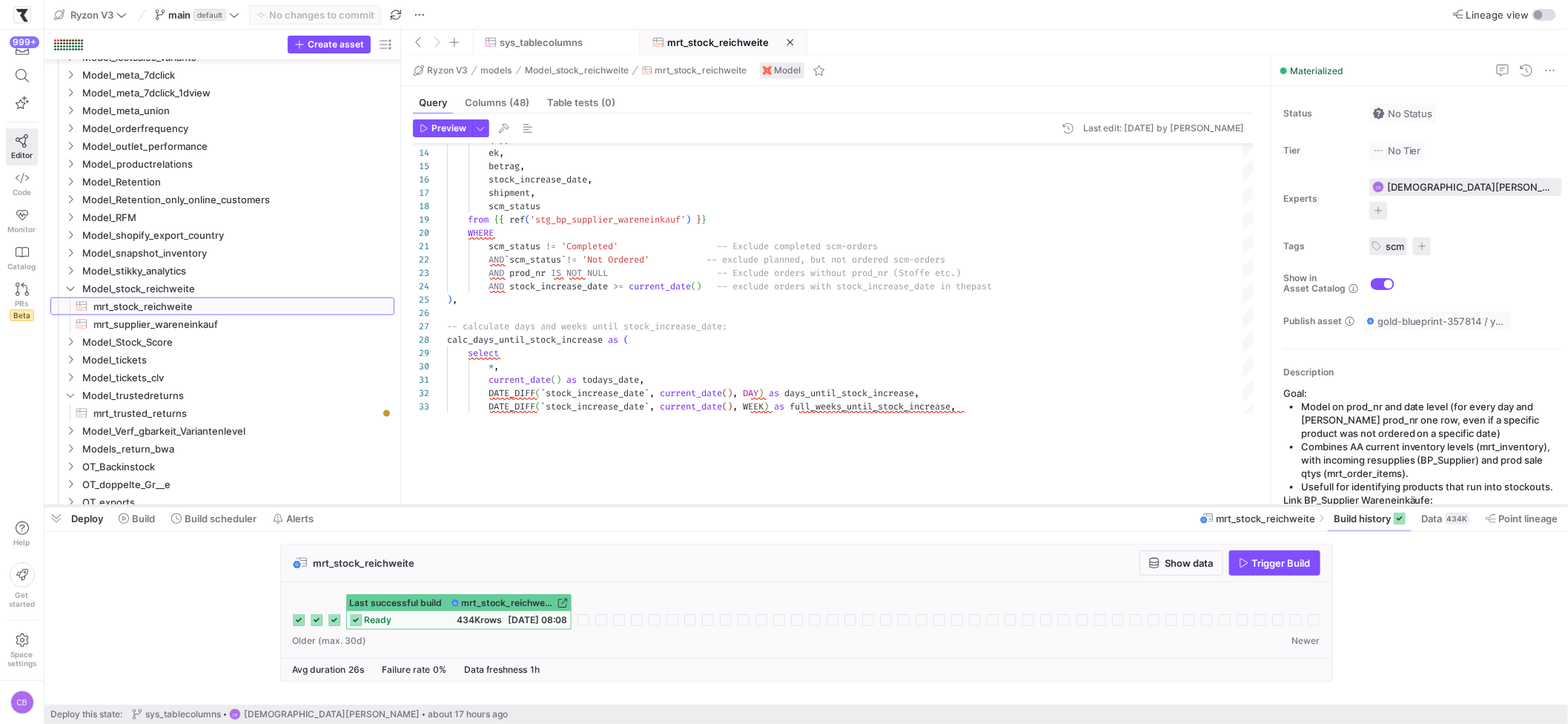
drag, startPoint x: 488, startPoint y: 433, endPoint x: 480, endPoint y: 517, distance: 84.4
click at [480, 509] on div at bounding box center [806, 505] width 1523 height 6
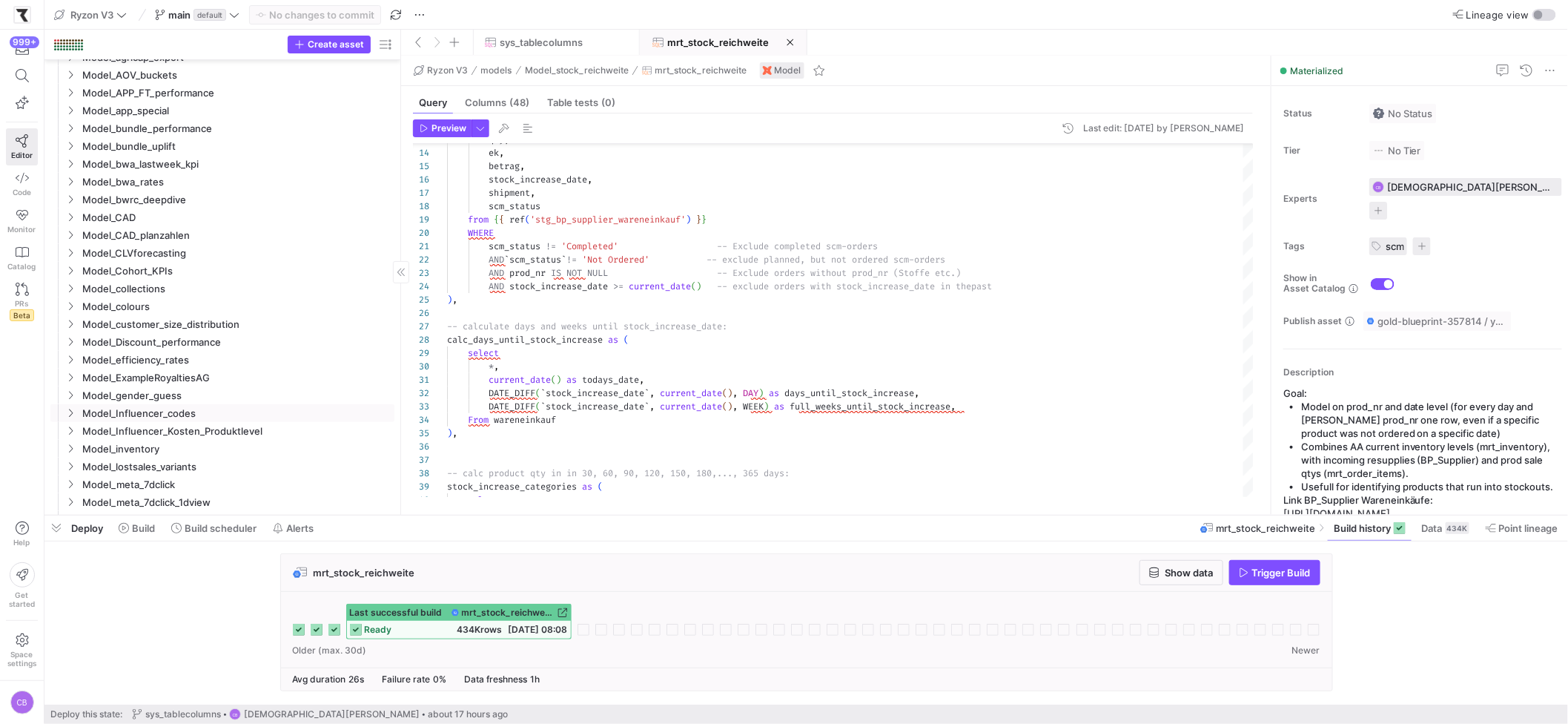
scroll to position [451, 0]
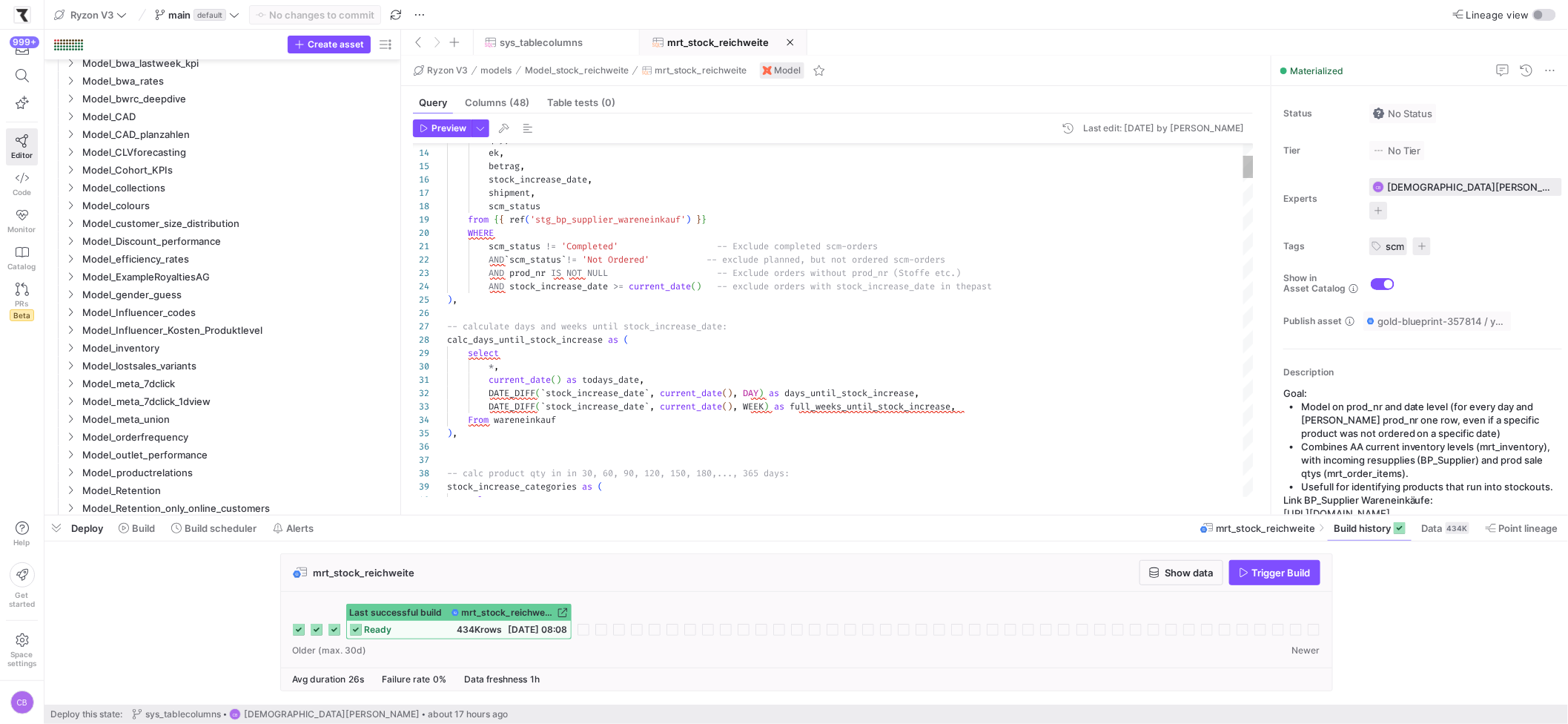
type textarea "scm_status != 'Completed' -- Exclude completed scm-orders AND `scm_status` != '…"
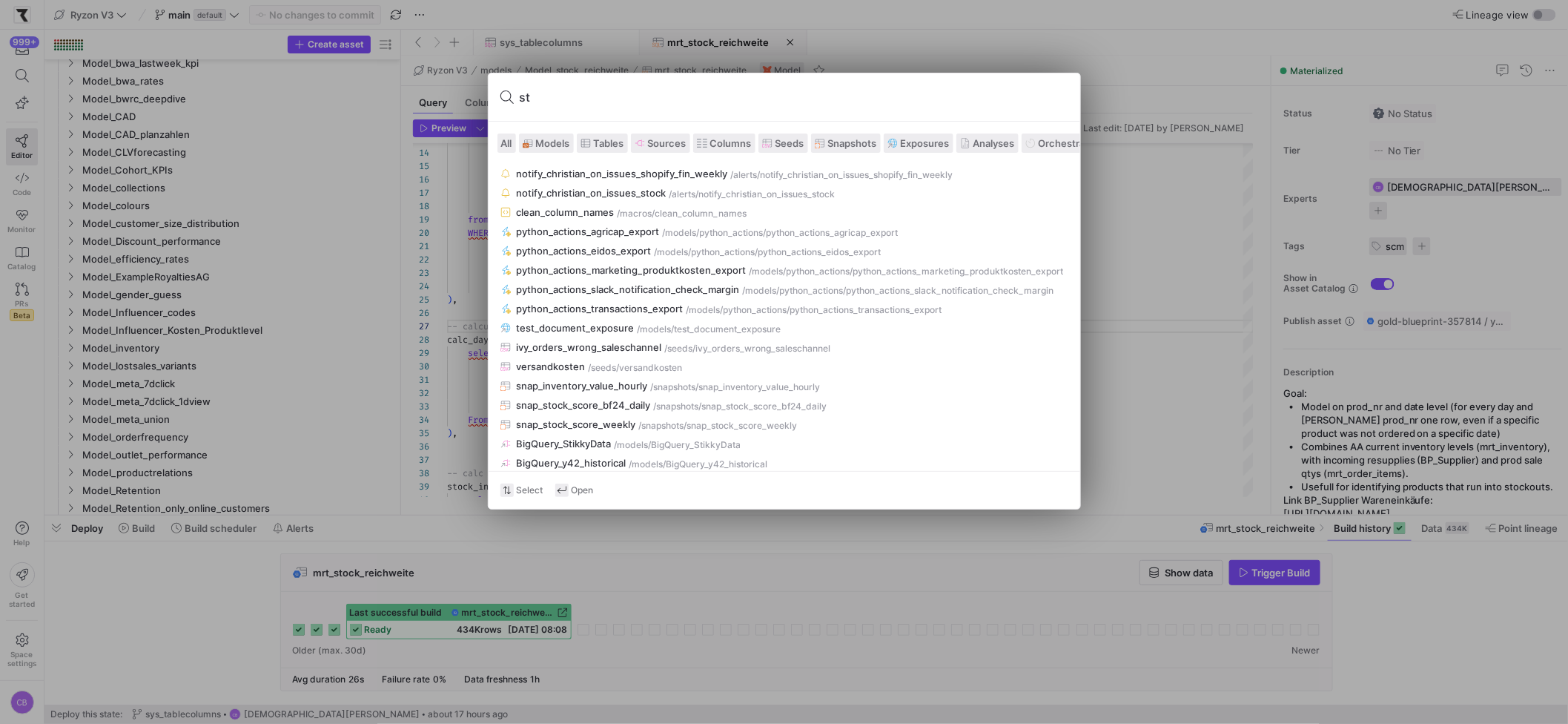
type input "stg"
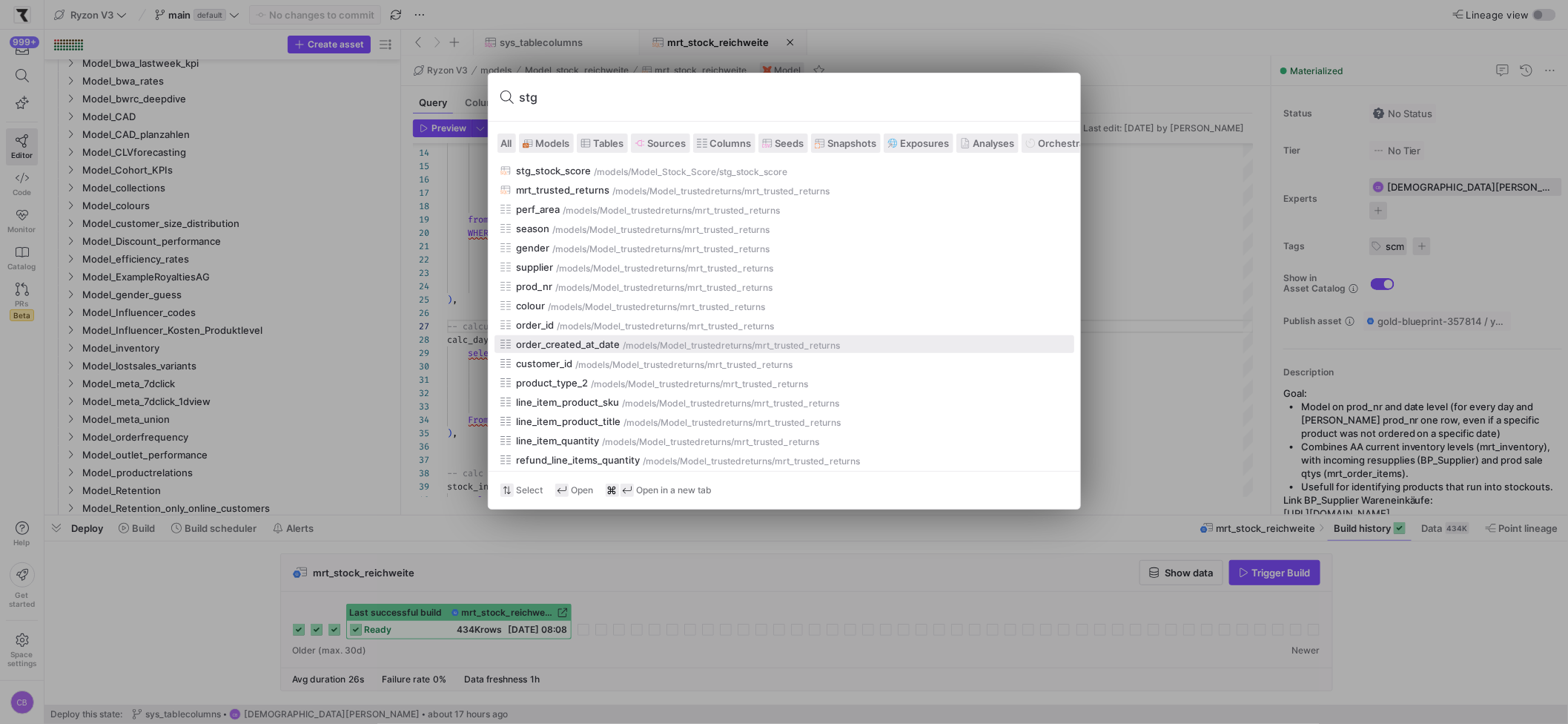
scroll to position [380, 0]
click at [1149, 285] on div at bounding box center [784, 362] width 1568 height 724
